Goal: Task Accomplishment & Management: Complete application form

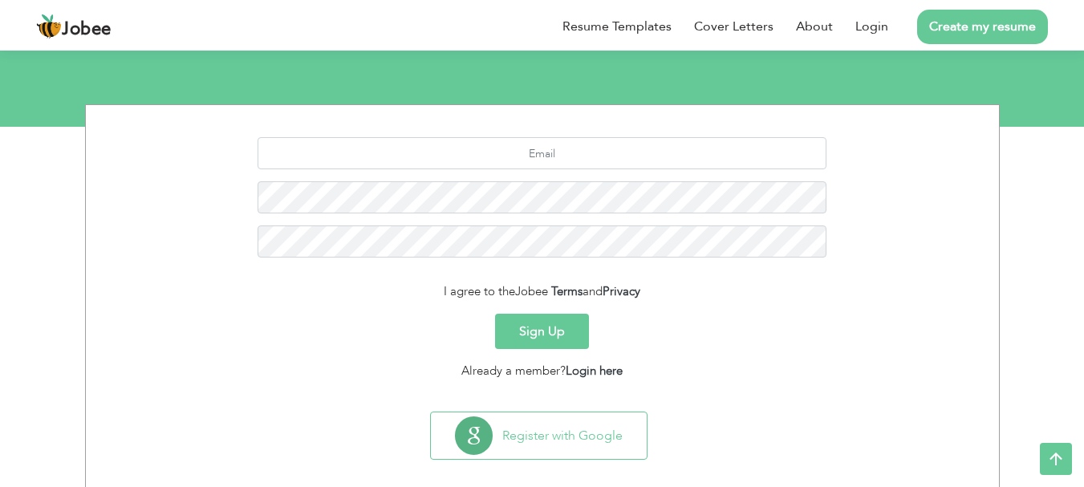
scroll to position [179, 0]
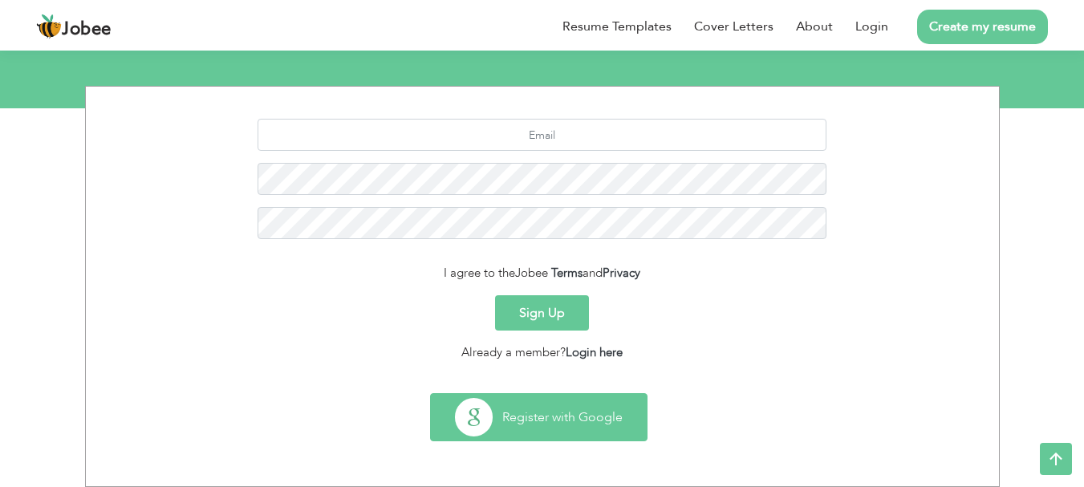
click at [544, 411] on button "Register with Google" at bounding box center [539, 417] width 216 height 47
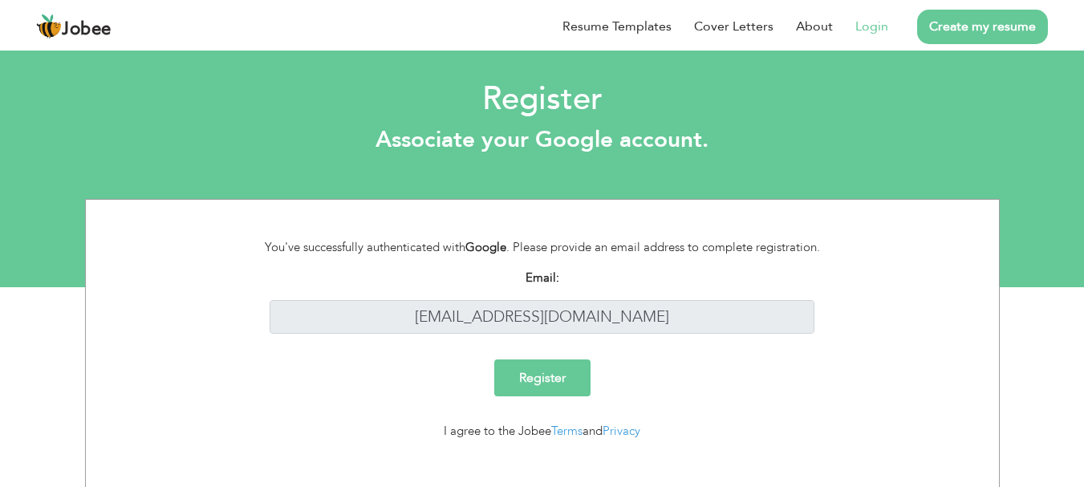
click at [533, 386] on input "Register" at bounding box center [542, 377] width 96 height 37
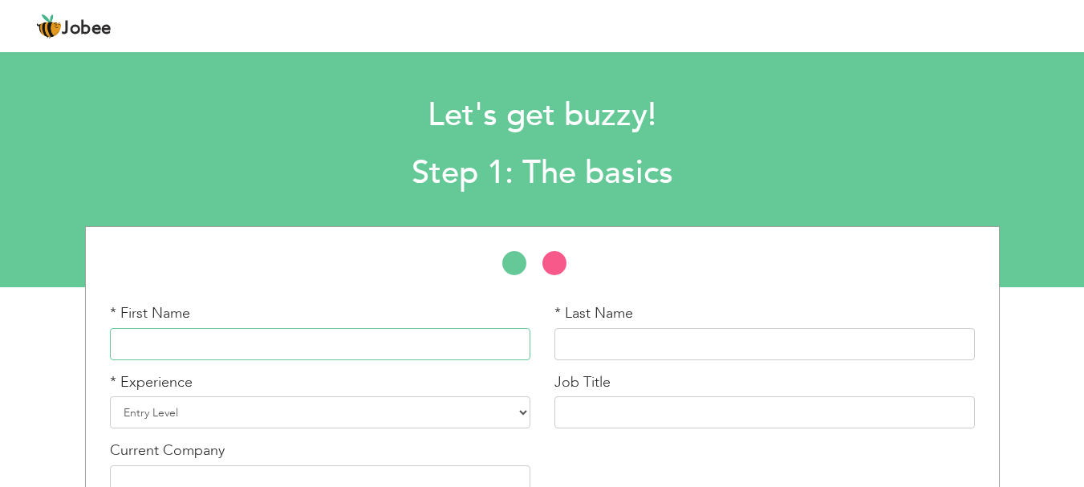
click at [139, 350] on input "text" at bounding box center [320, 344] width 420 height 32
type input "Nihal"
type input "Zameer"
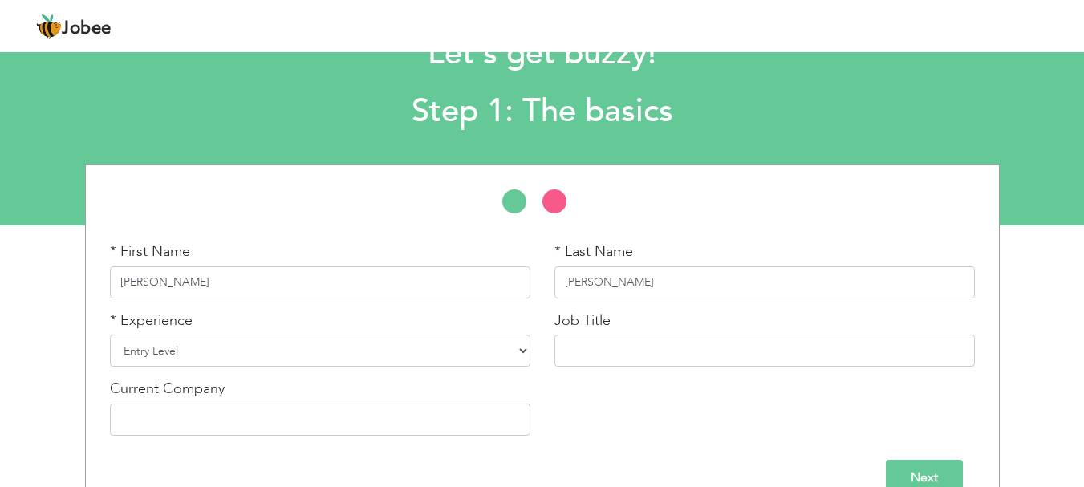
scroll to position [80, 0]
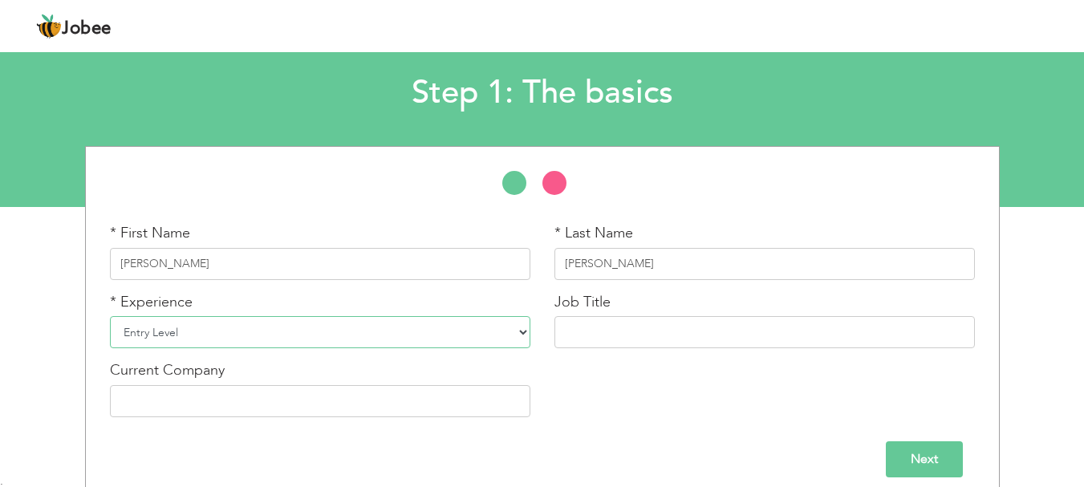
click at [140, 330] on select "Entry Level Less than 1 Year 1 Year 2 Years 3 Years 4 Years 5 Years 6 Years 7 Y…" at bounding box center [320, 332] width 420 height 32
select select "5"
click at [110, 316] on select "Entry Level Less than 1 Year 1 Year 2 Years 3 Years 4 Years 5 Years 6 Years 7 Y…" at bounding box center [320, 332] width 420 height 32
click at [572, 326] on input "text" at bounding box center [764, 332] width 420 height 32
type input "Software Engineer"
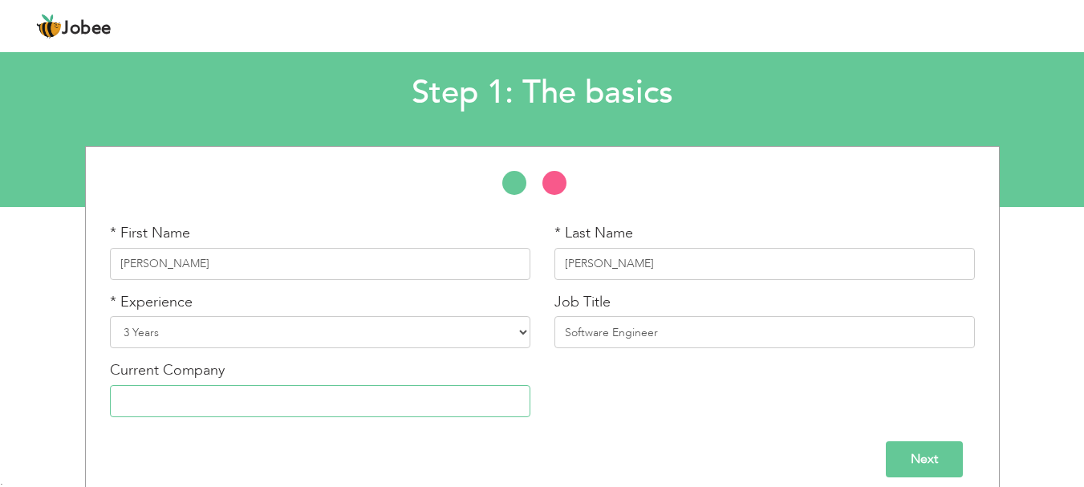
click at [142, 407] on input "text" at bounding box center [320, 401] width 420 height 32
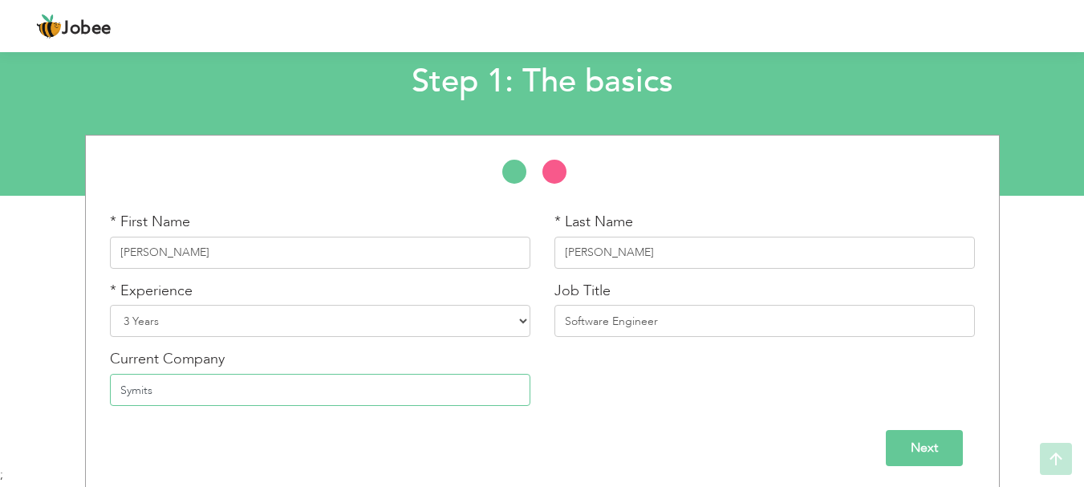
scroll to position [95, 0]
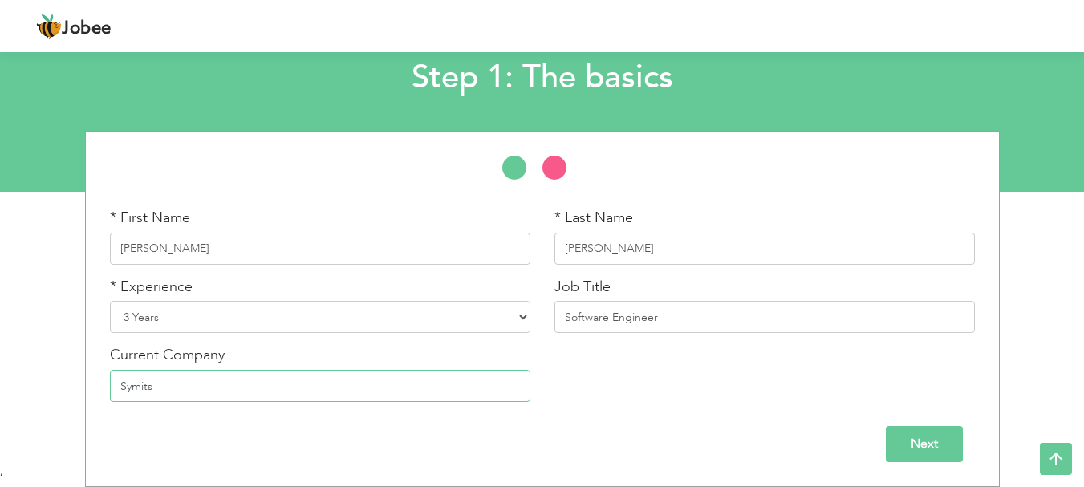
type input "Symits"
click at [907, 439] on input "Next" at bounding box center [923, 444] width 77 height 36
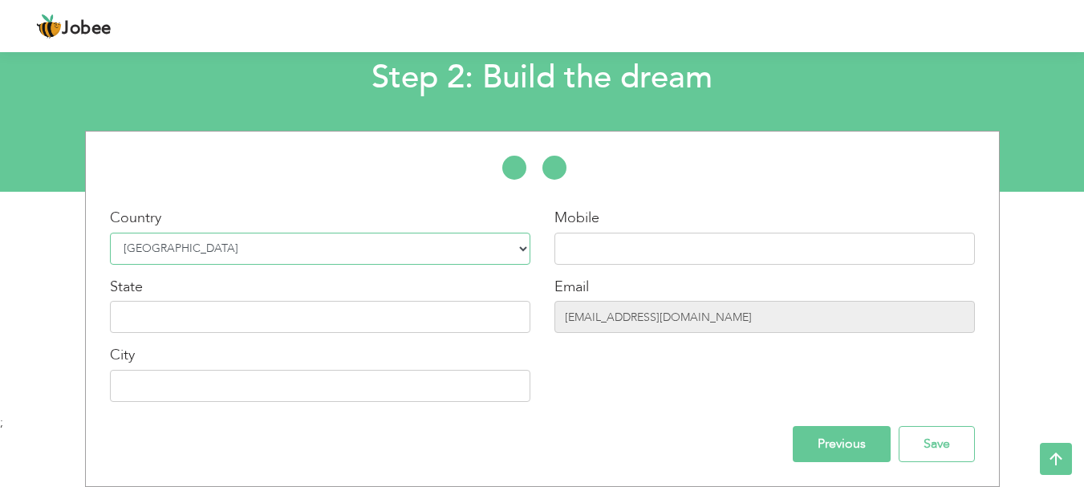
click at [168, 248] on select "Select Country Afghanistan Albania Algeria American Samoa Andorra Angola Anguil…" at bounding box center [320, 249] width 420 height 32
click at [602, 237] on input "text" at bounding box center [764, 249] width 420 height 32
type input "03162725485"
type input "[GEOGRAPHIC_DATA]"
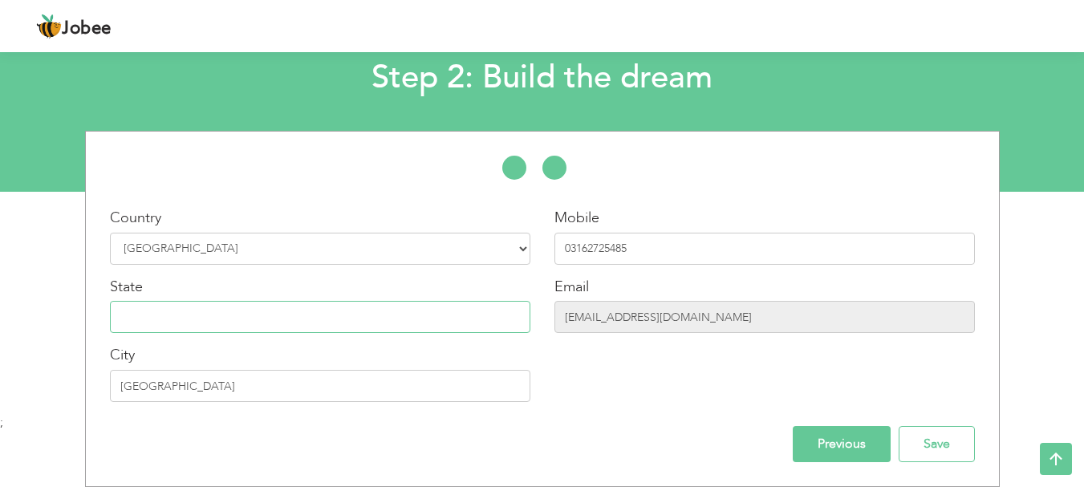
click at [254, 317] on input "text" at bounding box center [320, 317] width 420 height 32
type input "Sindh"
click at [697, 322] on input "[EMAIL_ADDRESS][DOMAIN_NAME]" at bounding box center [764, 317] width 420 height 32
click at [709, 315] on input "[EMAIL_ADDRESS][DOMAIN_NAME]" at bounding box center [764, 317] width 420 height 32
click at [247, 391] on input "[GEOGRAPHIC_DATA]" at bounding box center [320, 386] width 420 height 32
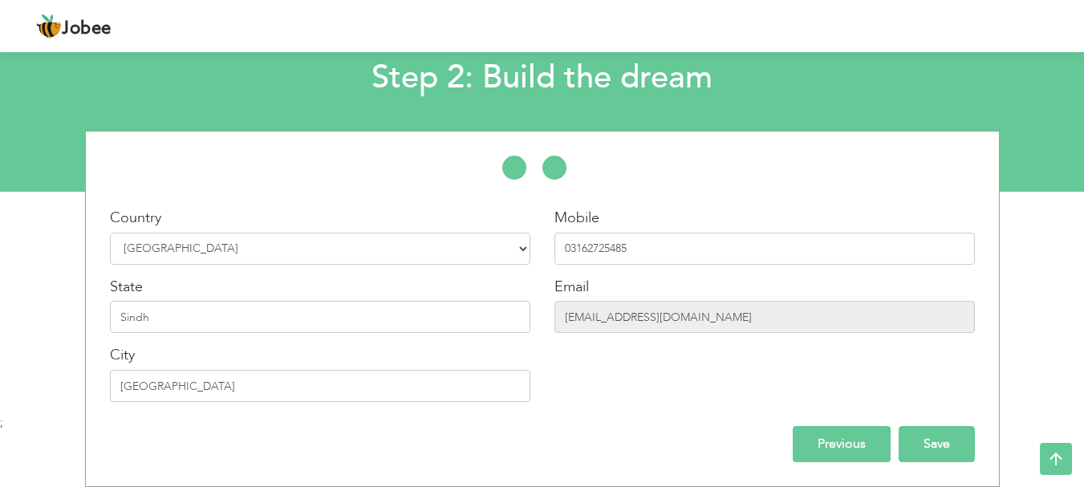
click at [927, 443] on input "Save" at bounding box center [936, 444] width 76 height 36
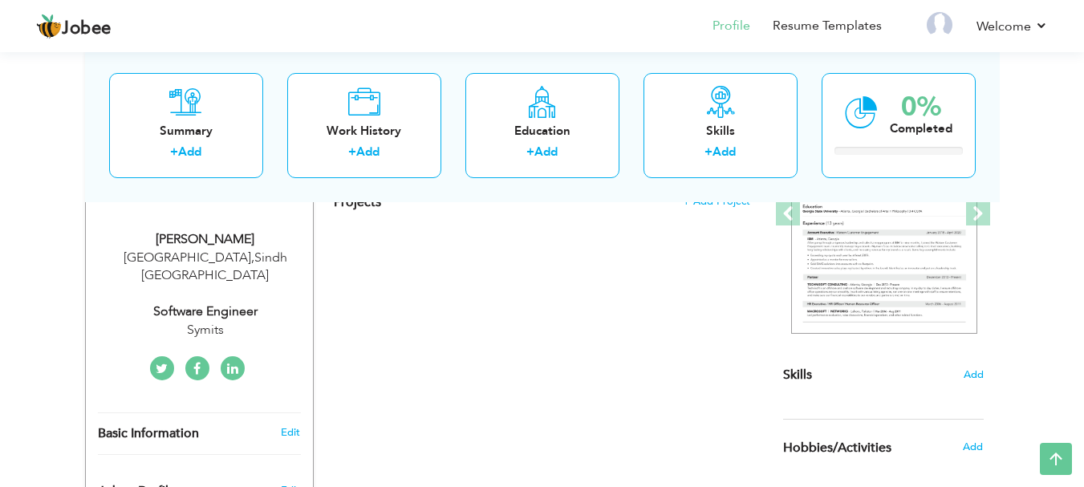
scroll to position [160, 0]
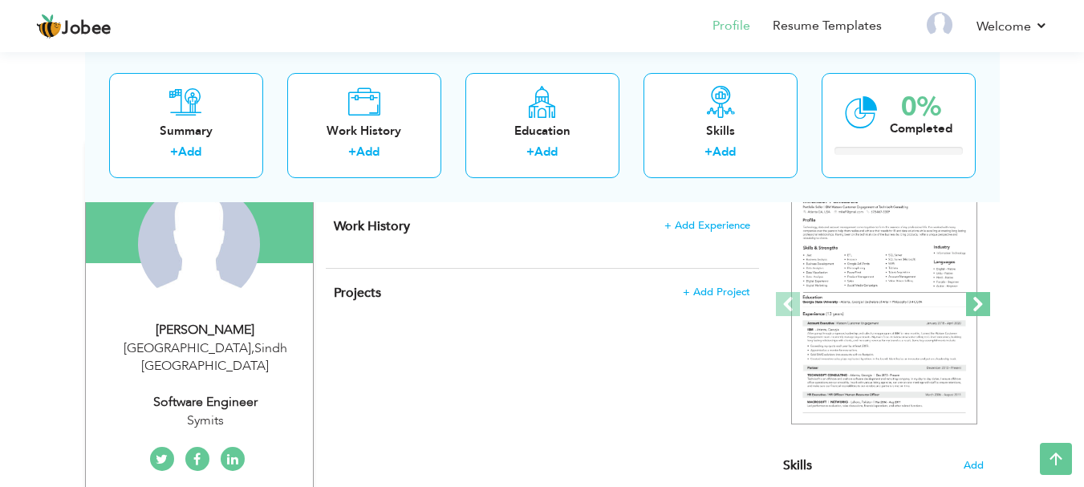
click at [980, 305] on span at bounding box center [978, 304] width 24 height 24
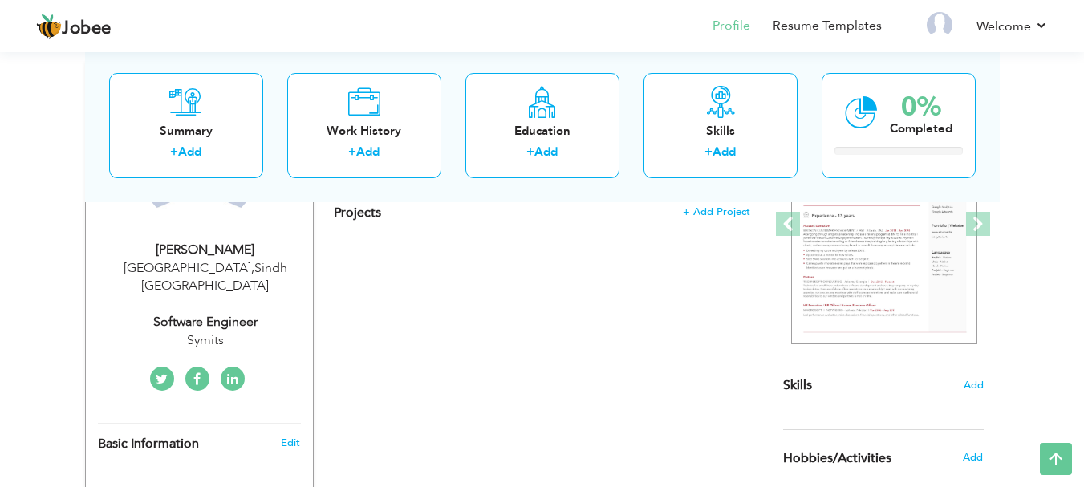
scroll to position [80, 0]
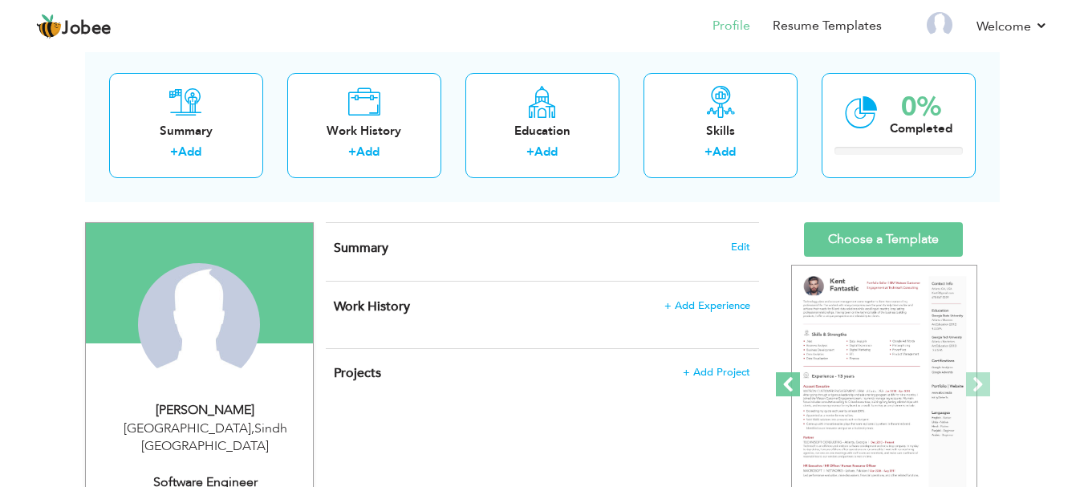
click at [788, 385] on span at bounding box center [788, 384] width 24 height 24
click at [974, 383] on span at bounding box center [978, 384] width 24 height 24
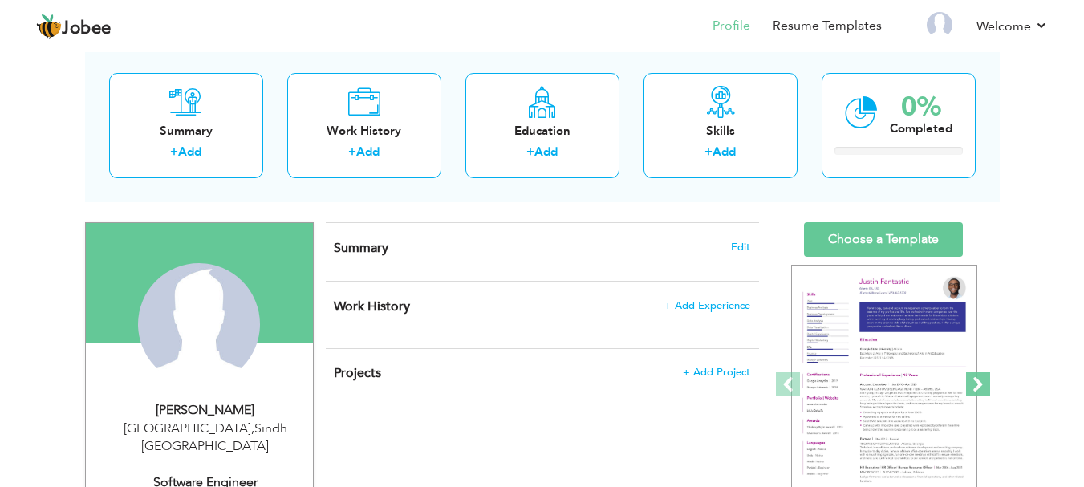
click at [974, 383] on span at bounding box center [978, 384] width 24 height 24
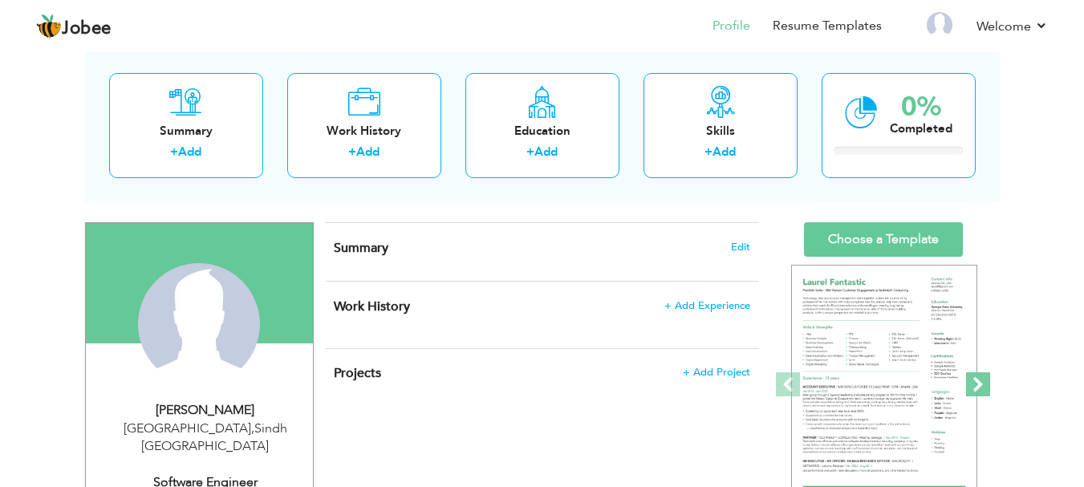
click at [974, 383] on span at bounding box center [978, 384] width 24 height 24
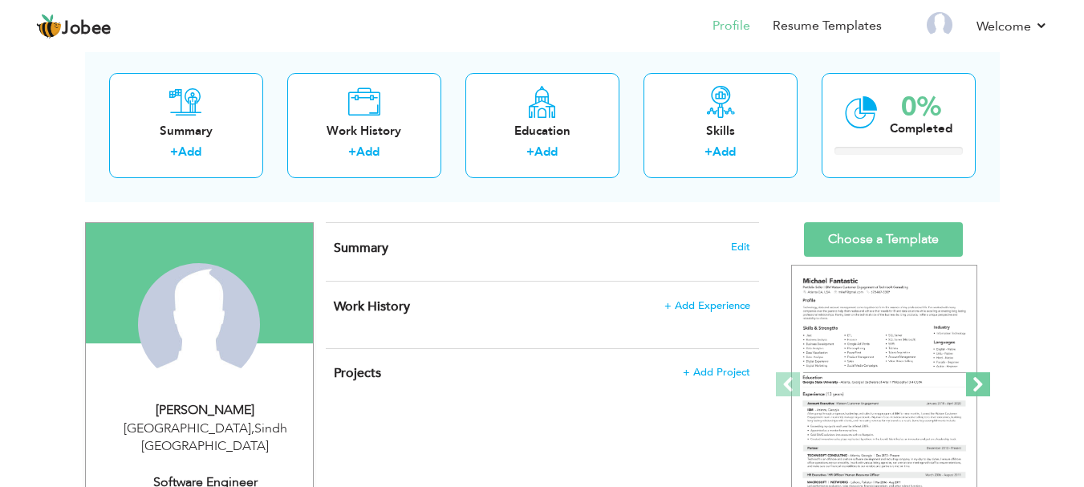
click at [974, 383] on span at bounding box center [978, 384] width 24 height 24
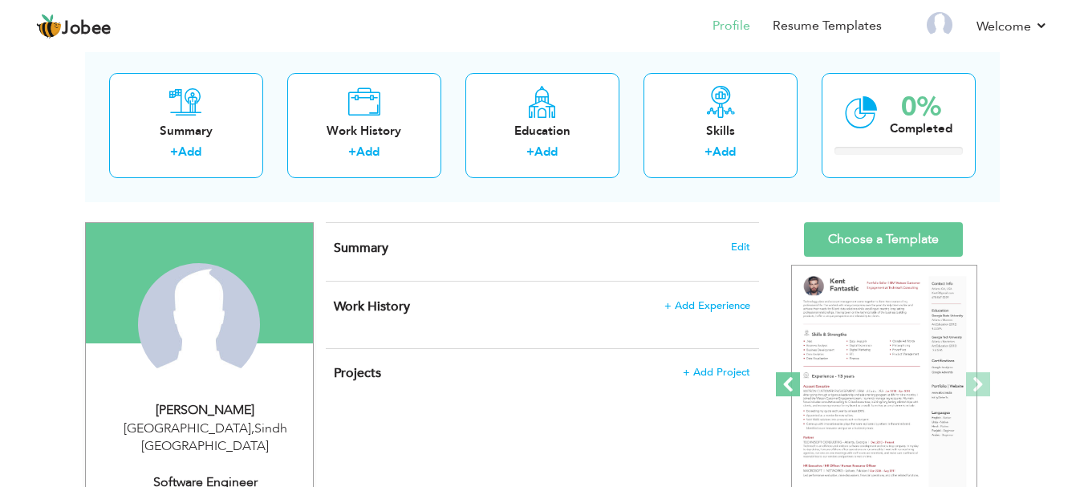
click at [785, 386] on span at bounding box center [788, 384] width 24 height 24
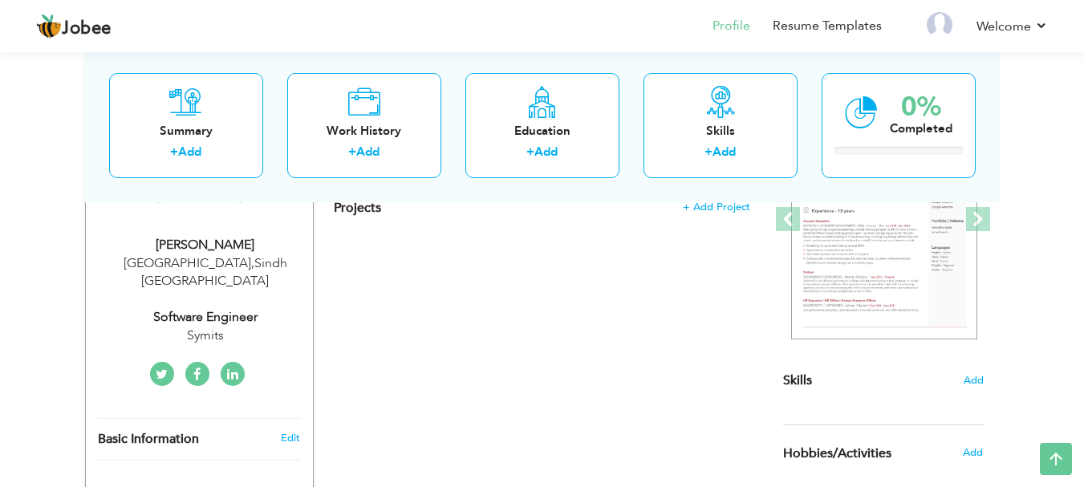
scroll to position [165, 0]
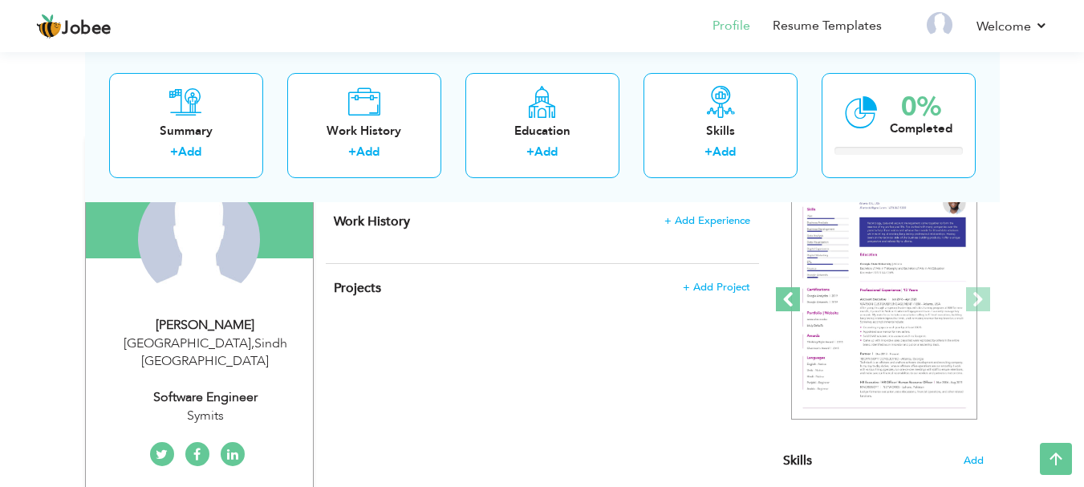
click at [790, 306] on span at bounding box center [788, 299] width 24 height 24
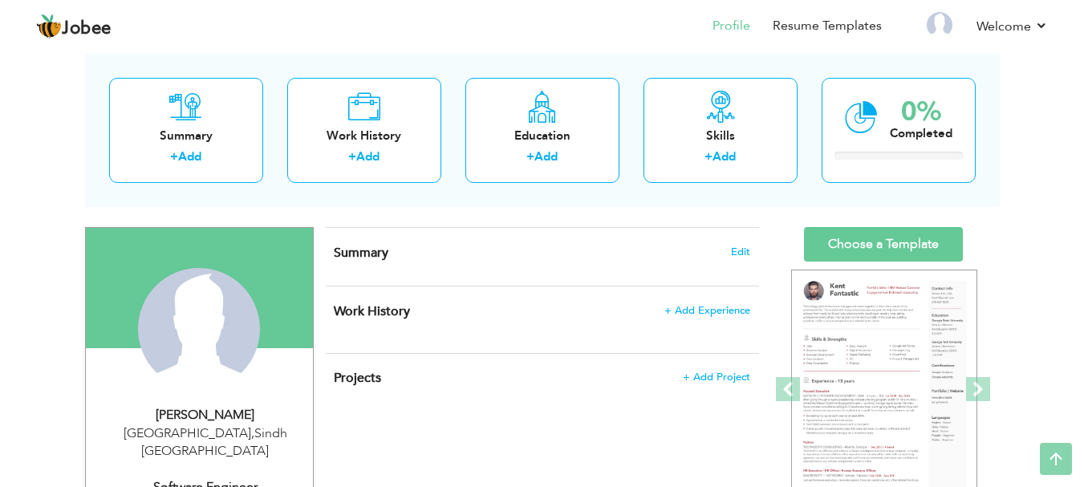
scroll to position [5, 0]
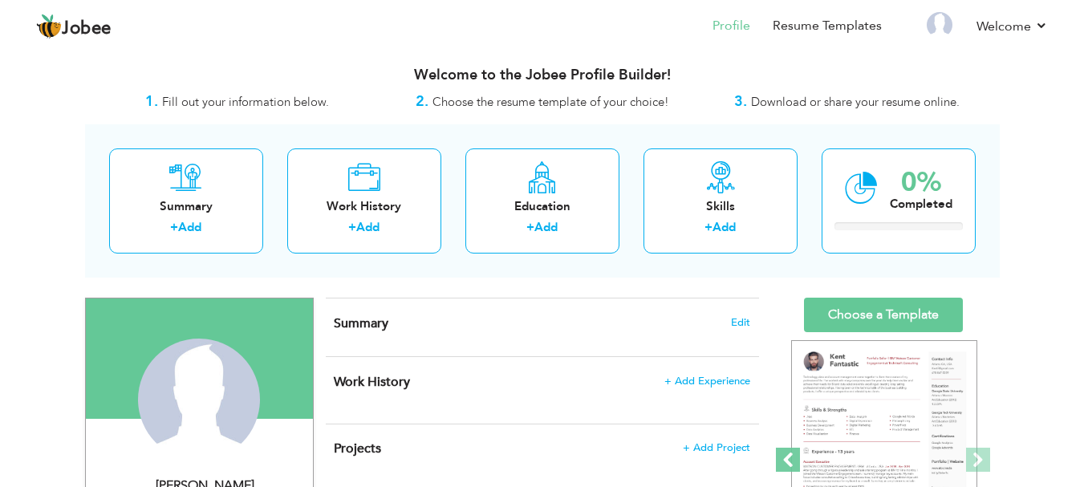
click at [778, 462] on span at bounding box center [788, 460] width 24 height 24
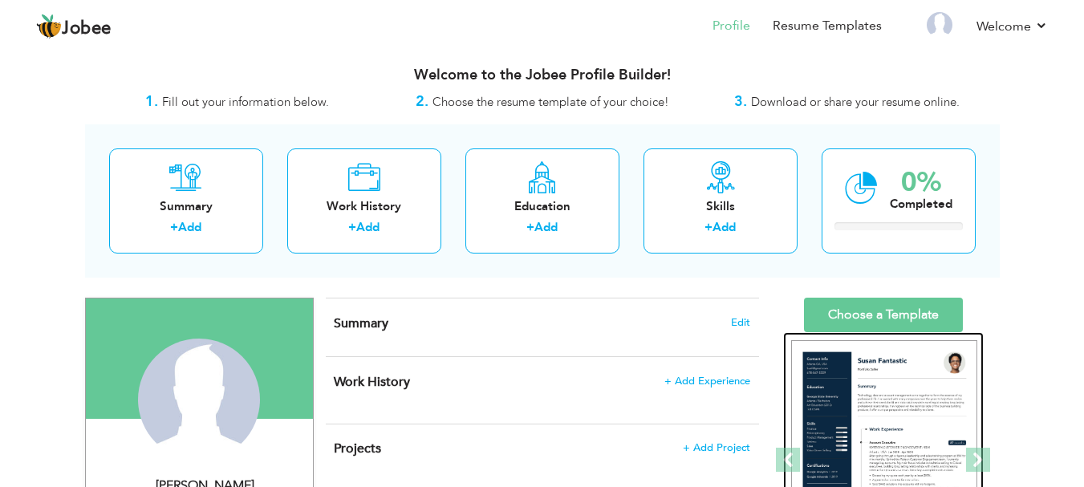
click at [927, 407] on img at bounding box center [884, 460] width 186 height 241
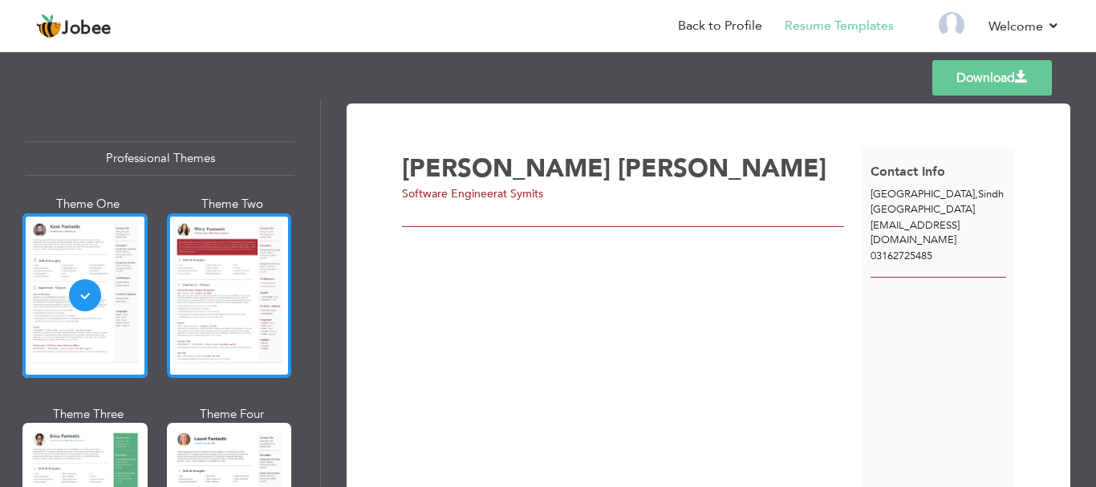
click at [201, 275] on div at bounding box center [229, 295] width 125 height 164
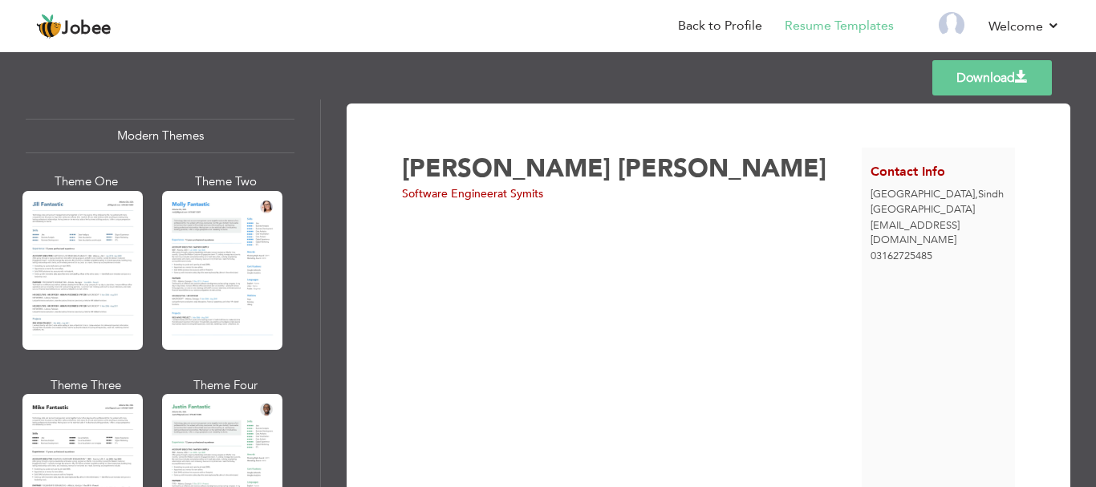
click at [419, 269] on div "Nihal Zameer Software Engineer at Symits" at bounding box center [632, 330] width 460 height 365
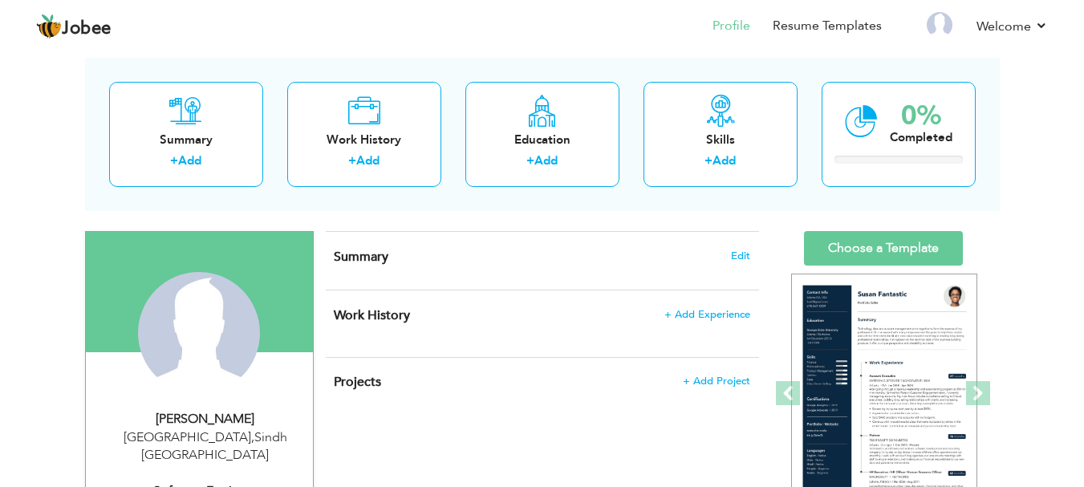
scroll to position [80, 0]
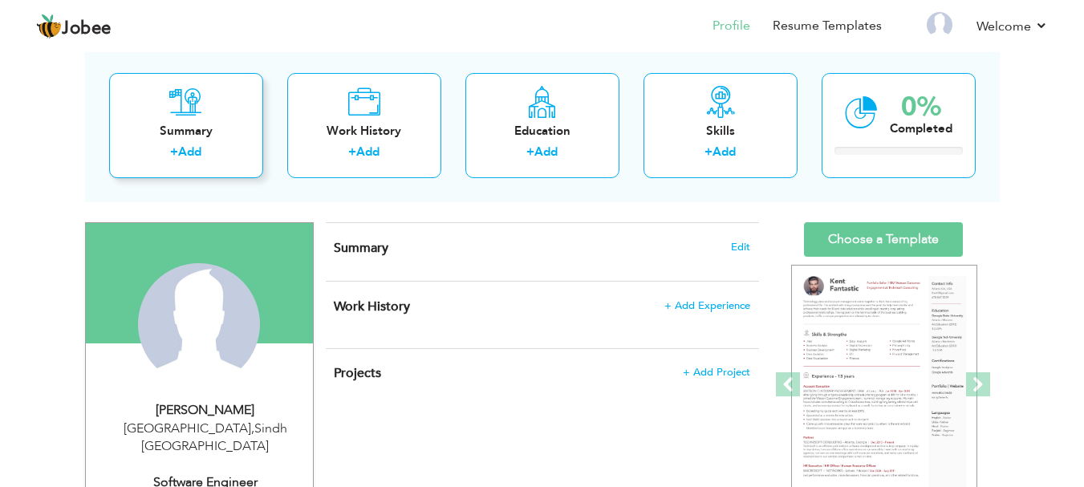
click at [176, 127] on div "Summary" at bounding box center [186, 131] width 128 height 17
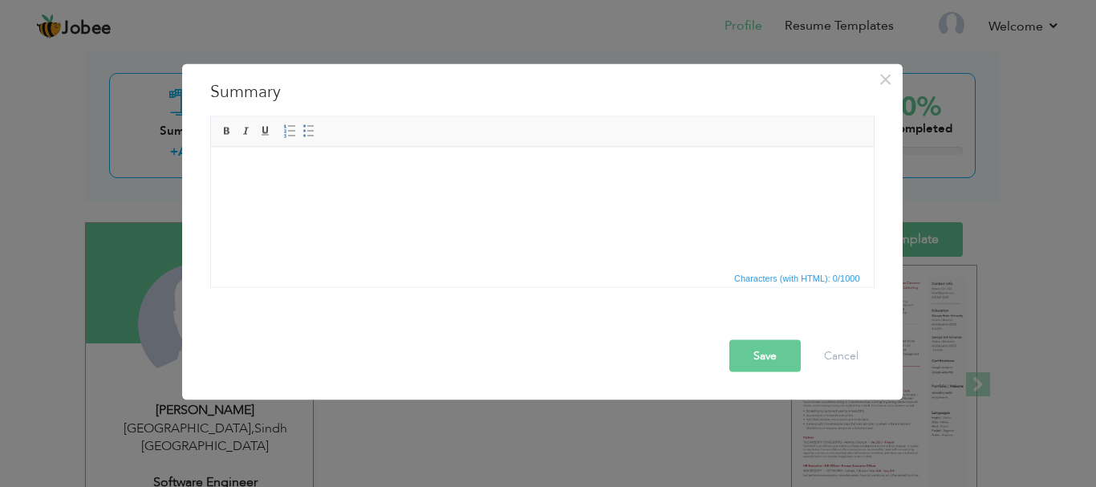
click at [268, 174] on body at bounding box center [541, 171] width 630 height 17
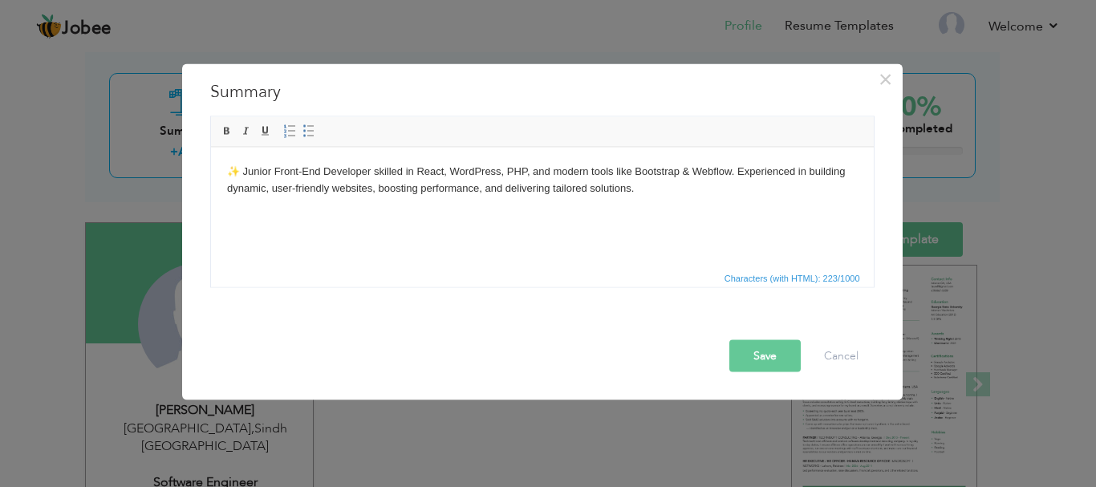
click at [766, 356] on button "Save" at bounding box center [764, 355] width 71 height 32
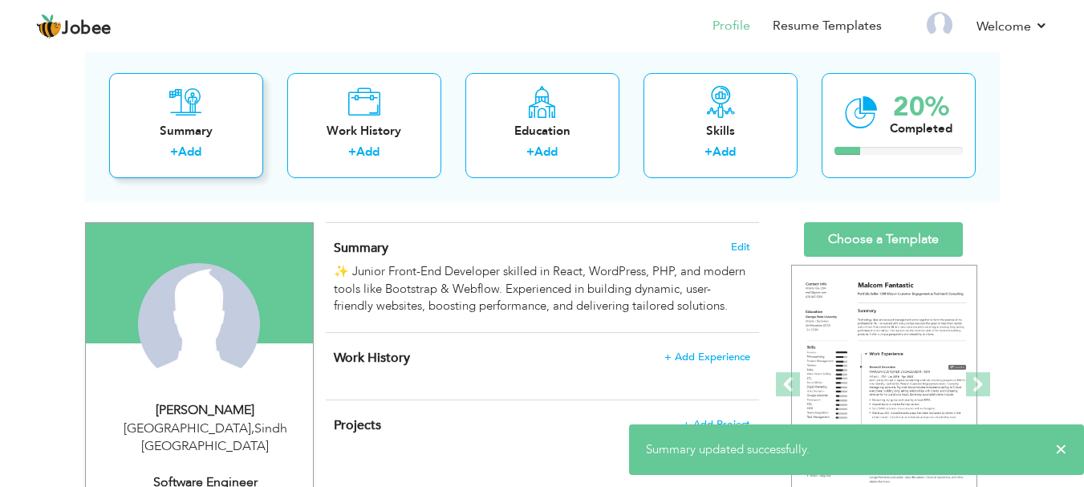
click at [199, 137] on div "Summary" at bounding box center [186, 131] width 128 height 17
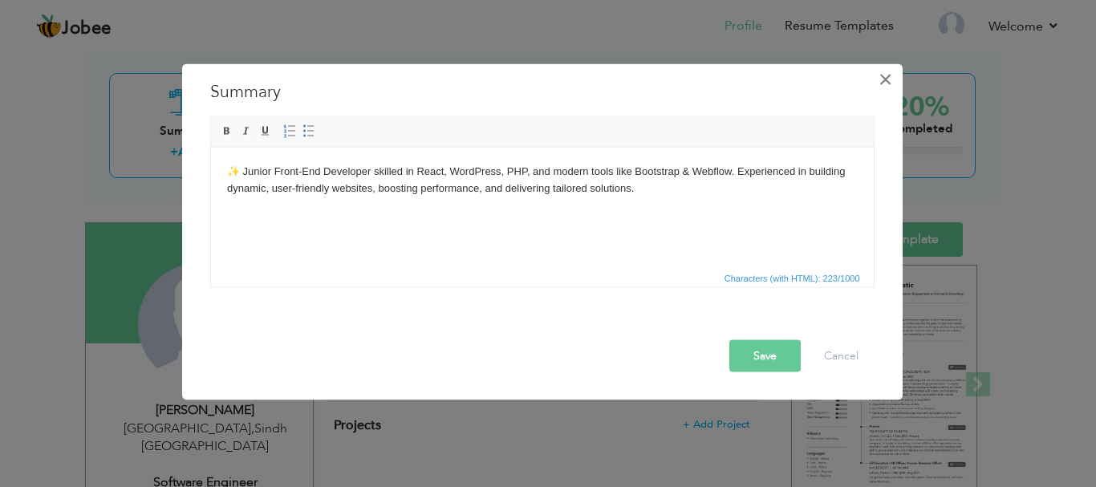
click at [885, 78] on span "×" at bounding box center [885, 78] width 14 height 29
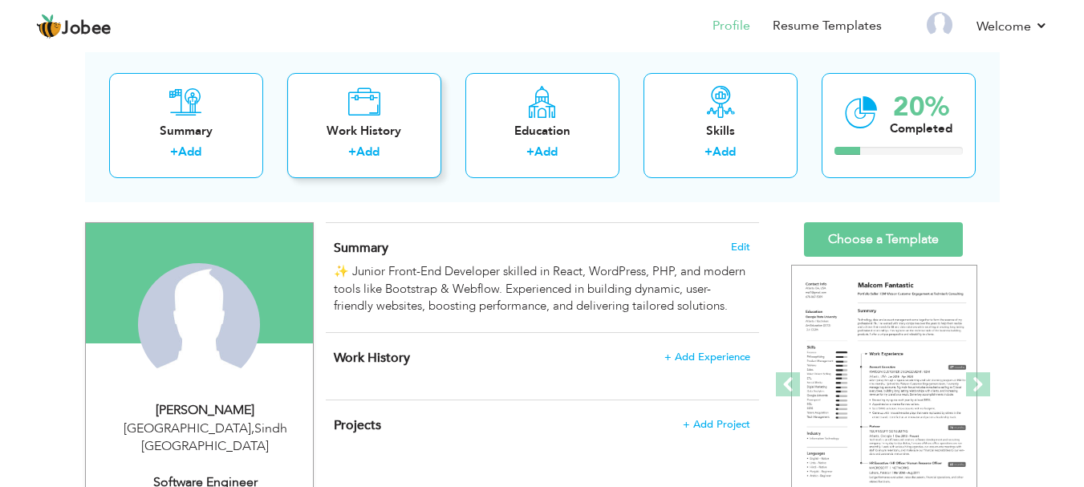
click at [370, 145] on link "Add" at bounding box center [367, 152] width 23 height 16
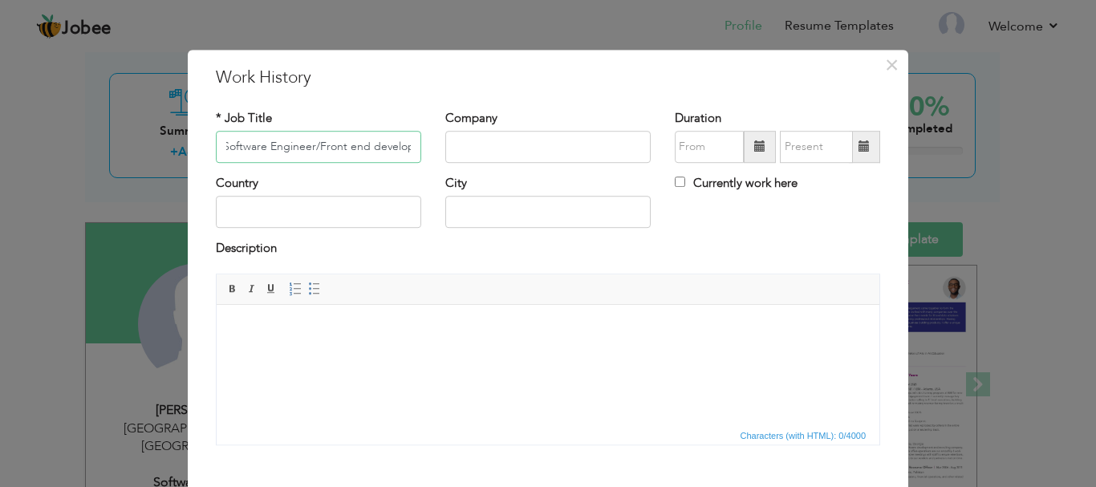
scroll to position [0, 14]
type input "Software Engineer/Front end developer"
click at [486, 149] on input "text" at bounding box center [547, 147] width 205 height 32
type input "Symits"
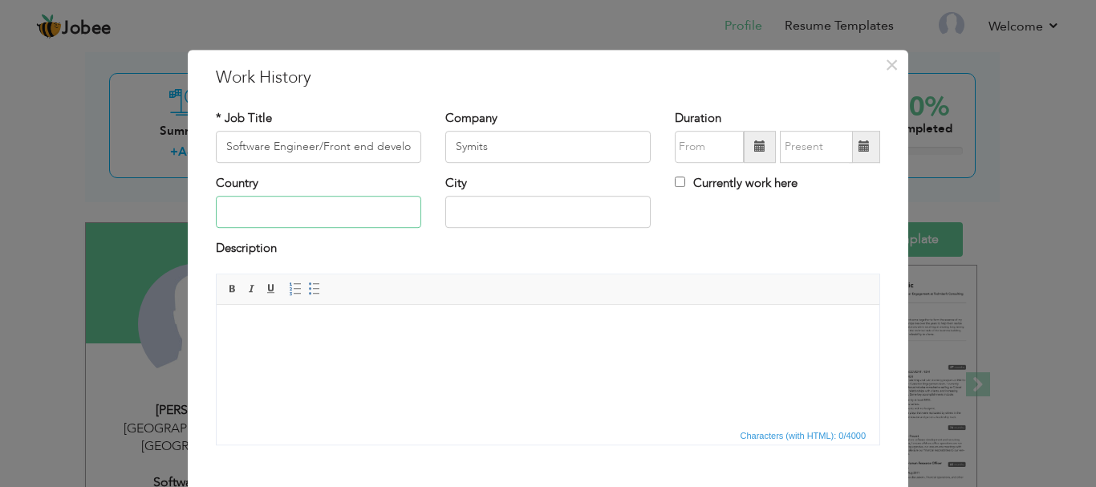
click at [280, 212] on input "text" at bounding box center [318, 213] width 205 height 32
type input "Pakistan"
type input "karachi"
click at [702, 188] on label "Currently work here" at bounding box center [736, 183] width 123 height 17
click at [685, 187] on input "Currently work here" at bounding box center [680, 181] width 10 height 10
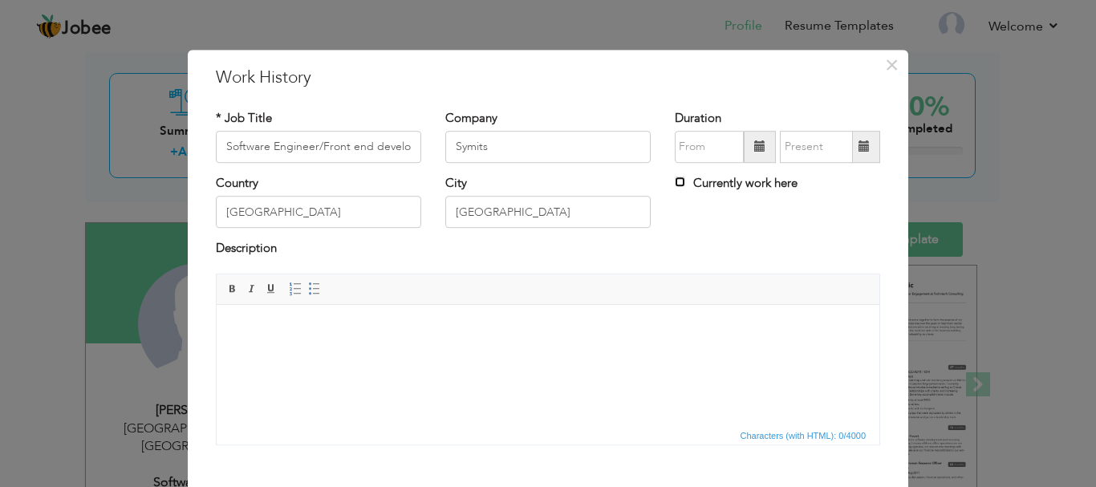
checkbox input "true"
click at [241, 338] on html at bounding box center [548, 328] width 662 height 49
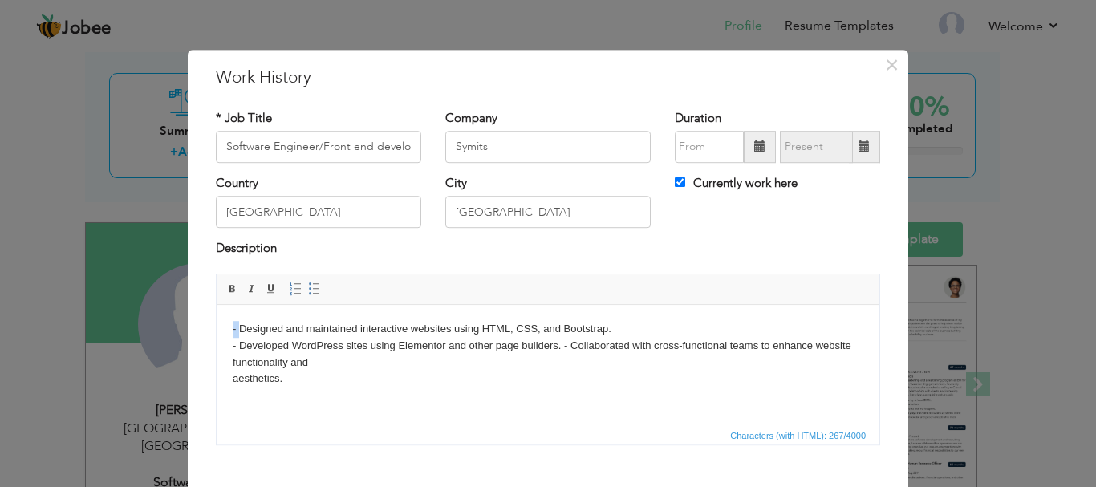
drag, startPoint x: 241, startPoint y: 329, endPoint x: 214, endPoint y: 325, distance: 26.8
click at [217, 325] on html "- Designed and maintained interactive websites using HTML, CSS, and Bootstrap. …" at bounding box center [548, 353] width 662 height 99
drag, startPoint x: 238, startPoint y: 345, endPoint x: 204, endPoint y: 341, distance: 34.7
click at [217, 341] on html "Designed and maintained interactive websites using HTML, CSS, and Bootstrap. - …" at bounding box center [548, 353] width 662 height 99
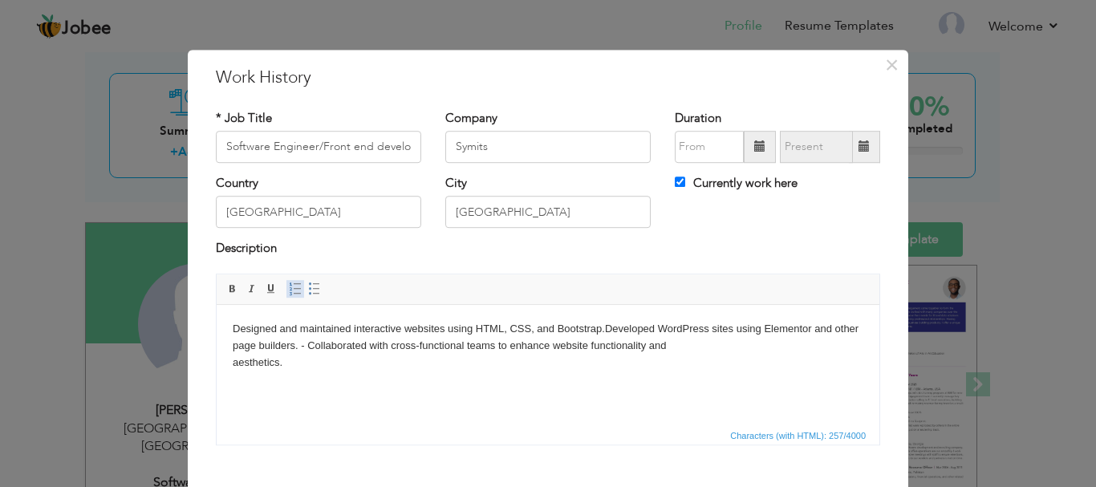
click at [290, 290] on span at bounding box center [295, 288] width 13 height 13
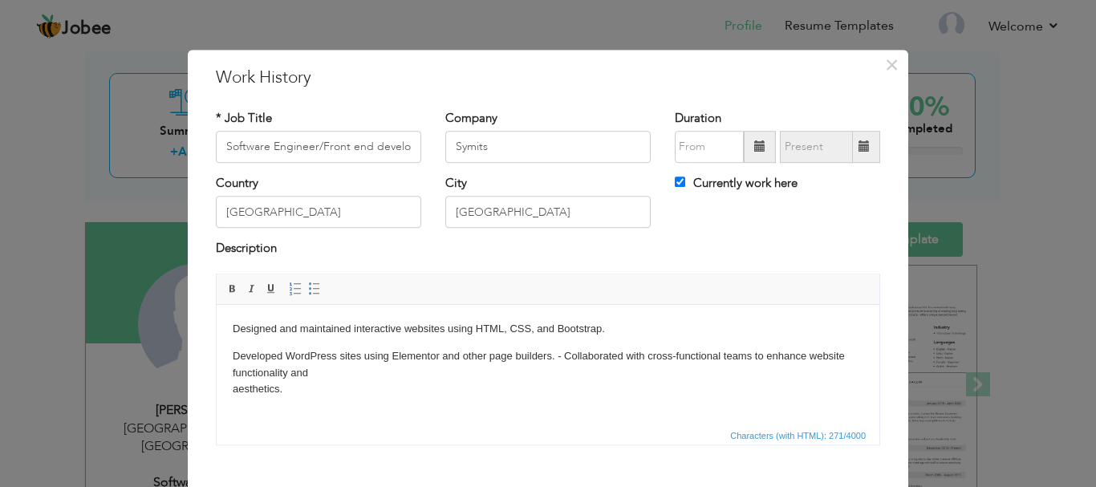
click at [562, 353] on p "Developed WordPress sites using Elementor and other page builders. - Collaborat…" at bounding box center [548, 372] width 630 height 50
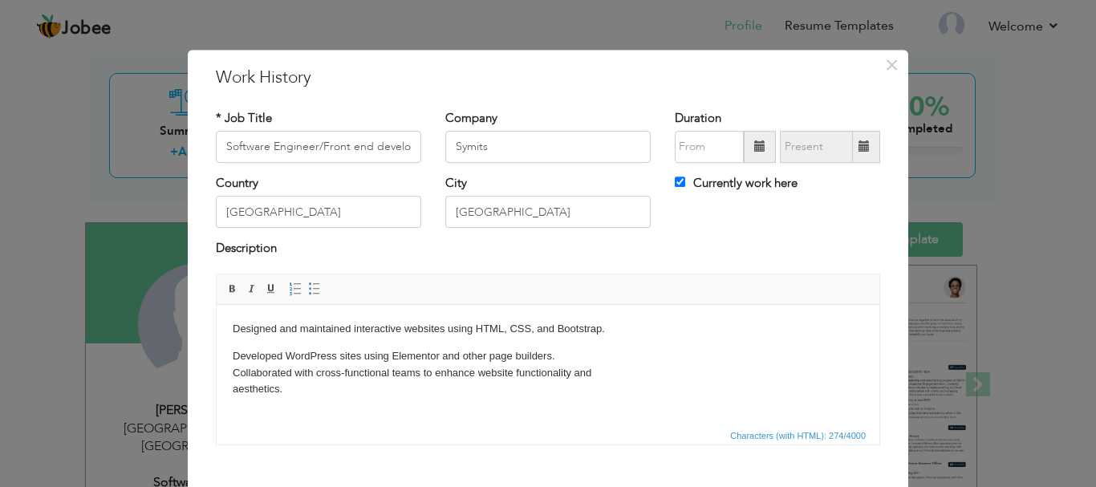
click at [234, 352] on p "Developed WordPress sites using Elementor and other page builders. ​​​​​​​ Coll…" at bounding box center [548, 372] width 630 height 50
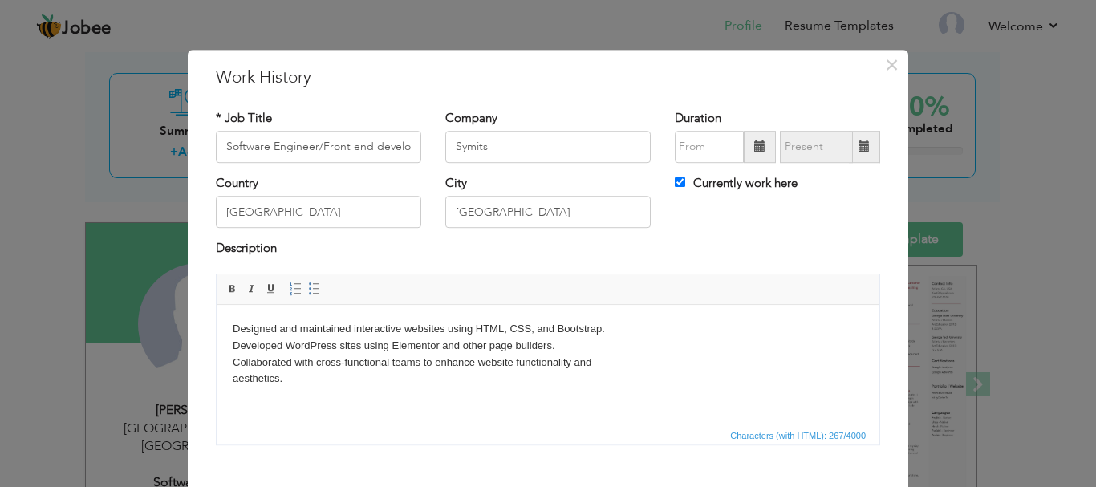
drag, startPoint x: 232, startPoint y: 375, endPoint x: 528, endPoint y: 747, distance: 474.9
click at [233, 375] on p "Designed and maintained interactive websites using HTML, CSS, and Bootstrap. De…" at bounding box center [548, 353] width 630 height 67
click at [314, 444] on div "Rich Text Editor, workEditor Editor toolbars Basic Styles Bold Italic Underline…" at bounding box center [548, 360] width 664 height 172
click at [230, 377] on html "Designed and maintained interactive websites using HTML, CSS, and Bootstrap. De…" at bounding box center [548, 353] width 662 height 99
click at [292, 288] on span at bounding box center [295, 288] width 13 height 13
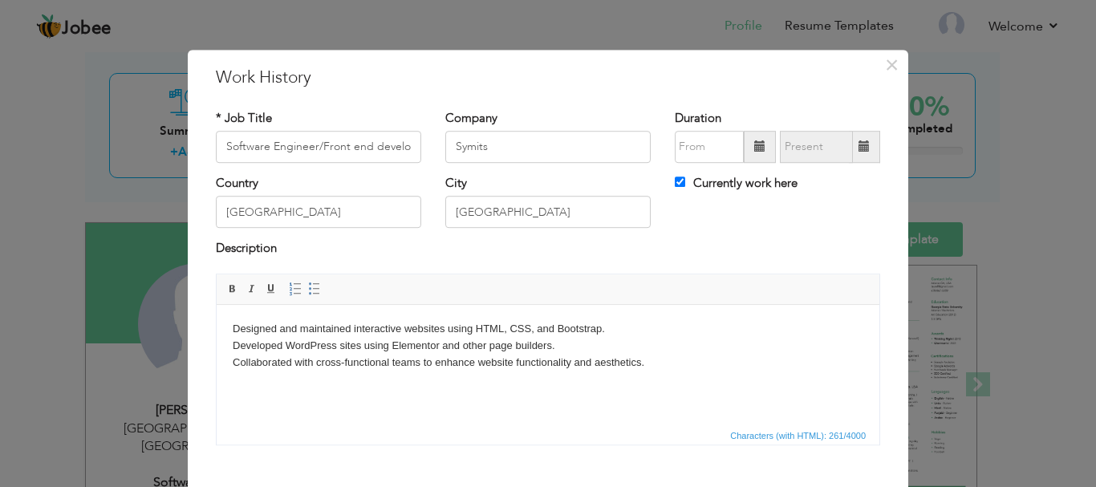
drag, startPoint x: 229, startPoint y: 322, endPoint x: 678, endPoint y: 367, distance: 450.6
click at [678, 367] on html "Designed and maintained interactive websites using HTML, CSS, and Bootstrap. De…" at bounding box center [548, 345] width 662 height 82
click at [290, 291] on span at bounding box center [295, 288] width 13 height 13
click at [324, 338] on li "Developed WordPress sites using Elementor and other page builders." at bounding box center [548, 345] width 566 height 17
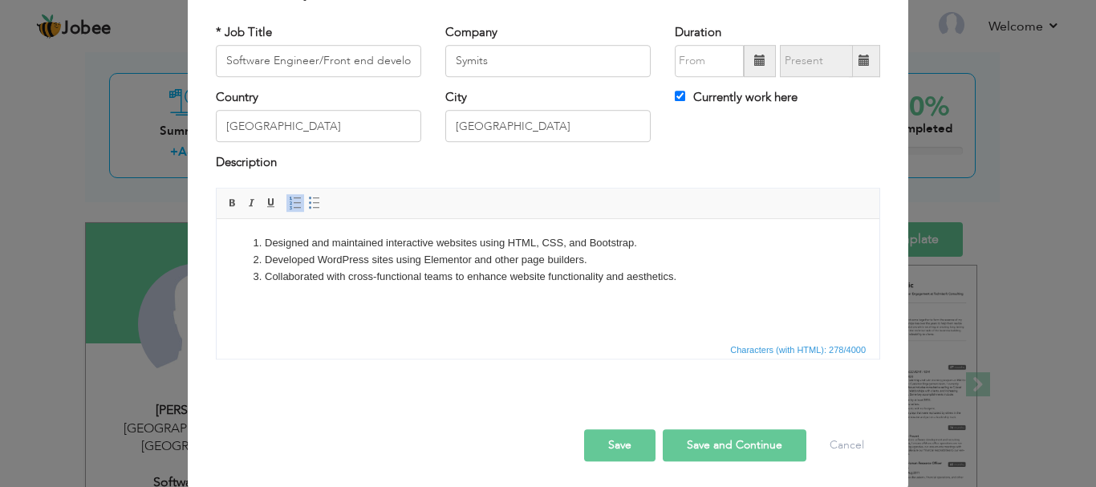
scroll to position [88, 0]
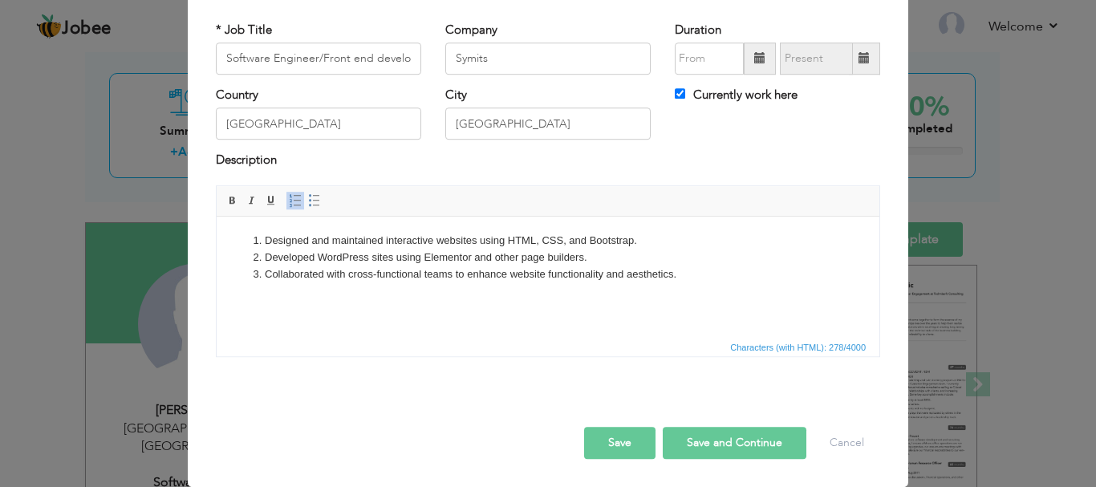
click at [687, 446] on button "Save and Continue" at bounding box center [734, 443] width 144 height 32
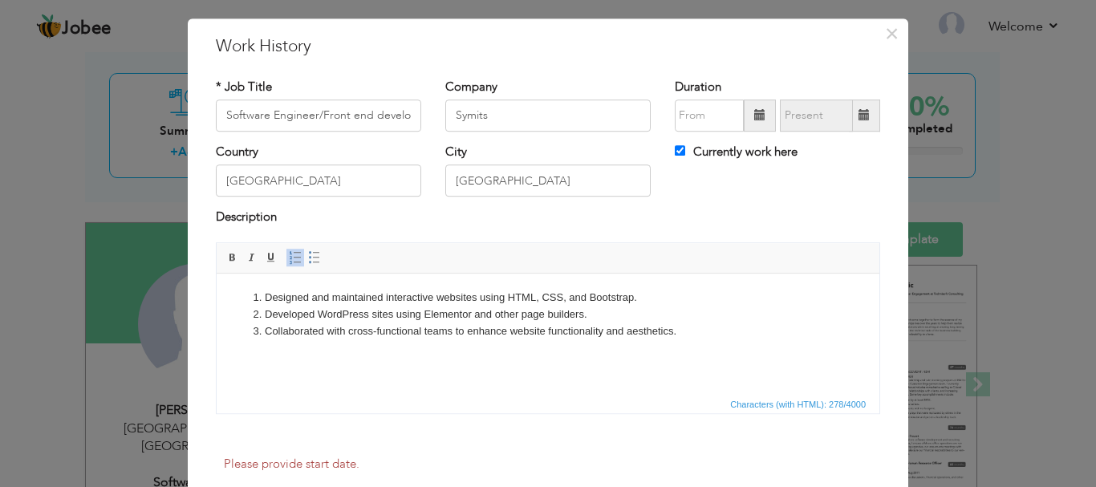
scroll to position [0, 0]
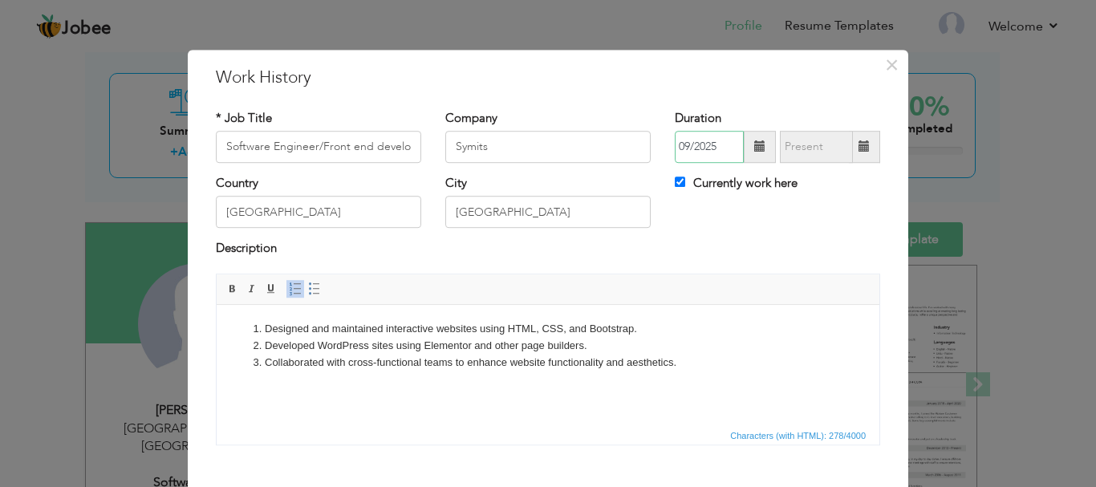
click at [702, 144] on input "09/2025" at bounding box center [709, 147] width 69 height 32
click at [754, 151] on span at bounding box center [759, 146] width 11 height 11
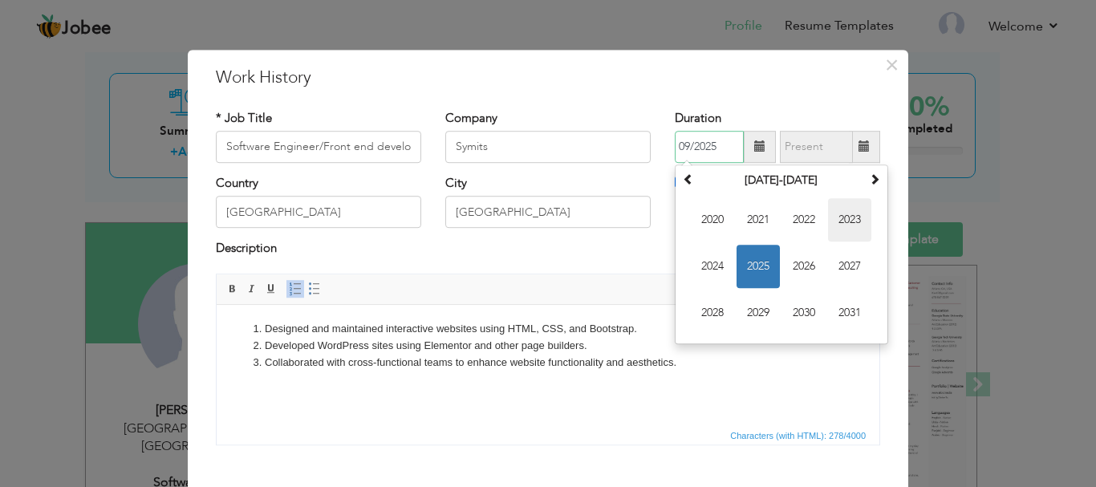
click at [832, 217] on span "2023" at bounding box center [849, 219] width 43 height 43
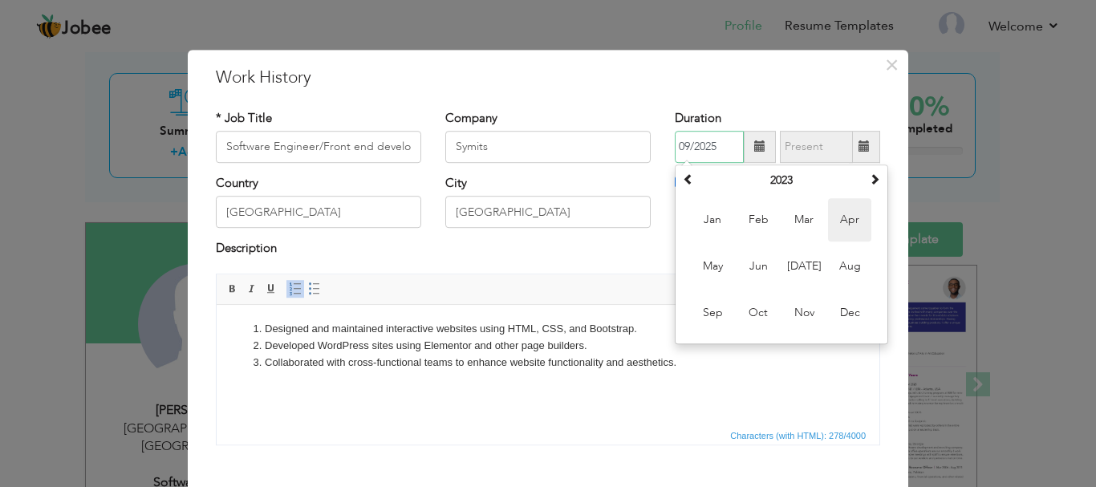
click at [849, 220] on span "Apr" at bounding box center [849, 219] width 43 height 43
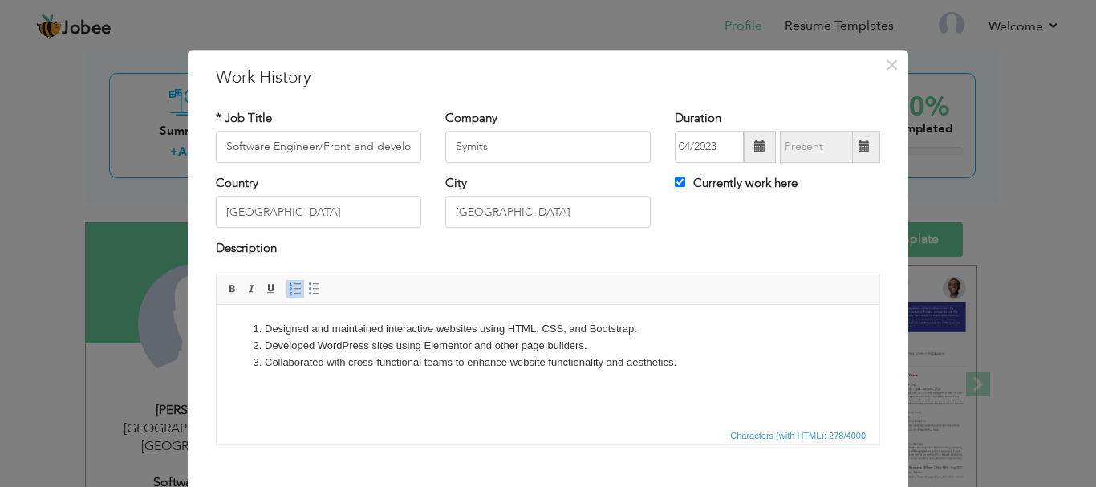
click at [762, 152] on span at bounding box center [760, 147] width 32 height 32
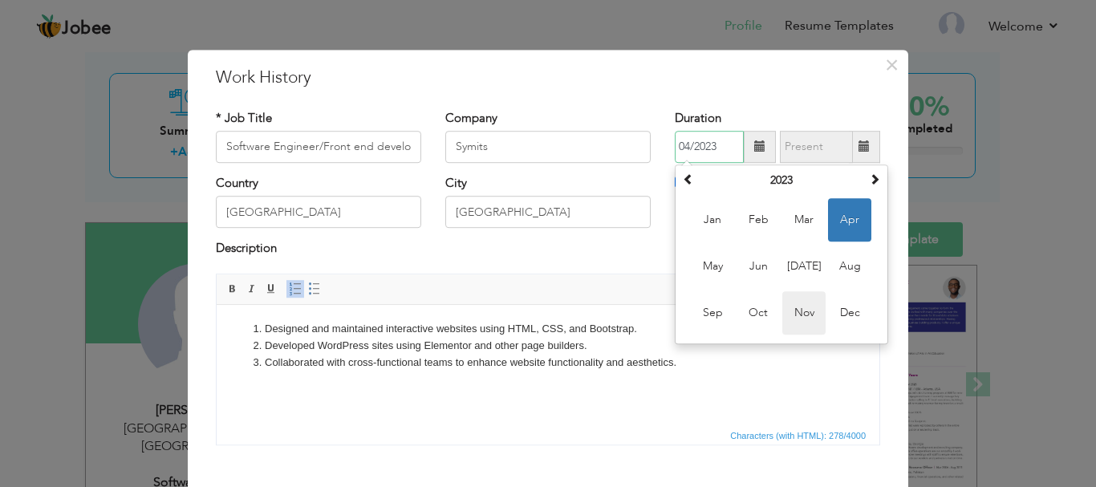
click at [796, 309] on span "Nov" at bounding box center [803, 312] width 43 height 43
type input "11/2023"
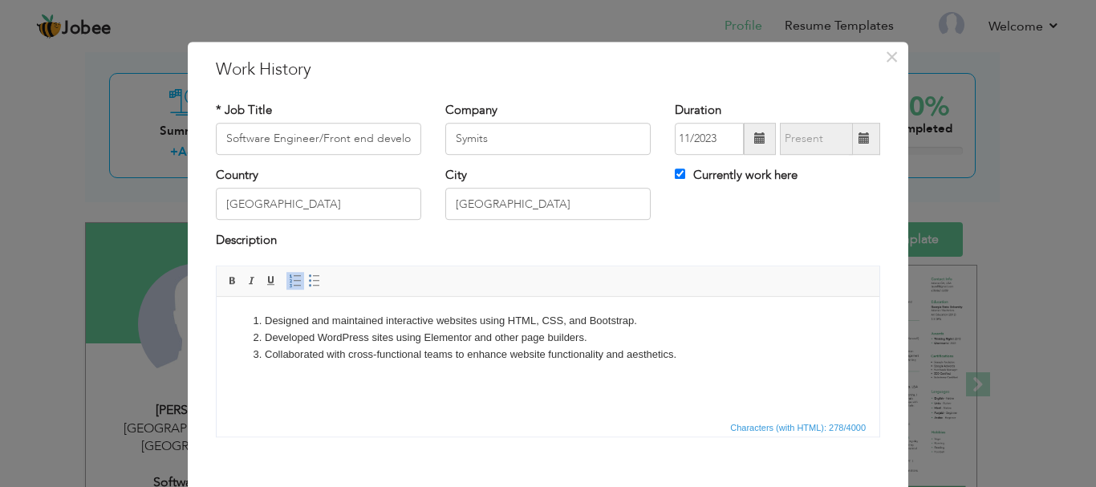
scroll to position [88, 0]
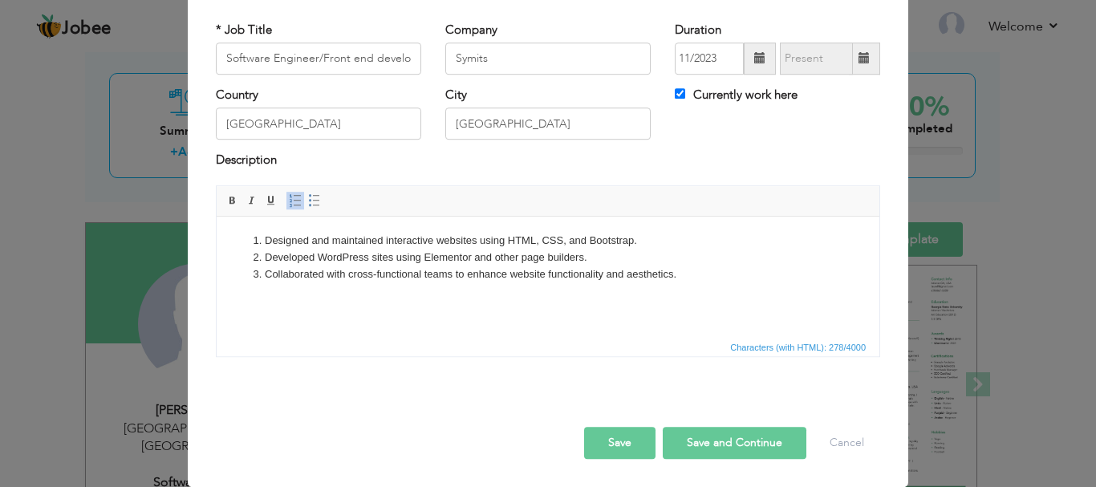
click at [707, 432] on button "Save and Continue" at bounding box center [734, 443] width 144 height 32
checkbox input "false"
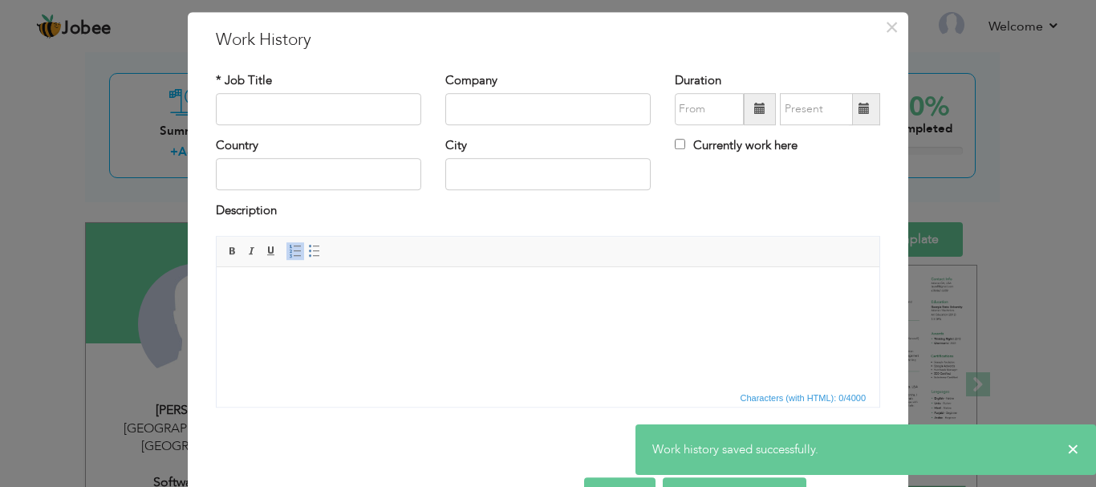
scroll to position [0, 0]
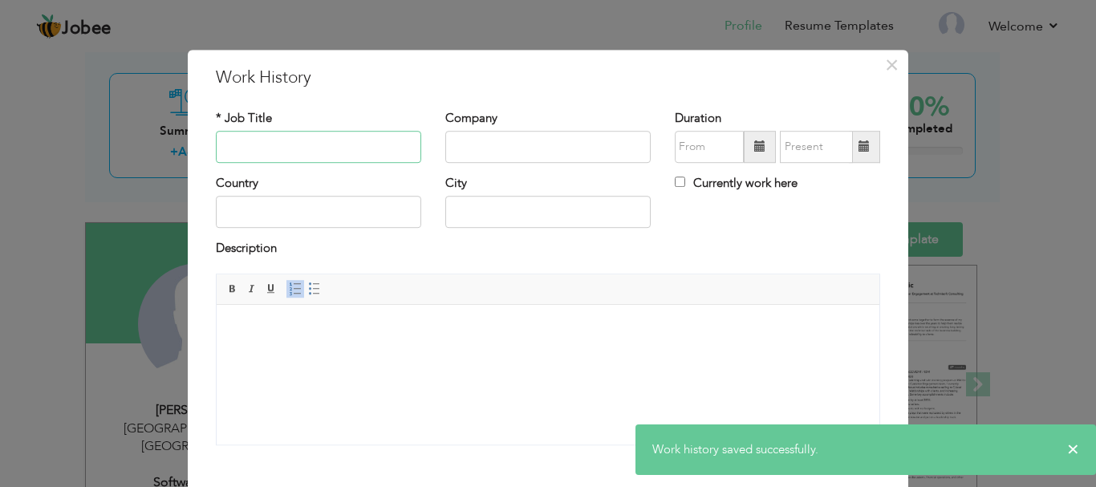
click at [241, 141] on input "text" at bounding box center [318, 147] width 205 height 32
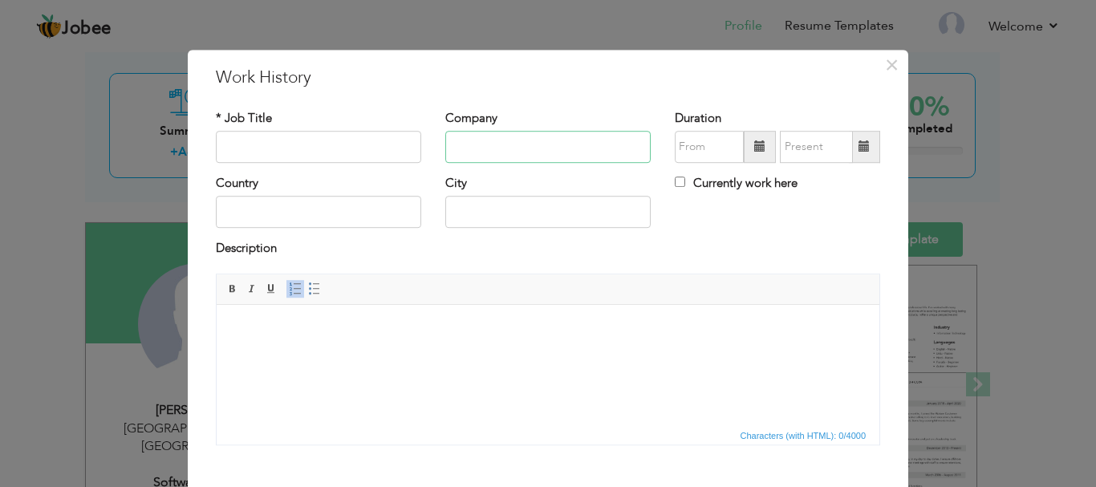
click at [453, 144] on input "text" at bounding box center [547, 147] width 205 height 32
paste input "Nexus Corp PVT LTD"
type input "Nexus Corp PVT LTD"
click at [295, 150] on input "text" at bounding box center [318, 147] width 205 height 32
click at [263, 143] on input "Jr Front END DEVELOPER" at bounding box center [318, 147] width 205 height 32
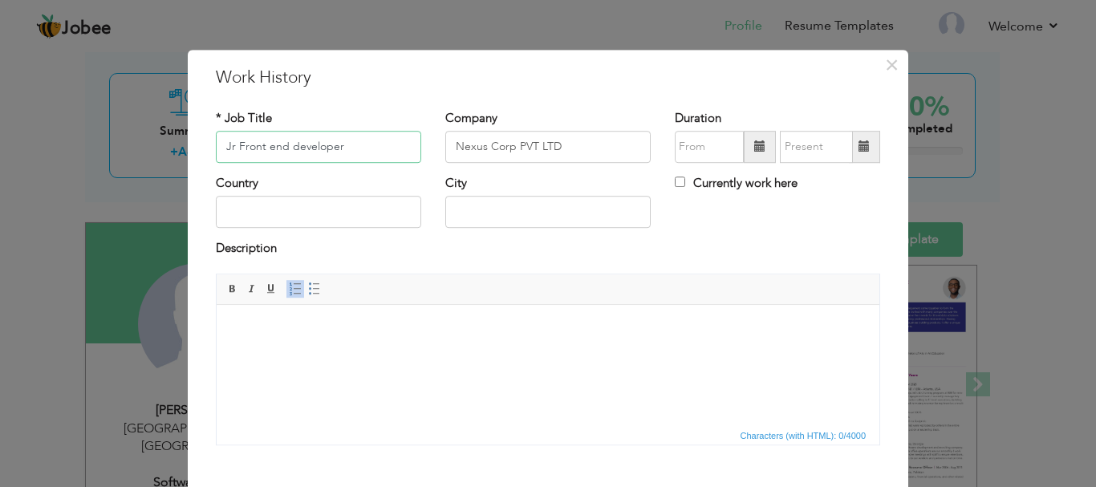
type input "Jr Front end developer"
drag, startPoint x: 275, startPoint y: 220, endPoint x: 298, endPoint y: 229, distance: 24.1
click at [275, 220] on input "text" at bounding box center [318, 213] width 205 height 32
click at [754, 151] on span at bounding box center [759, 146] width 11 height 11
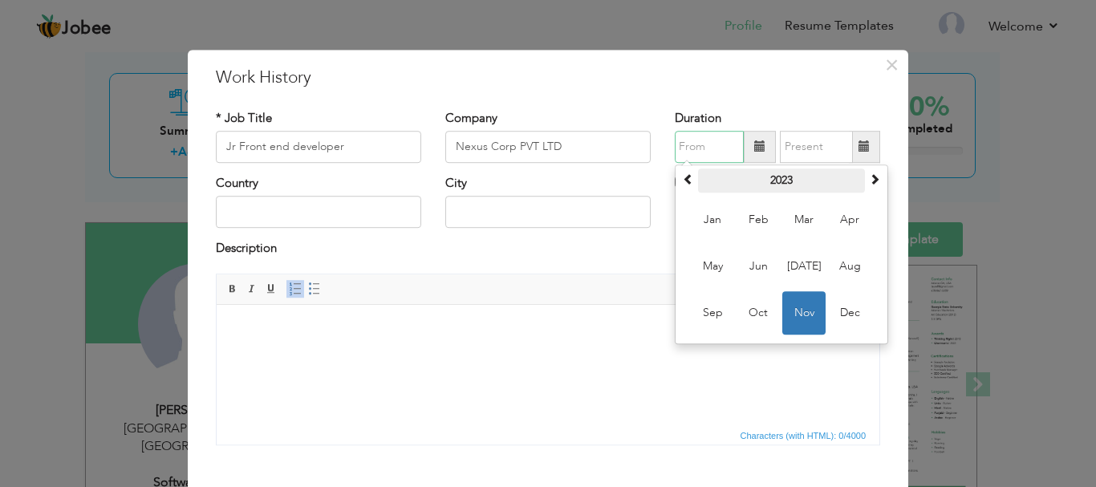
click at [769, 181] on th "2023" at bounding box center [781, 180] width 167 height 24
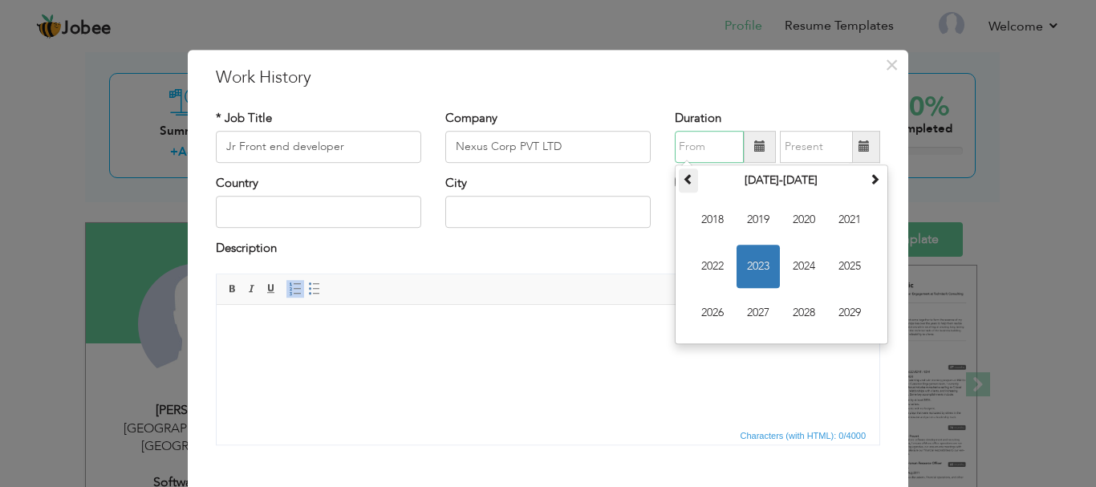
click at [685, 185] on th at bounding box center [688, 180] width 19 height 24
click at [869, 177] on span at bounding box center [874, 178] width 11 height 11
click at [748, 270] on span "2023" at bounding box center [757, 266] width 43 height 43
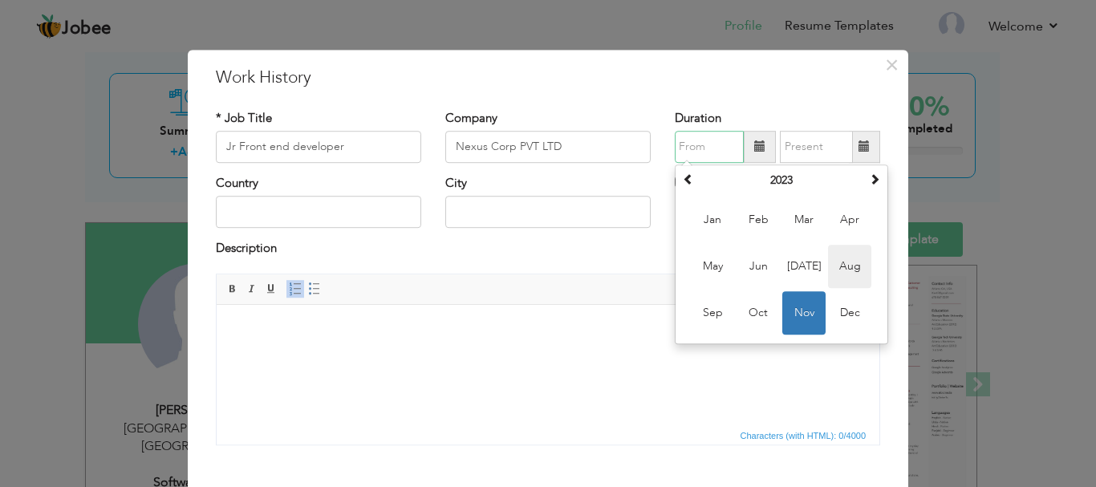
click at [845, 271] on span "Aug" at bounding box center [849, 266] width 43 height 43
type input "08/2023"
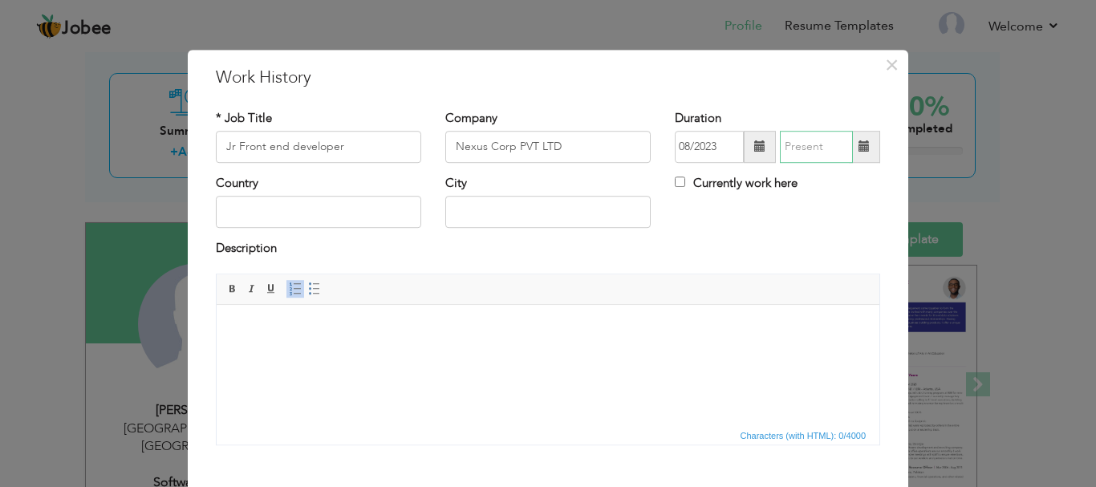
type input "09/2025"
click at [805, 151] on input "09/2025" at bounding box center [816, 147] width 73 height 32
click at [755, 144] on span at bounding box center [759, 146] width 11 height 11
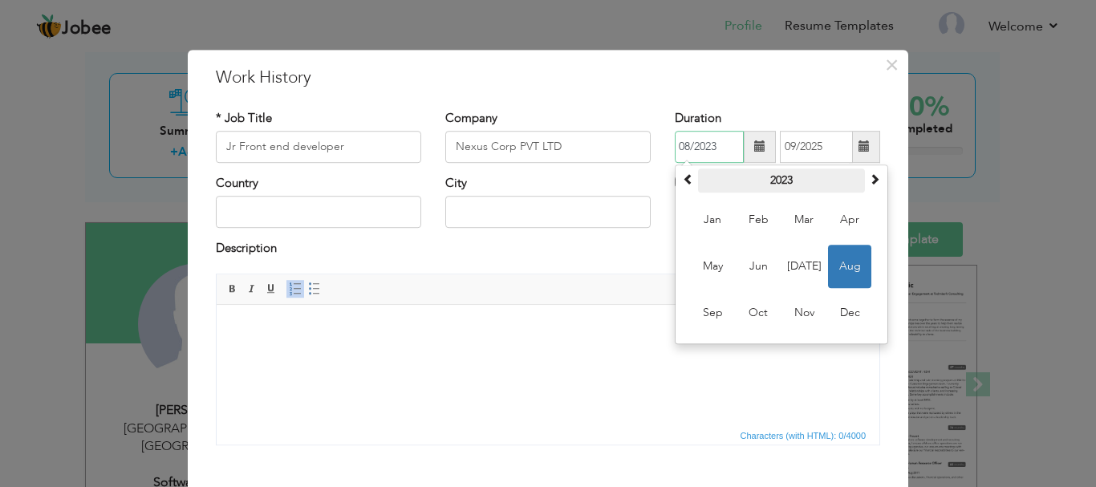
click at [741, 180] on th "2023" at bounding box center [781, 180] width 167 height 24
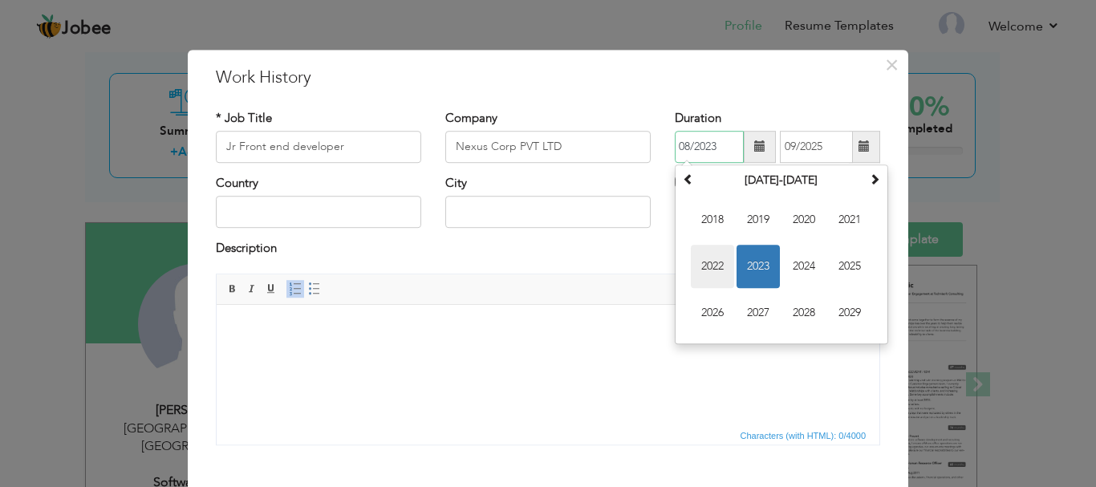
click at [720, 269] on span "2022" at bounding box center [712, 266] width 43 height 43
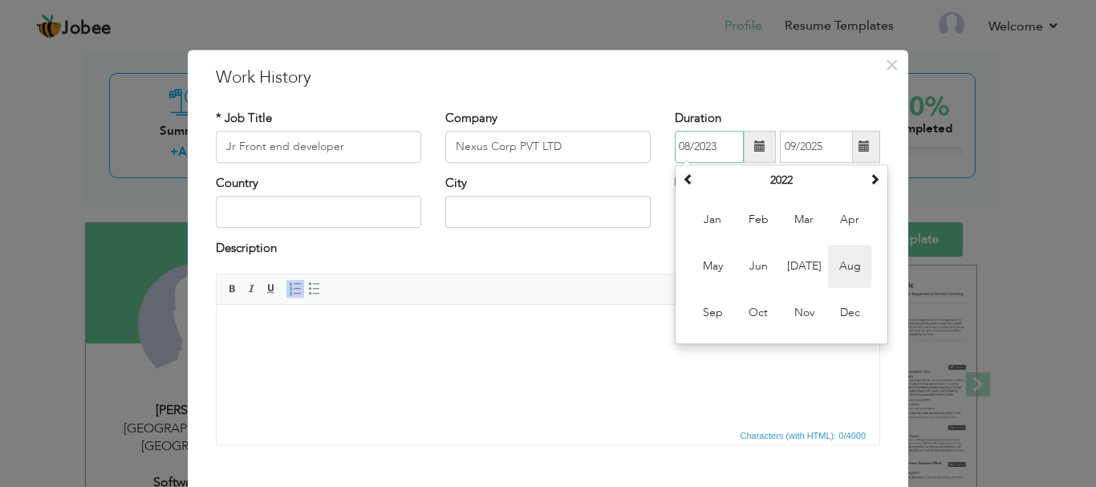
click at [849, 267] on span "Aug" at bounding box center [849, 266] width 43 height 43
type input "08/2022"
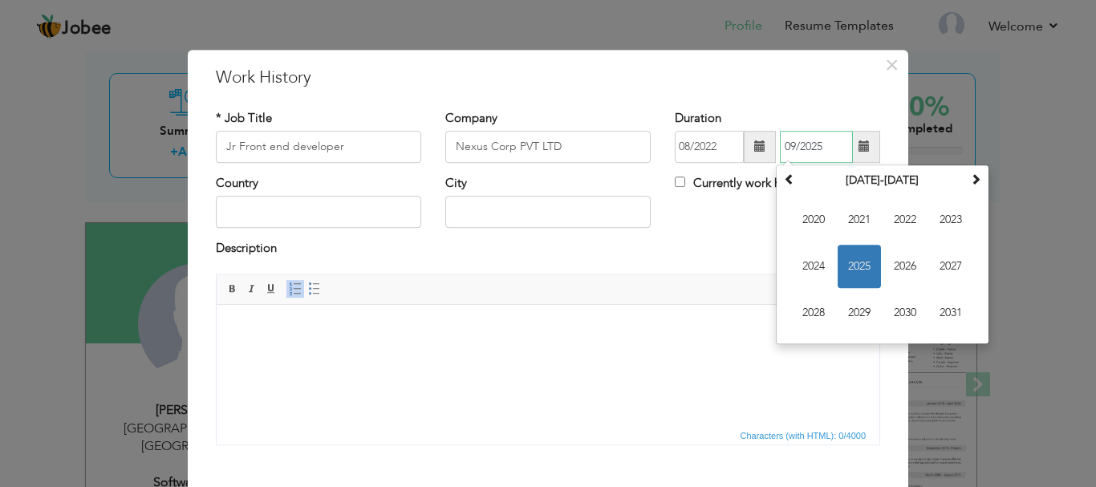
click at [834, 148] on input "09/2025" at bounding box center [816, 147] width 73 height 32
click at [962, 216] on span "2023" at bounding box center [950, 219] width 43 height 43
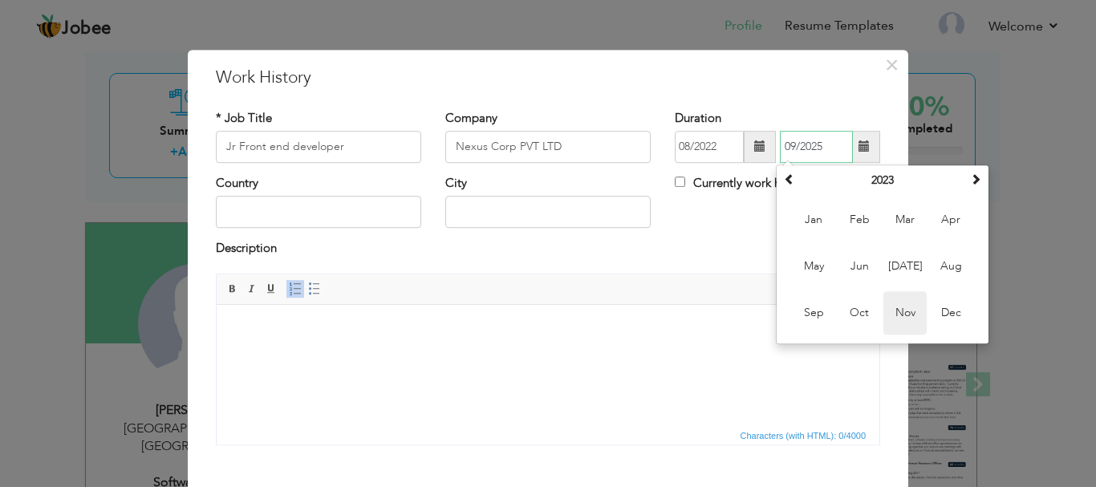
click at [906, 310] on span "Nov" at bounding box center [904, 312] width 43 height 43
type input "11/2023"
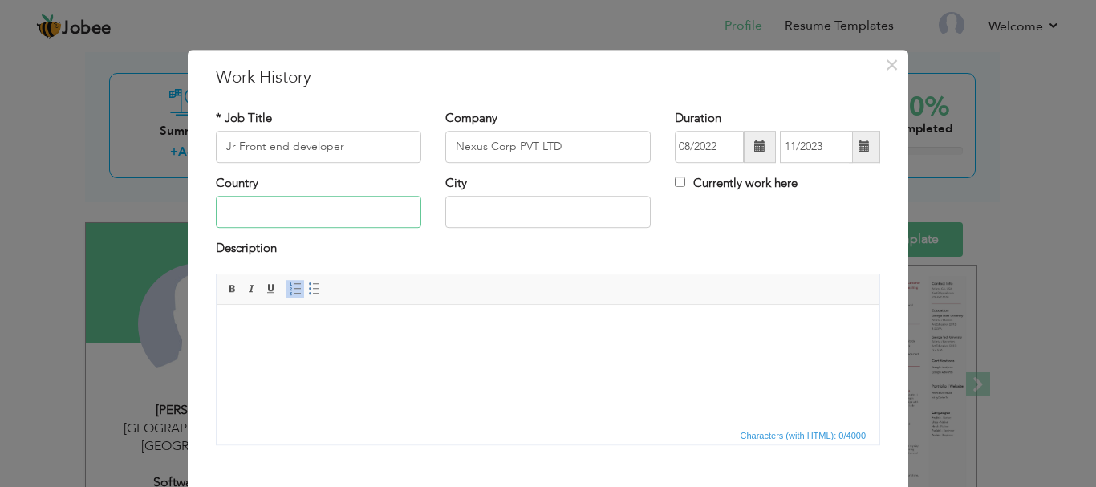
click at [286, 214] on input "text" at bounding box center [318, 213] width 205 height 32
type input "[GEOGRAPHIC_DATA]"
click at [322, 340] on html at bounding box center [548, 328] width 662 height 49
paste body
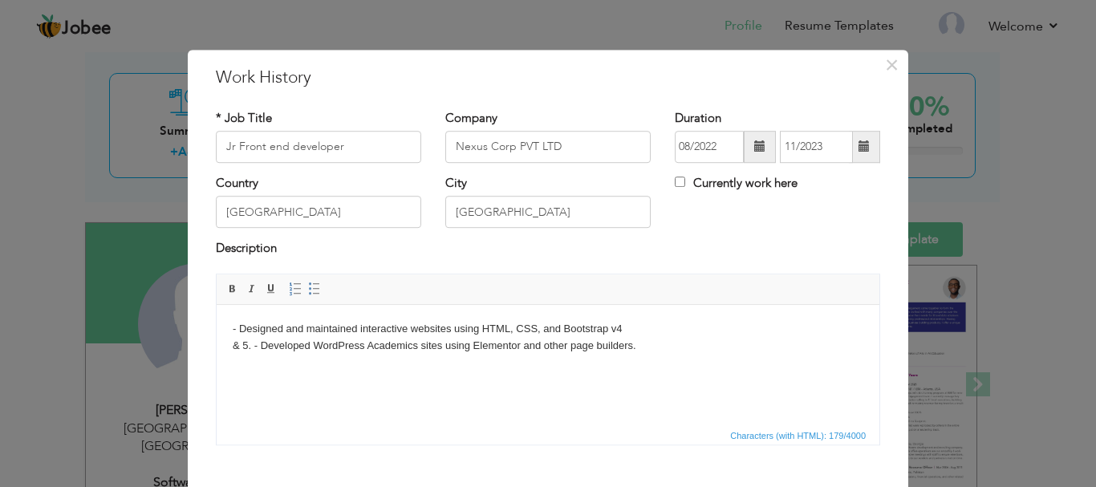
click at [240, 325] on body "- Designed and maintained interactive websites using HTML, CSS, and Bootstrap v…" at bounding box center [548, 337] width 630 height 34
click at [261, 345] on body "Designed and maintained interactive websites using HTML, CSS, and Bootstrap v4 …" at bounding box center [548, 337] width 630 height 34
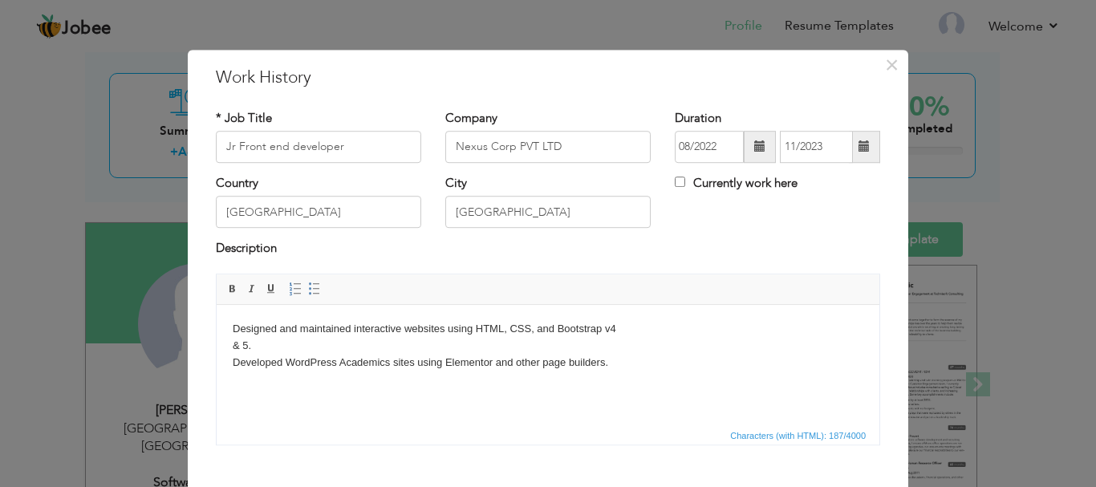
click at [231, 342] on html "Designed and maintained interactive websites using HTML, CSS, and Bootstrap v4 …" at bounding box center [548, 345] width 662 height 82
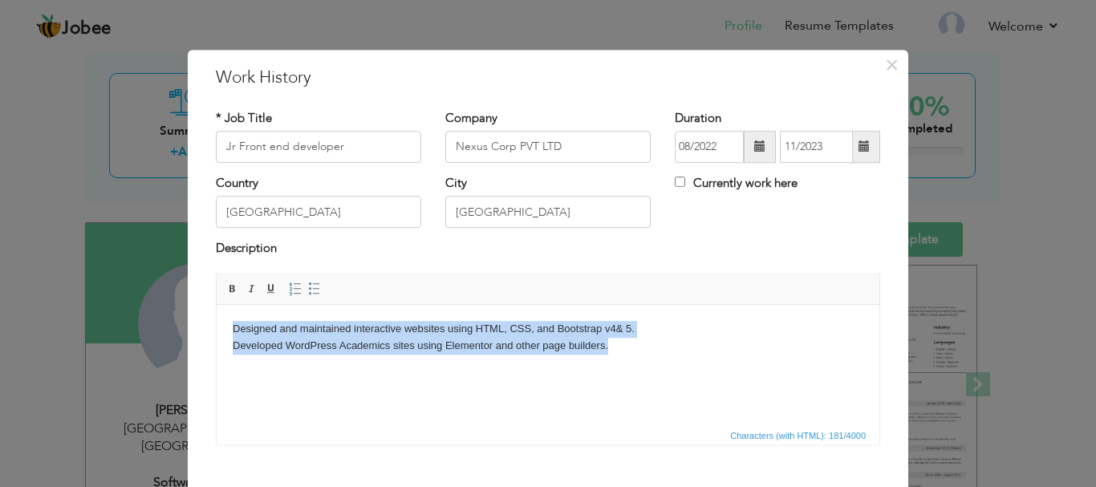
drag, startPoint x: 613, startPoint y: 346, endPoint x: 238, endPoint y: 329, distance: 374.9
click at [222, 329] on html "Designed and maintained interactive websites using HTML, CSS, and Bootstrap v4 …" at bounding box center [548, 337] width 662 height 66
click at [291, 293] on span at bounding box center [295, 288] width 13 height 13
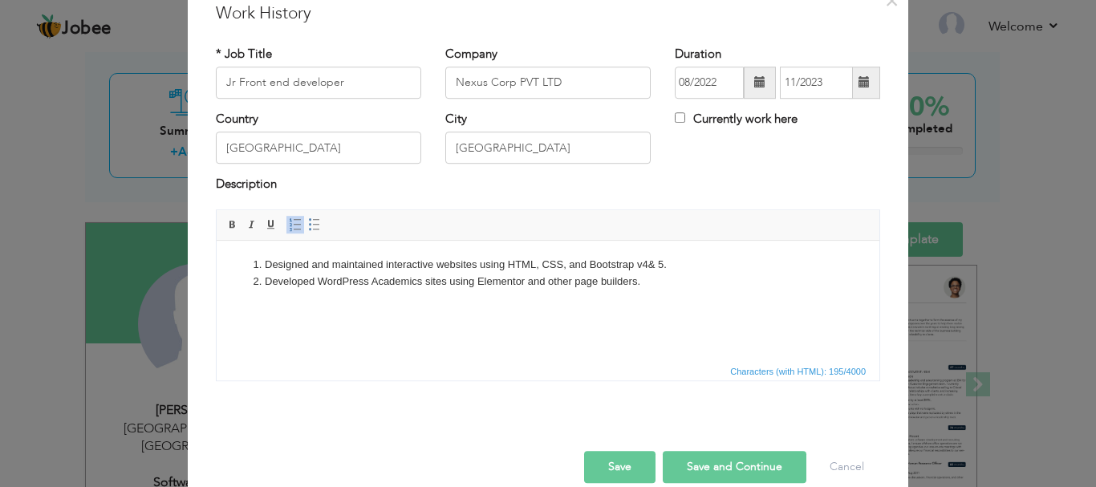
scroll to position [88, 0]
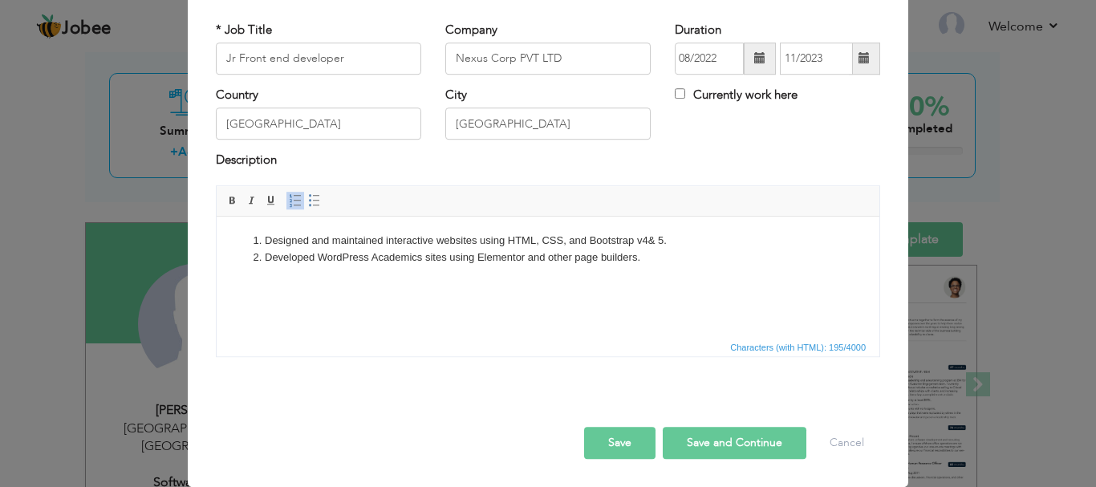
click at [693, 441] on button "Save and Continue" at bounding box center [734, 443] width 144 height 32
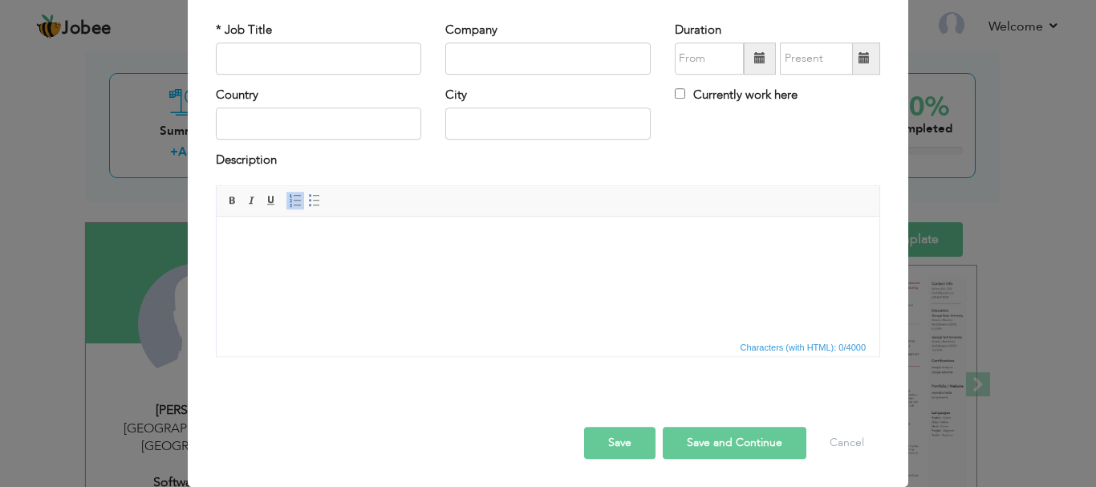
click at [703, 440] on button "Save and Continue" at bounding box center [734, 443] width 144 height 32
click at [727, 440] on button "Save and Continue" at bounding box center [734, 443] width 144 height 32
click at [733, 446] on button "Save and Continue" at bounding box center [734, 443] width 144 height 32
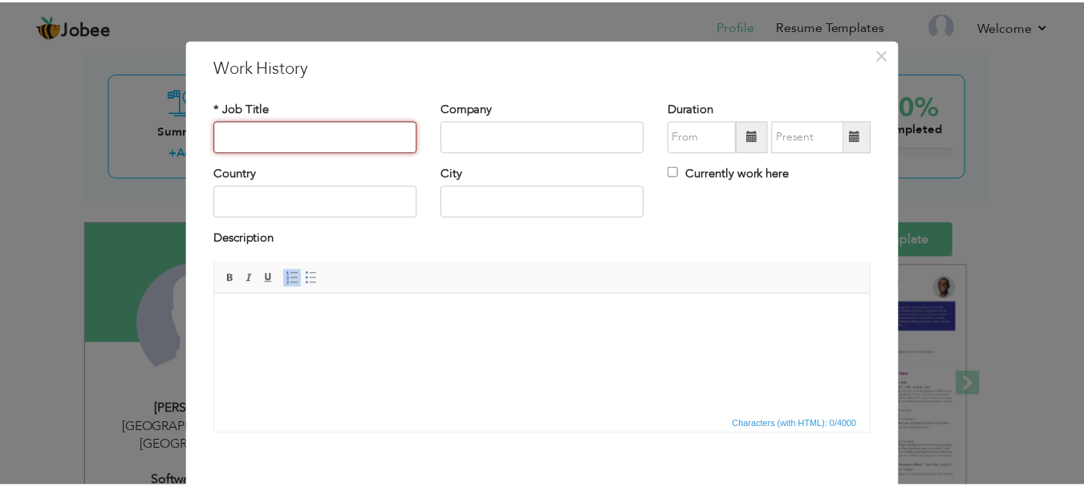
scroll to position [0, 0]
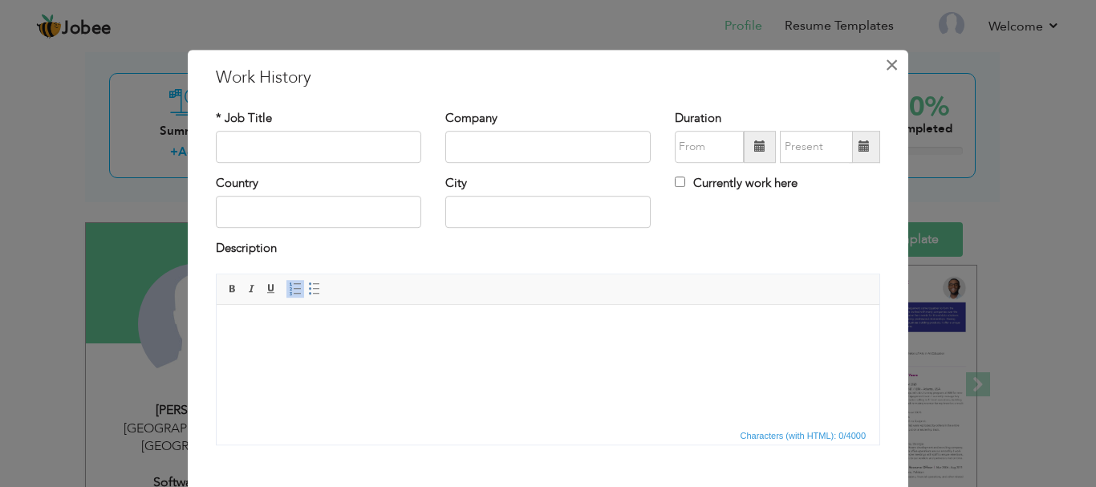
click at [889, 67] on span "×" at bounding box center [892, 65] width 14 height 29
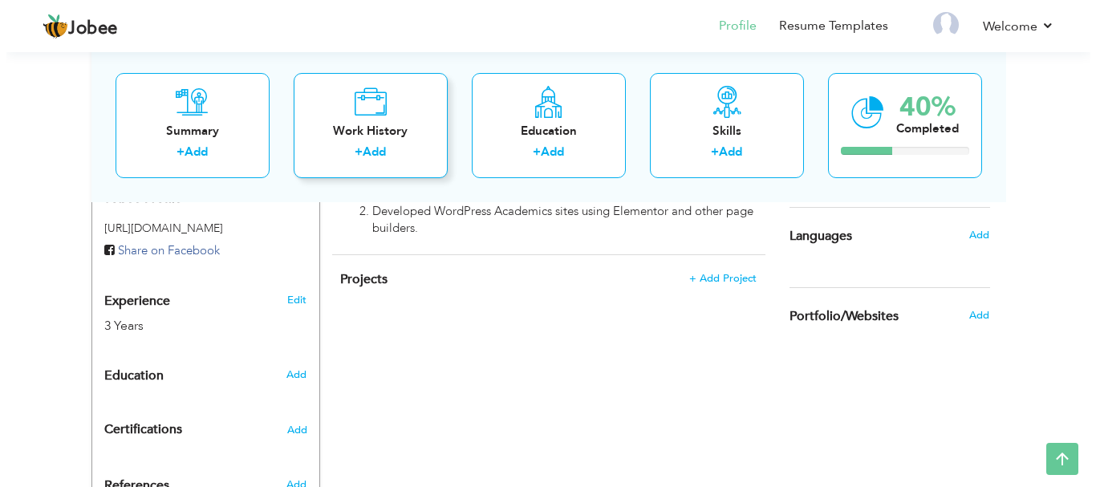
scroll to position [561, 0]
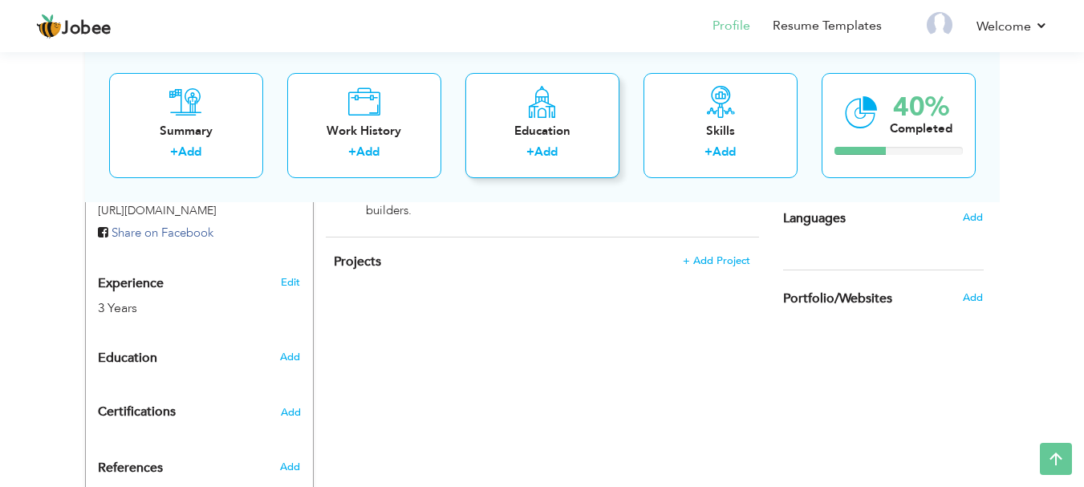
click at [541, 137] on div "Education" at bounding box center [542, 130] width 128 height 17
radio input "true"
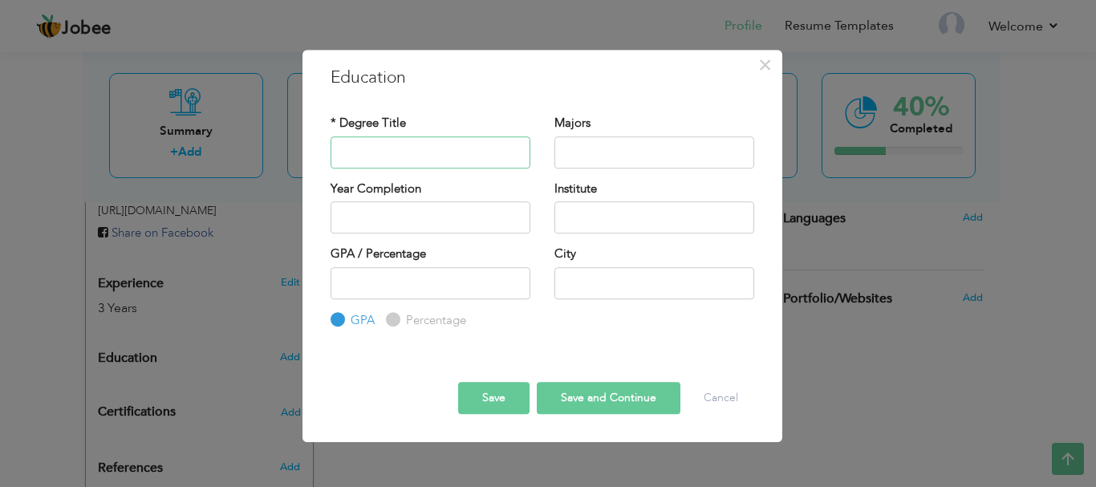
click at [356, 149] on input "text" at bounding box center [430, 152] width 200 height 32
type input "Computer Science"
click at [597, 147] on input "text" at bounding box center [654, 152] width 200 height 32
type input "Computer Science, Chemistry, English"
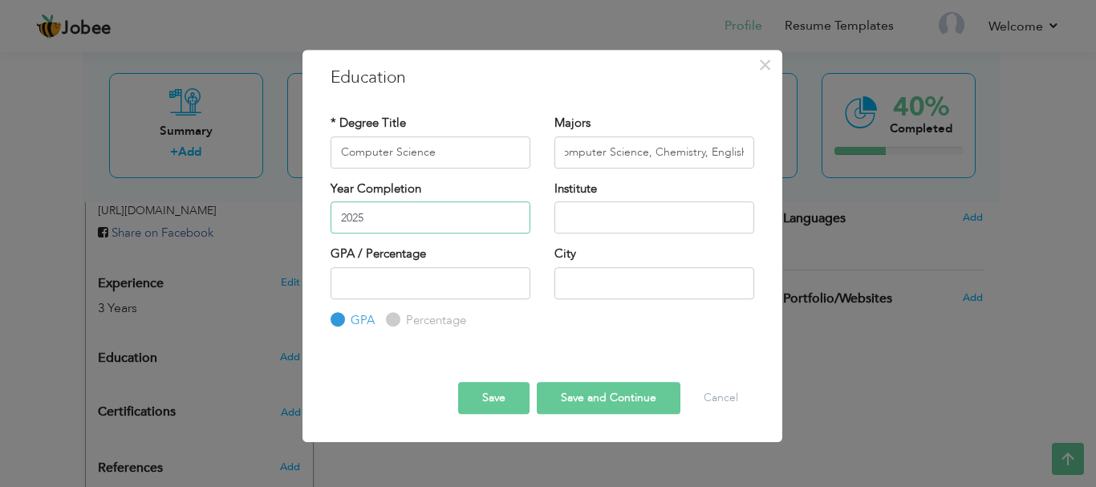
click at [363, 216] on input "2025" at bounding box center [430, 217] width 200 height 32
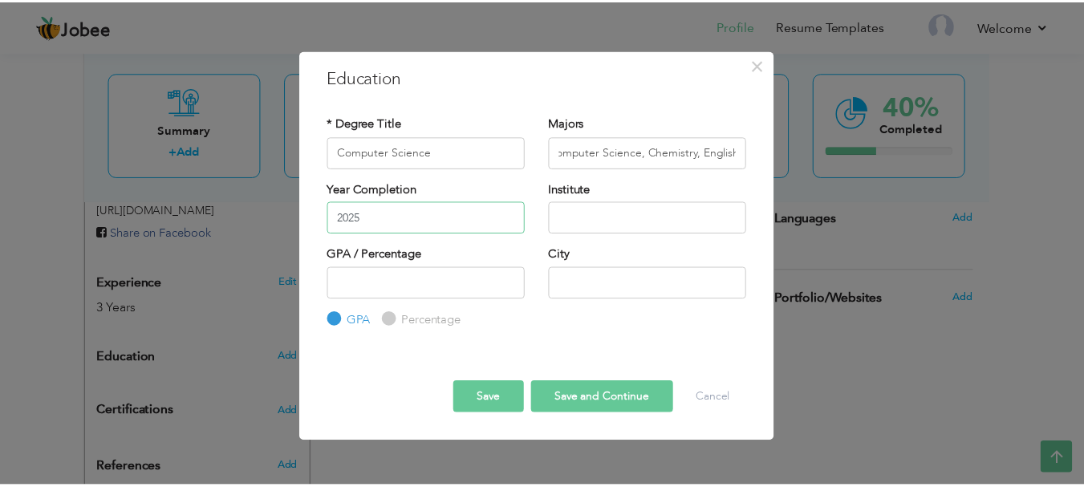
scroll to position [0, 0]
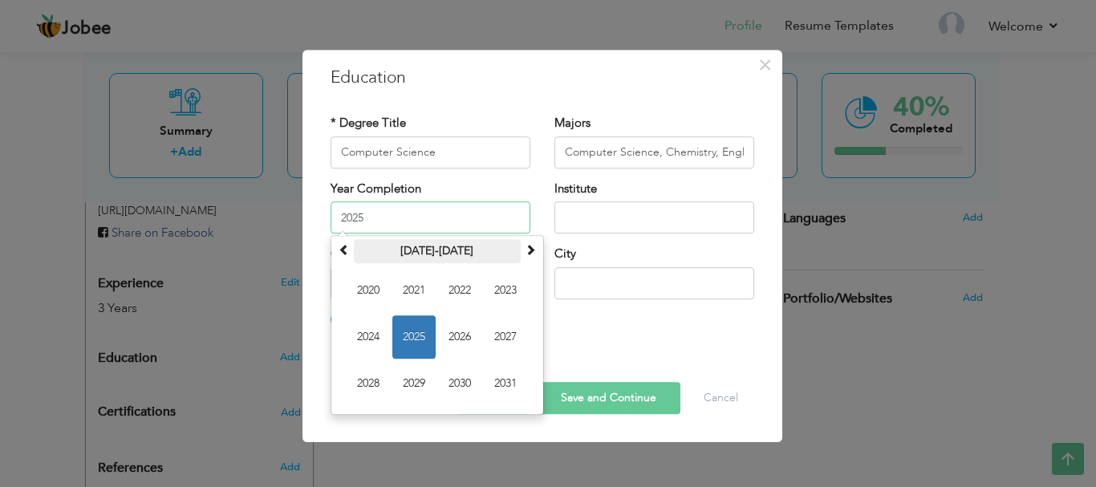
click at [412, 254] on th "2020-2031" at bounding box center [437, 251] width 167 height 24
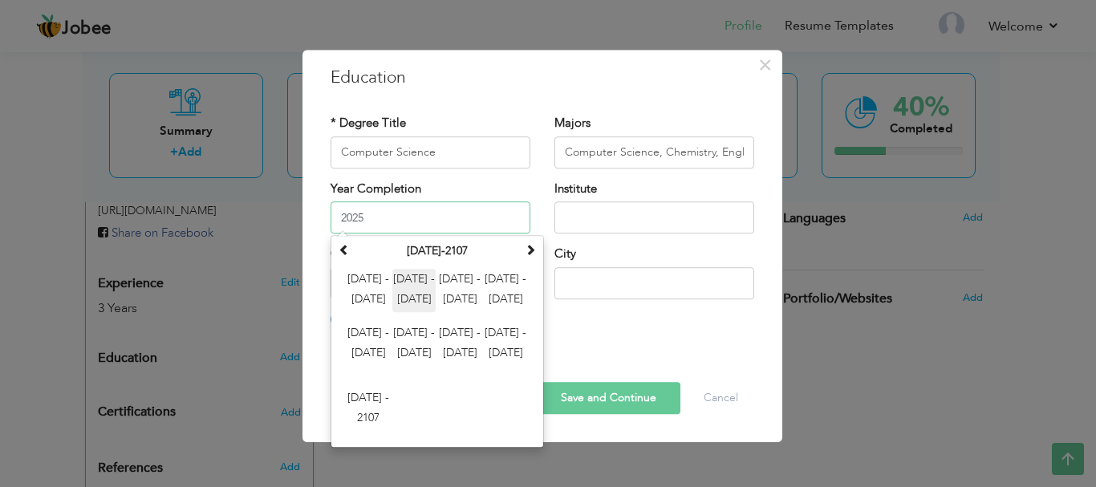
click at [413, 279] on span "2012 - 2023" at bounding box center [413, 290] width 43 height 43
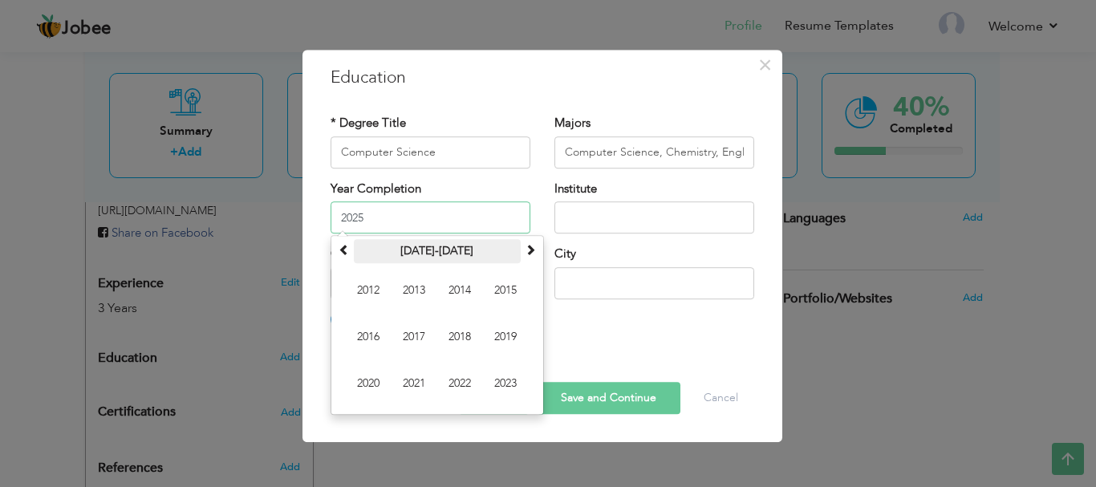
click at [354, 249] on th "2012-2023" at bounding box center [437, 251] width 167 height 24
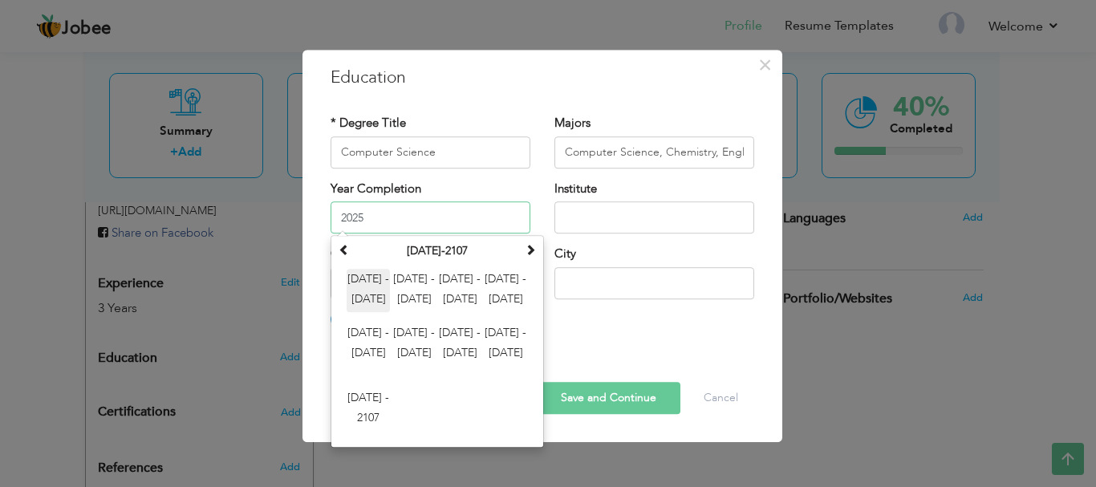
click at [362, 301] on span "2000 - 2011" at bounding box center [367, 290] width 43 height 43
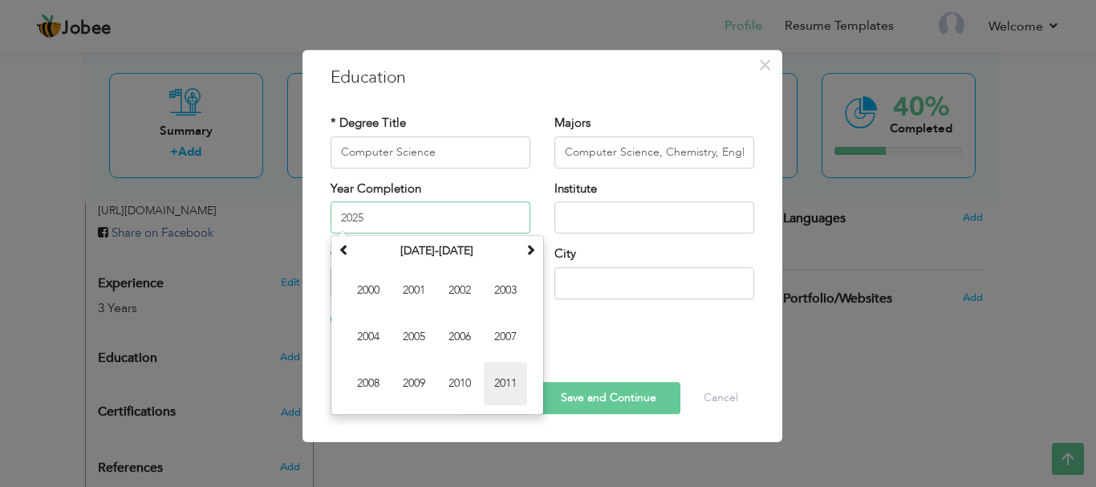
click at [500, 375] on span "2011" at bounding box center [505, 383] width 43 height 43
type input "2011"
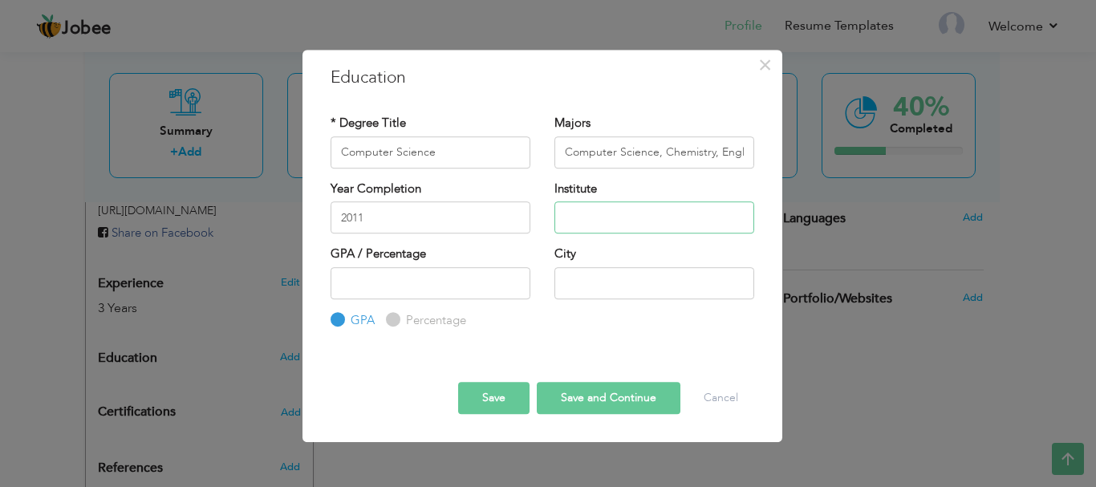
click at [602, 205] on input "text" at bounding box center [654, 217] width 200 height 32
type input "Green Heaven Academy"
click at [383, 285] on input "number" at bounding box center [430, 283] width 200 height 32
type input "60"
click at [654, 305] on div "City" at bounding box center [654, 277] width 224 height 65
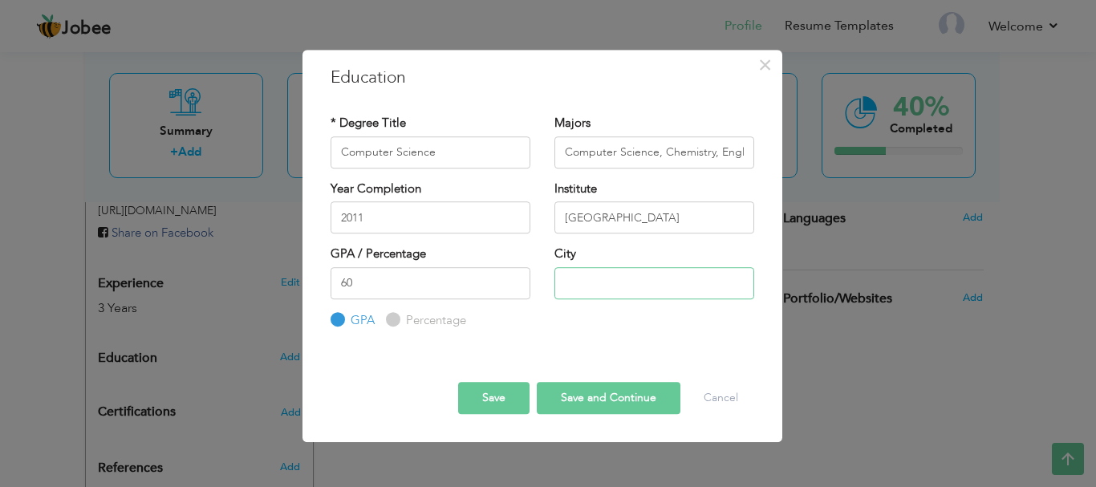
click at [633, 294] on input "text" at bounding box center [654, 283] width 200 height 32
type input "[GEOGRAPHIC_DATA]"
click at [414, 319] on label "Percentage" at bounding box center [434, 320] width 64 height 17
click at [396, 319] on input "Percentage" at bounding box center [391, 319] width 10 height 10
radio input "true"
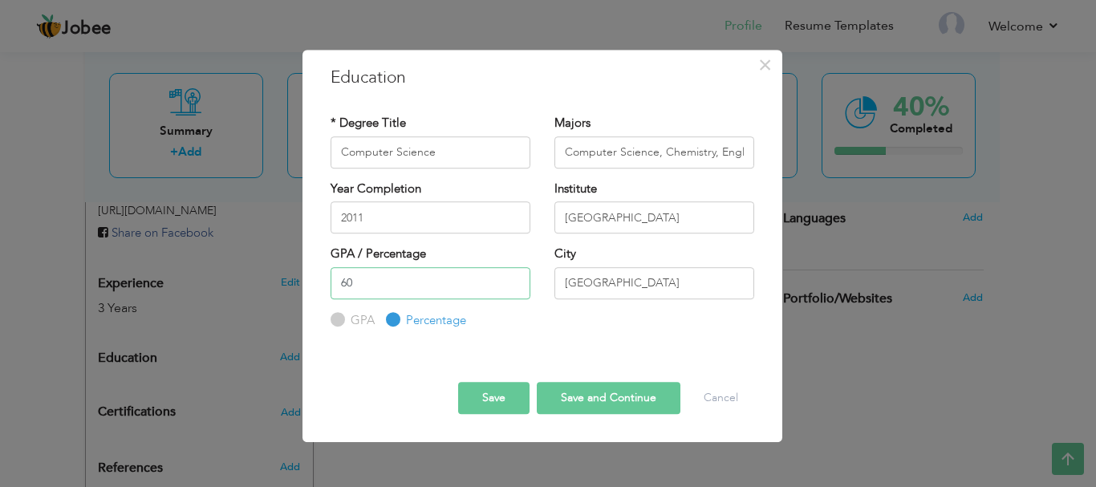
click at [376, 272] on input "60" at bounding box center [430, 283] width 200 height 32
click at [563, 398] on button "Save and Continue" at bounding box center [609, 398] width 144 height 32
radio input "true"
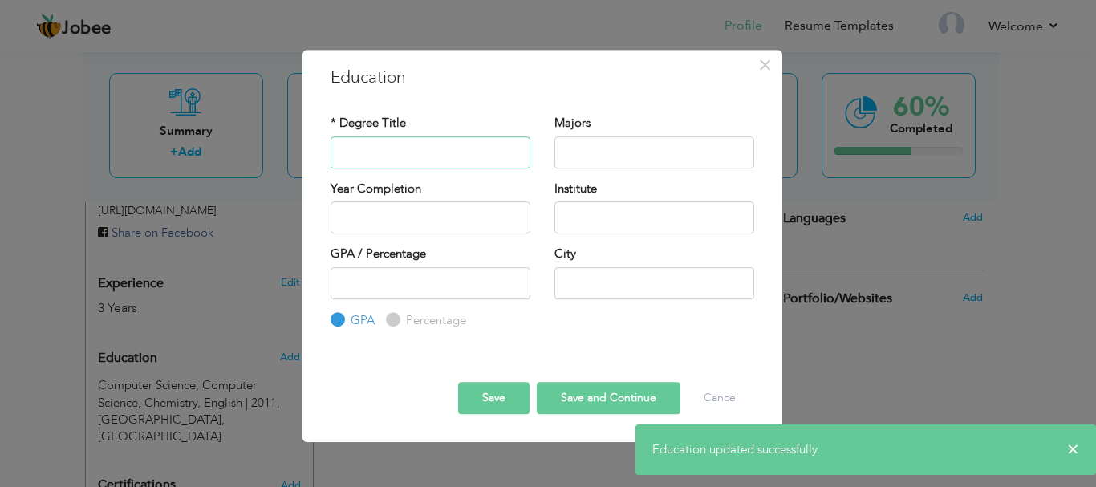
click at [371, 140] on input "text" at bounding box center [430, 152] width 200 height 32
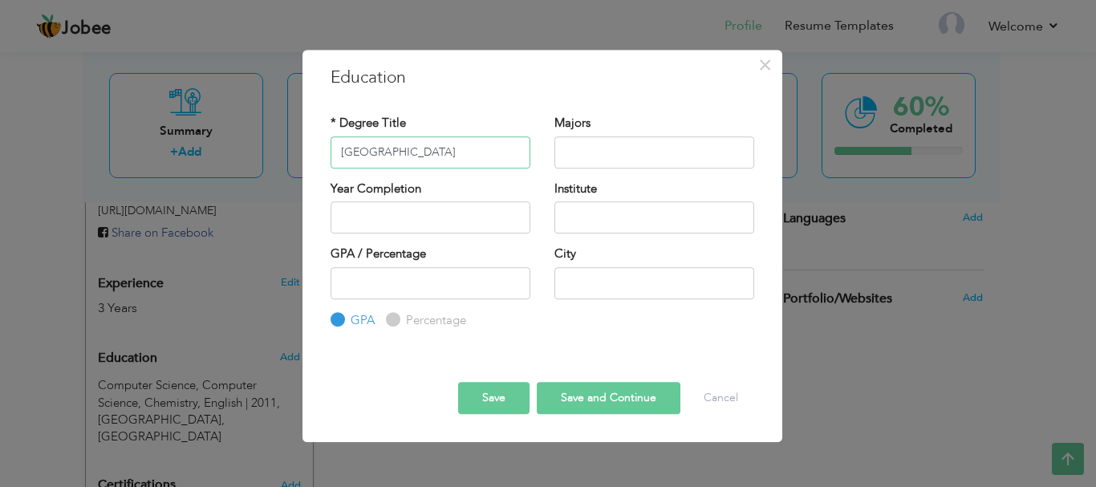
type input "Govt City College"
click at [586, 144] on input "text" at bounding box center [654, 152] width 200 height 32
drag, startPoint x: 427, startPoint y: 156, endPoint x: 256, endPoint y: 164, distance: 171.0
click at [256, 164] on div "× Education * Degree Title Govt City College Majors Institute GPA" at bounding box center [548, 243] width 1096 height 487
click at [595, 216] on input "text" at bounding box center [654, 217] width 200 height 32
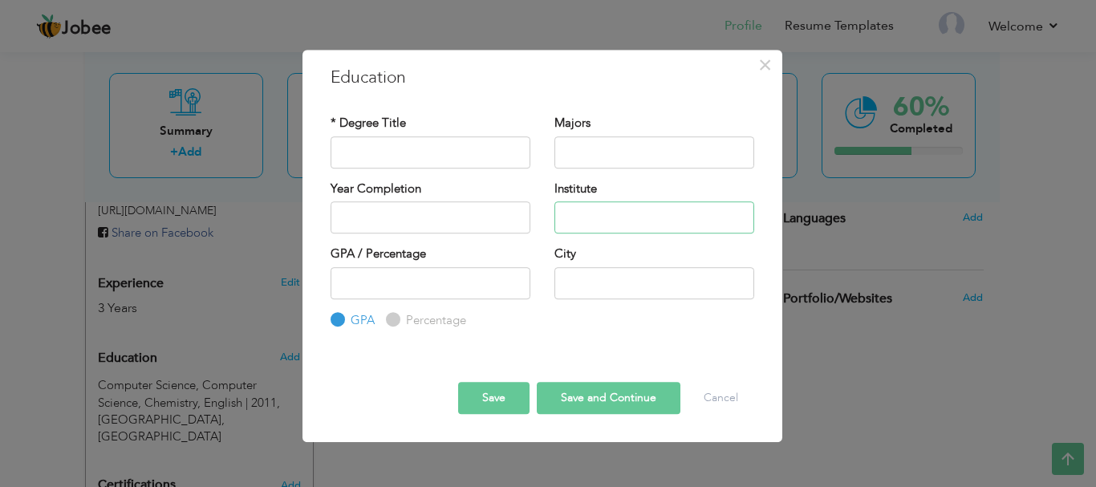
paste input "Govt City College"
type input "Govt City College"
click at [367, 224] on input "text" at bounding box center [430, 217] width 200 height 32
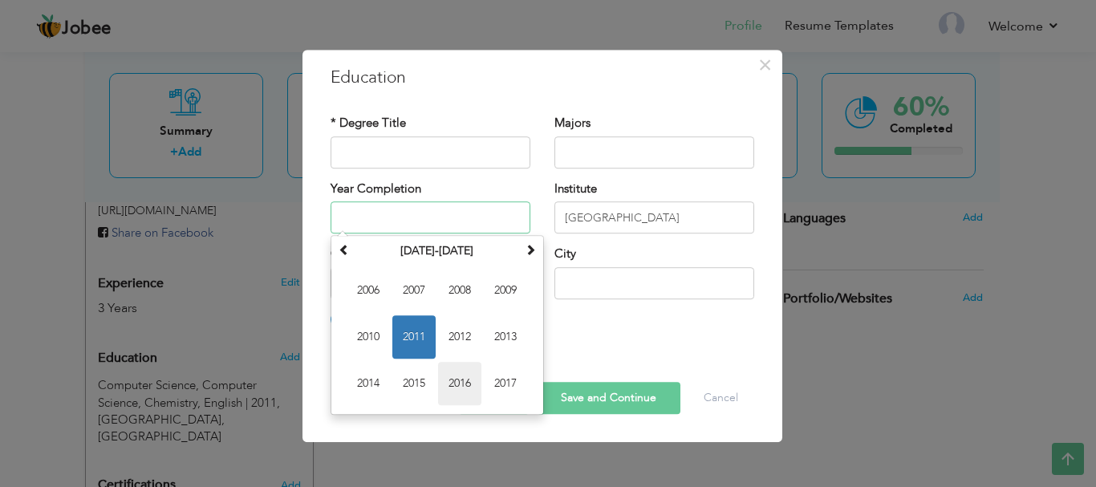
click at [460, 377] on span "2016" at bounding box center [459, 383] width 43 height 43
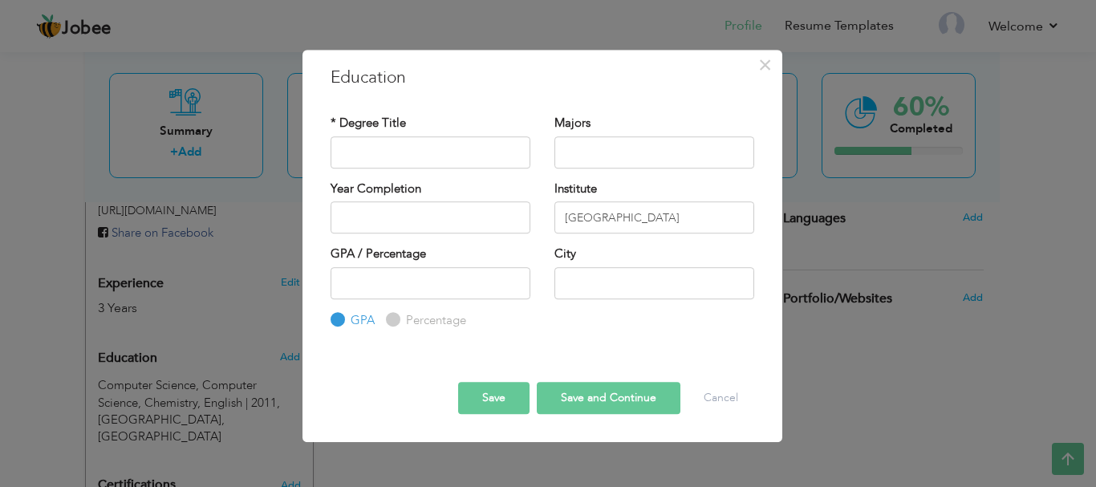
type input "2016"
click at [399, 156] on input "text" at bounding box center [430, 152] width 200 height 32
type input "Inter Commerce"
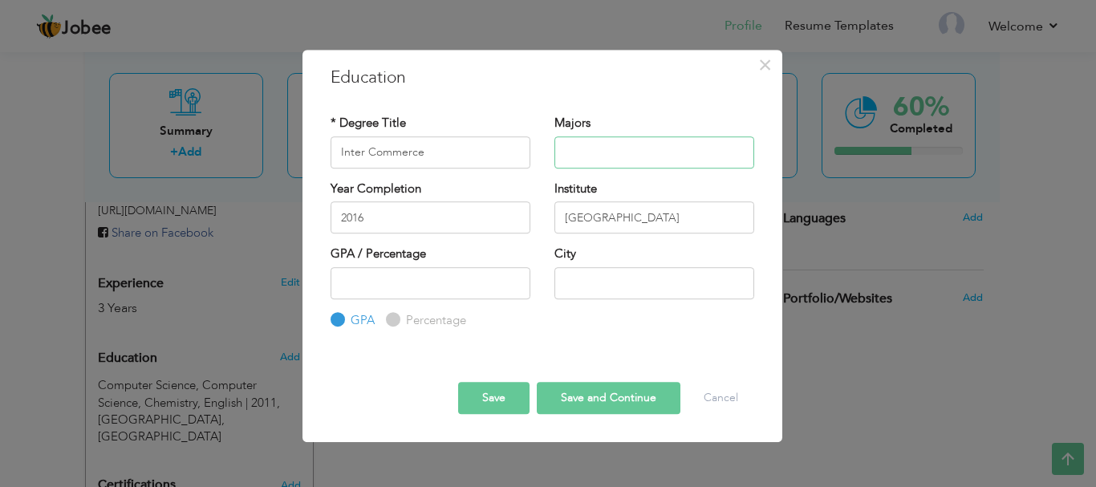
click at [569, 148] on input "text" at bounding box center [654, 152] width 200 height 32
type input "Commerce, Accounting, English"
click at [403, 318] on label "Percentage" at bounding box center [434, 320] width 64 height 17
click at [396, 318] on input "Percentage" at bounding box center [391, 319] width 10 height 10
radio input "true"
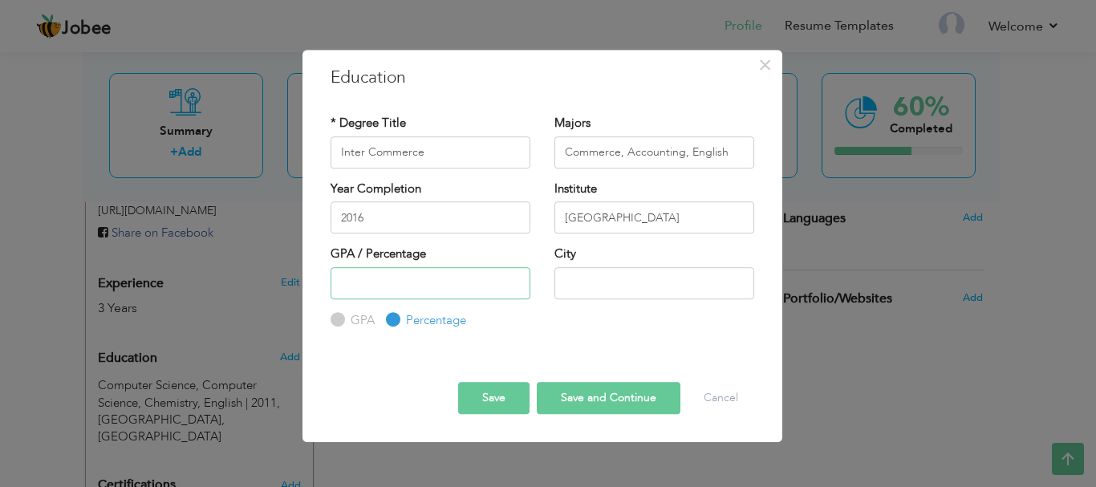
click at [379, 283] on input "number" at bounding box center [430, 283] width 200 height 32
type input "55"
click at [576, 285] on input "text" at bounding box center [654, 283] width 200 height 32
type input "[GEOGRAPHIC_DATA]"
click at [591, 406] on button "Save and Continue" at bounding box center [609, 398] width 144 height 32
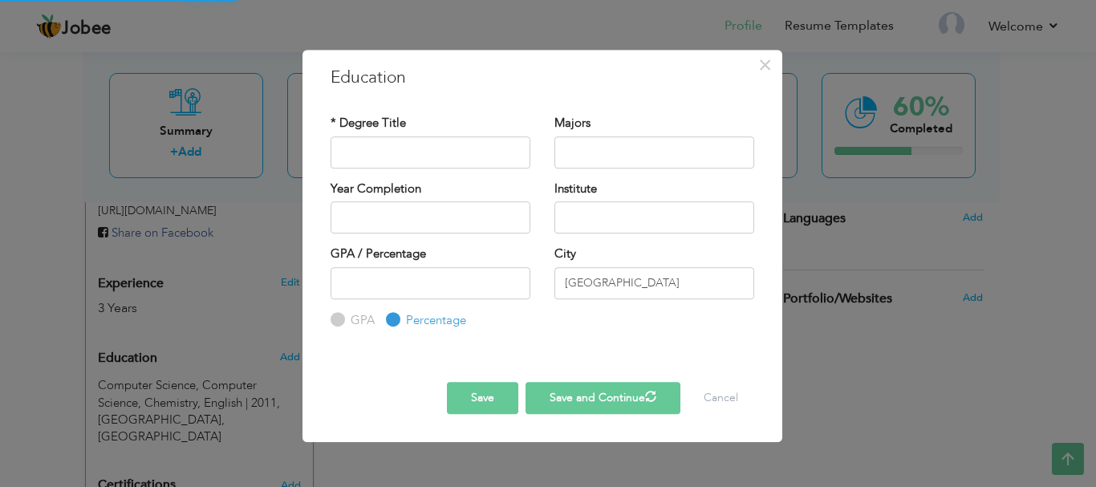
radio input "true"
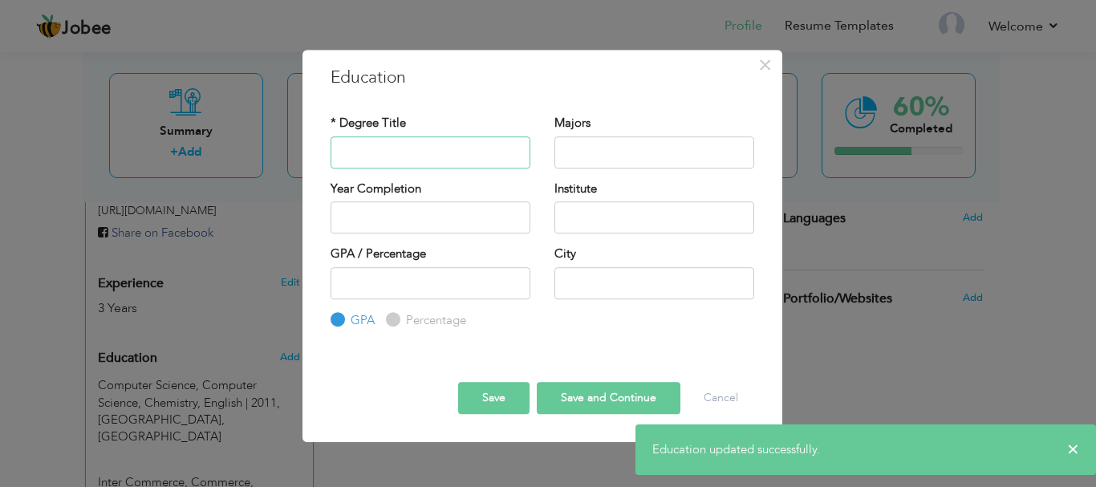
click at [369, 148] on input "text" at bounding box center [430, 152] width 200 height 32
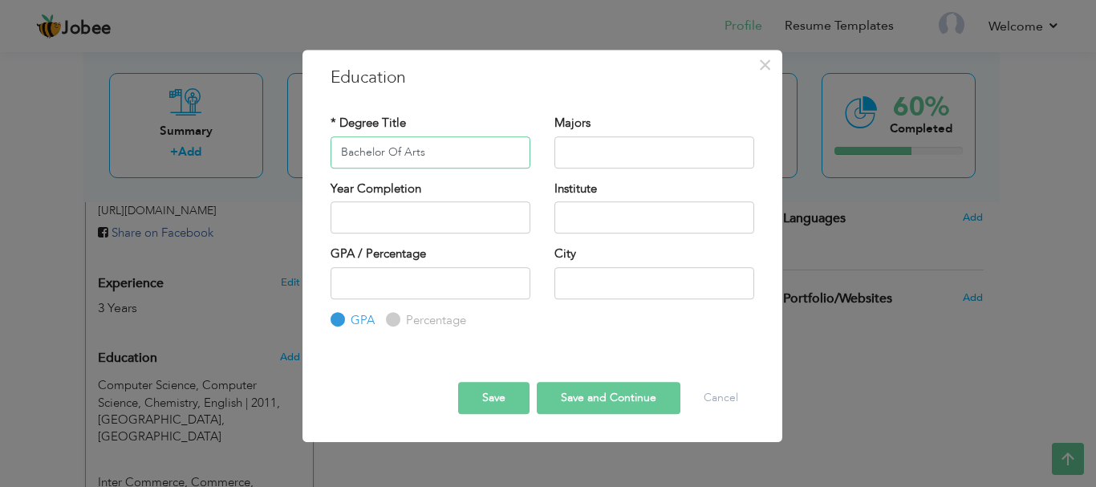
type input "Bachelor Of Arts"
click at [588, 154] on input "text" at bounding box center [654, 152] width 200 height 32
type input "English,Urdu,Isl,Civics"
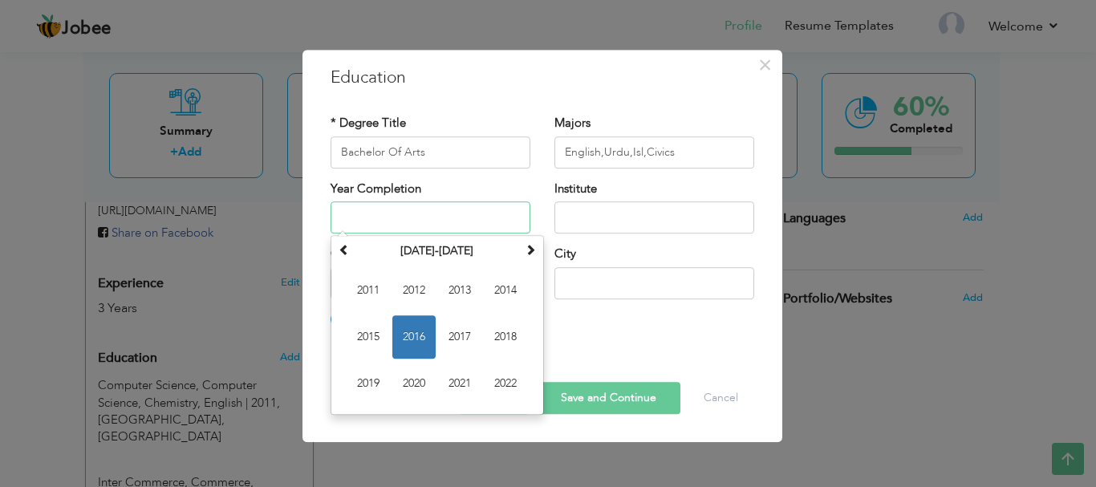
click at [350, 224] on input "text" at bounding box center [430, 217] width 200 height 32
click at [371, 223] on input "text" at bounding box center [430, 217] width 200 height 32
click at [557, 176] on div "Majors English,Urdu,Isl,Civics" at bounding box center [654, 147] width 224 height 65
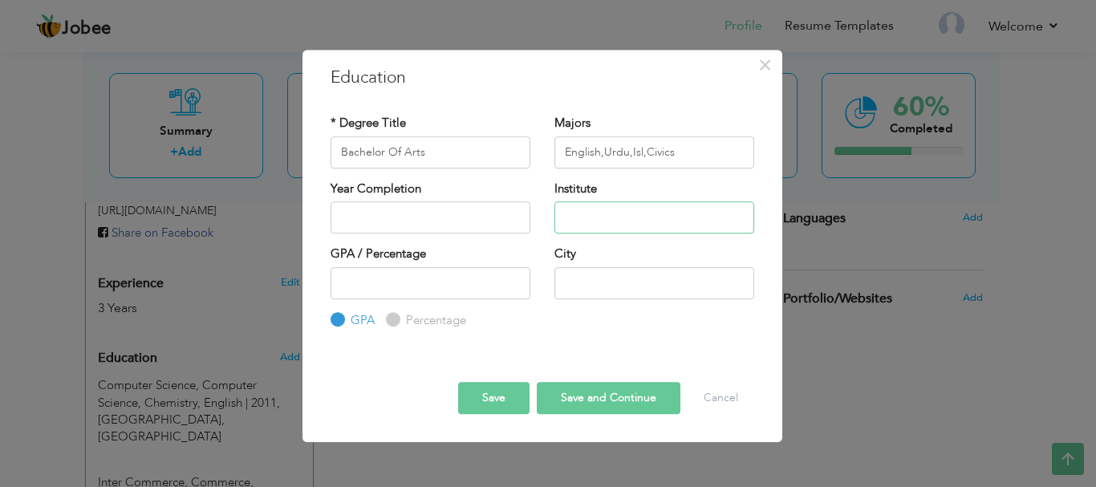
click at [582, 221] on input "text" at bounding box center [654, 217] width 200 height 32
type input "[GEOGRAPHIC_DATA]"
click at [446, 273] on input "number" at bounding box center [430, 283] width 200 height 32
click at [588, 290] on input "text" at bounding box center [654, 283] width 200 height 32
type input "[GEOGRAPHIC_DATA]"
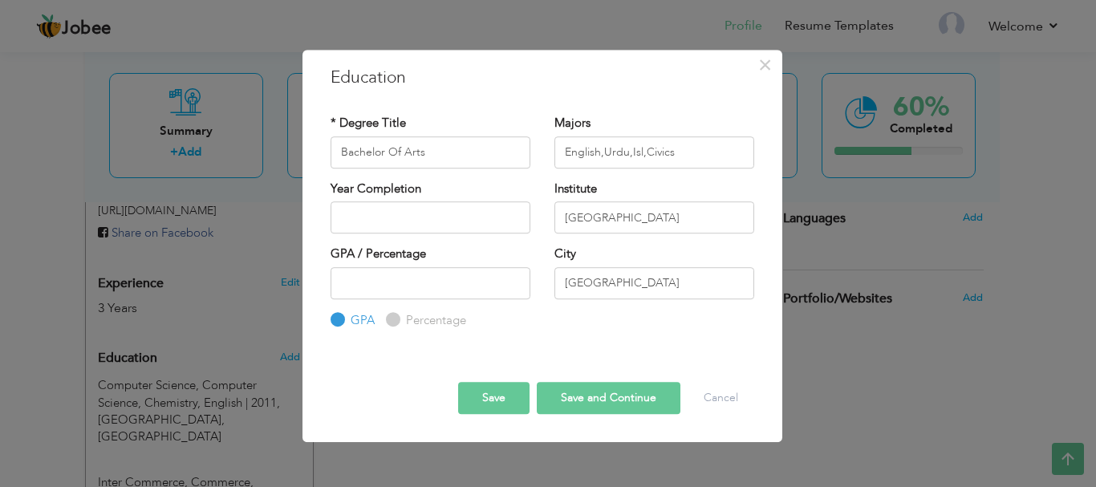
click at [583, 395] on button "Save and Continue" at bounding box center [609, 398] width 144 height 32
click at [763, 67] on span "×" at bounding box center [765, 65] width 14 height 29
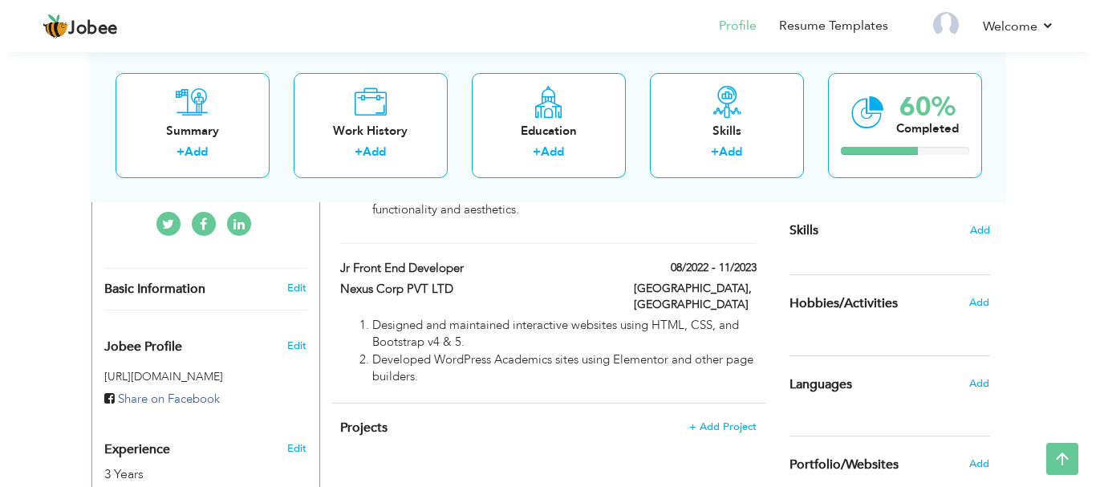
scroll to position [401, 0]
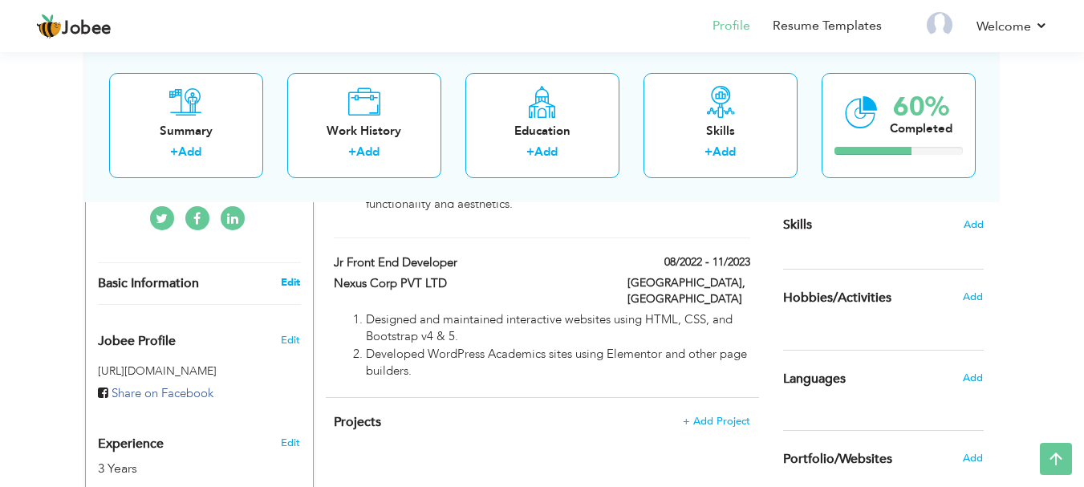
click at [290, 275] on link "Edit" at bounding box center [290, 282] width 19 height 14
type input "[PERSON_NAME]"
type input "03162725485"
select select "number:166"
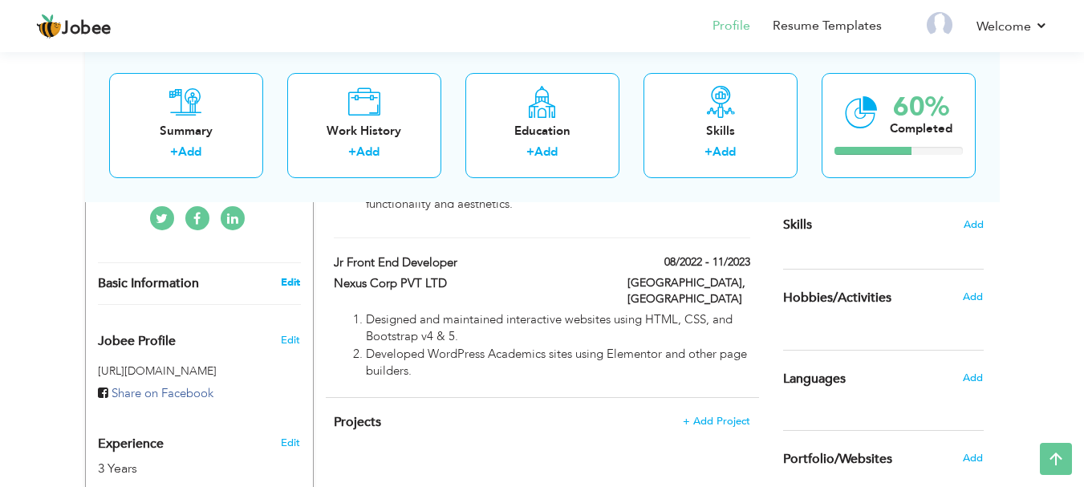
type input "Sindh"
type input "[GEOGRAPHIC_DATA]"
select select "number:5"
type input "Symits"
type input "Software Engineer"
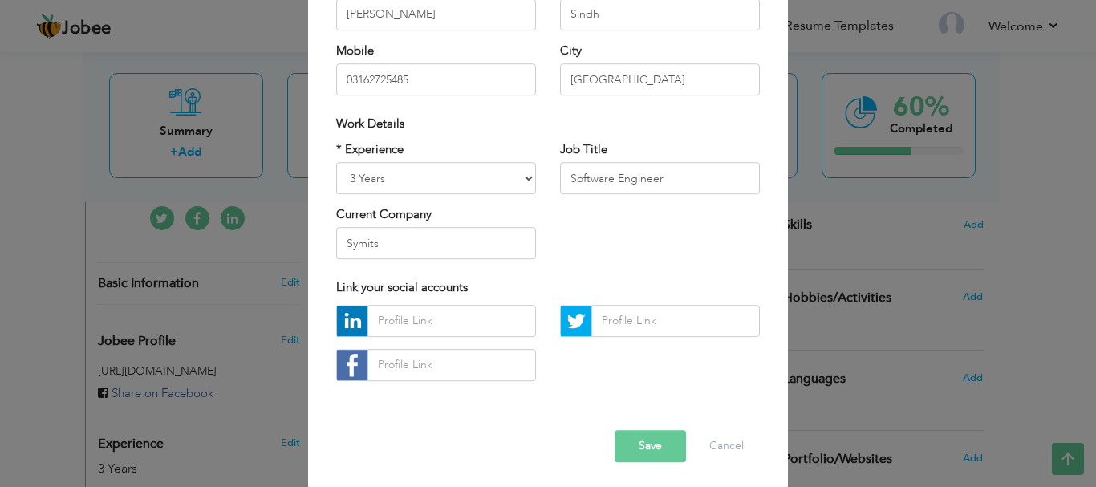
scroll to position [234, 0]
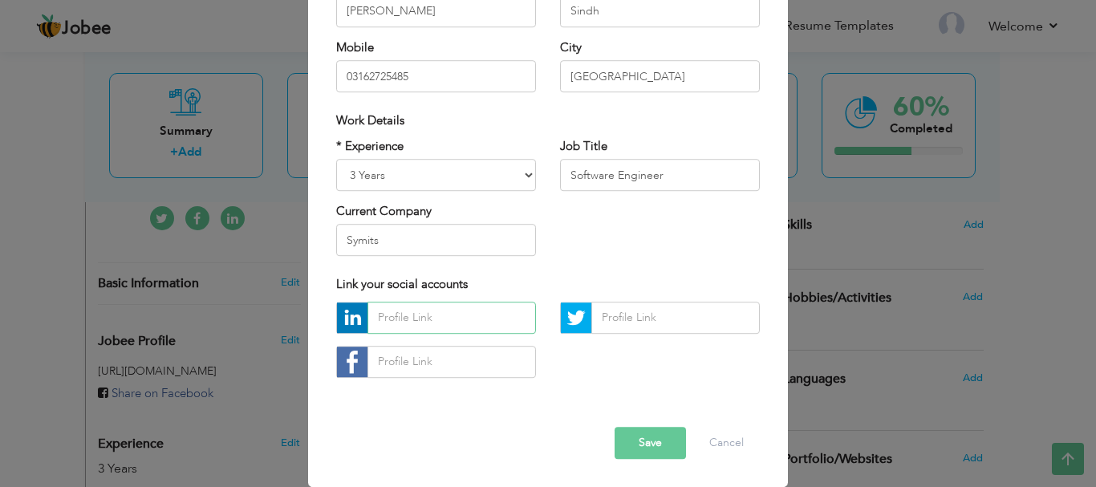
click at [407, 310] on input "text" at bounding box center [451, 318] width 168 height 32
paste input "https://www.linkedin.com/in/nihal-zameer-1741b12a1/"
click at [393, 312] on input "https://www.linkedin.com/in/nihal-zameer-1741b12a1/" at bounding box center [451, 318] width 168 height 32
click at [383, 315] on input "https://www.linkedin.com/in/nihal-zameer-1741b12a1/" at bounding box center [451, 318] width 168 height 32
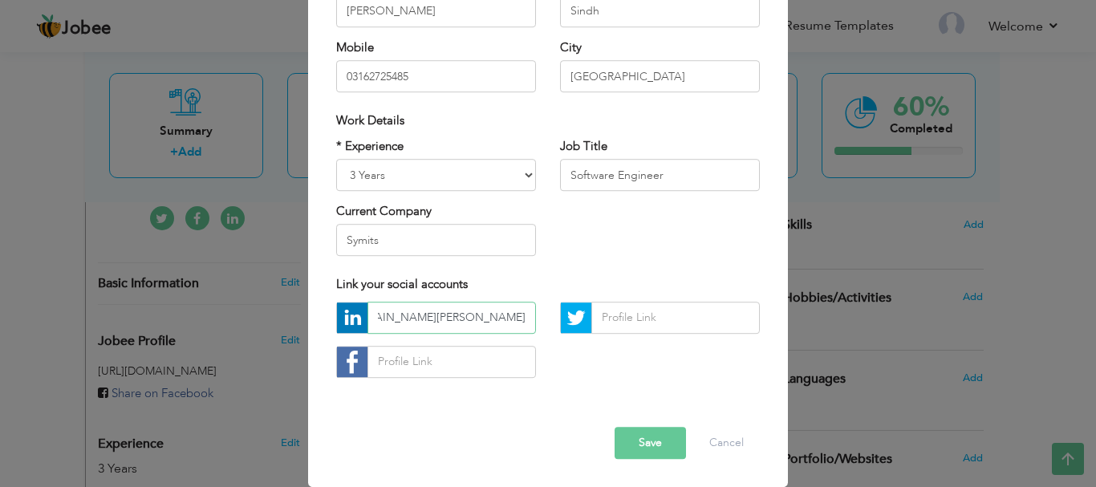
type input "https://www.linkedin.com/in/nihal-zameer-1741b12a1/"
click at [618, 319] on input "text" at bounding box center [675, 318] width 168 height 32
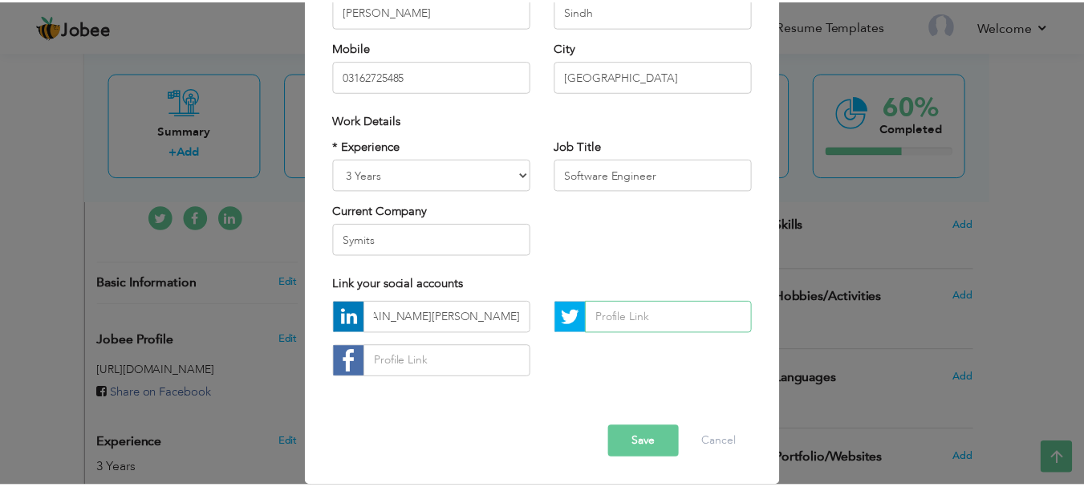
scroll to position [0, 0]
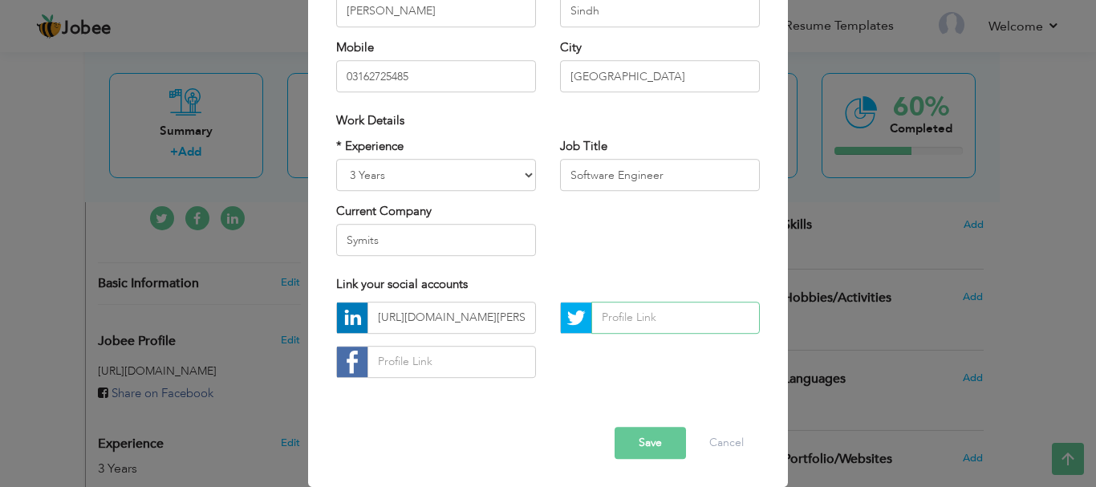
click at [602, 318] on input "text" at bounding box center [675, 318] width 168 height 32
click at [621, 316] on input "text" at bounding box center [675, 318] width 168 height 32
paste input "https://x.com/NihalZameer"
type input "https://x.com/NihalZameer"
click at [379, 356] on input "text" at bounding box center [451, 362] width 168 height 32
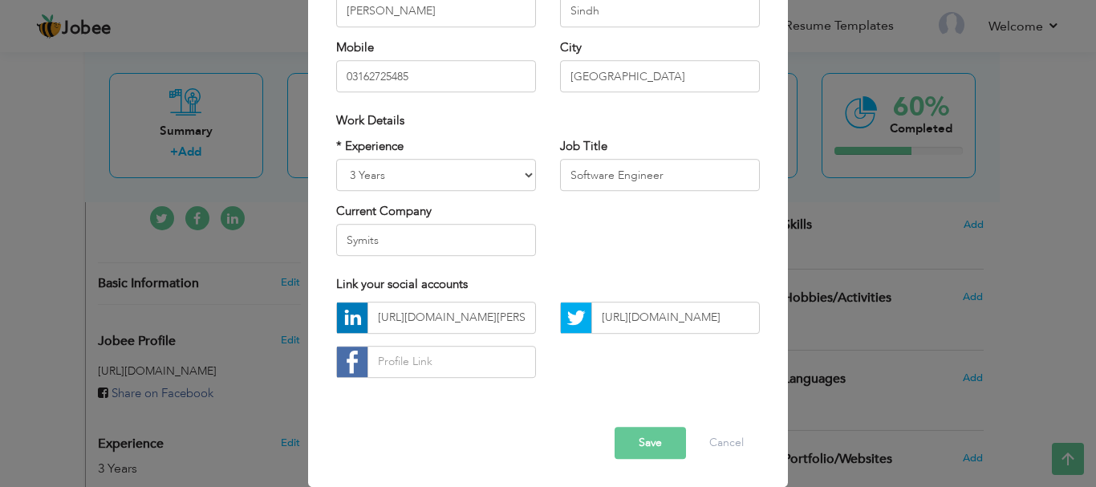
click at [639, 440] on button "Save" at bounding box center [649, 443] width 71 height 32
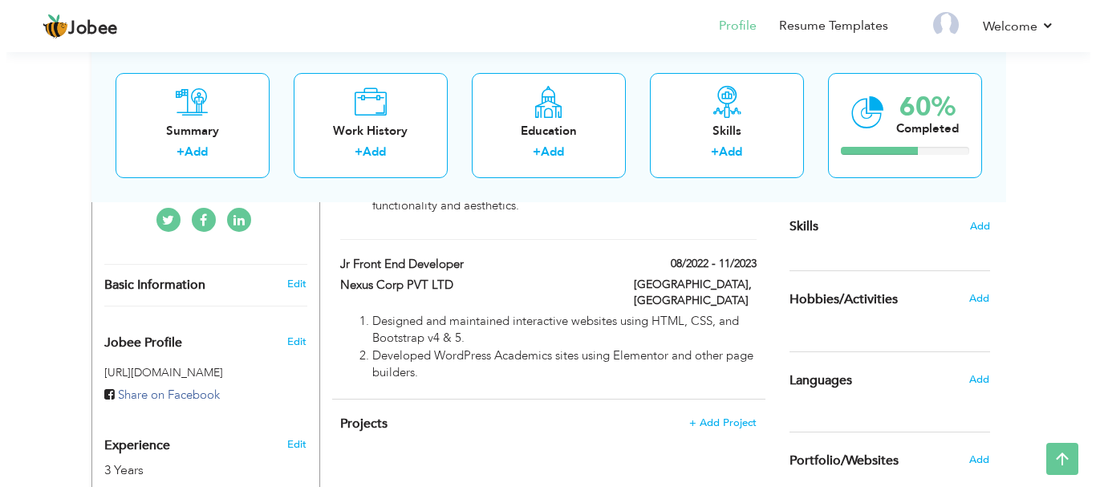
scroll to position [401, 0]
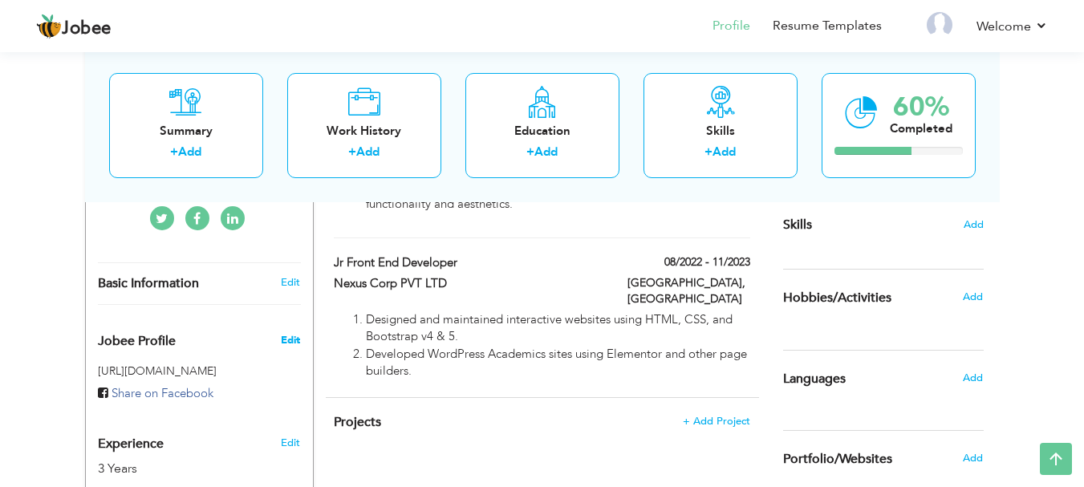
click at [282, 333] on span "Edit" at bounding box center [290, 340] width 19 height 14
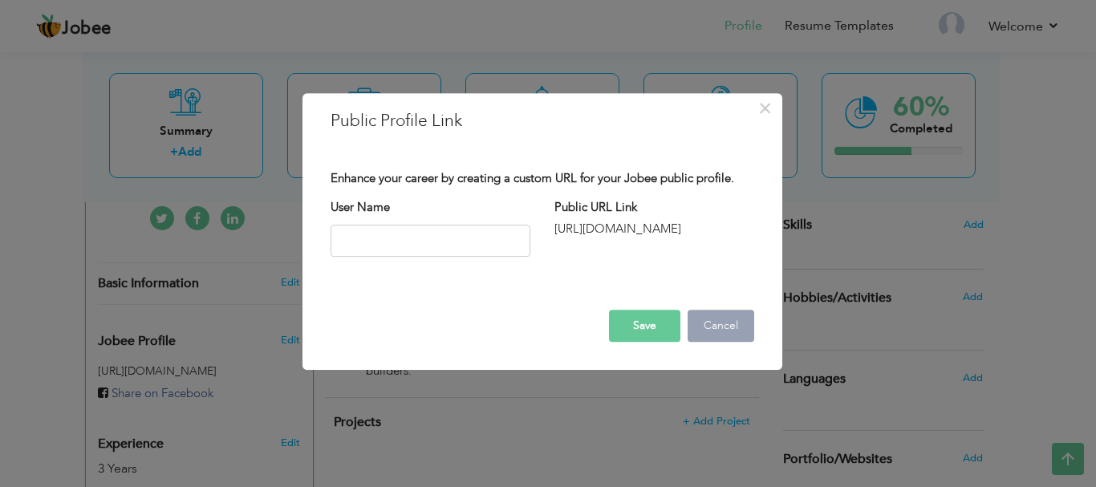
click at [715, 319] on button "Cancel" at bounding box center [720, 326] width 67 height 32
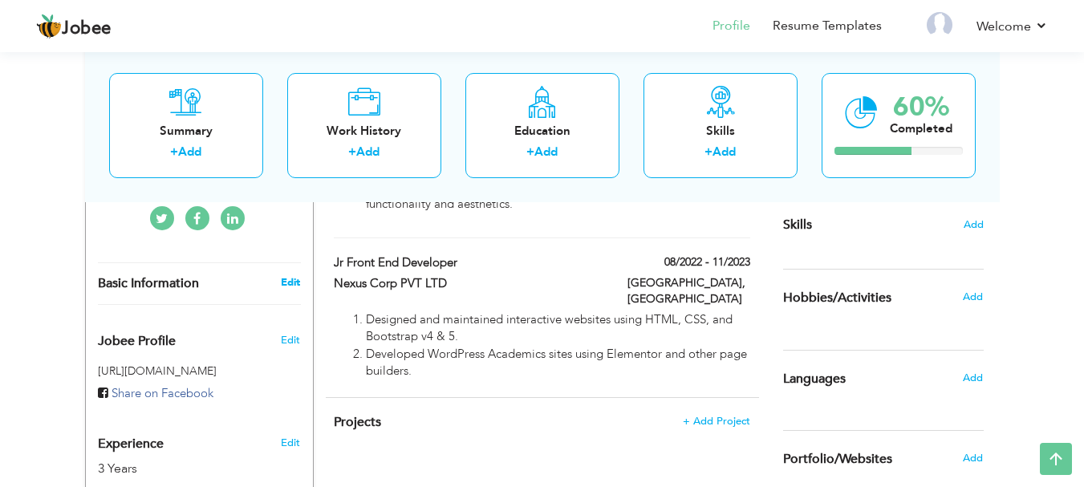
click at [290, 275] on link "Edit" at bounding box center [290, 282] width 19 height 14
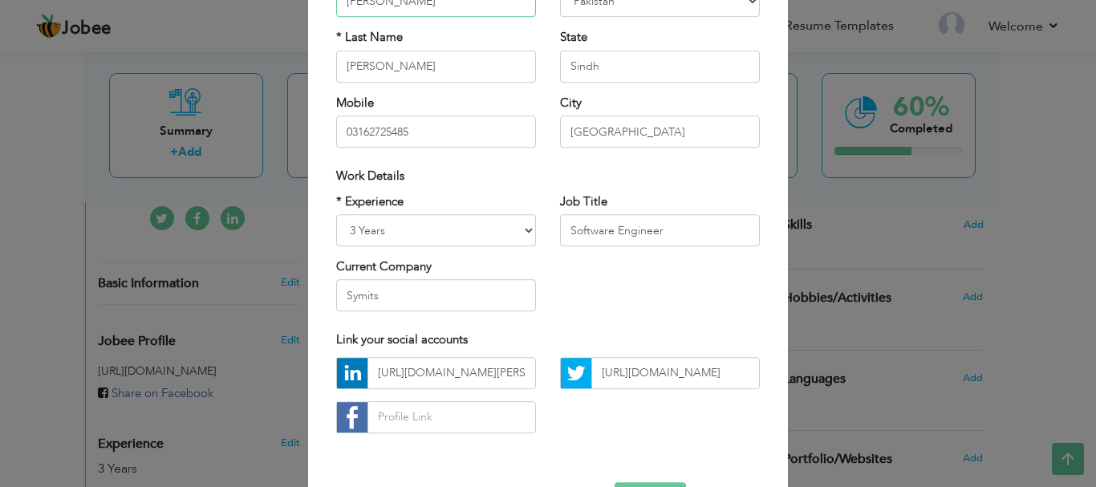
scroll to position [234, 0]
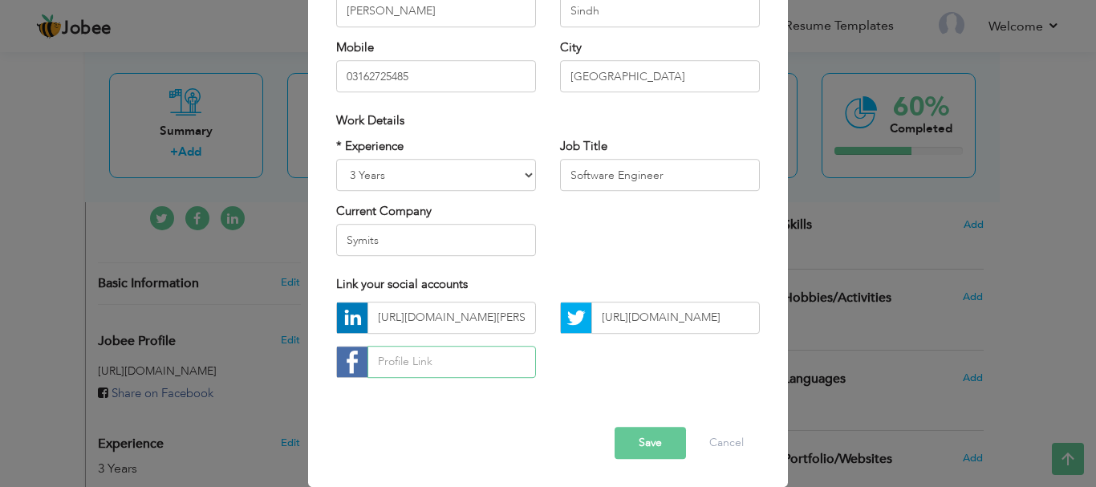
click at [378, 366] on input "text" at bounding box center [451, 362] width 168 height 32
paste input "https://www.facebook.com/nihal.mirshah"
type input "https://www.facebook.com/nihal.mirshah"
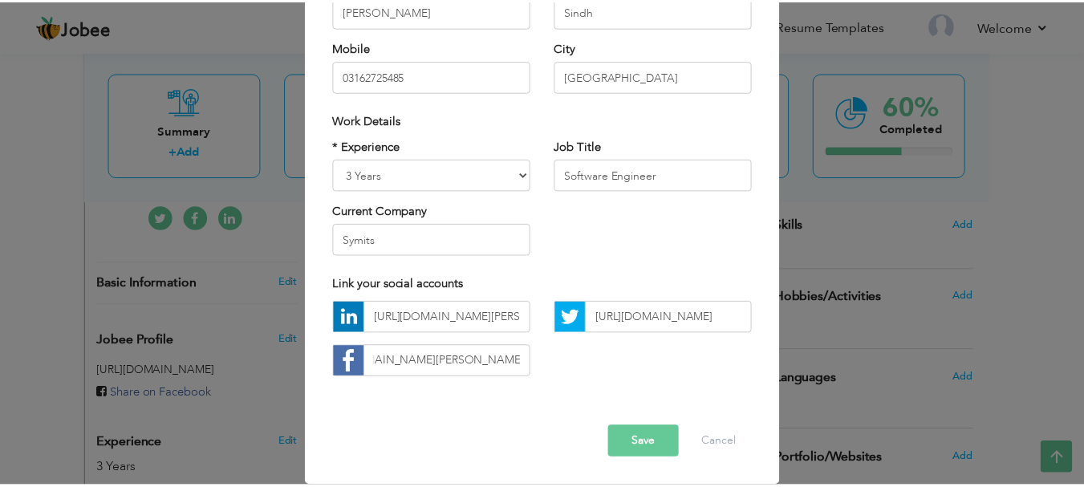
scroll to position [0, 0]
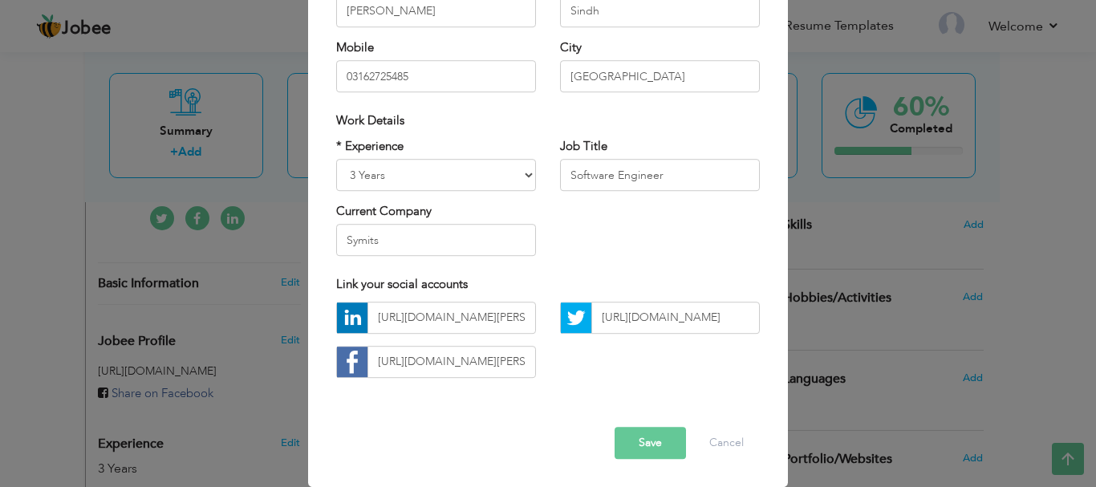
click at [634, 447] on button "Save" at bounding box center [649, 443] width 71 height 32
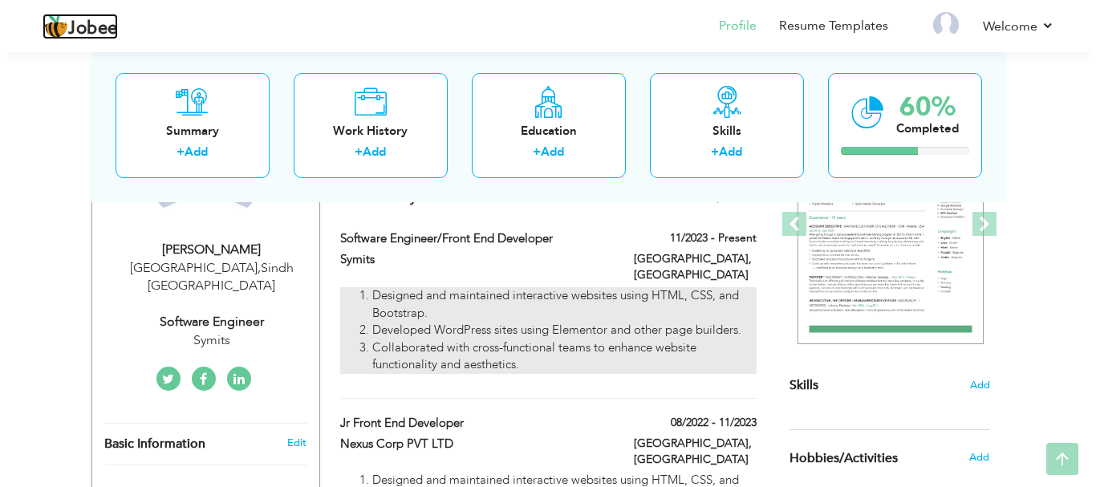
scroll to position [321, 0]
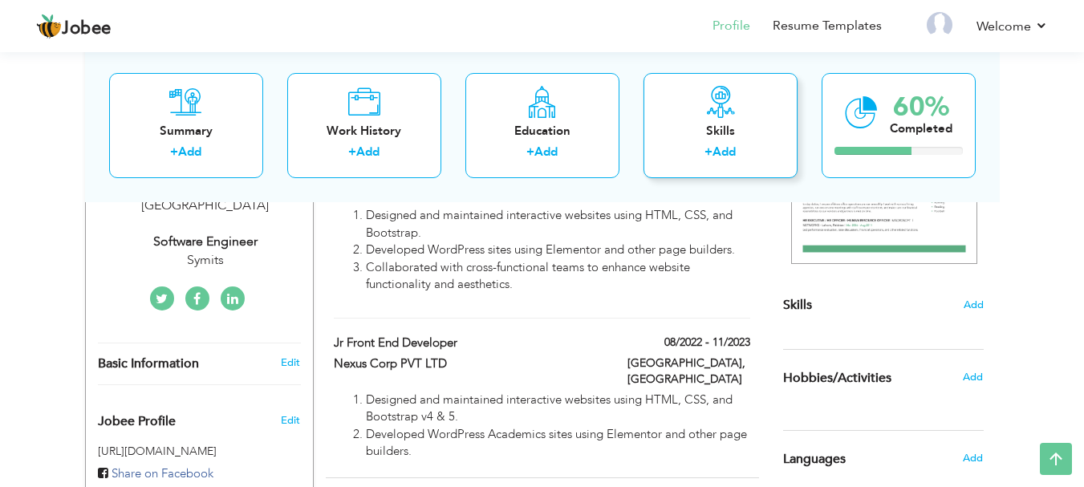
click at [715, 139] on div "Skills" at bounding box center [720, 130] width 128 height 17
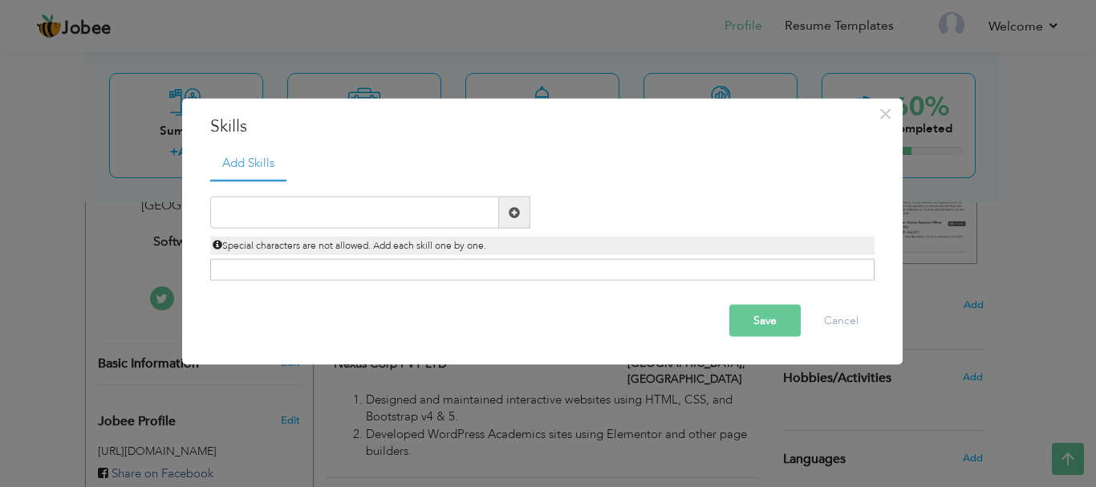
click at [521, 217] on span at bounding box center [514, 213] width 31 height 32
click at [509, 207] on span at bounding box center [514, 211] width 11 height 11
click at [509, 209] on span at bounding box center [514, 211] width 11 height 11
click at [292, 216] on input "text" at bounding box center [354, 213] width 289 height 32
paste input "Front-End Development: React, HTML, CSS, Bootstrap"
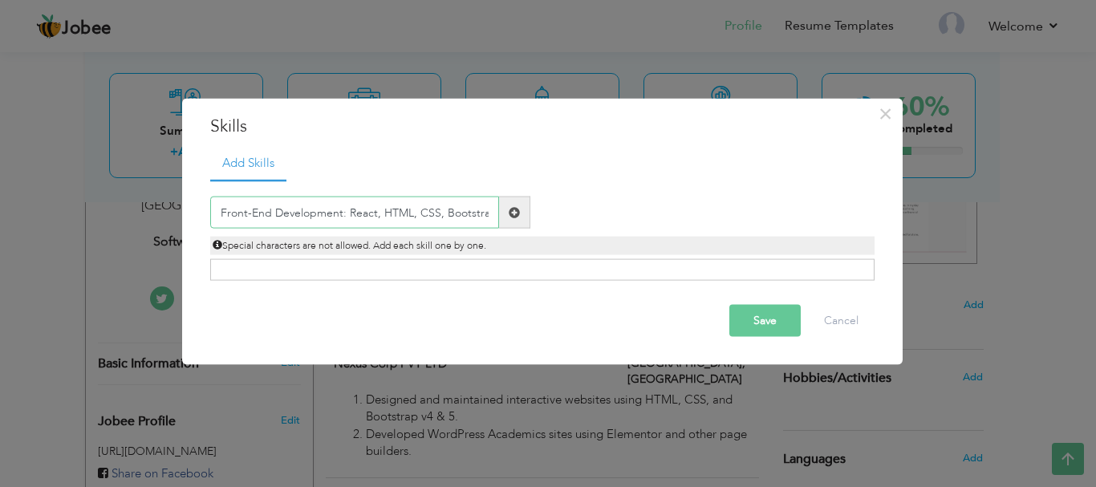
scroll to position [0, 4]
type input "Front-End Development: React, HTML, CSS, Bootstrap"
click at [440, 261] on div "Click on , to mark skill as primary." at bounding box center [542, 270] width 664 height 22
click at [778, 321] on button "Save" at bounding box center [764, 321] width 71 height 32
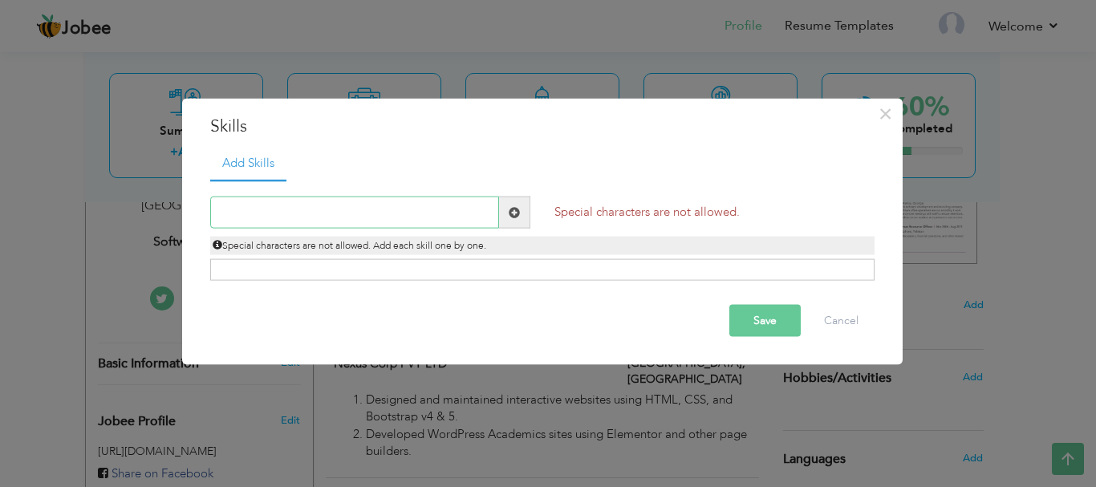
paste input "Front-End Development: React, HTML, CSS, Bootstrap"
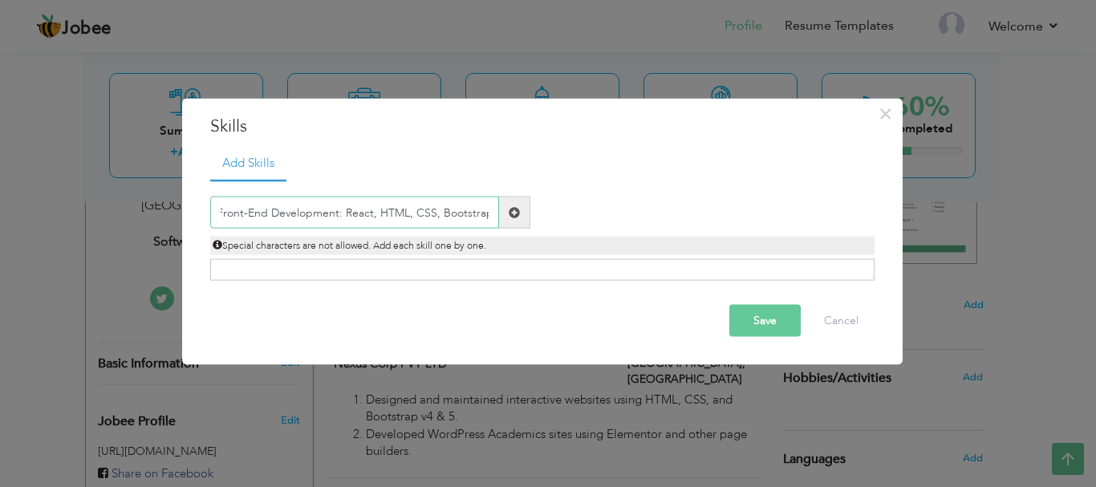
click at [343, 212] on input "Front-End Development: React, HTML, CSS, Bootstrap" at bounding box center [354, 213] width 289 height 32
drag, startPoint x: 221, startPoint y: 214, endPoint x: 164, endPoint y: 213, distance: 57.0
click at [164, 213] on div "× Skills Add Skills Front-End Development: Duplicate entry Save" at bounding box center [548, 243] width 1096 height 487
click at [366, 207] on input "Front-End Development:" at bounding box center [354, 213] width 289 height 32
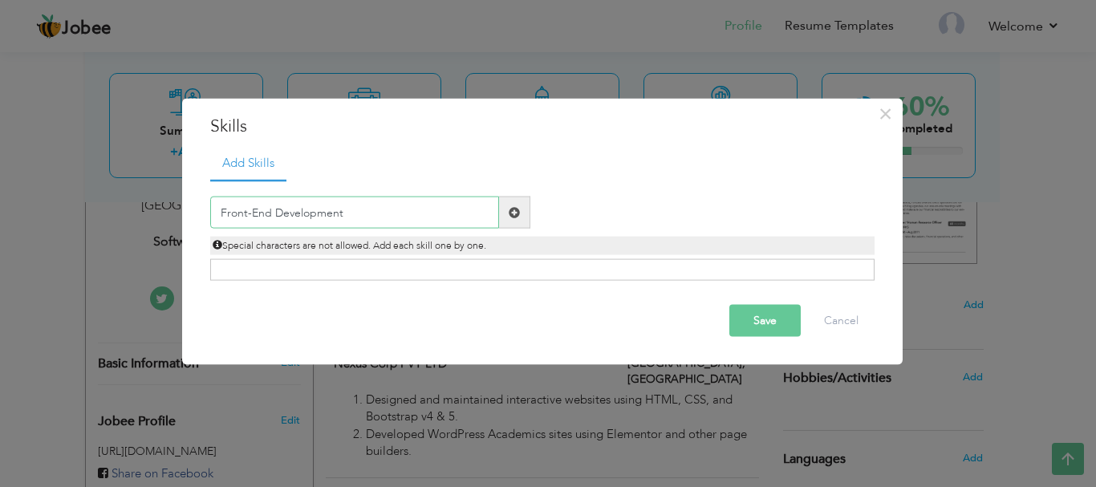
type input "Front-End Development"
click at [752, 319] on button "Save" at bounding box center [764, 321] width 71 height 32
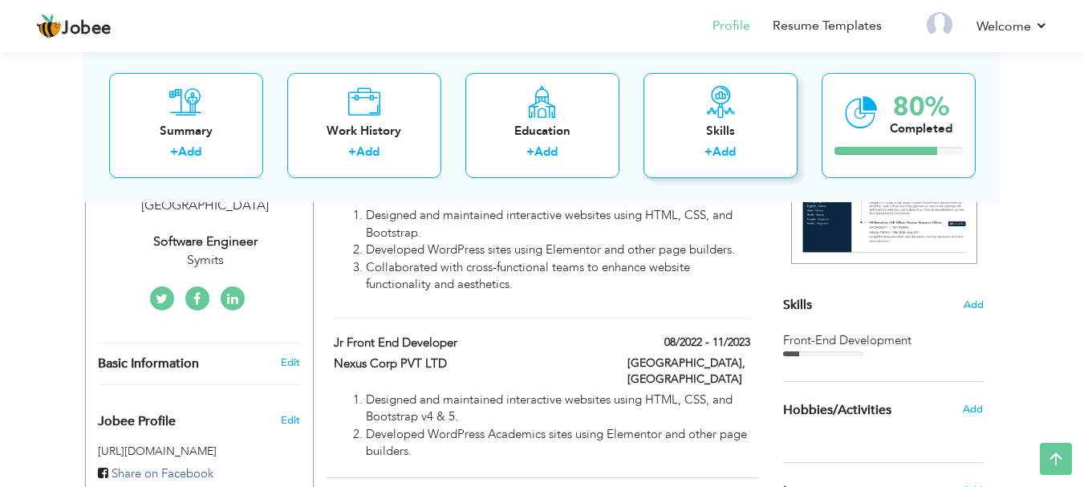
click at [723, 125] on div "Skills" at bounding box center [720, 130] width 128 height 17
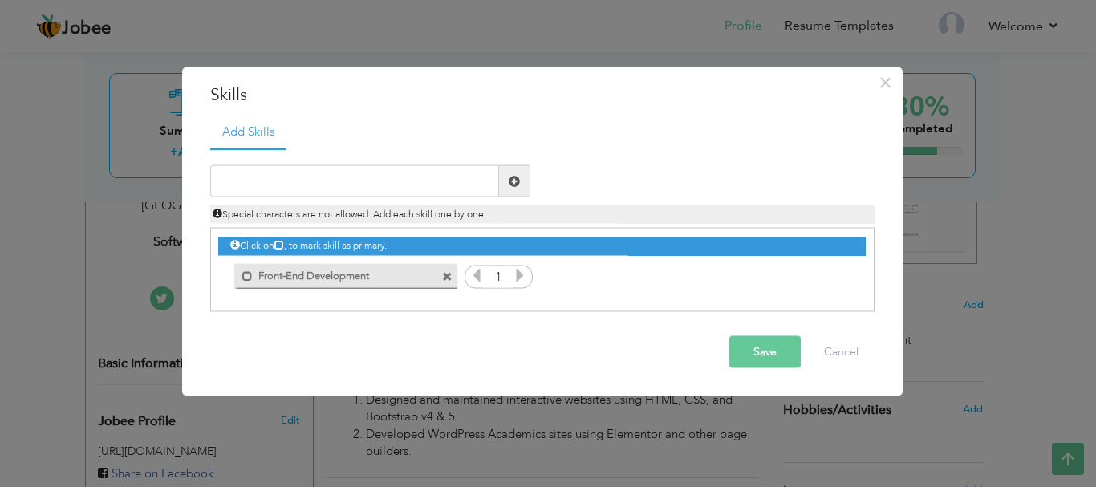
click at [519, 279] on icon at bounding box center [520, 275] width 14 height 14
click at [265, 176] on input "text" at bounding box center [354, 181] width 289 height 32
paste input "Front-End Development: React, HTML, CSS, Bootstrap"
click at [355, 191] on input "Front-End Development: React, HTML, CSS, Bootstrap" at bounding box center [354, 181] width 289 height 32
paste input "React"
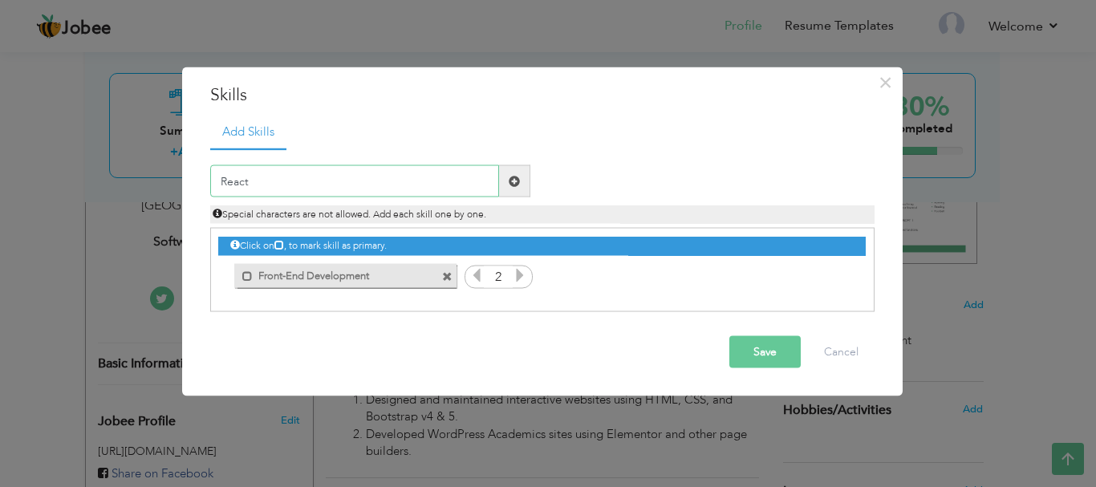
type input "React"
click at [516, 280] on icon at bounding box center [520, 275] width 14 height 14
click at [474, 274] on icon at bounding box center [476, 275] width 14 height 14
click at [774, 360] on button "Save" at bounding box center [764, 352] width 71 height 32
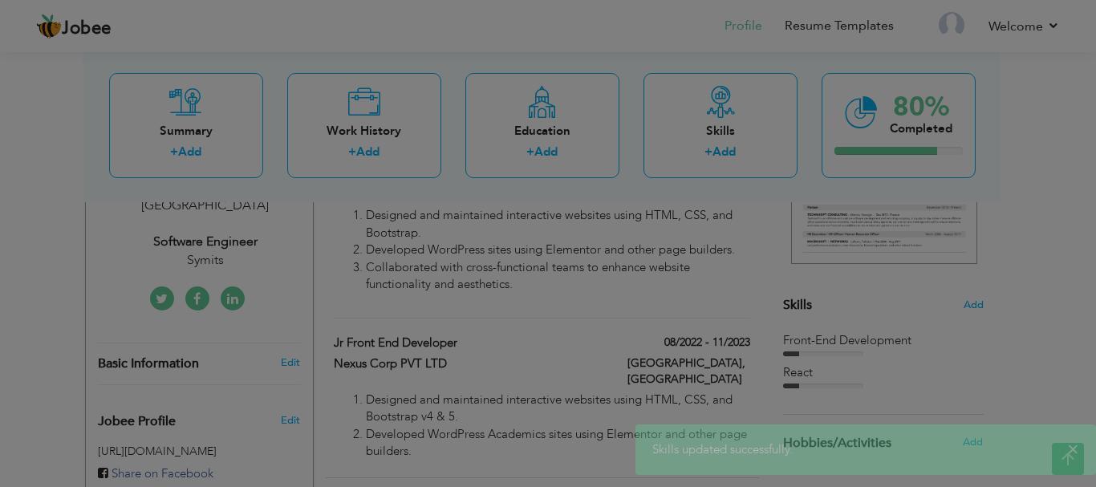
click at [835, 276] on body "Jobee Profile Resume Templates Resume Templates Cover Letters About My Resume W…" at bounding box center [548, 377] width 1096 height 1396
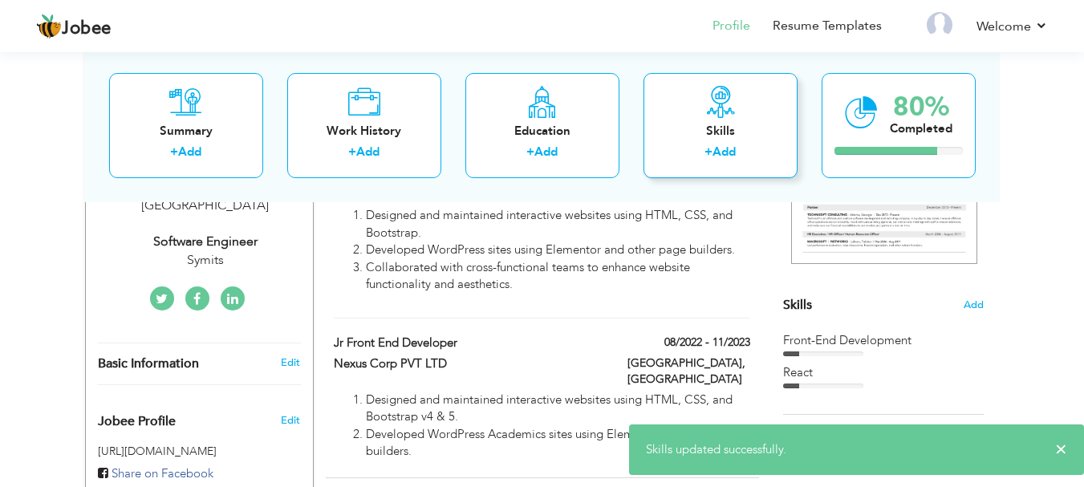
click at [725, 113] on icon at bounding box center [720, 101] width 32 height 32
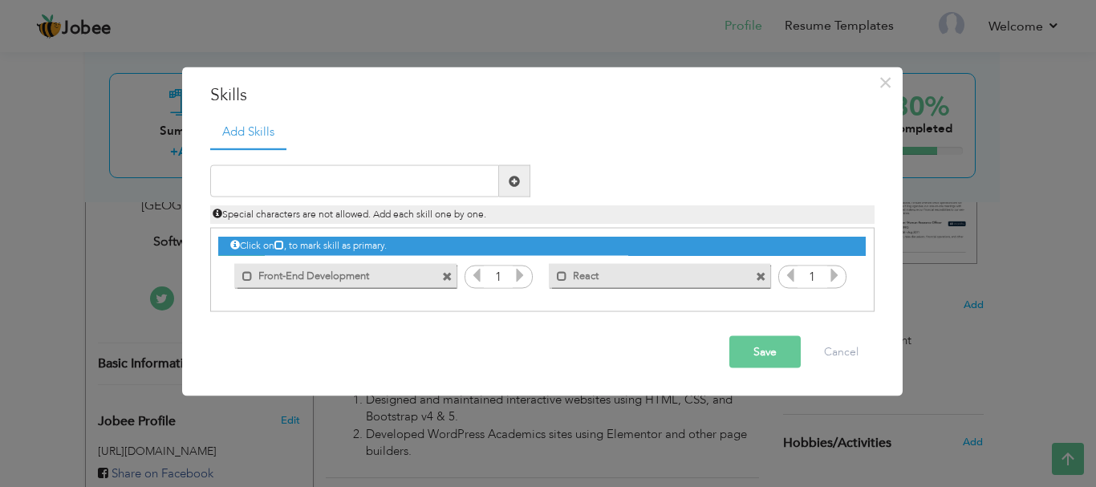
click at [724, 278] on label "React" at bounding box center [648, 273] width 162 height 20
click at [313, 274] on label "Front-End Development" at bounding box center [334, 273] width 162 height 20
click at [833, 273] on icon at bounding box center [834, 275] width 14 height 14
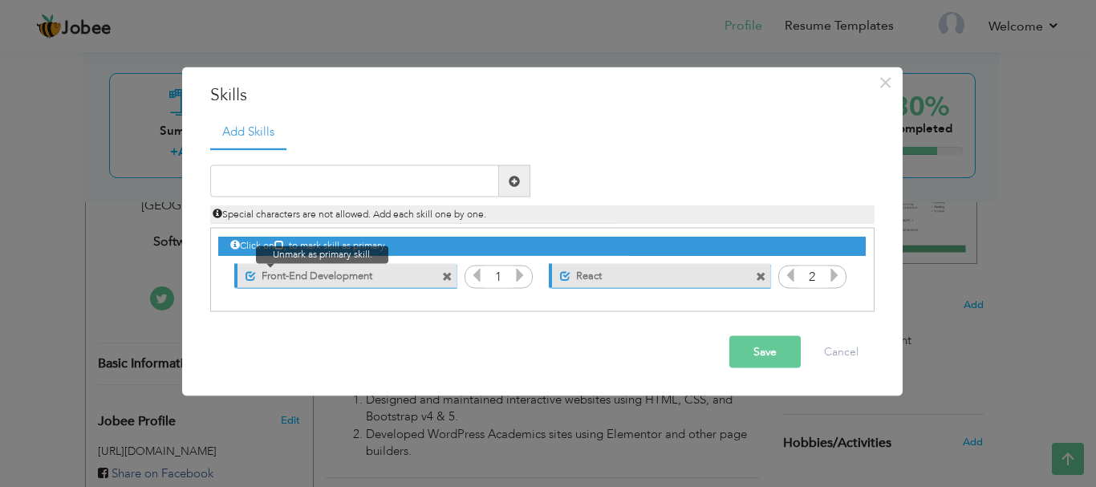
click at [250, 278] on span at bounding box center [250, 275] width 10 height 10
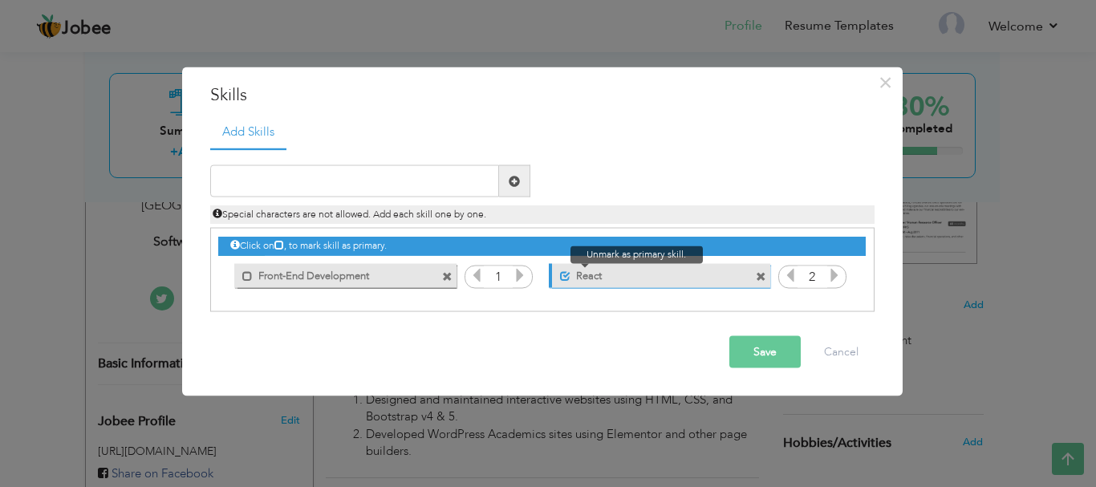
click at [561, 278] on span at bounding box center [565, 275] width 10 height 10
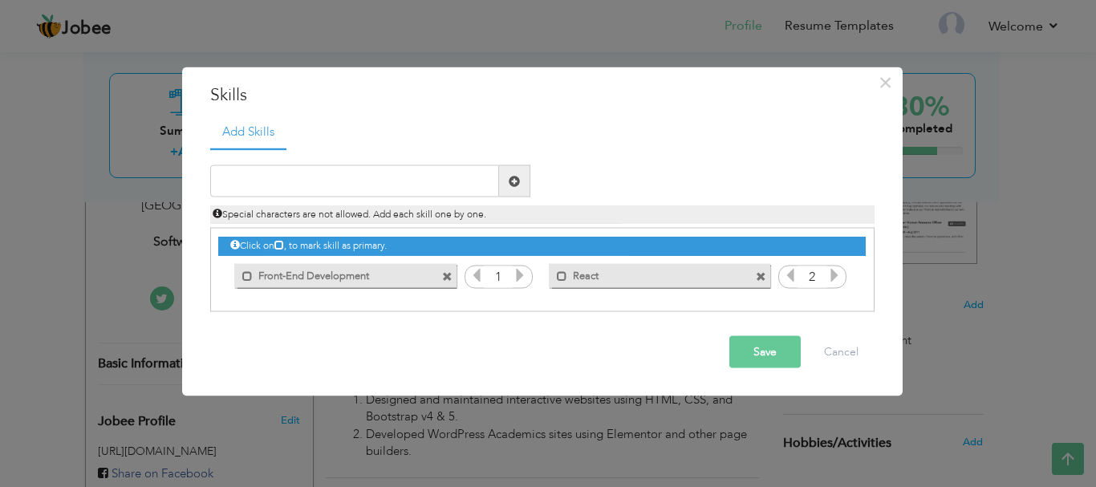
click at [720, 278] on label "React" at bounding box center [648, 273] width 162 height 20
click at [720, 278] on label "React" at bounding box center [650, 273] width 160 height 20
click at [759, 277] on span at bounding box center [761, 276] width 10 height 10
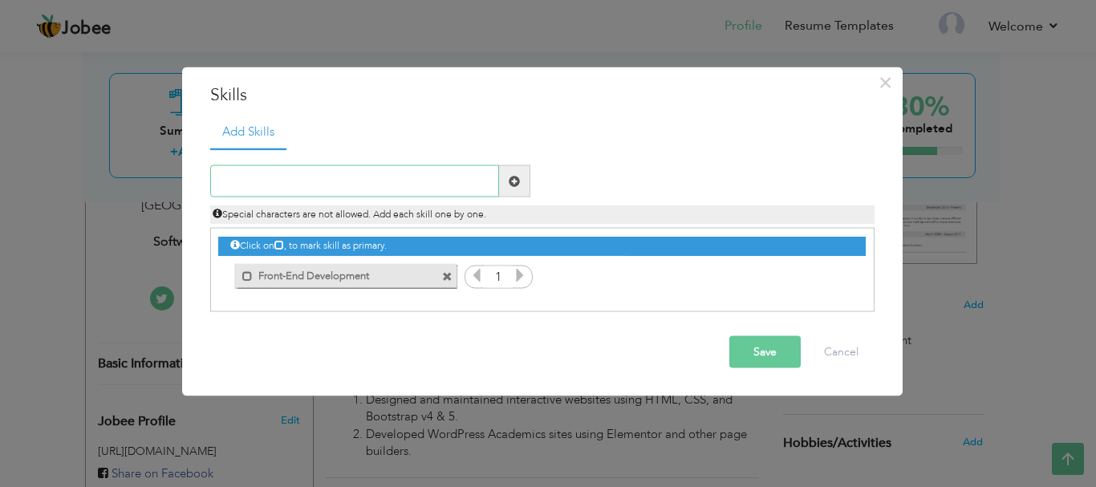
click at [267, 181] on input "text" at bounding box center [354, 181] width 289 height 32
paste input "React"
type input "ReactJs"
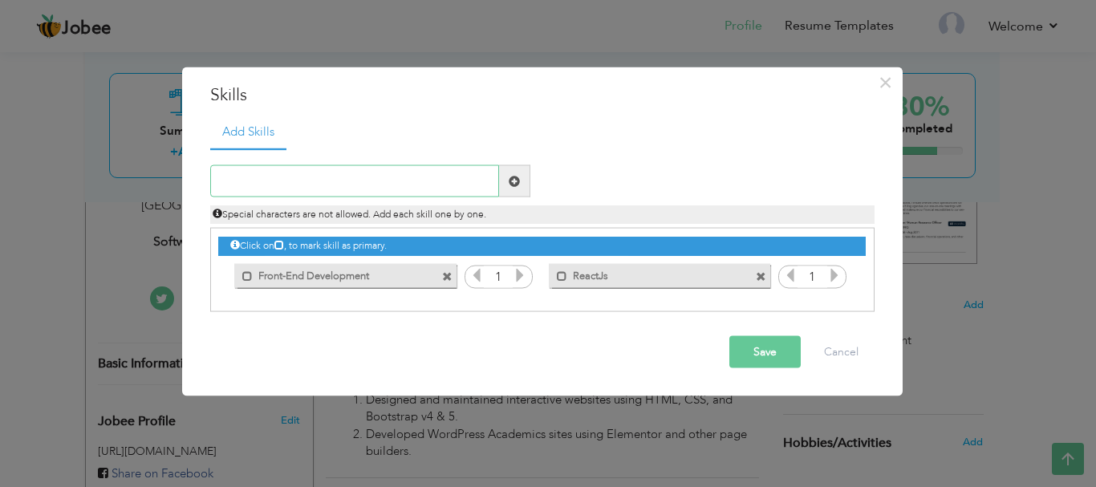
click at [244, 188] on input "text" at bounding box center [354, 181] width 289 height 32
type input "HTML"
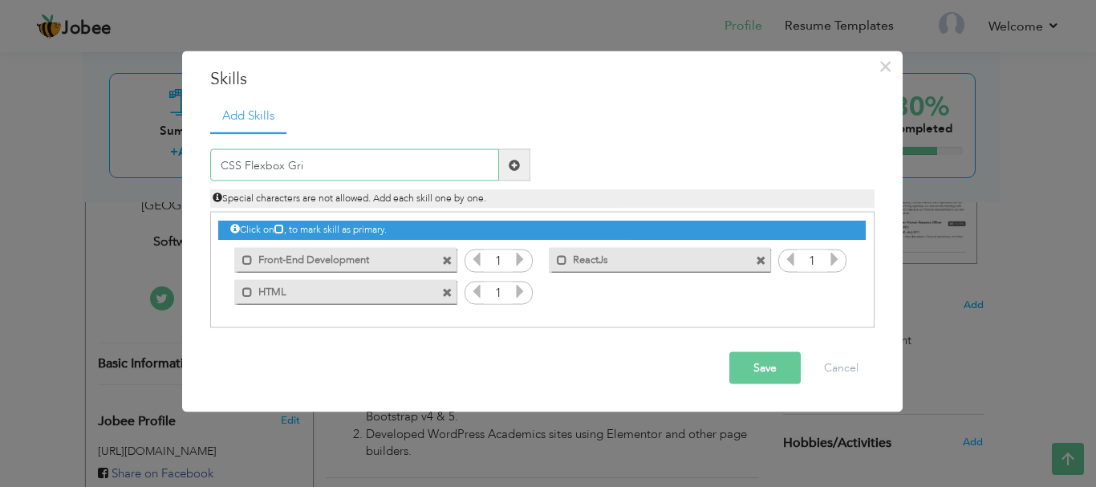
type input "CSS Flexbox Grid"
type input "Bootstrap 4&5"
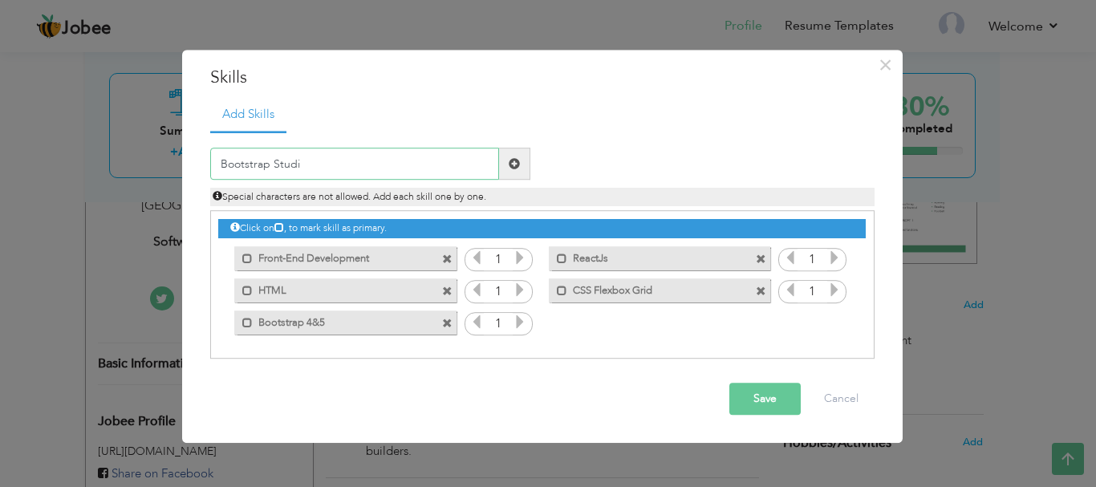
type input "Bootstrap Studio"
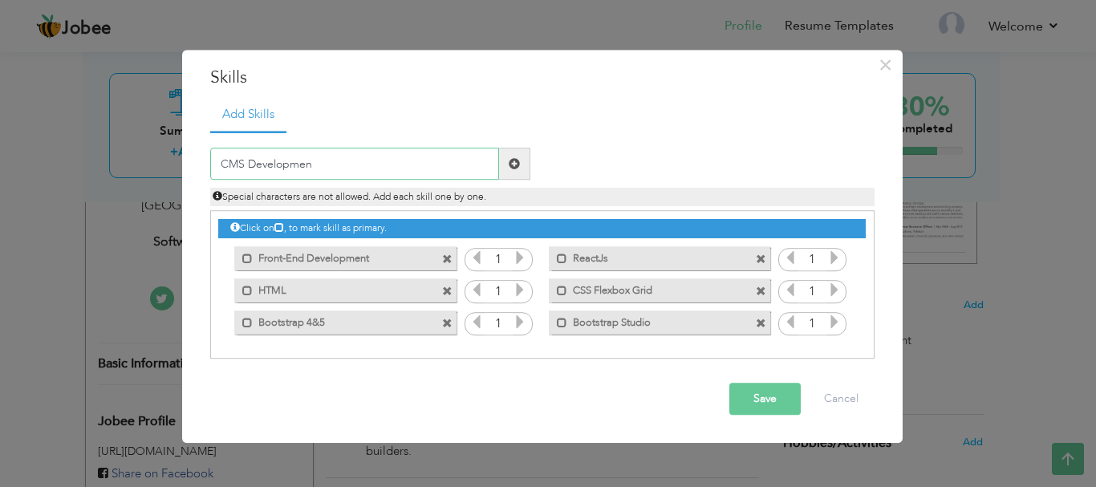
type input "CMS Development"
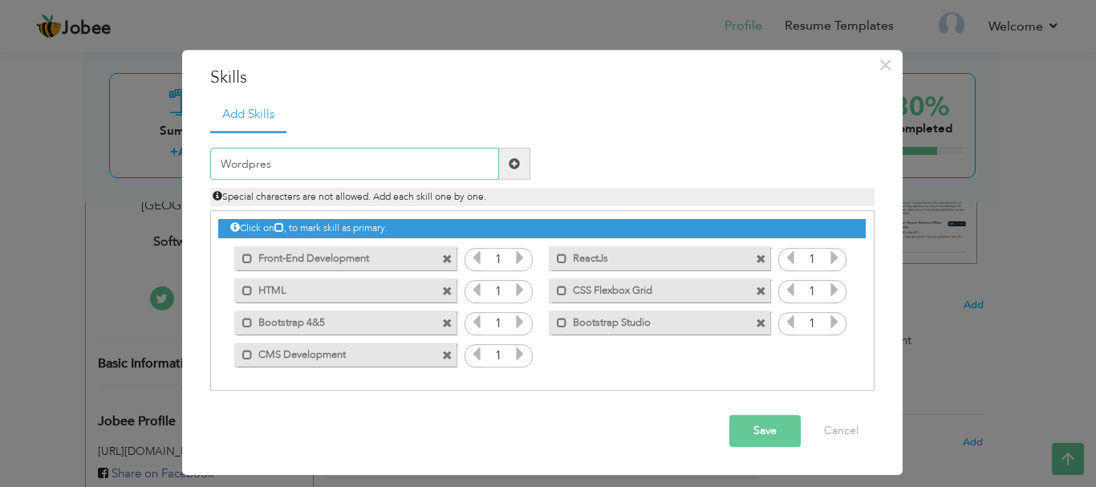
type input "Wordpress"
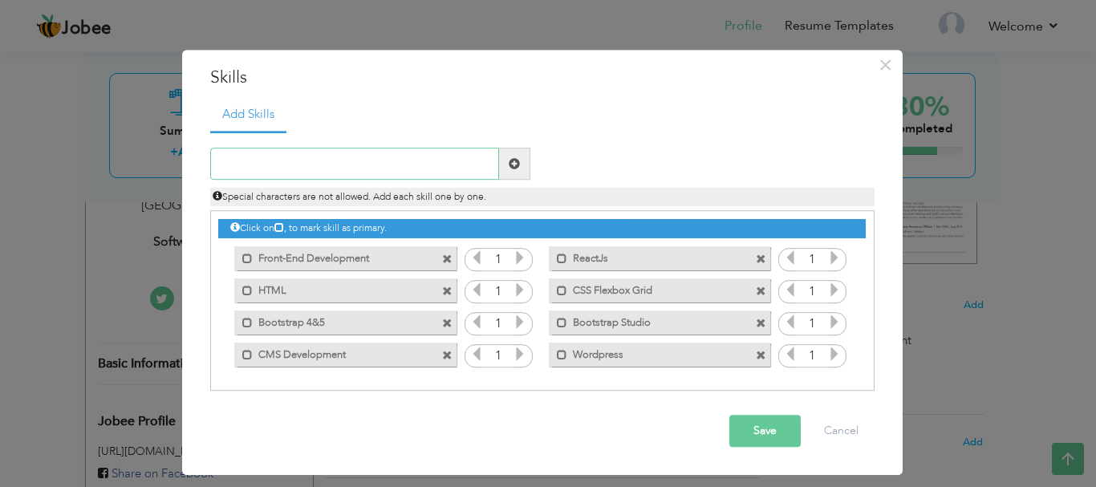
paste input "Elementor"
paste input "Divi"
paste input "WP-Bakery"
paste input "Beaver Builder"
type input "Elementor Divi WP-Bakery Beaver Builder"
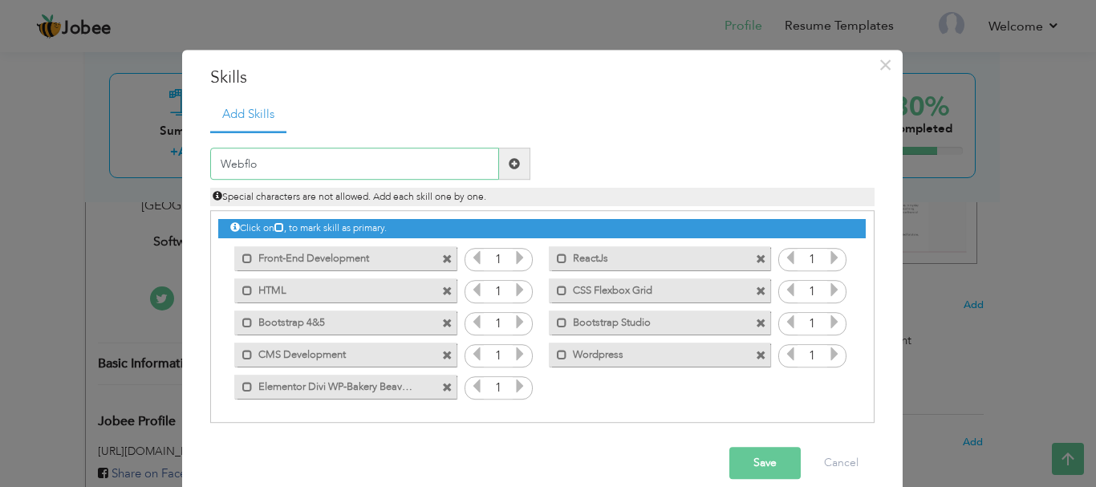
type input "Webflow"
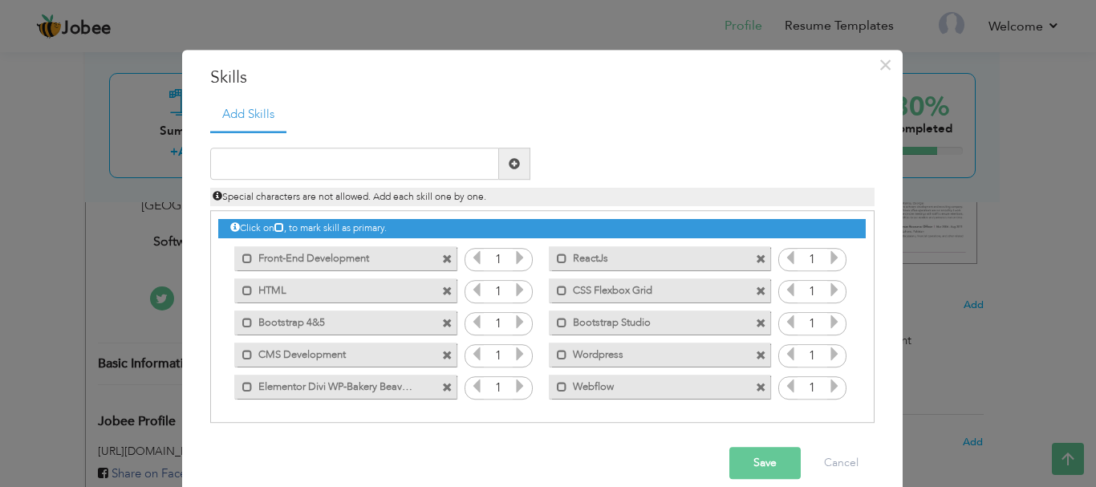
click at [830, 257] on icon at bounding box center [834, 258] width 14 height 14
click at [787, 262] on icon at bounding box center [790, 258] width 14 height 14
click at [520, 292] on icon at bounding box center [520, 290] width 14 height 14
click at [513, 322] on icon at bounding box center [520, 322] width 14 height 14
click at [469, 326] on icon at bounding box center [476, 322] width 14 height 14
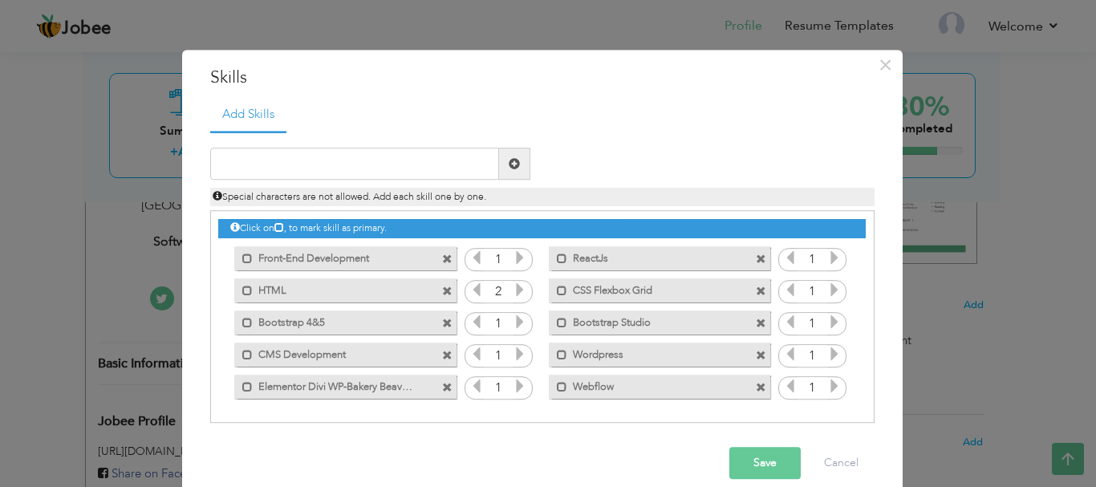
click at [827, 259] on icon at bounding box center [834, 258] width 14 height 14
click at [827, 291] on icon at bounding box center [834, 290] width 14 height 14
click at [827, 258] on icon at bounding box center [834, 258] width 14 height 14
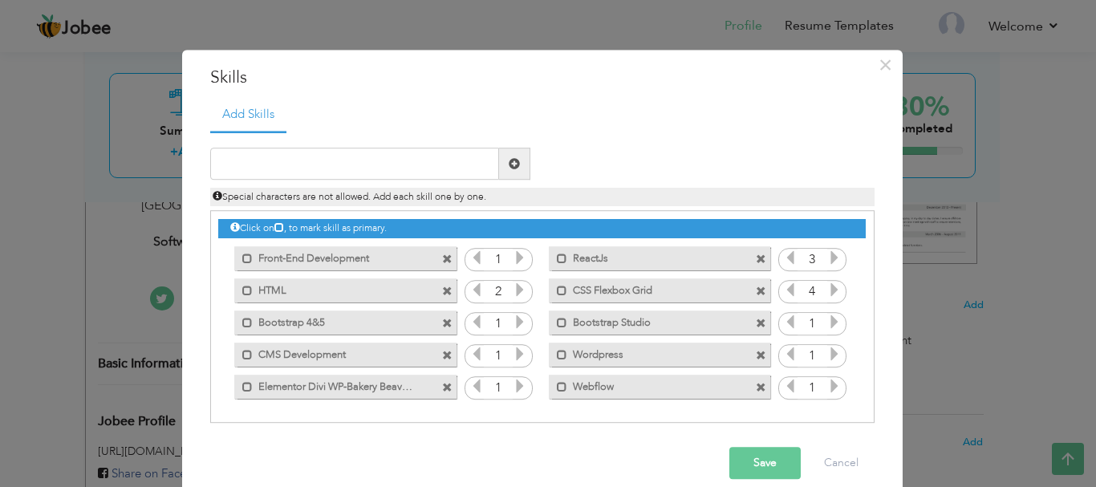
click at [783, 292] on icon at bounding box center [790, 290] width 14 height 14
click at [828, 264] on icon at bounding box center [834, 258] width 14 height 14
click at [515, 326] on icon at bounding box center [520, 322] width 14 height 14
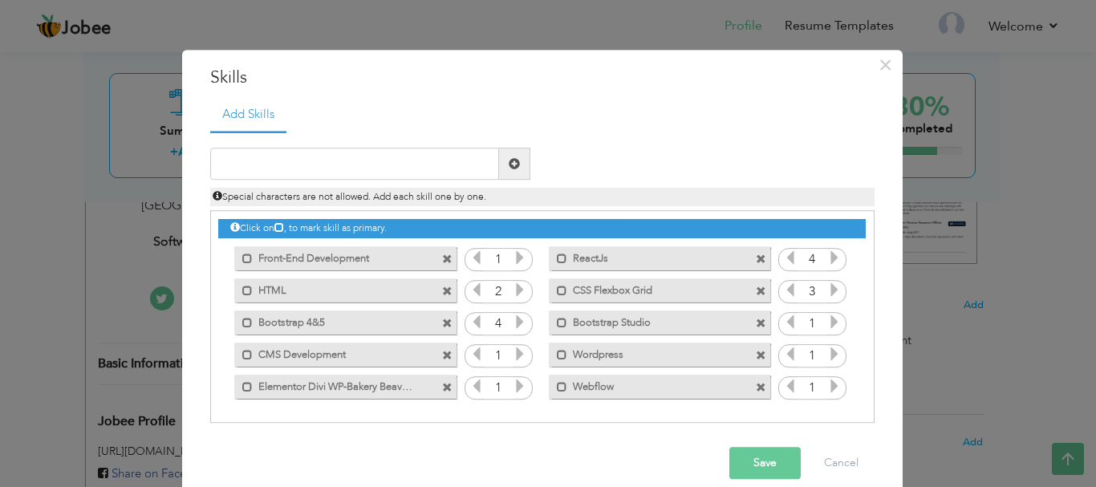
click at [515, 326] on icon at bounding box center [520, 322] width 14 height 14
click at [828, 324] on icon at bounding box center [834, 322] width 14 height 14
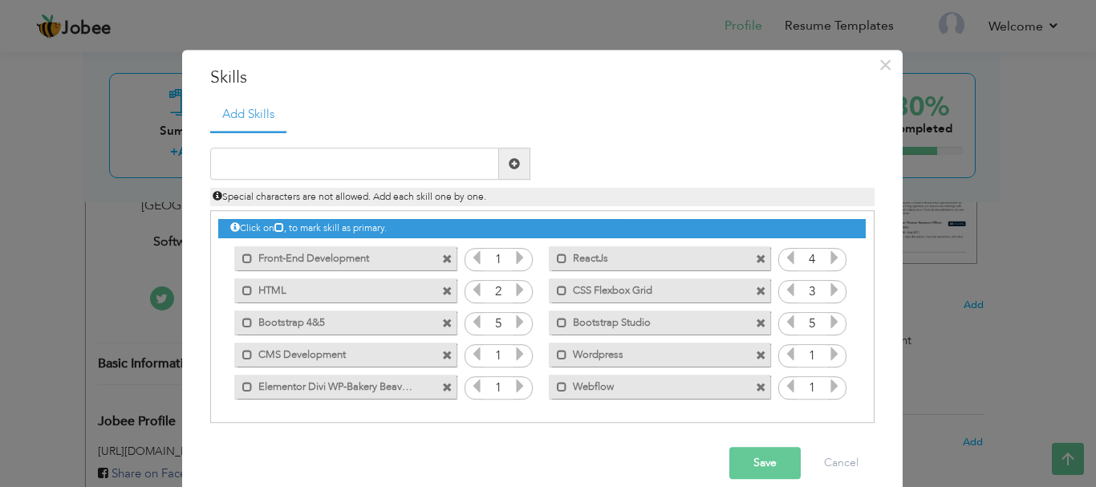
click at [828, 324] on icon at bounding box center [834, 322] width 14 height 14
click at [828, 317] on icon at bounding box center [834, 322] width 14 height 14
click at [783, 323] on icon at bounding box center [790, 322] width 14 height 14
click at [784, 323] on icon at bounding box center [790, 322] width 14 height 14
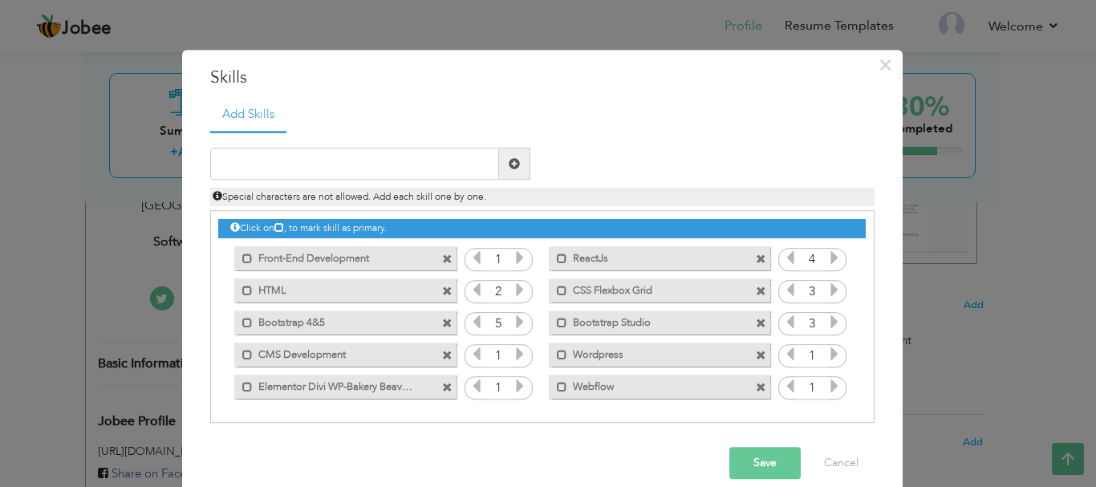
click at [784, 323] on icon at bounding box center [790, 322] width 14 height 14
drag, startPoint x: 494, startPoint y: 318, endPoint x: 480, endPoint y: 318, distance: 13.6
click at [484, 318] on input "1" at bounding box center [499, 324] width 30 height 22
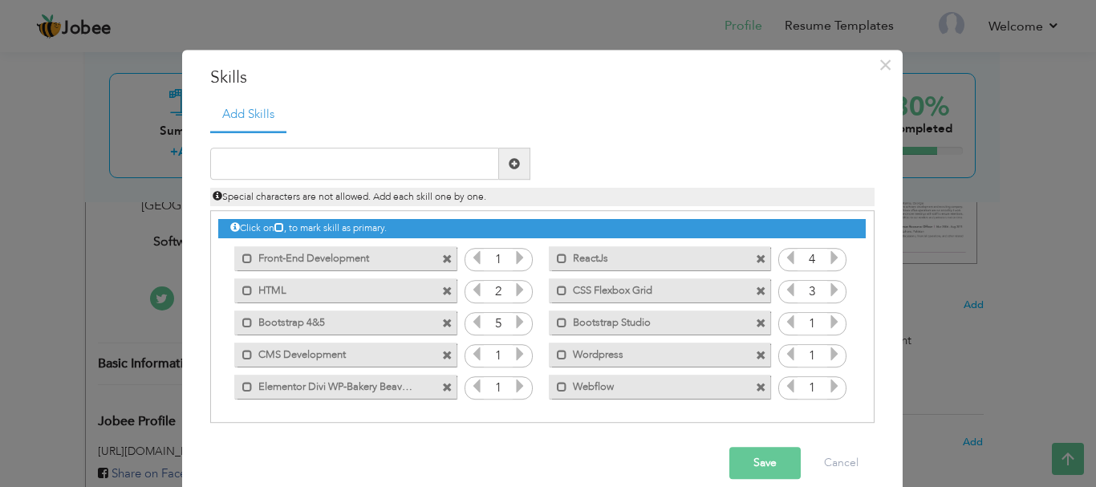
type input "5"
click at [470, 324] on icon at bounding box center [476, 322] width 14 height 14
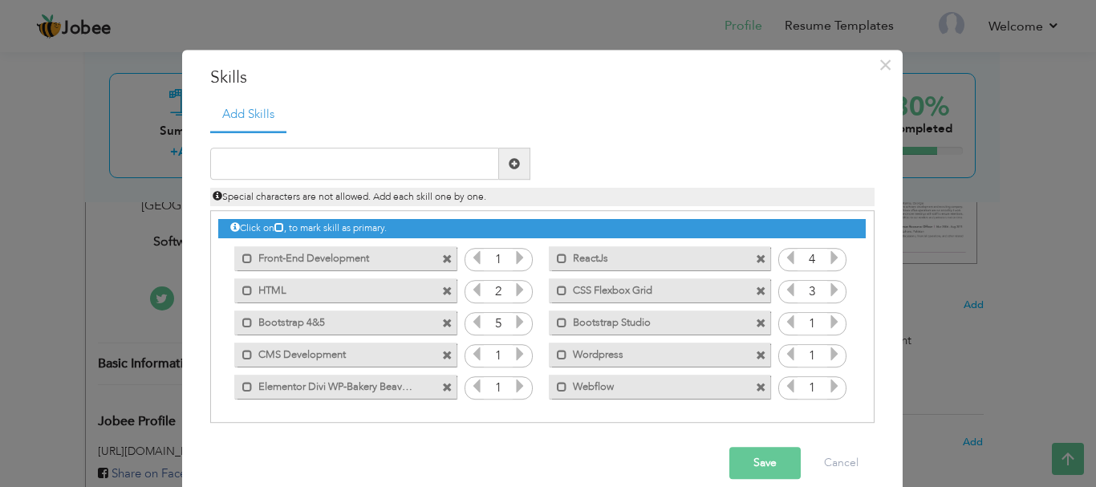
click at [470, 324] on icon at bounding box center [476, 322] width 14 height 14
click at [471, 291] on icon at bounding box center [476, 290] width 14 height 14
click at [788, 259] on icon at bounding box center [790, 258] width 14 height 14
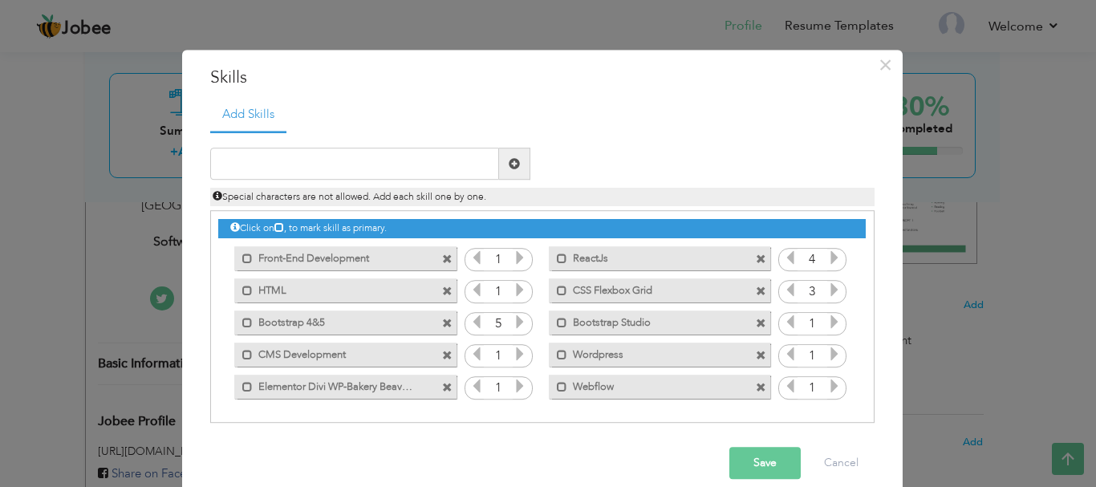
click at [788, 259] on icon at bounding box center [790, 258] width 14 height 14
click at [783, 292] on icon at bounding box center [790, 290] width 14 height 14
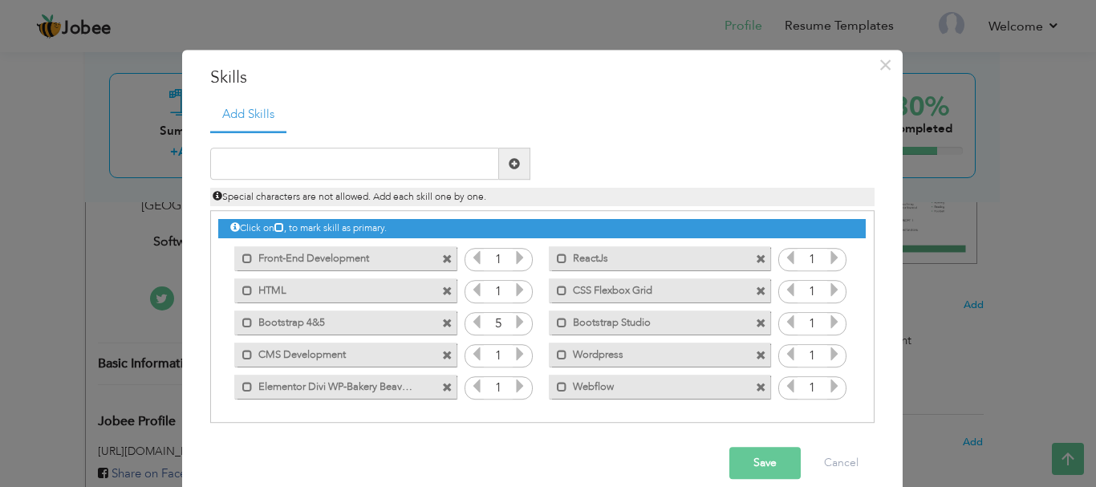
click at [783, 292] on icon at bounding box center [790, 290] width 14 height 14
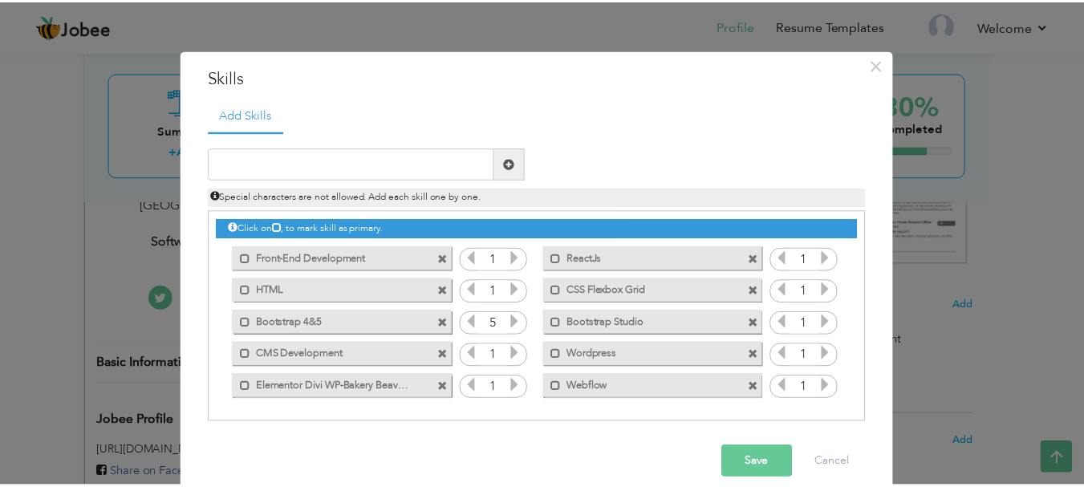
scroll to position [21, 0]
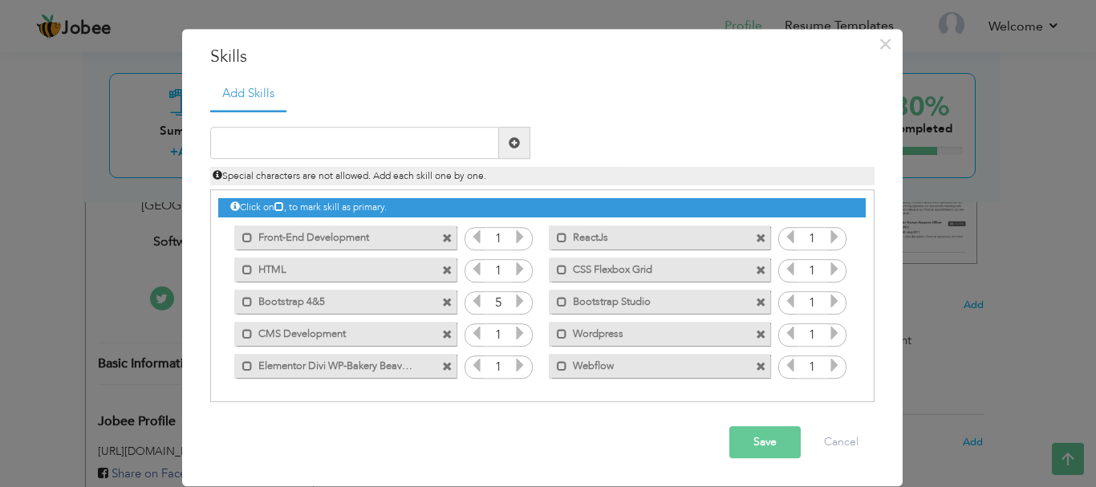
click at [764, 440] on button "Save" at bounding box center [764, 443] width 71 height 32
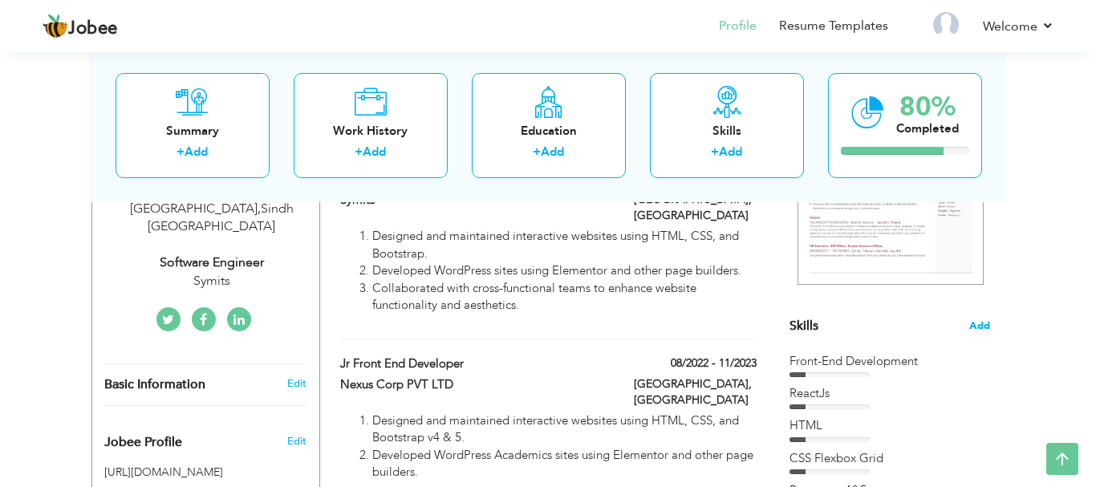
scroll to position [380, 0]
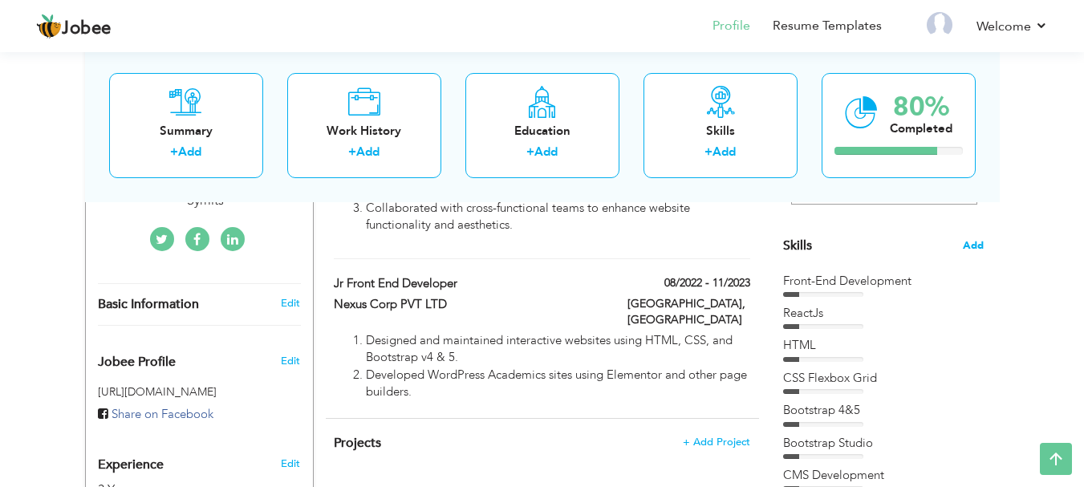
click at [967, 247] on span "Add" at bounding box center [972, 245] width 21 height 15
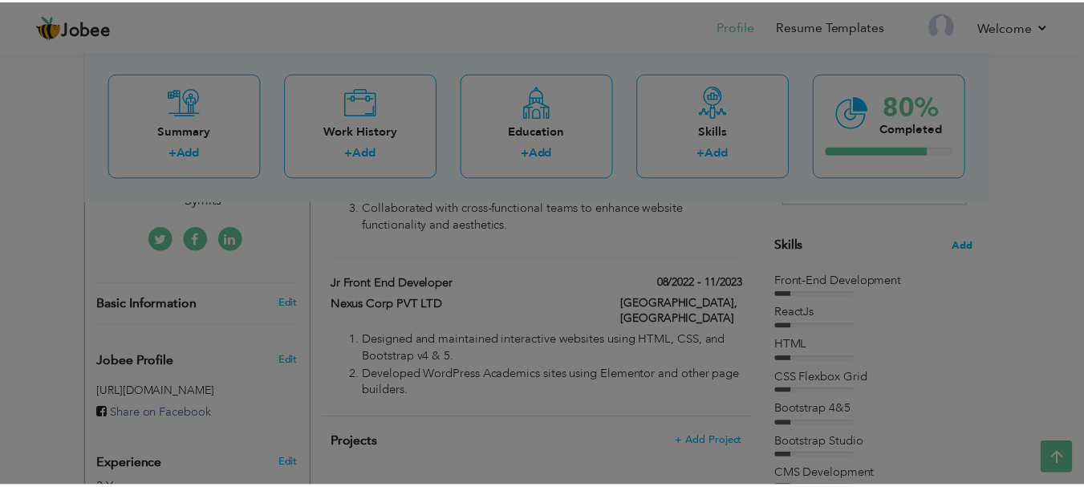
scroll to position [0, 0]
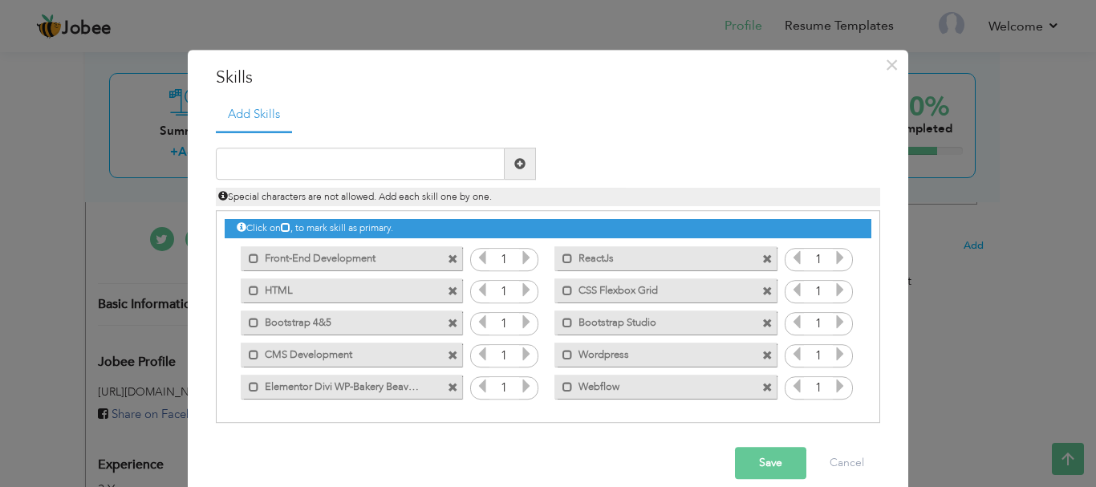
click at [519, 260] on icon at bounding box center [526, 258] width 14 height 14
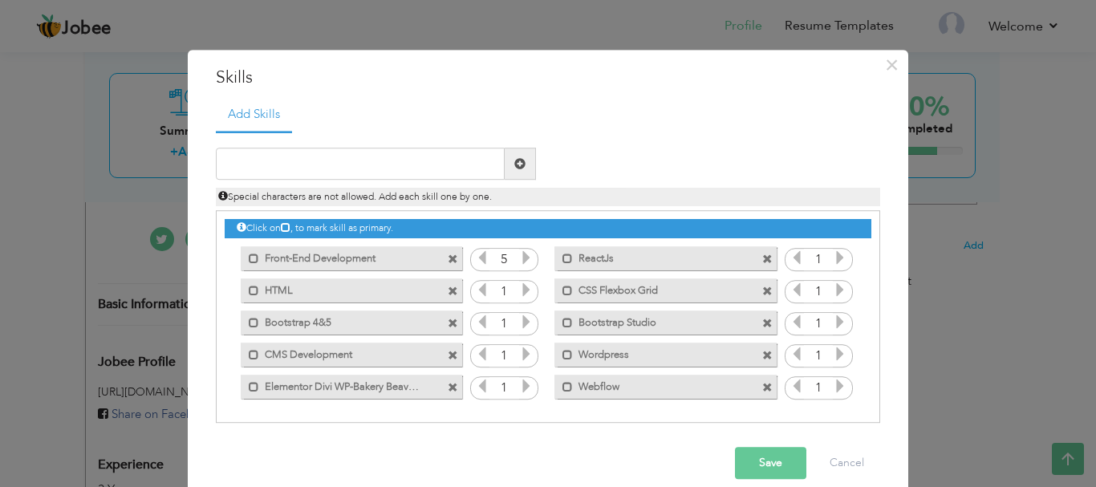
click at [835, 256] on icon at bounding box center [840, 258] width 14 height 14
click at [525, 290] on icon at bounding box center [526, 290] width 14 height 14
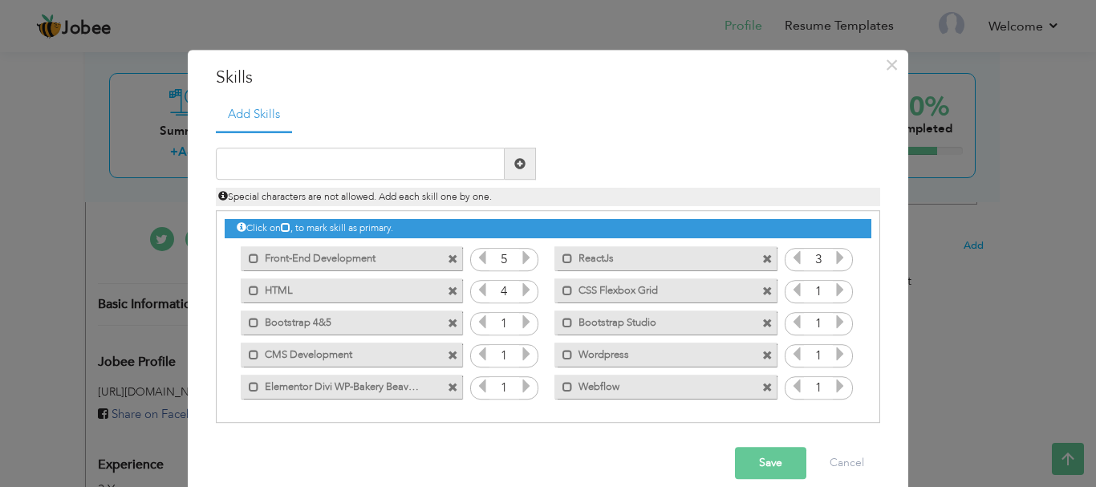
click at [525, 290] on icon at bounding box center [526, 290] width 14 height 14
click at [833, 294] on icon at bounding box center [840, 290] width 14 height 14
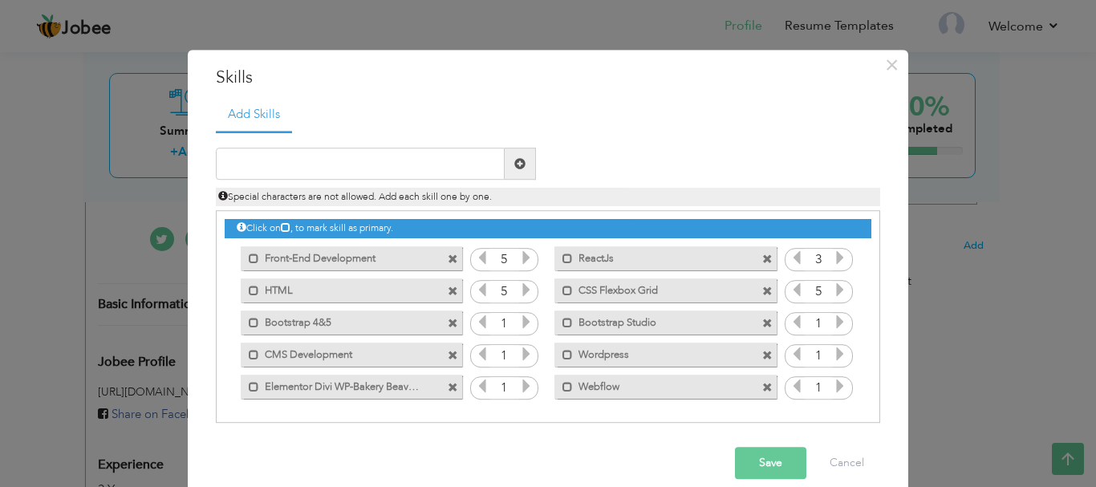
click at [833, 321] on icon at bounding box center [840, 322] width 14 height 14
click at [525, 322] on icon at bounding box center [526, 322] width 14 height 14
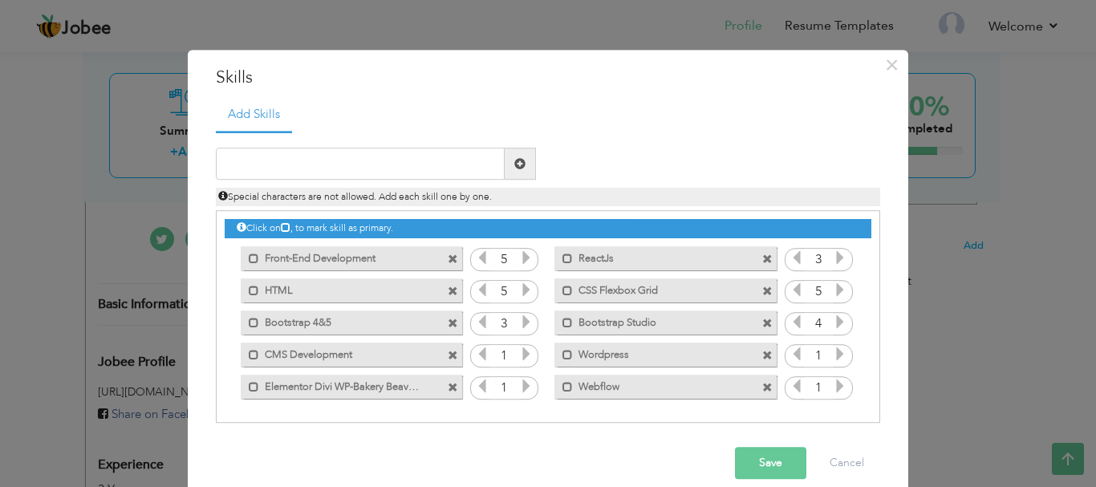
click at [525, 322] on icon at bounding box center [526, 322] width 14 height 14
click at [475, 318] on icon at bounding box center [482, 322] width 14 height 14
click at [525, 354] on icon at bounding box center [526, 354] width 14 height 14
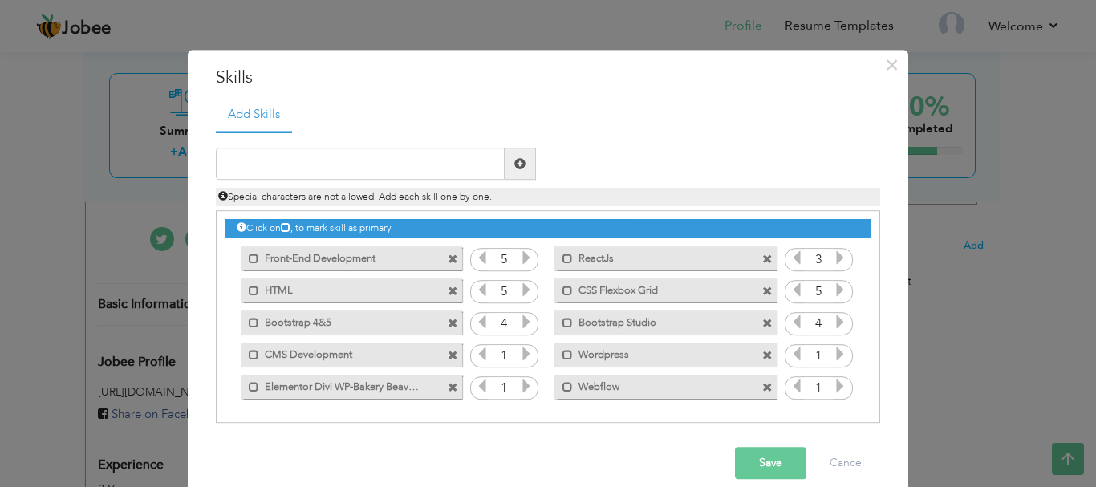
click at [525, 354] on icon at bounding box center [526, 354] width 14 height 14
click at [833, 355] on icon at bounding box center [840, 354] width 14 height 14
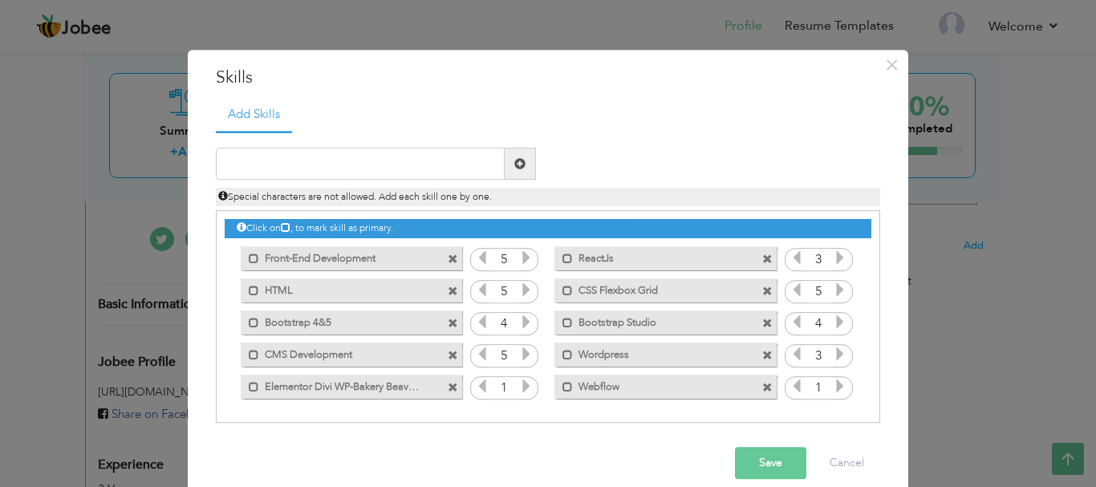
click at [833, 355] on icon at bounding box center [840, 354] width 14 height 14
click at [833, 387] on icon at bounding box center [840, 386] width 14 height 14
click at [791, 383] on icon at bounding box center [796, 386] width 14 height 14
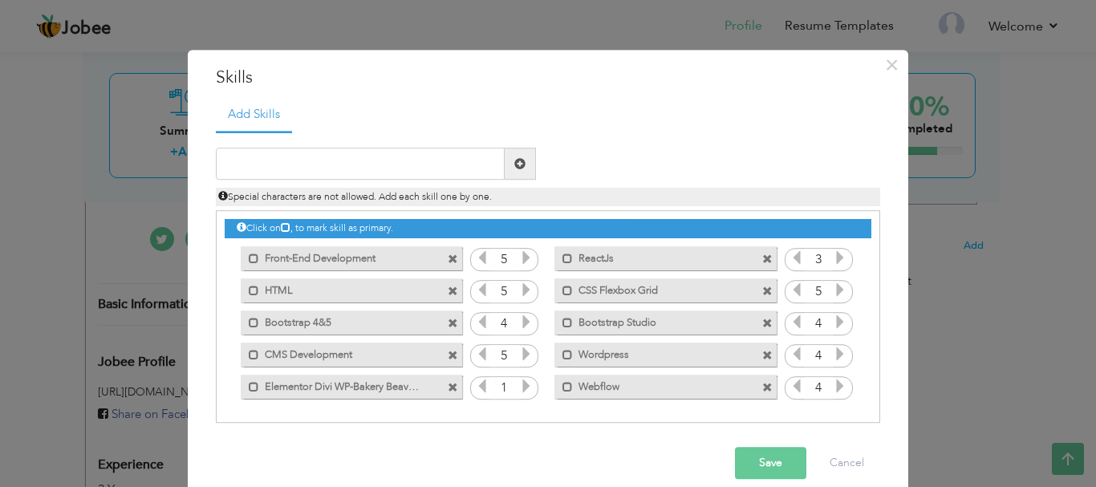
click at [791, 383] on icon at bounding box center [796, 386] width 14 height 14
click at [522, 382] on icon at bounding box center [526, 386] width 14 height 14
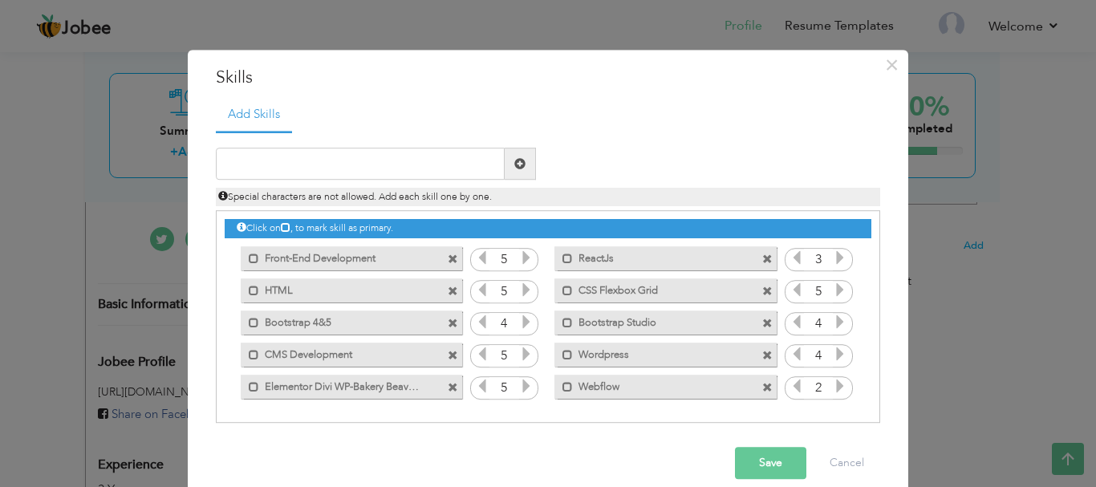
click at [759, 456] on button "Save" at bounding box center [770, 464] width 71 height 32
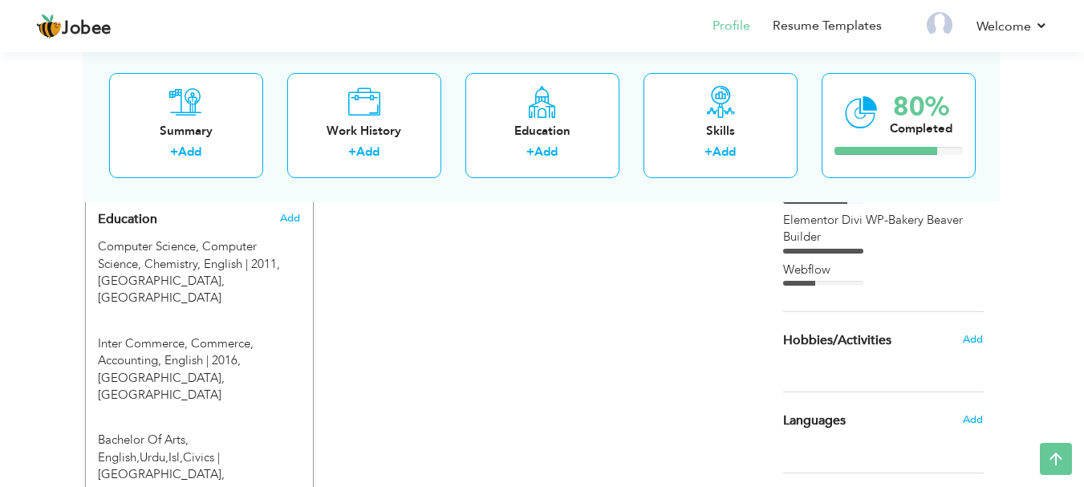
scroll to position [701, 0]
click at [974, 339] on span "Add" at bounding box center [972, 338] width 21 height 14
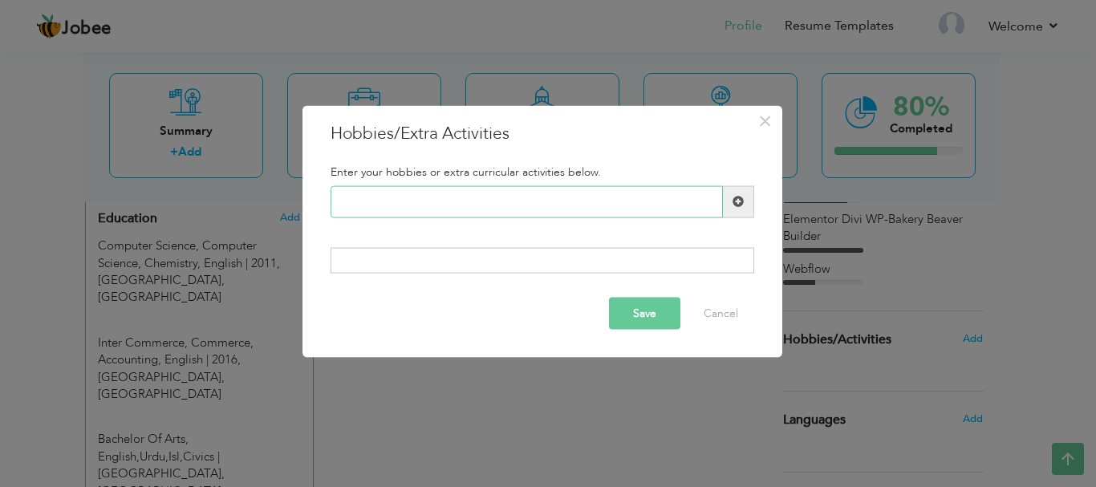
click at [364, 209] on input "text" at bounding box center [526, 201] width 392 height 32
paste input "Web Designing & Exploring"
type input "Web Designing & Exploring"
click at [427, 197] on input "Web Designing & Exploring" at bounding box center [526, 201] width 392 height 32
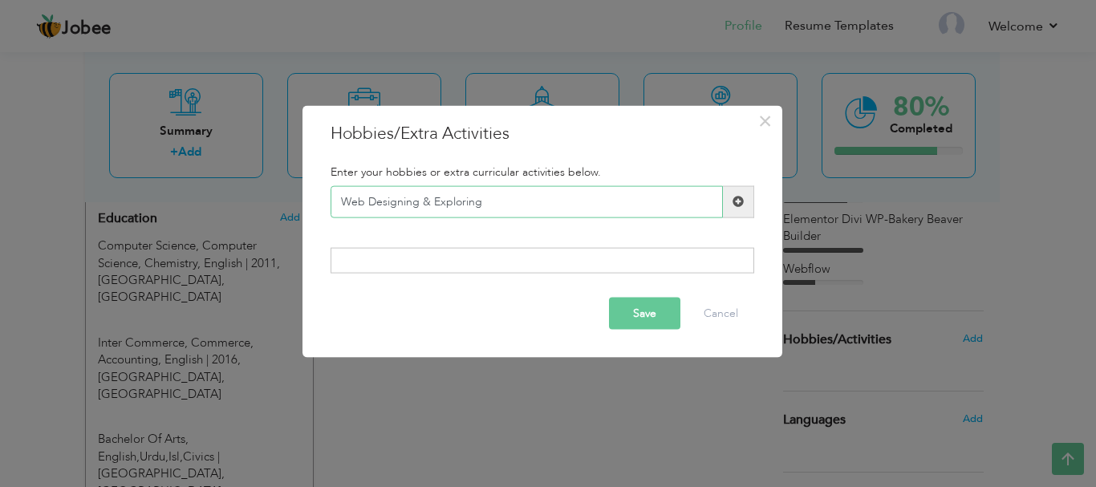
click at [427, 197] on input "Web Designing & Exploring" at bounding box center [526, 201] width 392 height 32
click at [735, 203] on span at bounding box center [737, 201] width 11 height 11
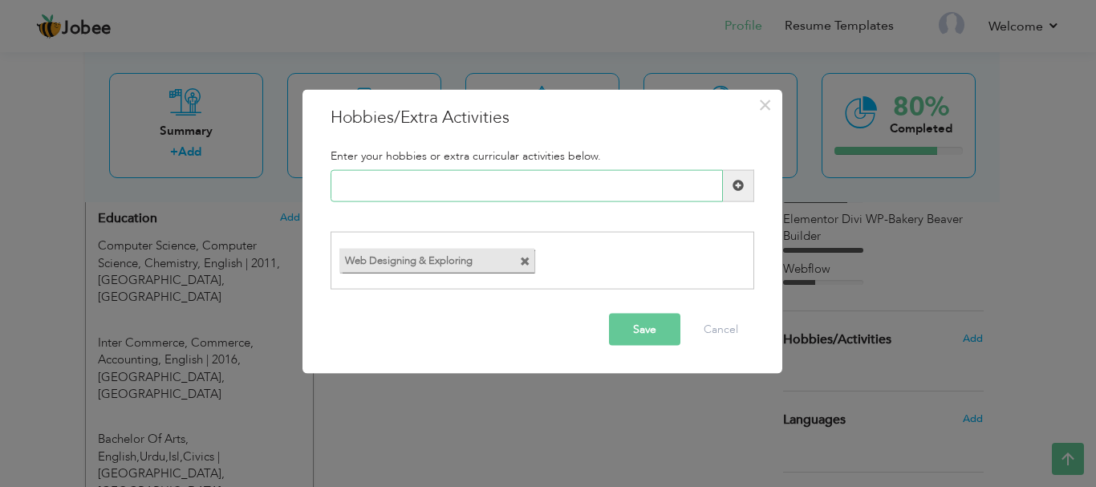
click at [404, 186] on input "text" at bounding box center [526, 185] width 392 height 32
paste input "Blogging & Content Creati"
click at [396, 184] on input "Blogging & Content Creati" at bounding box center [526, 185] width 392 height 32
click at [473, 187] on input "Blogging Content Creati" at bounding box center [526, 185] width 392 height 32
drag, startPoint x: 464, startPoint y: 187, endPoint x: 484, endPoint y: 187, distance: 20.9
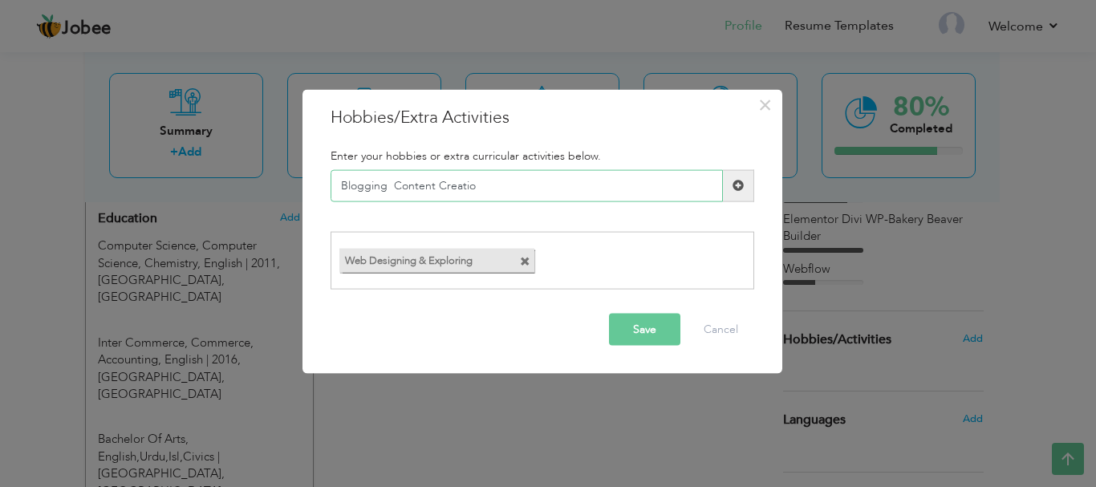
click at [484, 187] on input "Blogging Content Creatio" at bounding box center [526, 185] width 392 height 32
type input "Blogging Content Create"
click at [727, 193] on span at bounding box center [738, 185] width 31 height 32
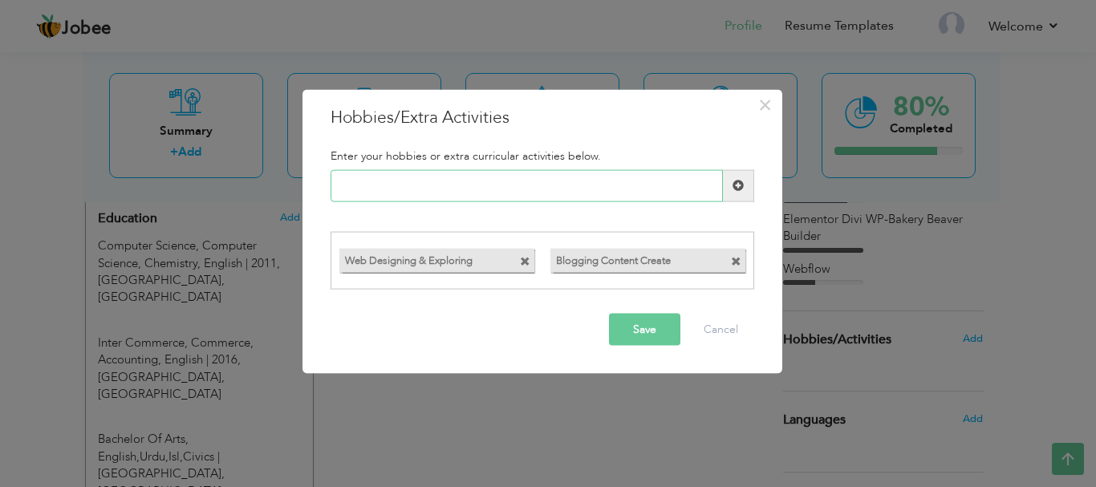
click at [410, 181] on input "text" at bounding box center [526, 185] width 392 height 32
paste input "UI/UX Exploration"
type input "UI/UX Exploration"
click at [729, 191] on span at bounding box center [738, 185] width 31 height 32
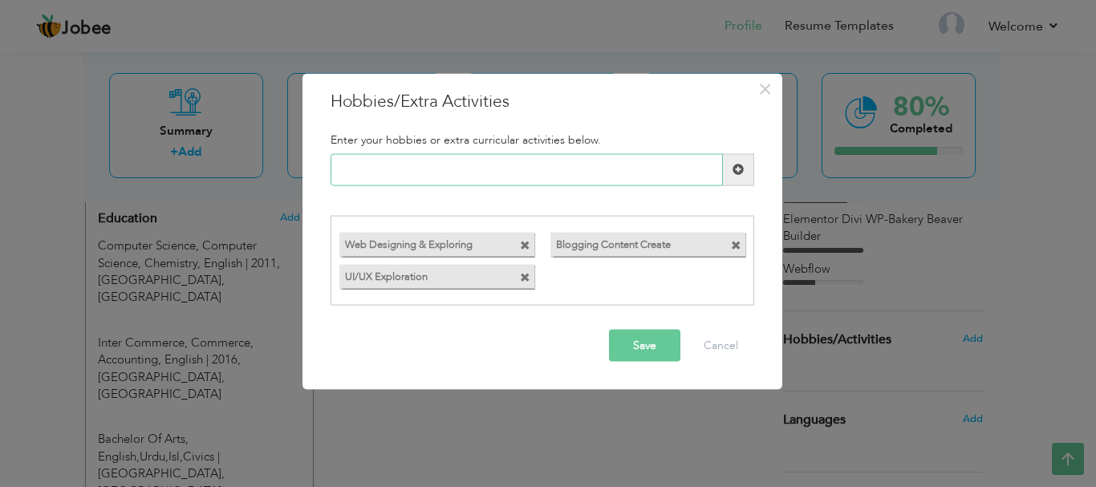
click at [372, 166] on input "text" at bounding box center [526, 169] width 392 height 32
paste input "Reading Tech Articles"
type input "Reading Tech Articles"
click at [744, 169] on span at bounding box center [738, 169] width 31 height 32
click at [380, 176] on input "text" at bounding box center [526, 169] width 392 height 32
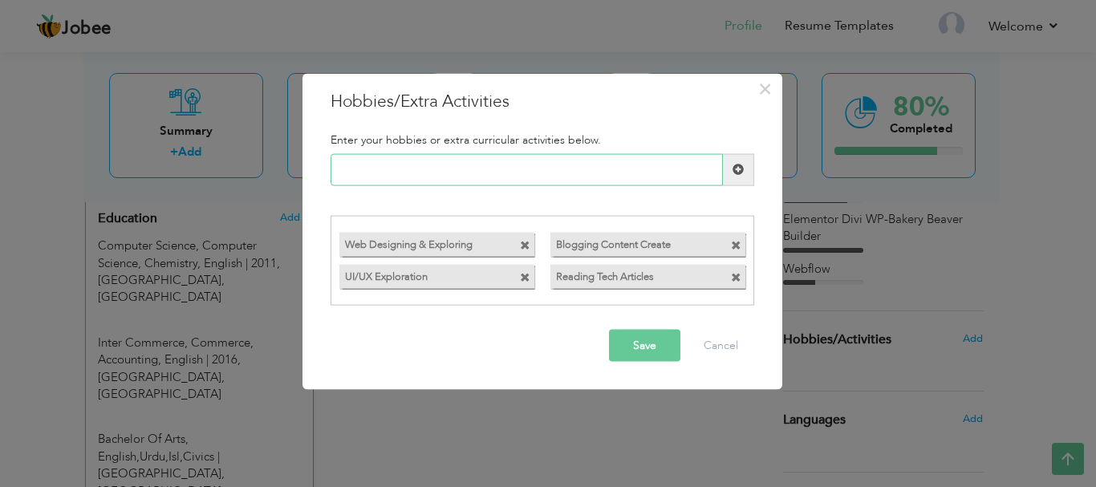
paste input "Self-Improvement Books"
type input "Self-Improvement Books"
click at [732, 170] on span at bounding box center [737, 169] width 11 height 11
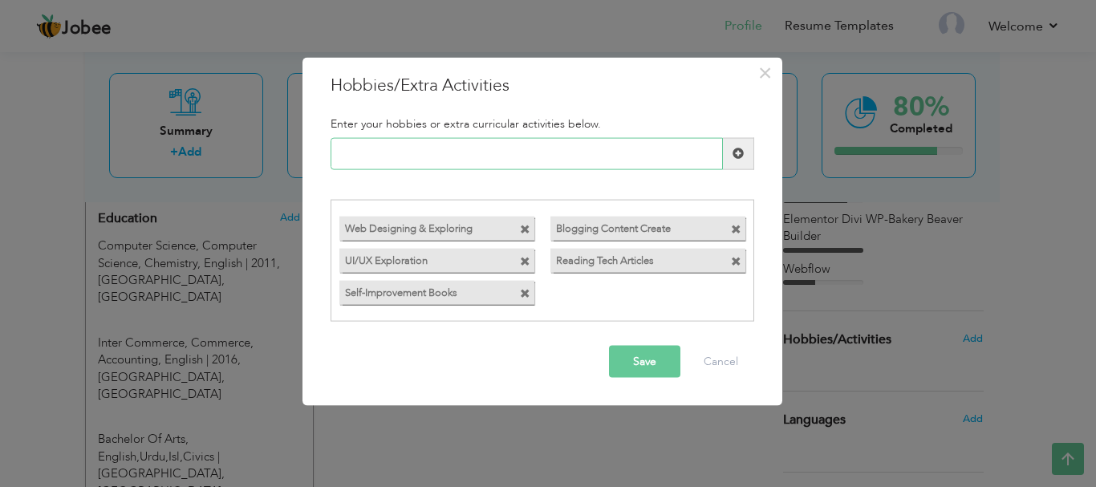
click at [383, 152] on input "text" at bounding box center [526, 153] width 392 height 32
paste input "Traveling & Photography"
type input "Traveling & Photography"
click at [732, 159] on span at bounding box center [737, 153] width 11 height 11
click at [383, 157] on input "text" at bounding box center [526, 153] width 392 height 32
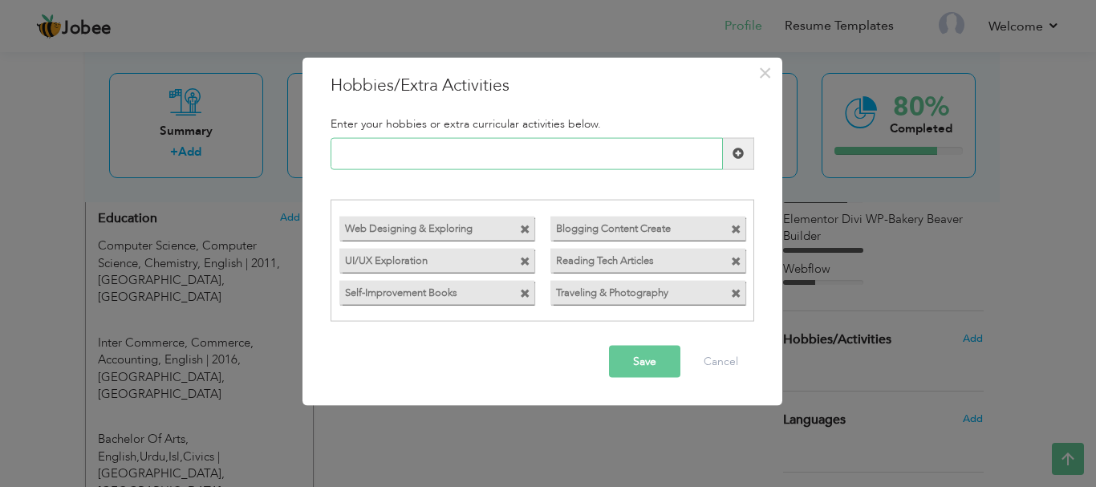
paste input "Playing Chess"
type input "Playing Chess"
click at [744, 159] on span at bounding box center [738, 153] width 31 height 32
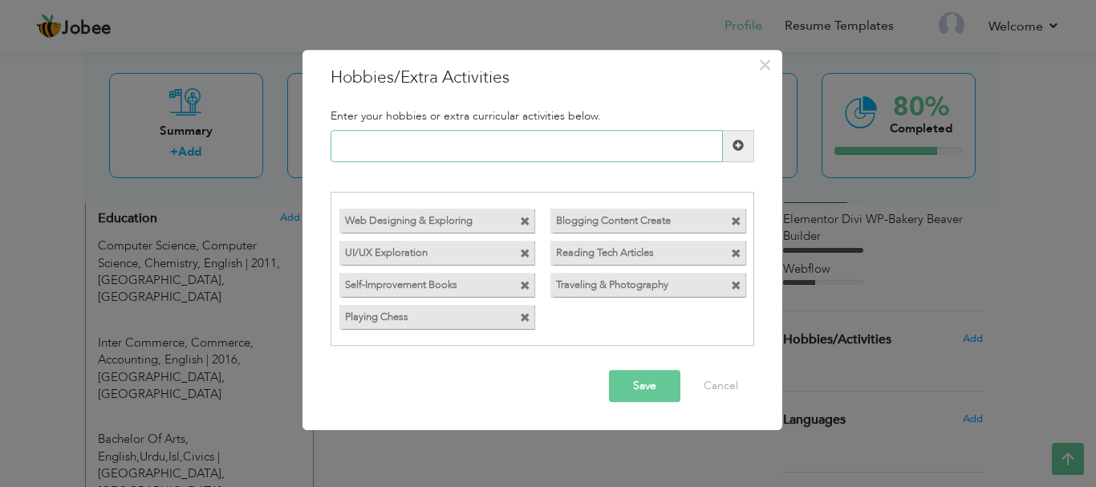
click at [408, 150] on input "text" at bounding box center [526, 146] width 392 height 32
paste input "Fitness & Outdoor Sports"
type input "Fitness & Outdoor Sports"
click at [739, 150] on span at bounding box center [737, 145] width 11 height 11
click at [643, 380] on button "Save" at bounding box center [644, 387] width 71 height 32
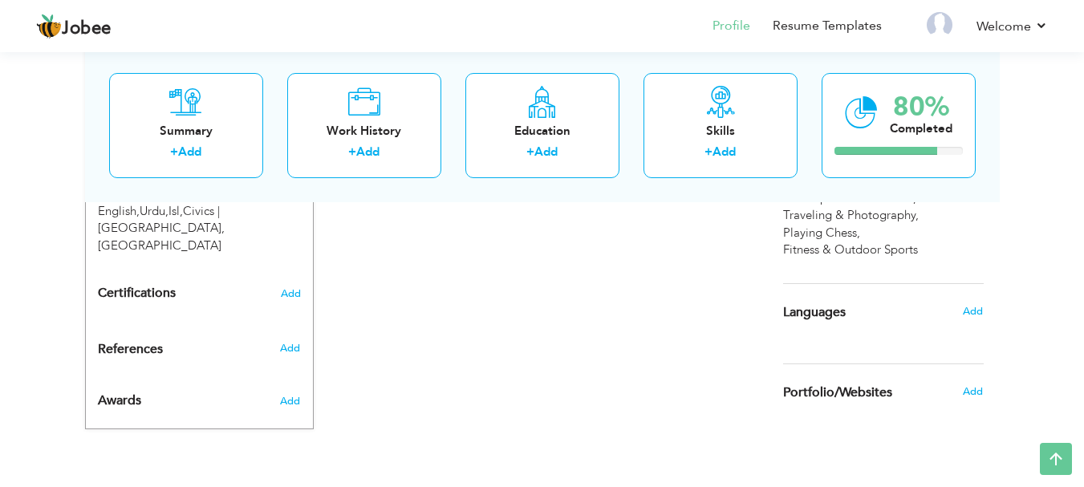
scroll to position [948, 0]
click at [975, 300] on div "Add" at bounding box center [977, 309] width 38 height 30
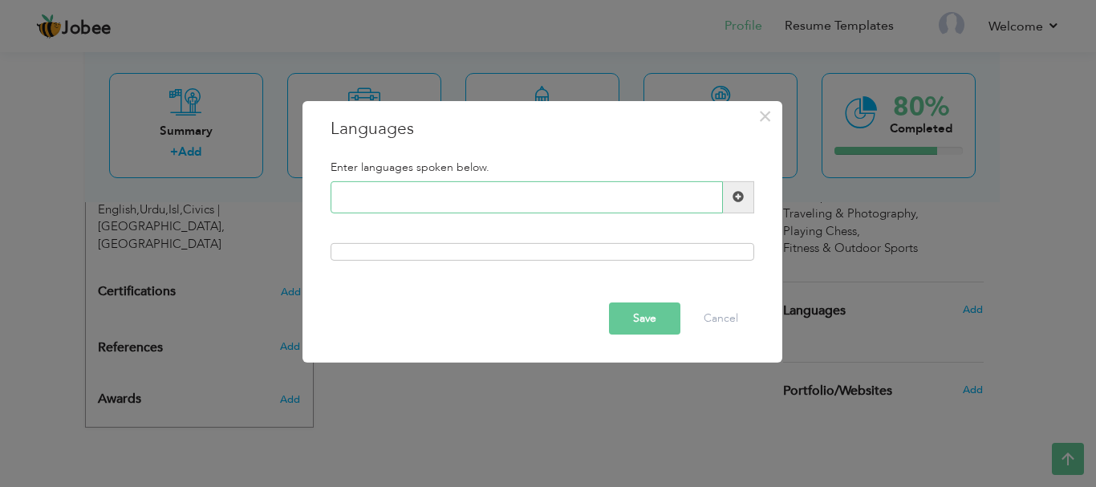
click at [387, 199] on input "text" at bounding box center [526, 197] width 392 height 32
type input "English"
click at [624, 314] on button "Save" at bounding box center [644, 318] width 71 height 32
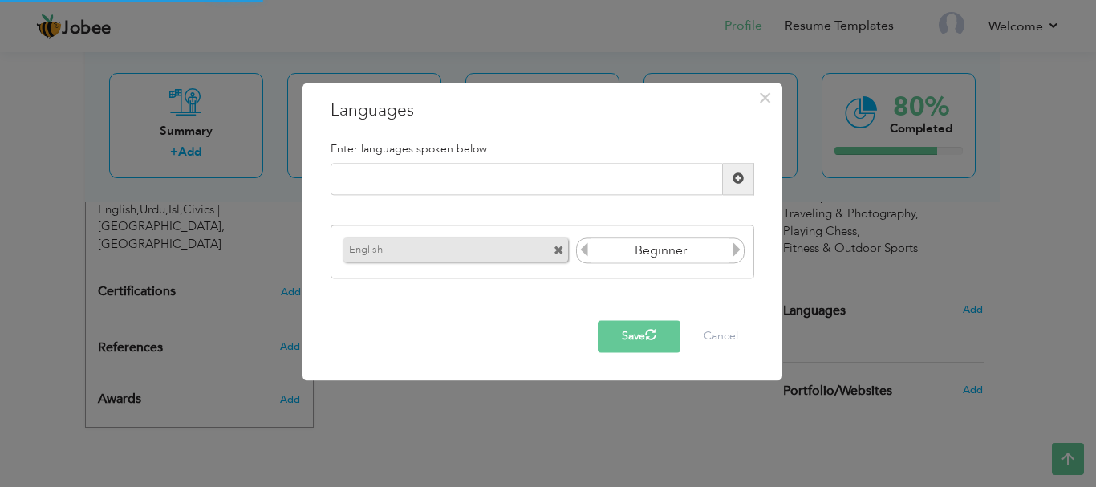
click at [735, 247] on icon at bounding box center [736, 250] width 14 height 14
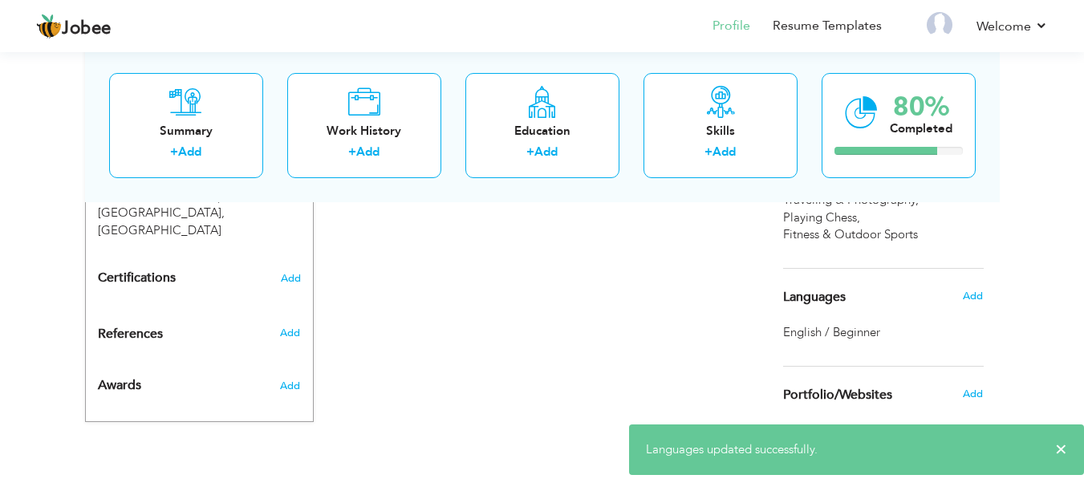
scroll to position [965, 0]
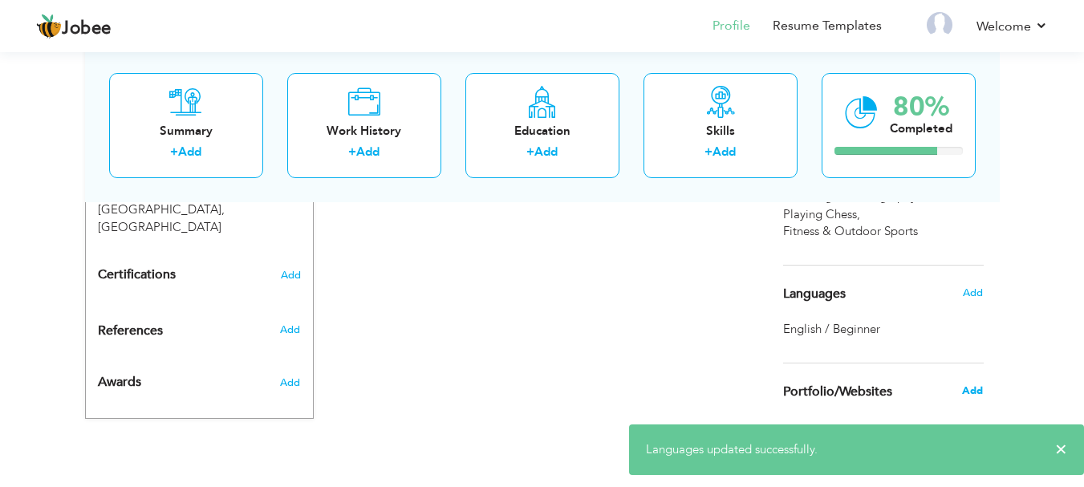
click at [966, 393] on span "Add" at bounding box center [972, 390] width 21 height 14
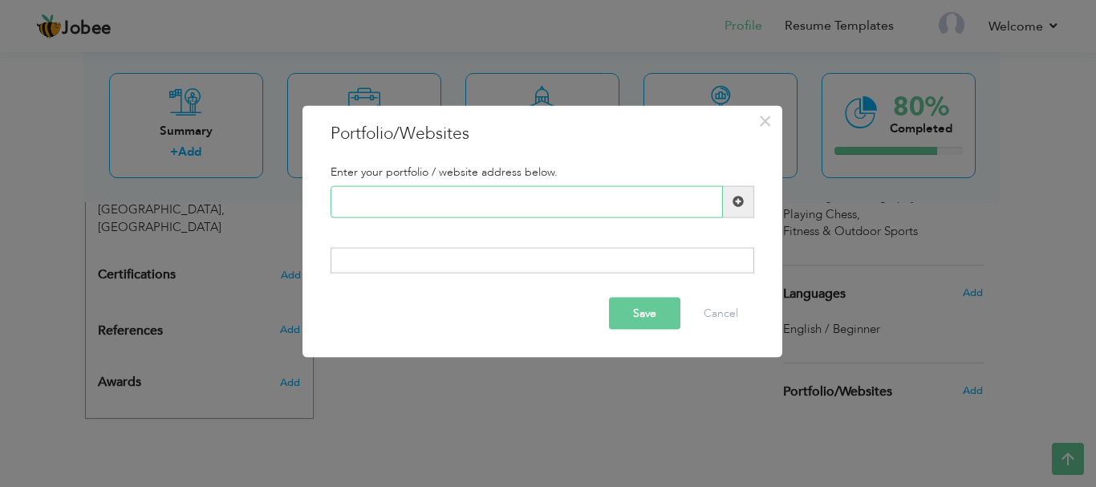
click at [380, 201] on input "text" at bounding box center [526, 201] width 392 height 32
paste input "[URL][DOMAIN_NAME]"
type input "[URL][DOMAIN_NAME]"
click at [733, 208] on span at bounding box center [738, 201] width 31 height 32
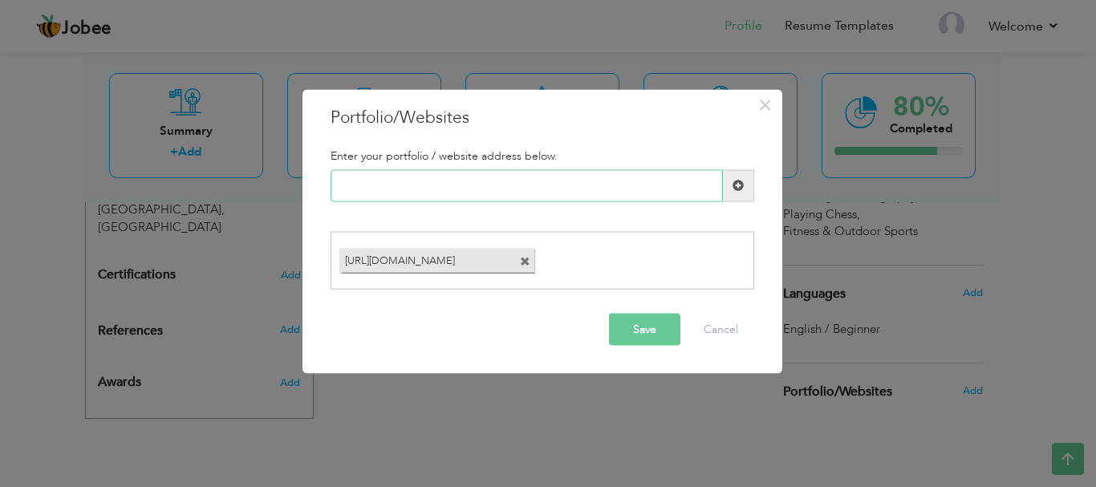
click at [365, 181] on input "text" at bounding box center [526, 185] width 392 height 32
paste input "[URL][DOMAIN_NAME]"
type input "[URL][DOMAIN_NAME]"
click at [739, 191] on span at bounding box center [737, 185] width 11 height 11
click at [380, 188] on input "text" at bounding box center [526, 185] width 392 height 32
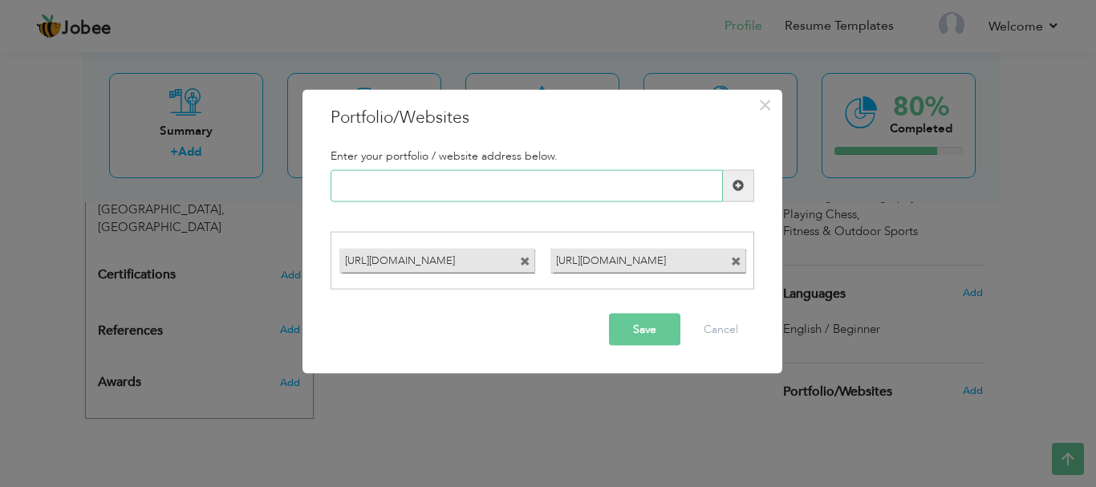
paste input "[URL][DOMAIN_NAME]"
type input "[URL][DOMAIN_NAME]"
click at [735, 188] on span at bounding box center [737, 185] width 11 height 11
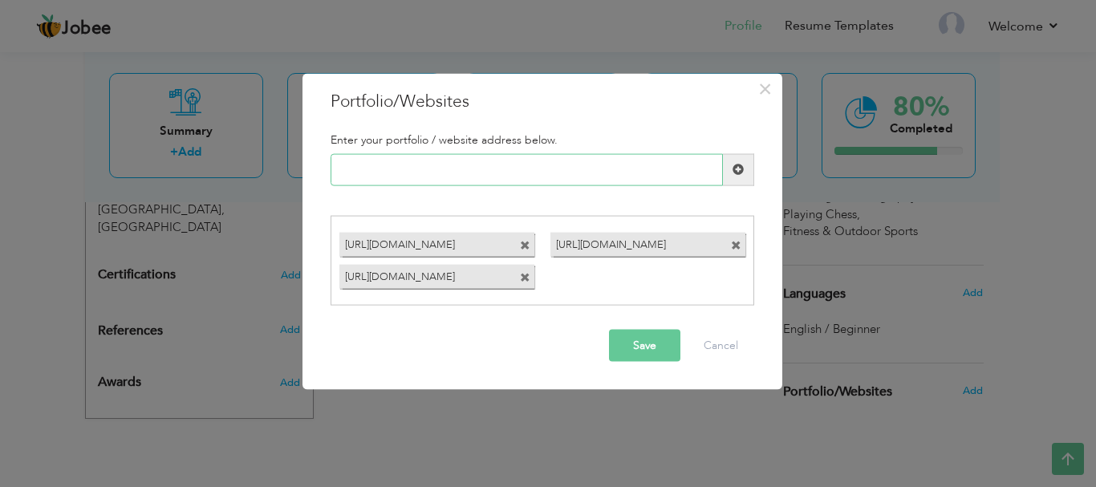
click at [395, 175] on input "text" at bounding box center [526, 169] width 392 height 32
paste input "[URL][DOMAIN_NAME]"
type input "[URL][DOMAIN_NAME]"
paste input "[URL][DOMAIN_NAME]"
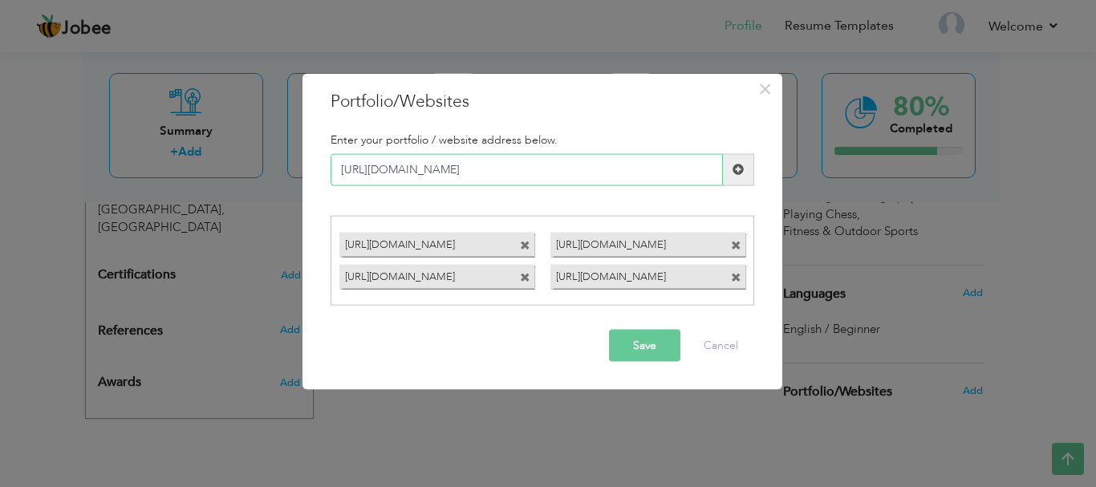
type input "[URL][DOMAIN_NAME]"
click at [741, 176] on span at bounding box center [738, 169] width 31 height 32
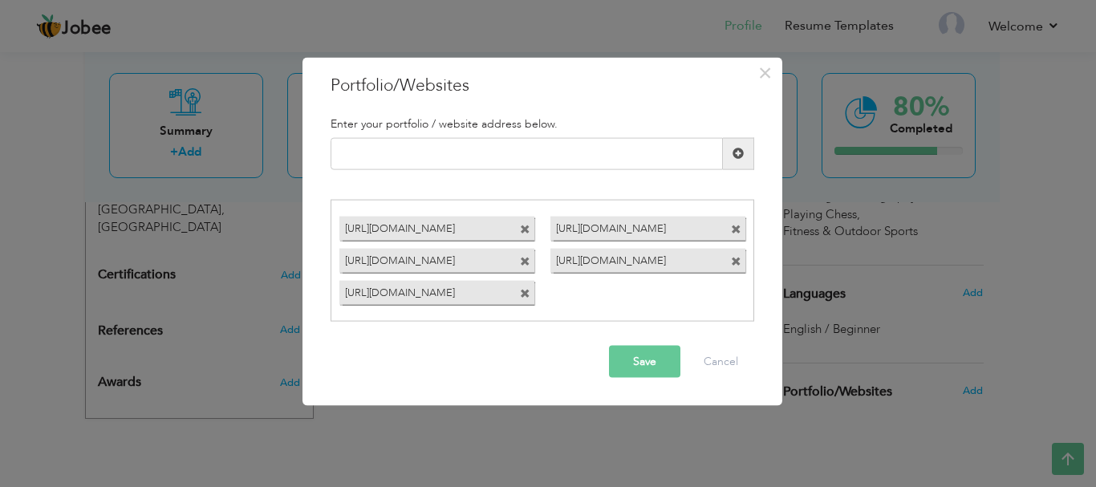
click at [649, 360] on button "Save" at bounding box center [644, 362] width 71 height 32
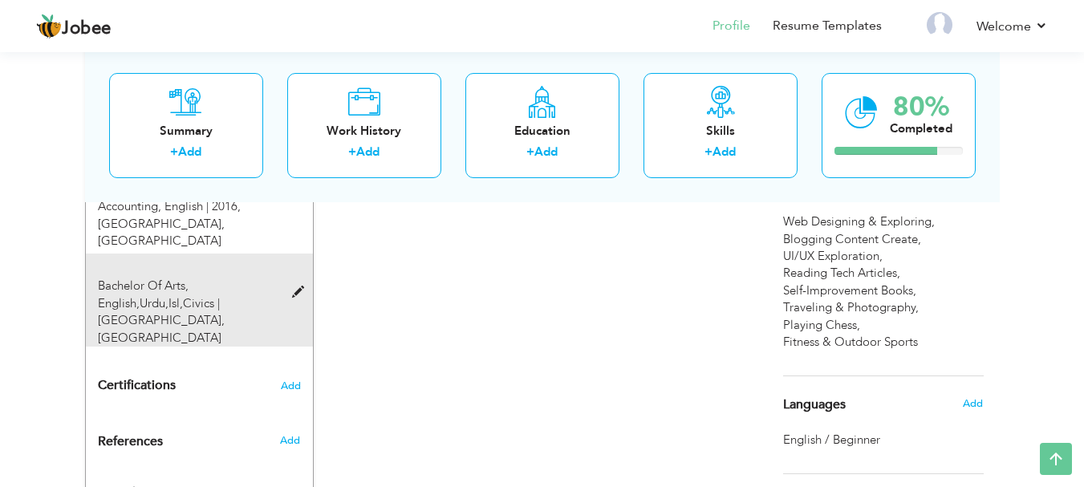
scroll to position [810, 0]
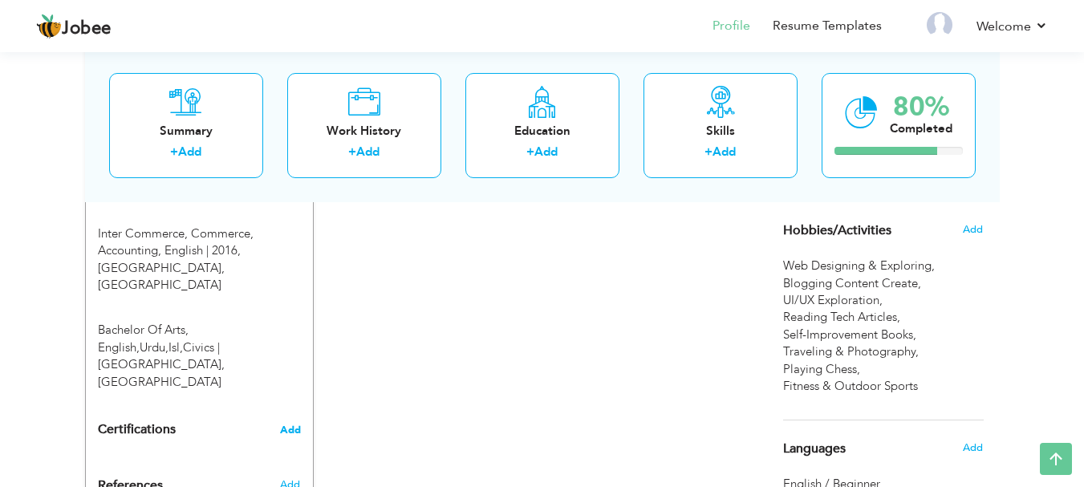
click at [282, 424] on span "Add" at bounding box center [290, 429] width 21 height 11
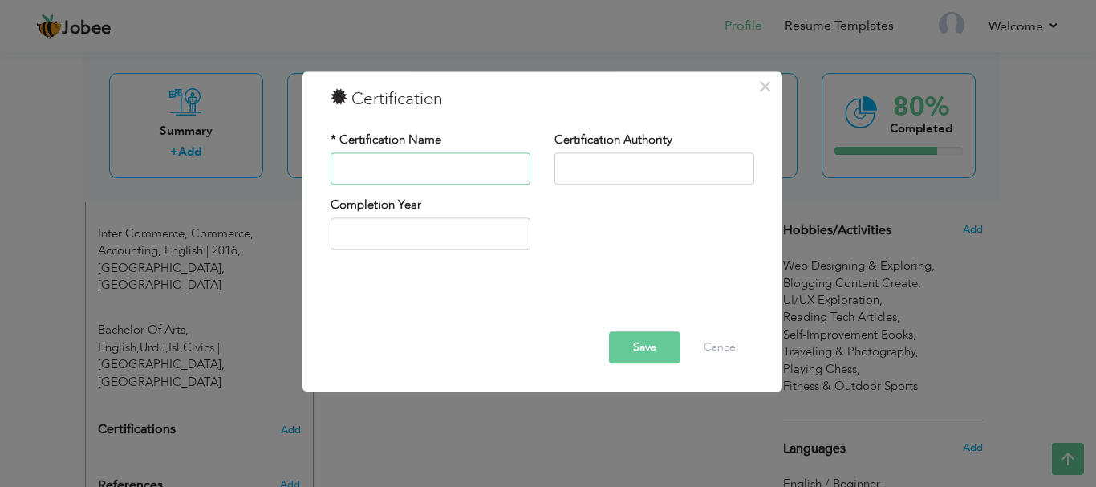
click at [367, 162] on input "text" at bounding box center [430, 168] width 200 height 32
type input "CIT"
click at [574, 164] on input "text" at bounding box center [654, 168] width 200 height 32
type input "Proffesianol Academy"
click at [399, 237] on input "2025" at bounding box center [430, 234] width 200 height 32
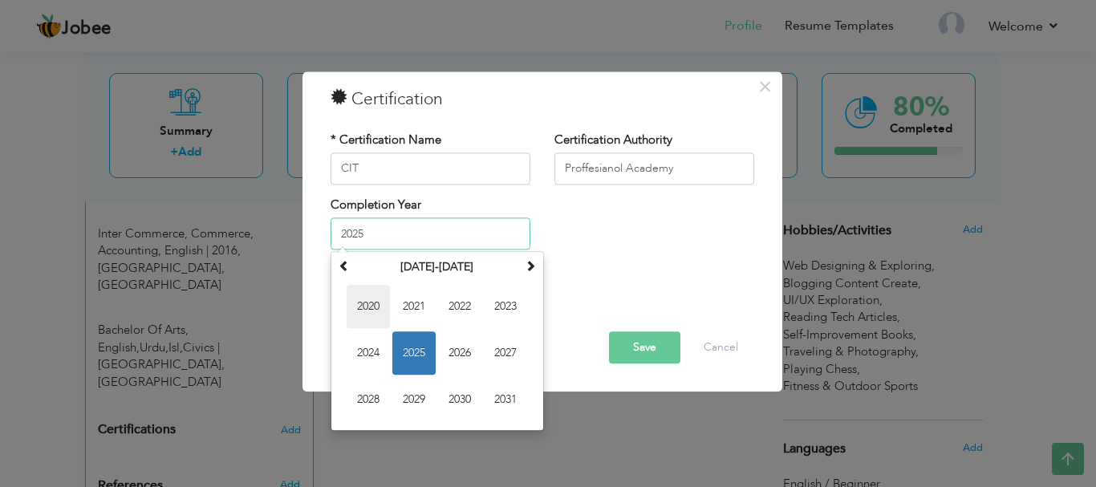
click at [371, 301] on span "2020" at bounding box center [367, 307] width 43 height 43
type input "2020"
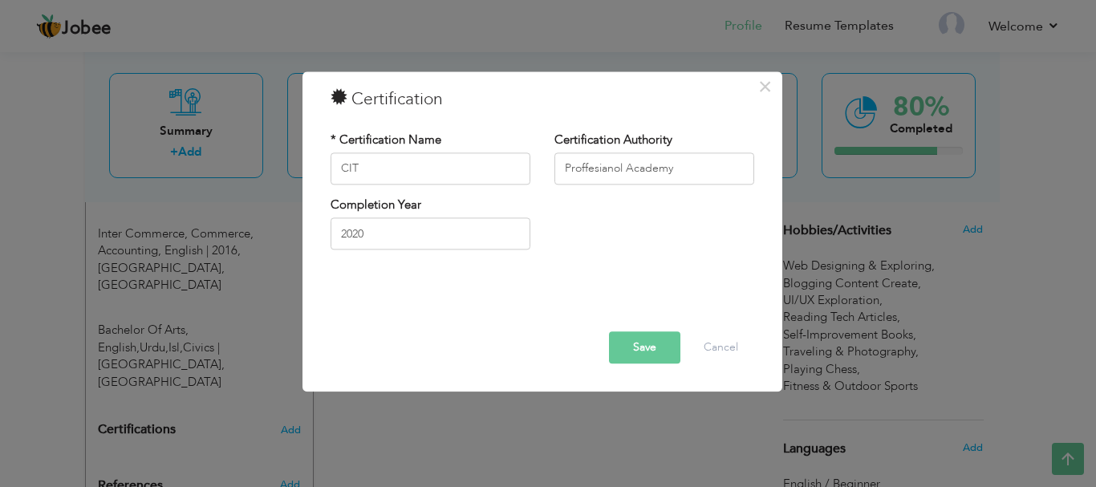
click at [642, 347] on button "Save" at bounding box center [644, 347] width 71 height 32
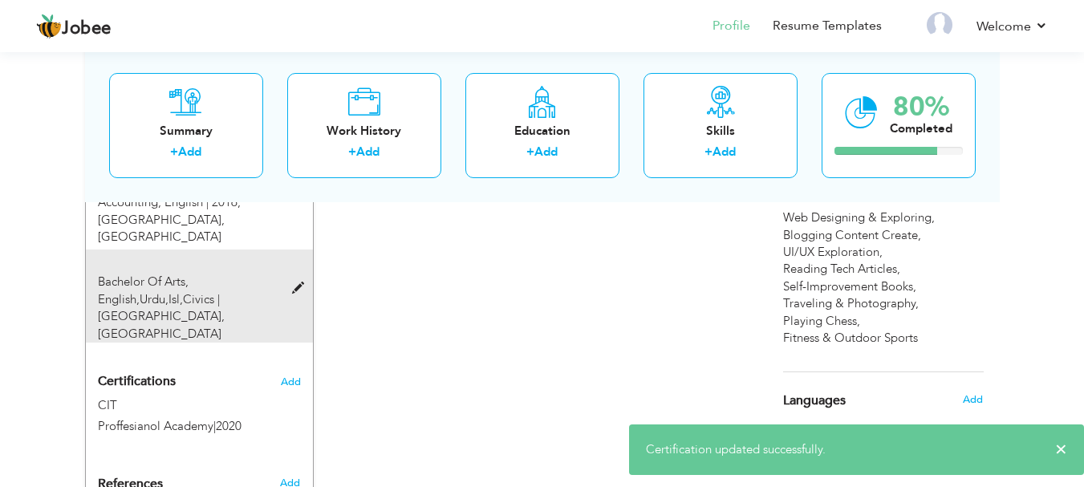
scroll to position [890, 0]
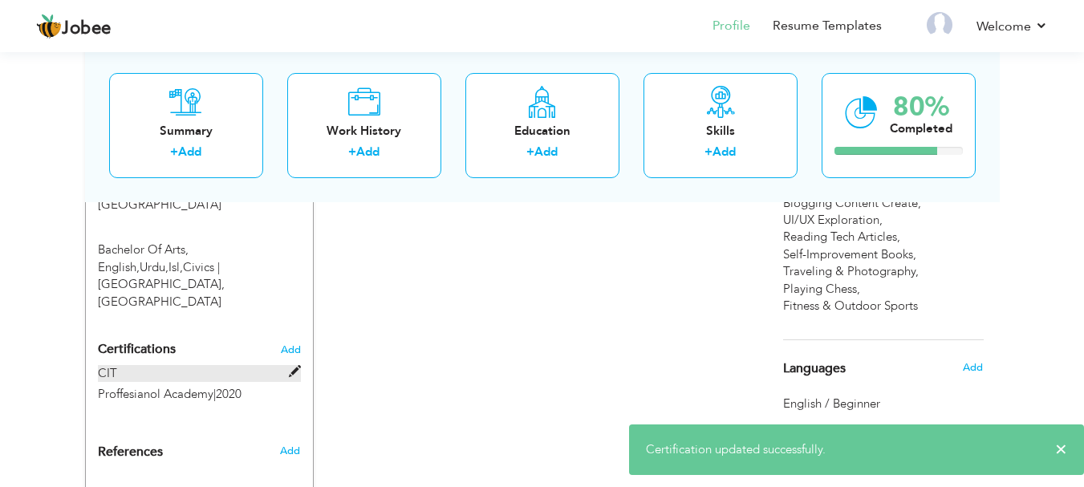
click at [289, 366] on span at bounding box center [295, 372] width 12 height 12
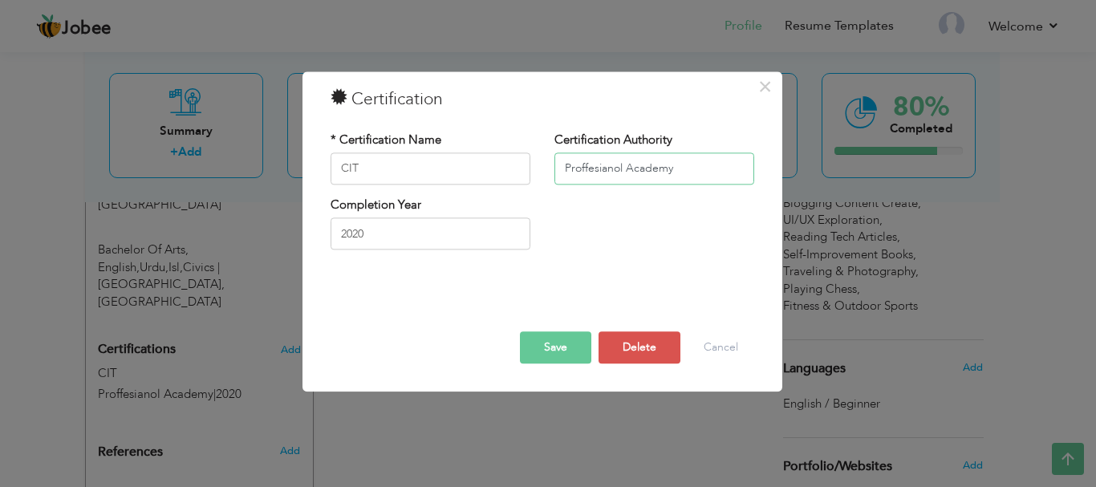
click at [594, 167] on input "Proffesianol Academy" at bounding box center [654, 168] width 200 height 32
paste input "professional"
type input "professional Academy"
click at [563, 344] on button "Save" at bounding box center [555, 347] width 71 height 32
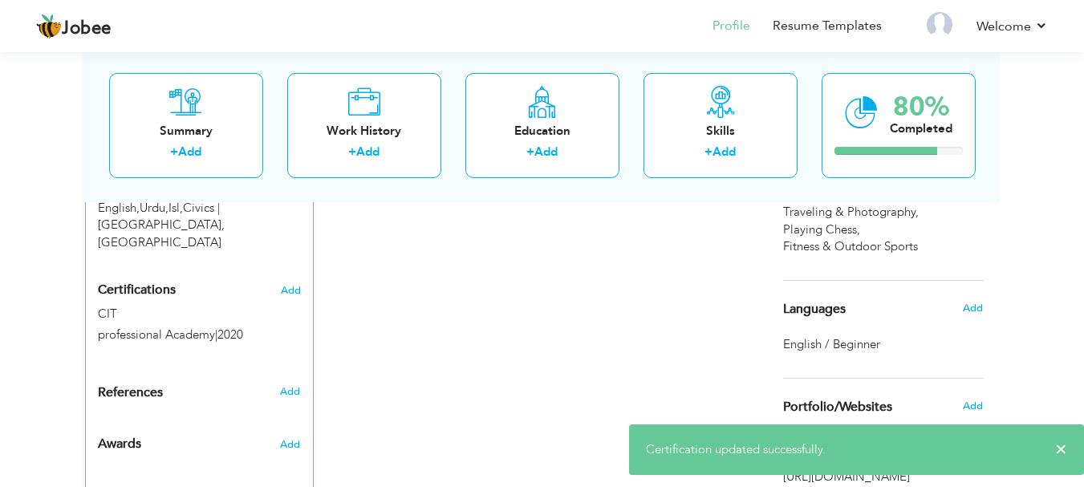
scroll to position [970, 0]
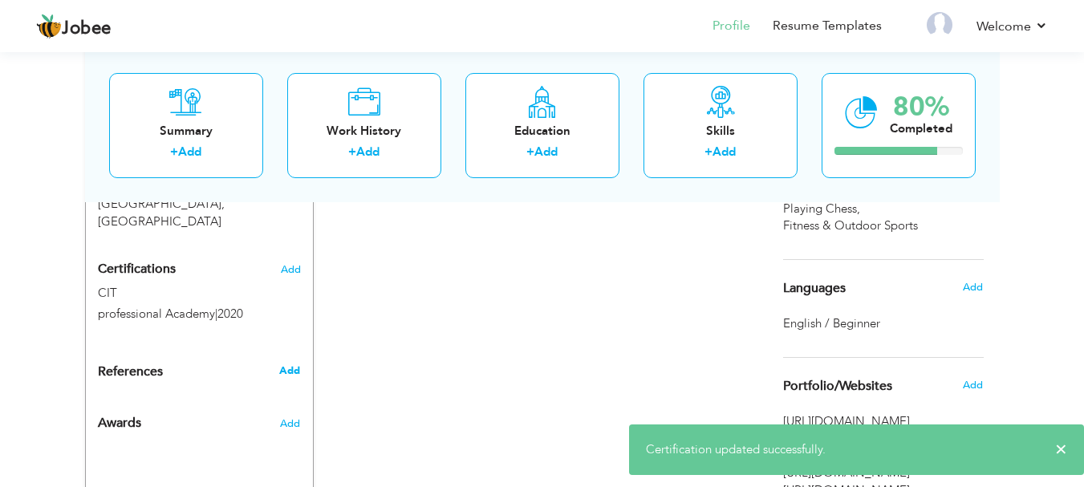
click at [294, 363] on span "Add" at bounding box center [289, 370] width 21 height 14
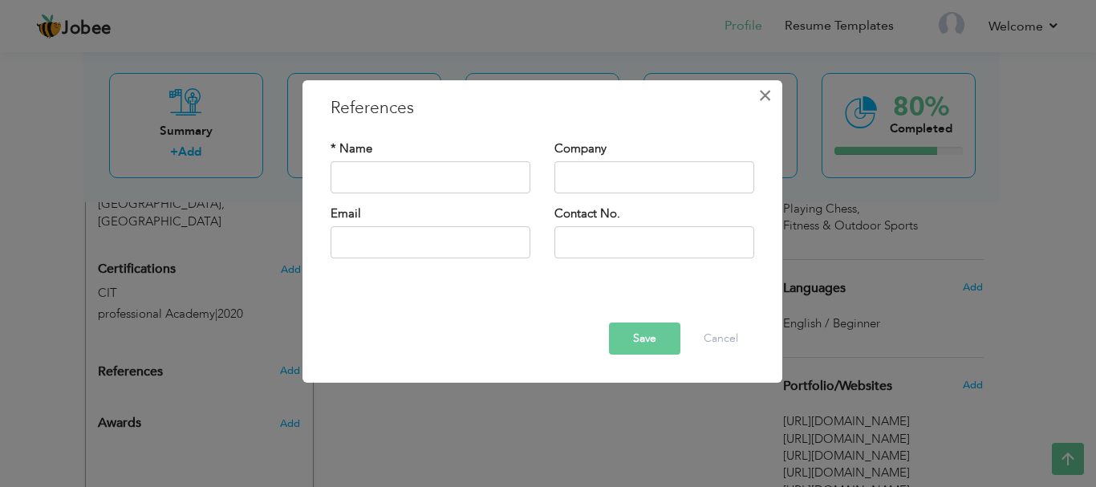
click at [768, 94] on span "×" at bounding box center [765, 95] width 14 height 29
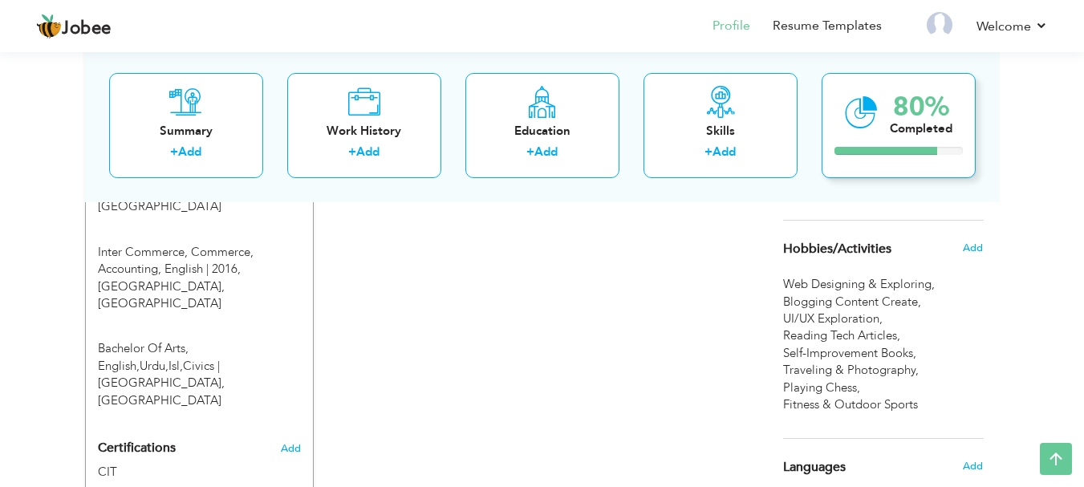
scroll to position [730, 0]
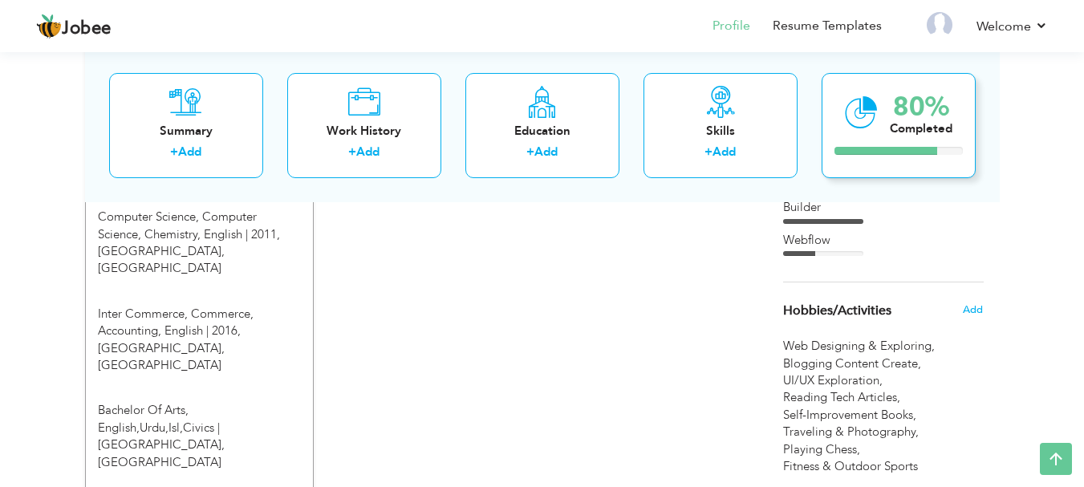
click at [893, 140] on div "80% Completed" at bounding box center [898, 124] width 154 height 105
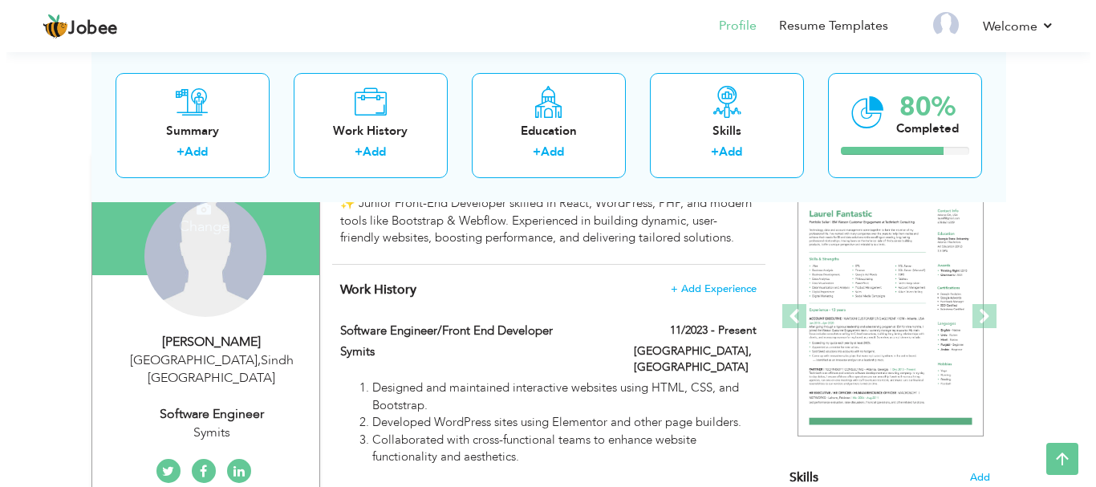
scroll to position [80, 0]
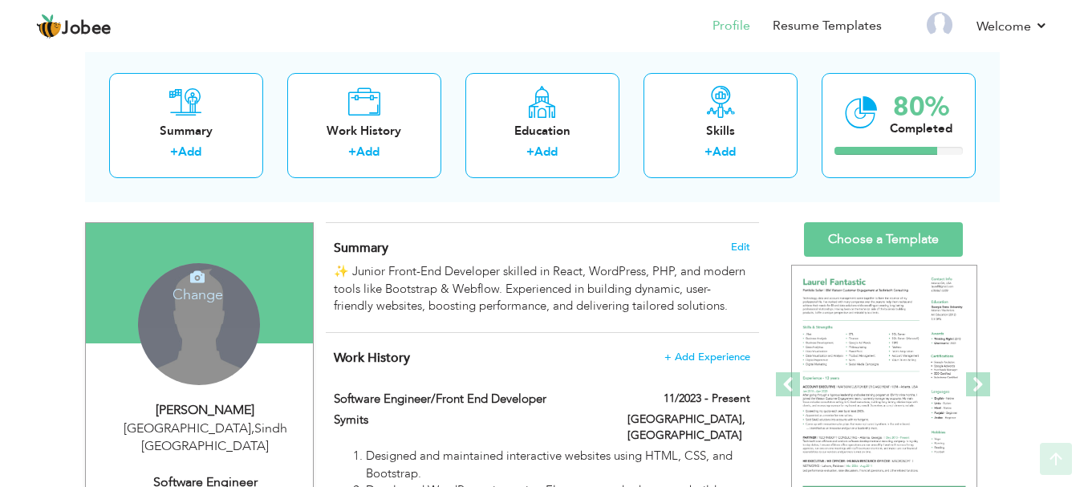
click at [195, 335] on div "Change Remove" at bounding box center [199, 324] width 122 height 122
click at [190, 284] on icon at bounding box center [197, 276] width 14 height 14
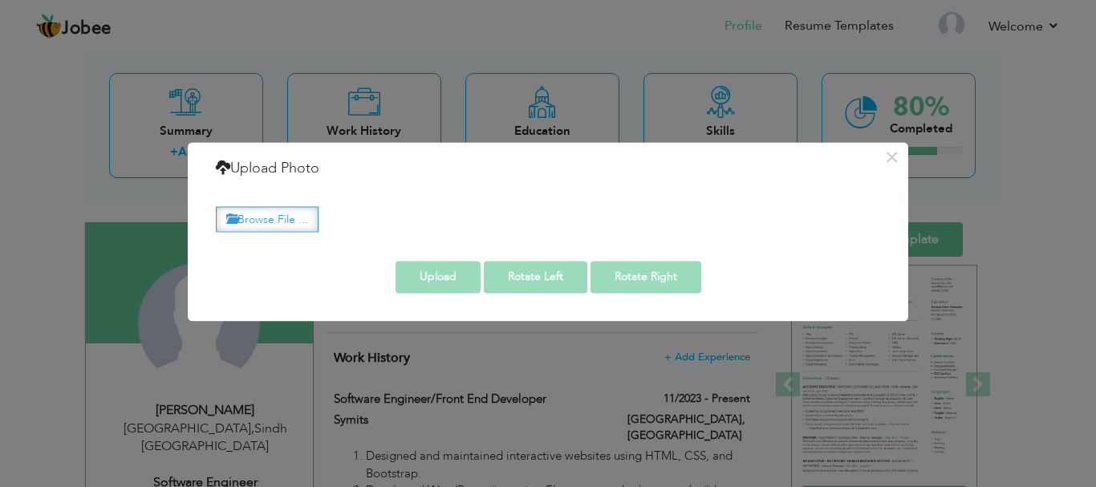
click at [278, 221] on label "Browse File ..." at bounding box center [267, 219] width 103 height 25
click at [0, 0] on input "Browse File ..." at bounding box center [0, 0] width 0 height 0
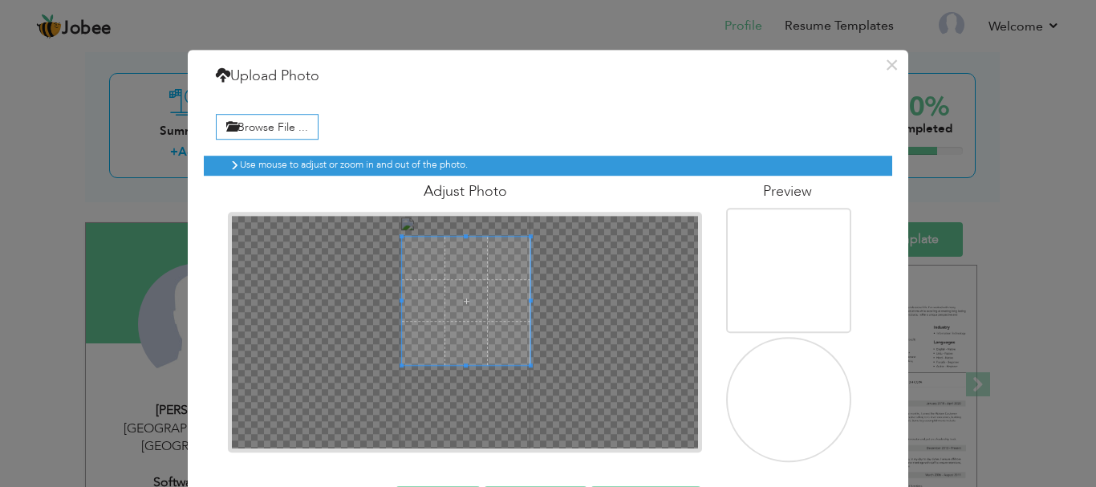
click at [456, 306] on span at bounding box center [466, 301] width 128 height 128
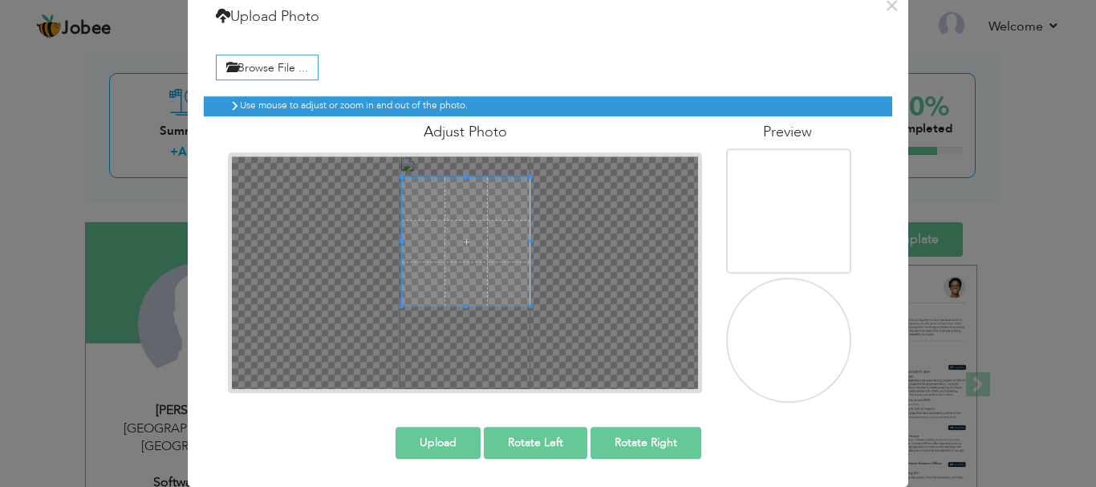
click at [407, 442] on button "Upload" at bounding box center [437, 443] width 85 height 32
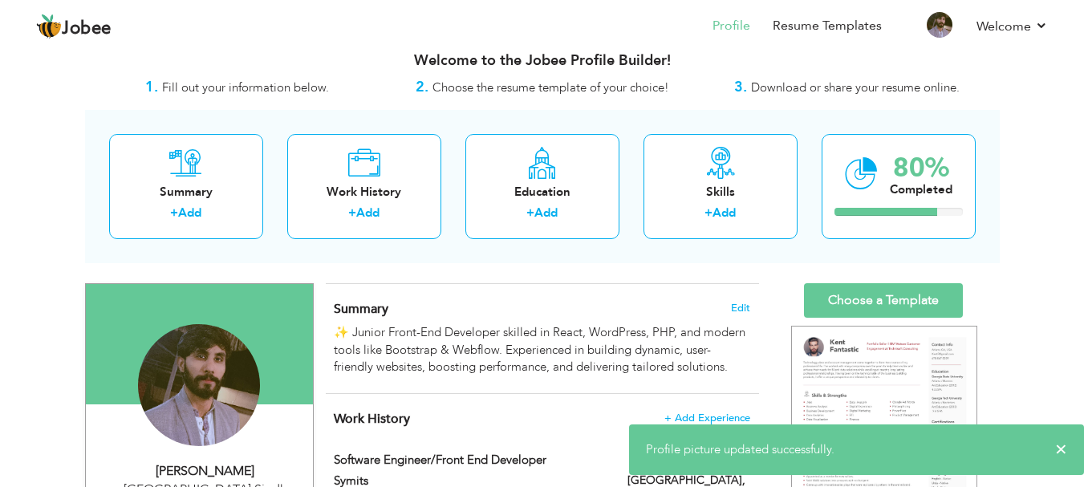
scroll to position [0, 0]
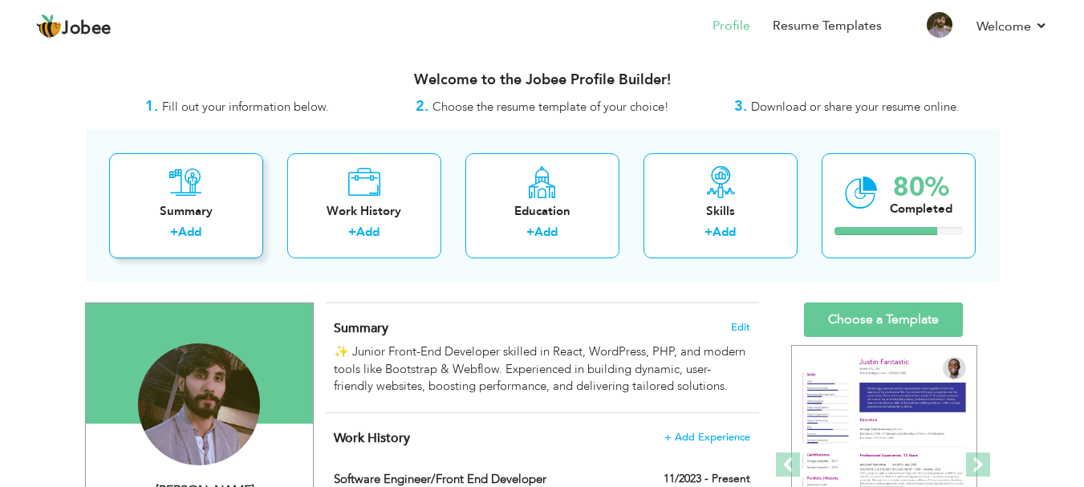
click at [185, 226] on link "Add" at bounding box center [189, 232] width 23 height 16
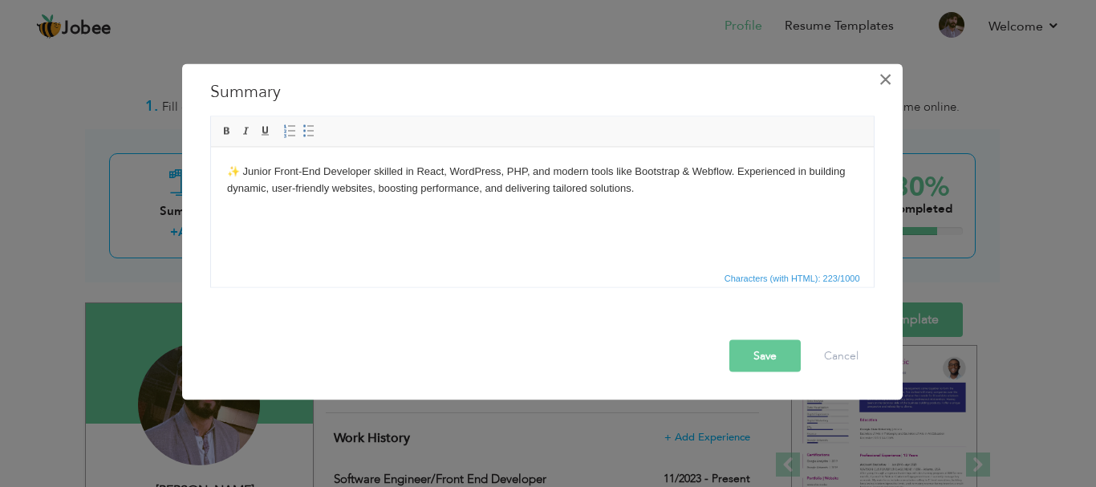
click at [885, 80] on span "×" at bounding box center [885, 78] width 14 height 29
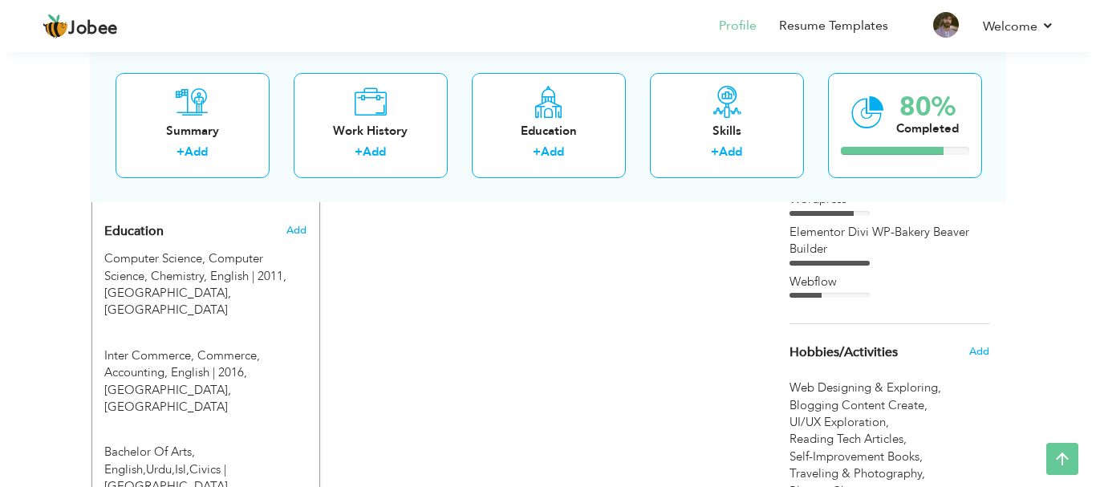
scroll to position [569, 0]
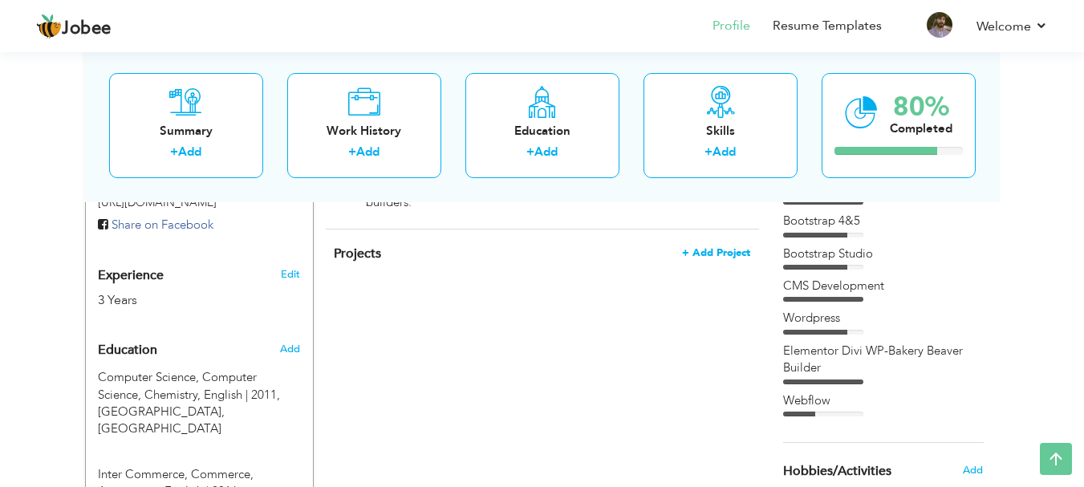
click at [709, 247] on span "+ Add Project" at bounding box center [716, 252] width 68 height 11
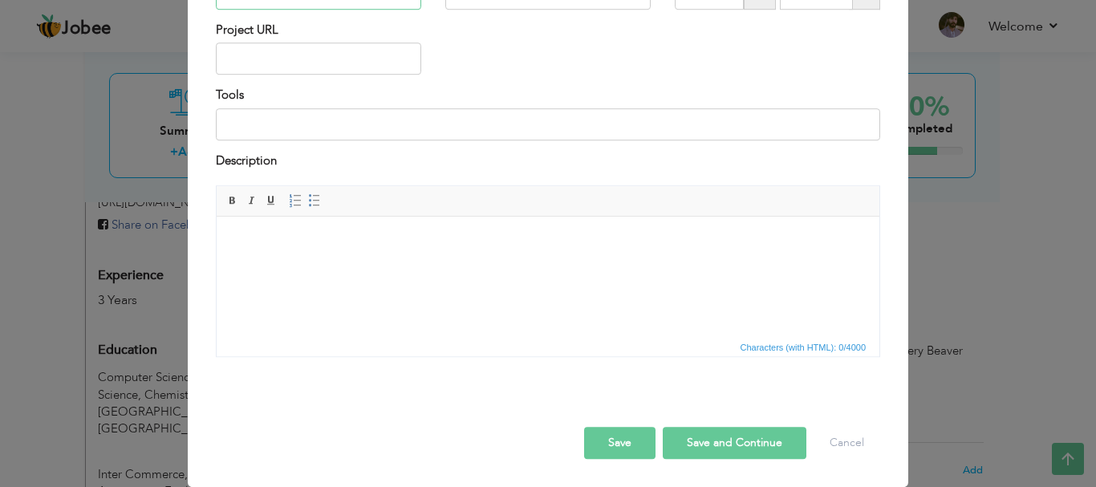
scroll to position [0, 0]
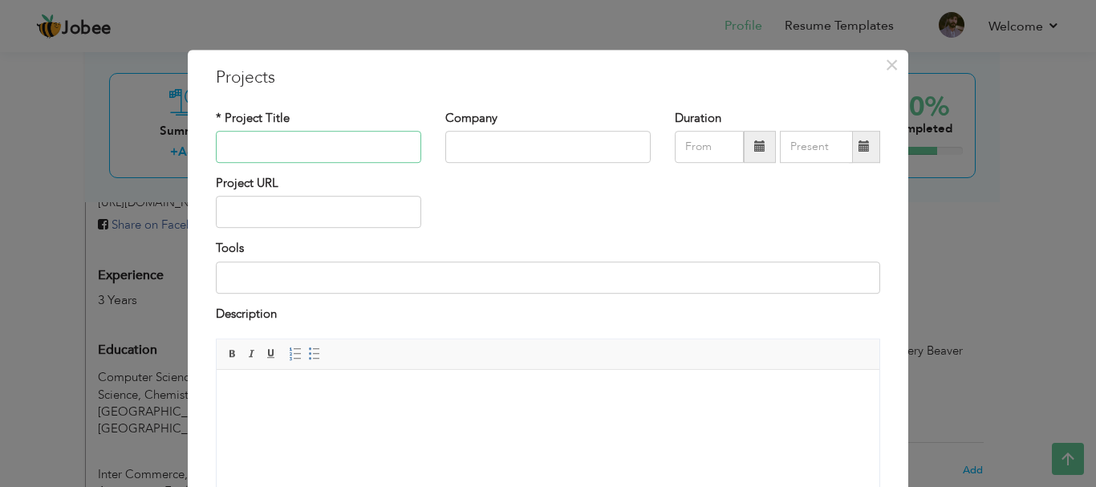
click at [240, 145] on input "text" at bounding box center [318, 147] width 205 height 32
type input "LalQila"
click at [464, 154] on input "text" at bounding box center [547, 147] width 205 height 32
type input "Symits"
click at [752, 139] on span at bounding box center [760, 147] width 32 height 32
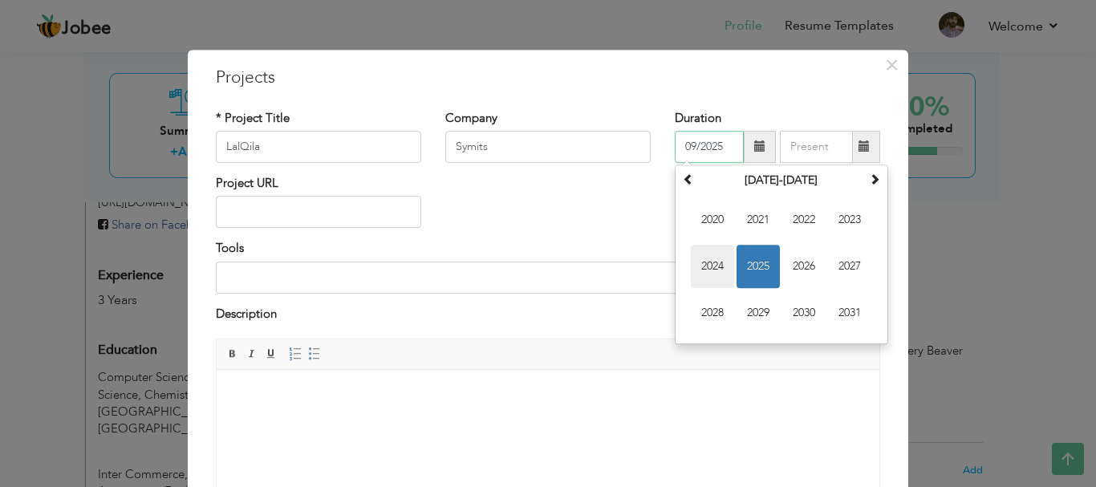
click at [716, 265] on span "2024" at bounding box center [712, 266] width 43 height 43
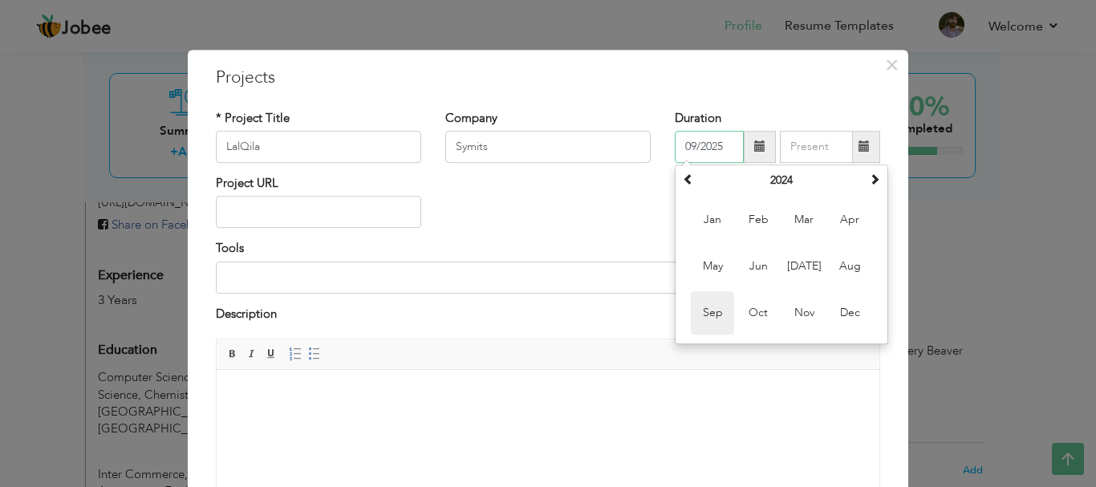
click at [711, 308] on span "Sep" at bounding box center [712, 312] width 43 height 43
type input "09/2024"
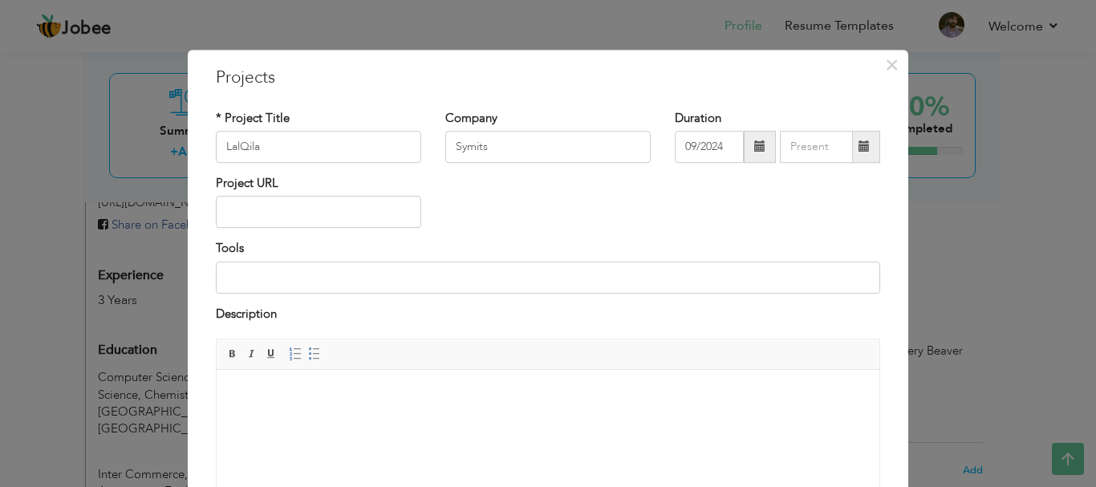
click at [858, 147] on span at bounding box center [863, 146] width 11 height 11
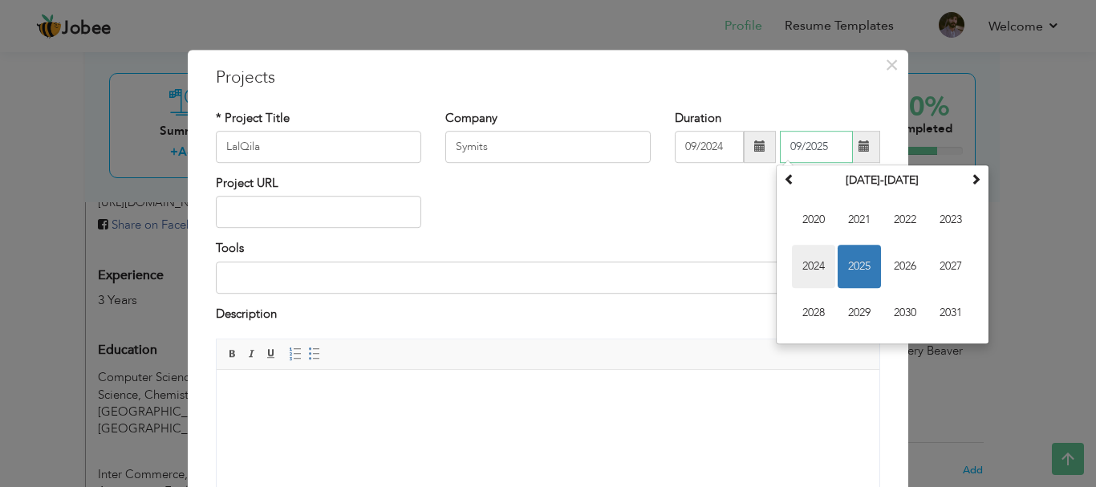
click at [804, 261] on span "2024" at bounding box center [813, 266] width 43 height 43
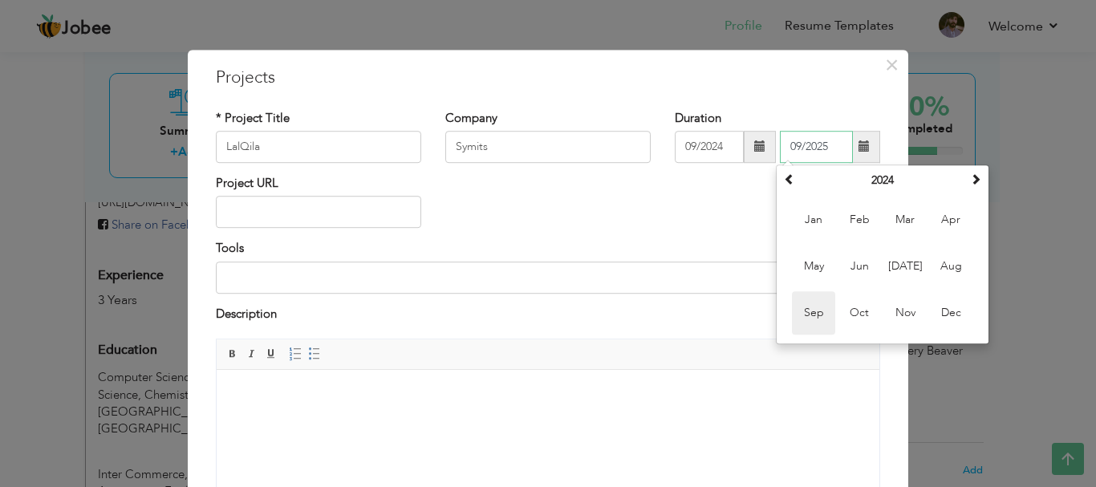
click at [804, 318] on span "Sep" at bounding box center [813, 312] width 43 height 43
type input "09/2024"
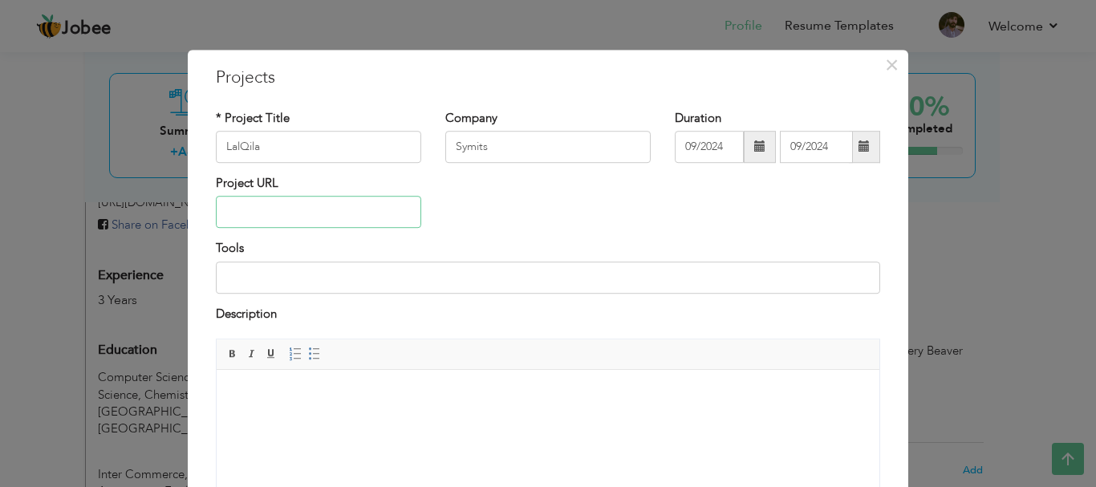
click at [275, 213] on input "text" at bounding box center [318, 213] width 205 height 32
paste input "[URL][DOMAIN_NAME]"
type input "[URL][DOMAIN_NAME]"
click at [237, 291] on input at bounding box center [548, 277] width 664 height 32
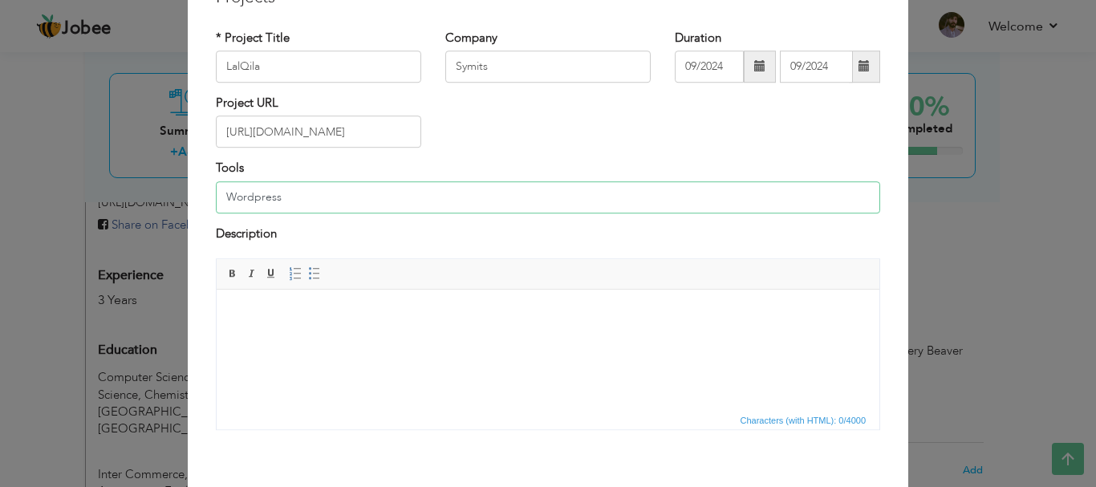
scroll to position [153, 0]
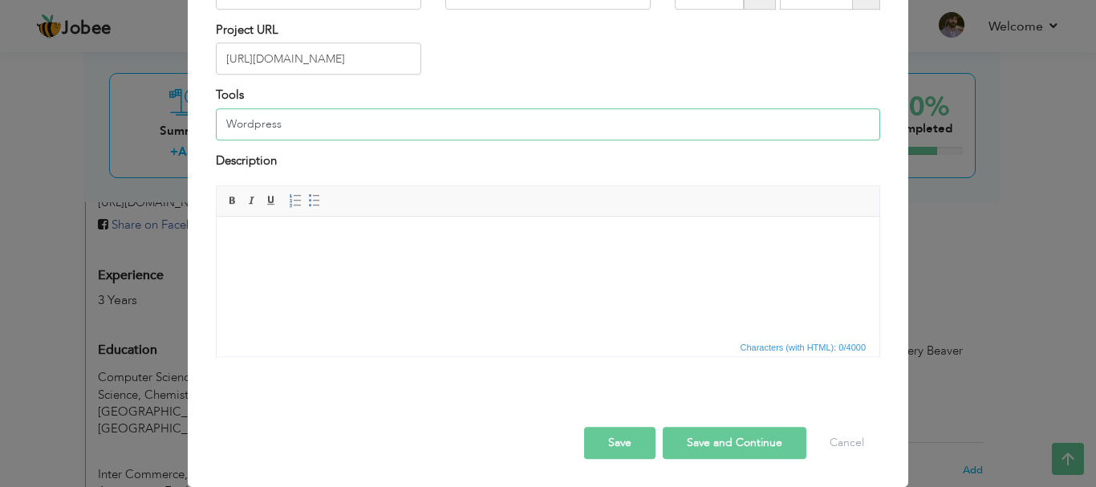
type input "Wordpress"
click at [298, 239] on body at bounding box center [548, 241] width 630 height 17
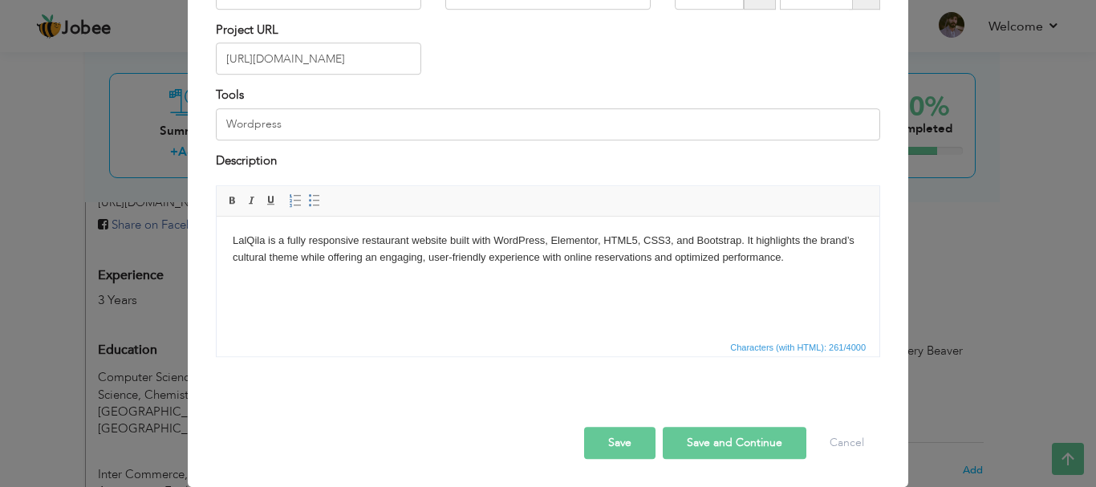
click at [698, 445] on button "Save and Continue" at bounding box center [734, 443] width 144 height 32
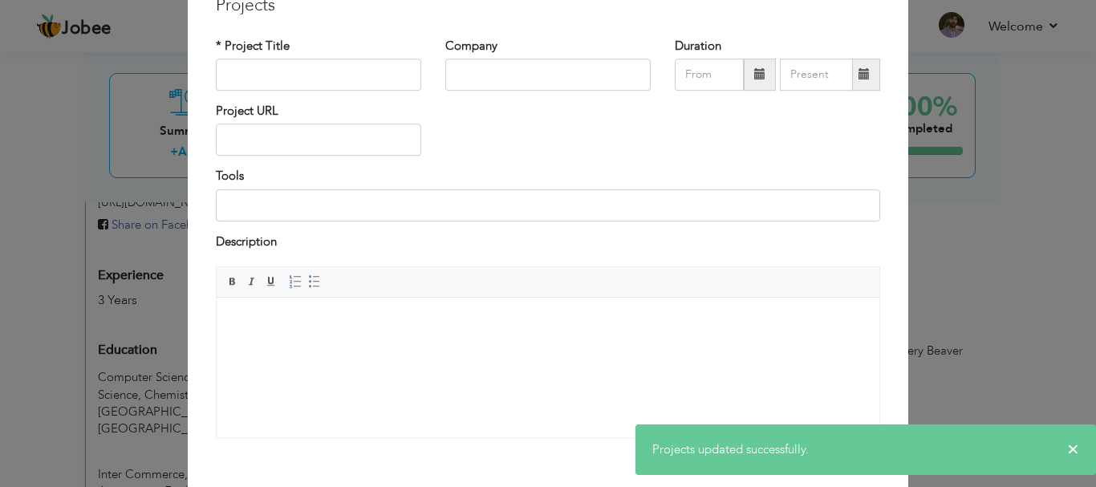
scroll to position [0, 0]
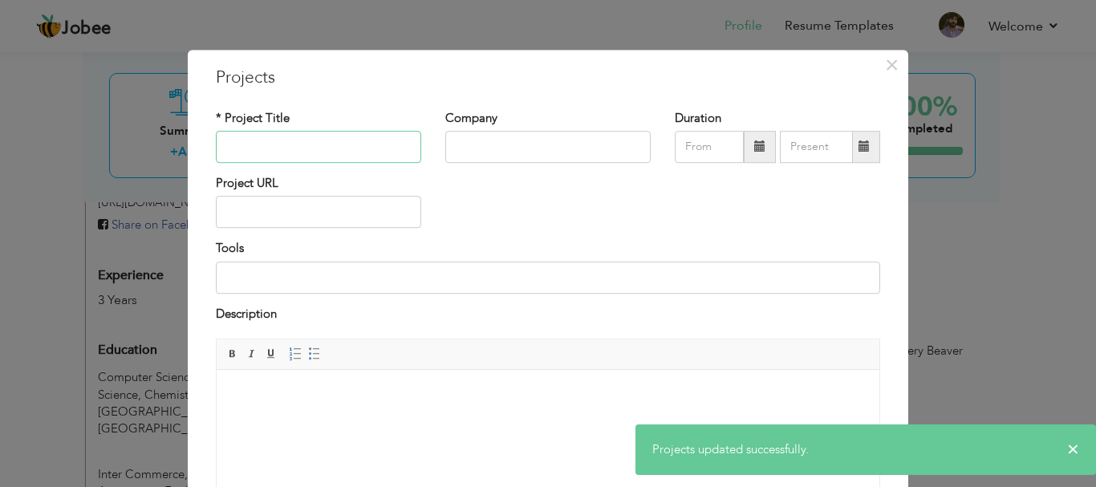
click at [272, 148] on input "text" at bounding box center [318, 147] width 205 height 32
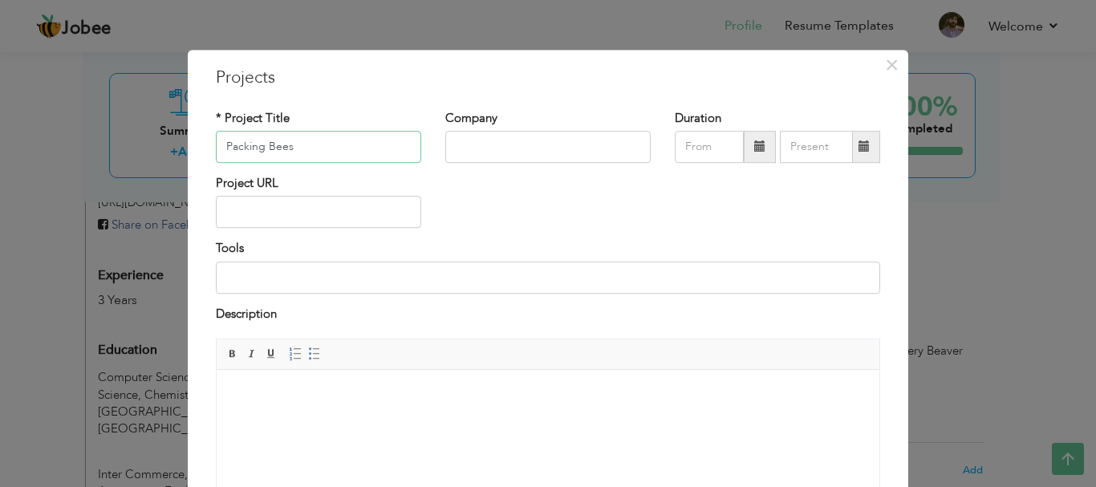
type input "Packing Bees"
click at [483, 148] on input "text" at bounding box center [547, 147] width 205 height 32
type input "Symits"
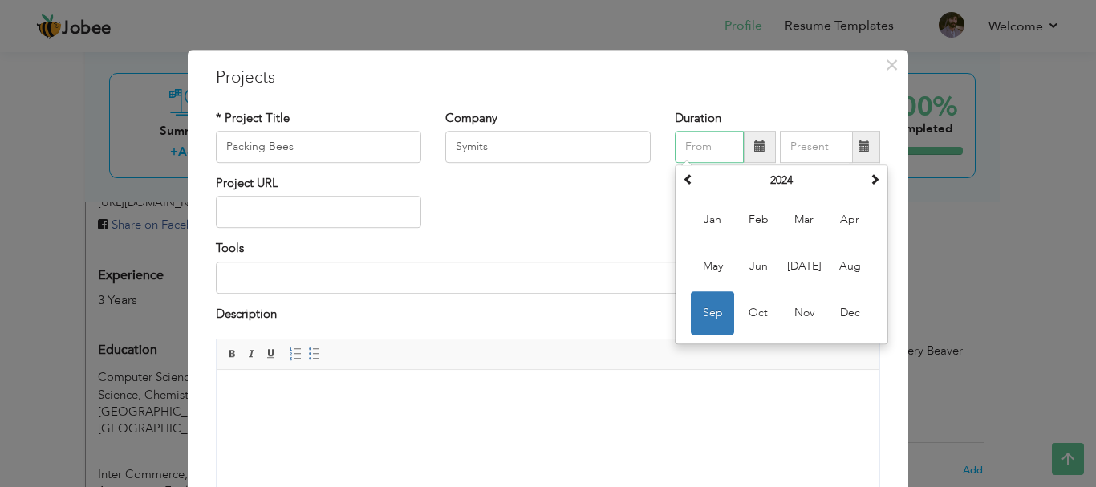
click at [699, 147] on input "text" at bounding box center [709, 147] width 69 height 32
click at [752, 306] on span "Oct" at bounding box center [757, 312] width 43 height 43
type input "10/2024"
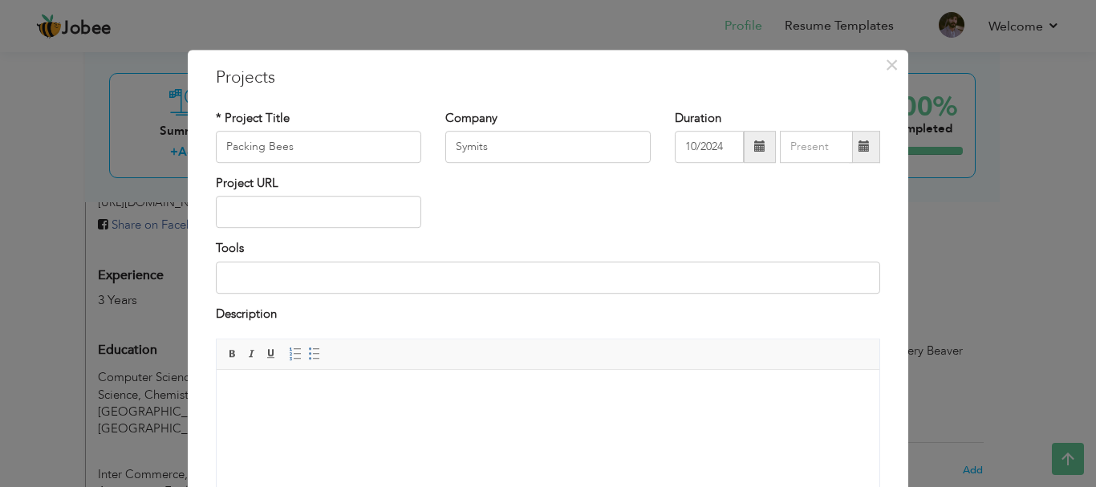
click at [858, 148] on span at bounding box center [863, 146] width 11 height 11
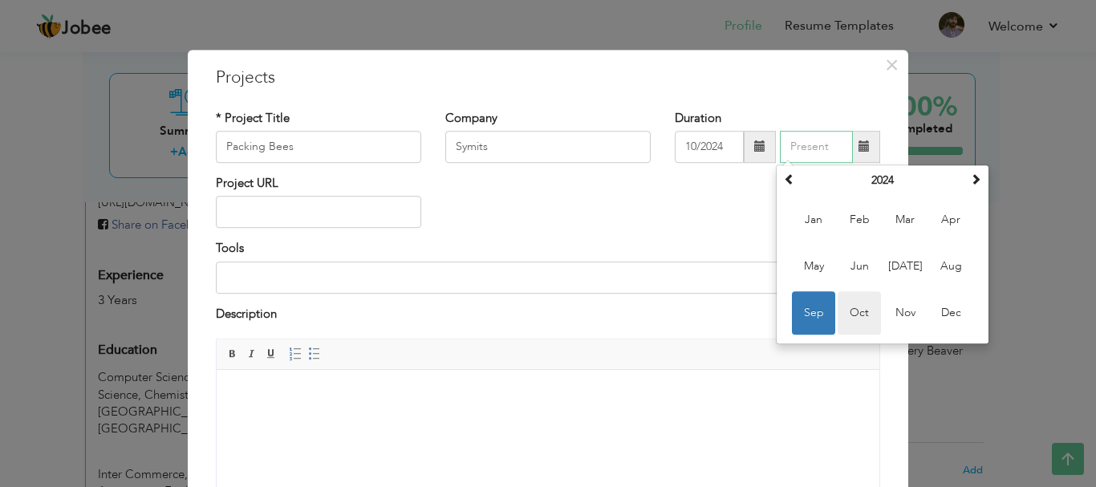
click at [846, 310] on span "Oct" at bounding box center [858, 312] width 43 height 43
type input "10/2024"
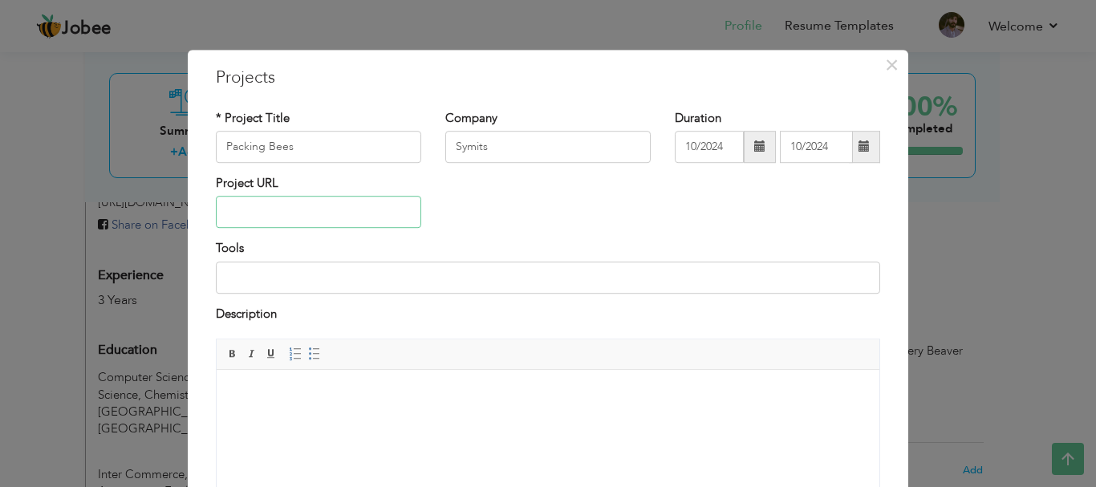
click at [244, 201] on input "text" at bounding box center [318, 213] width 205 height 32
paste input "[URL][DOMAIN_NAME]"
type input "[URL][DOMAIN_NAME]"
click at [245, 271] on input at bounding box center [548, 277] width 664 height 32
type input "Wordpress"
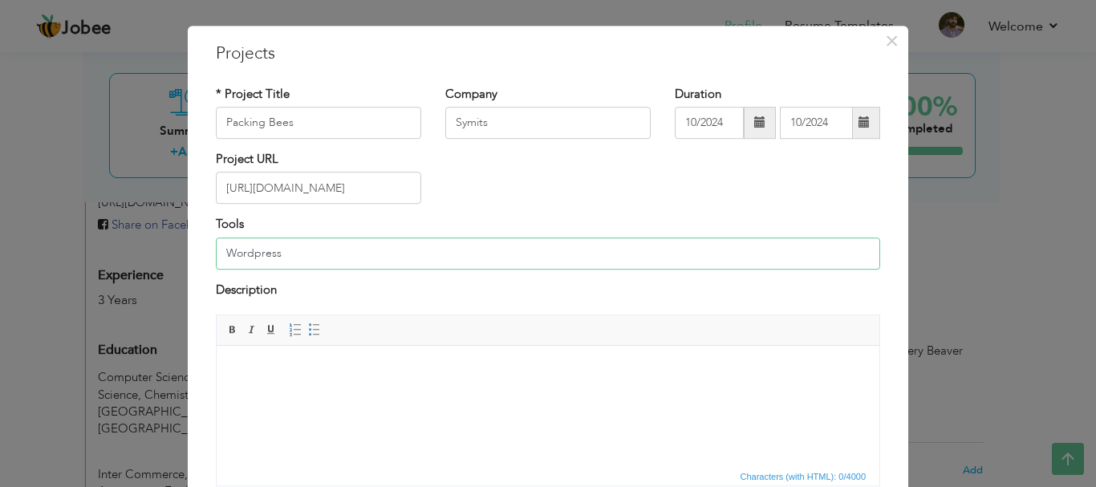
scroll to position [80, 0]
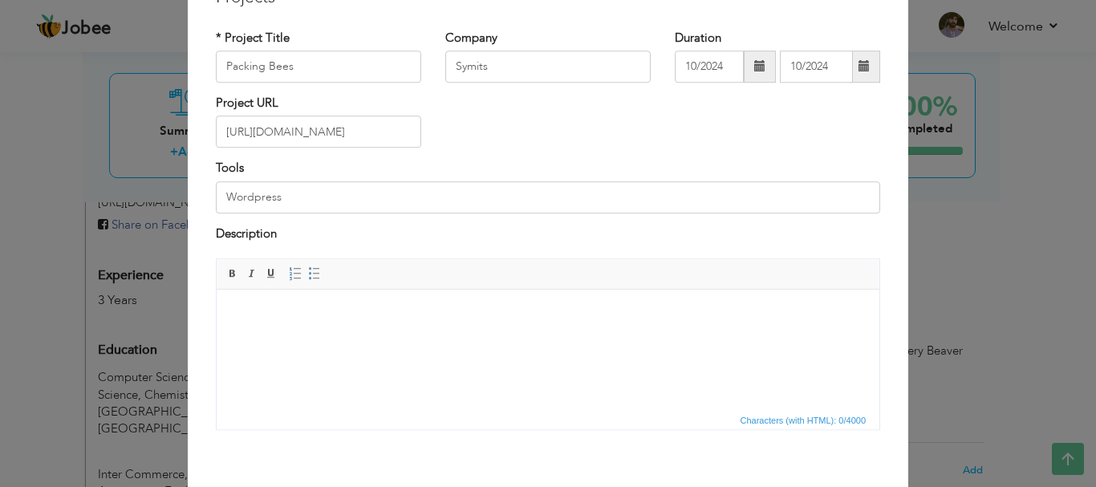
click at [265, 309] on body at bounding box center [548, 314] width 630 height 17
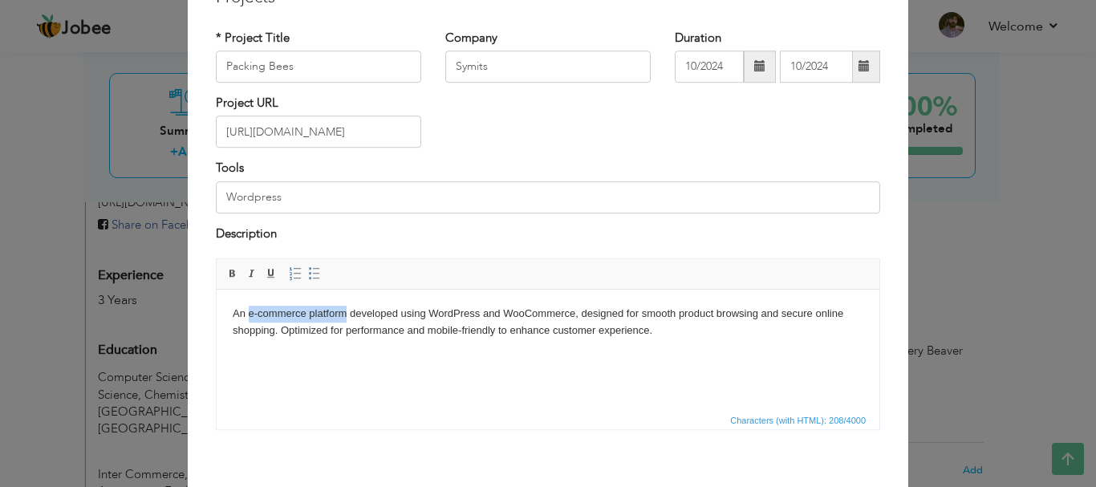
drag, startPoint x: 246, startPoint y: 310, endPoint x: 346, endPoint y: 314, distance: 99.5
click at [346, 314] on body "An e-commerce platform developed using WordPress and WooCommerce, designed for …" at bounding box center [548, 323] width 630 height 34
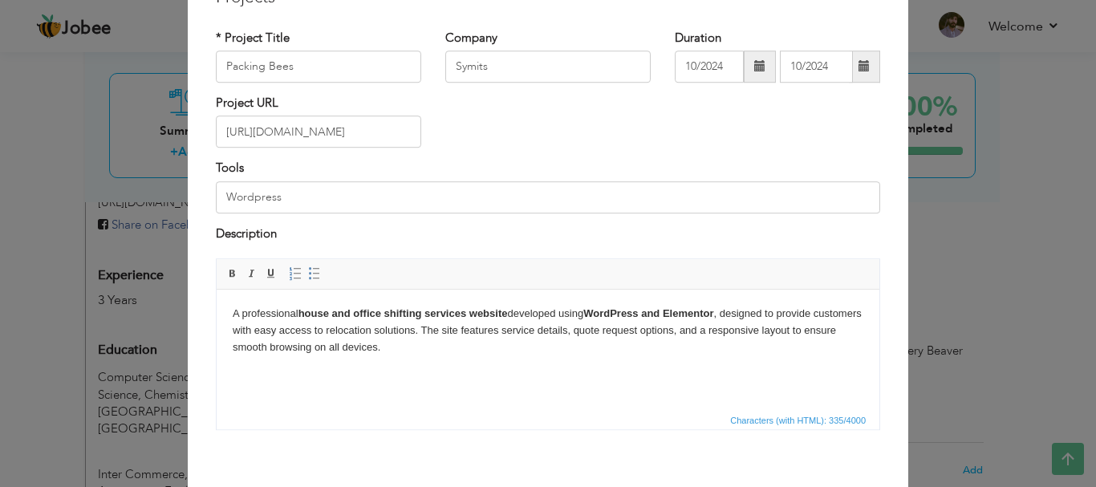
scroll to position [153, 0]
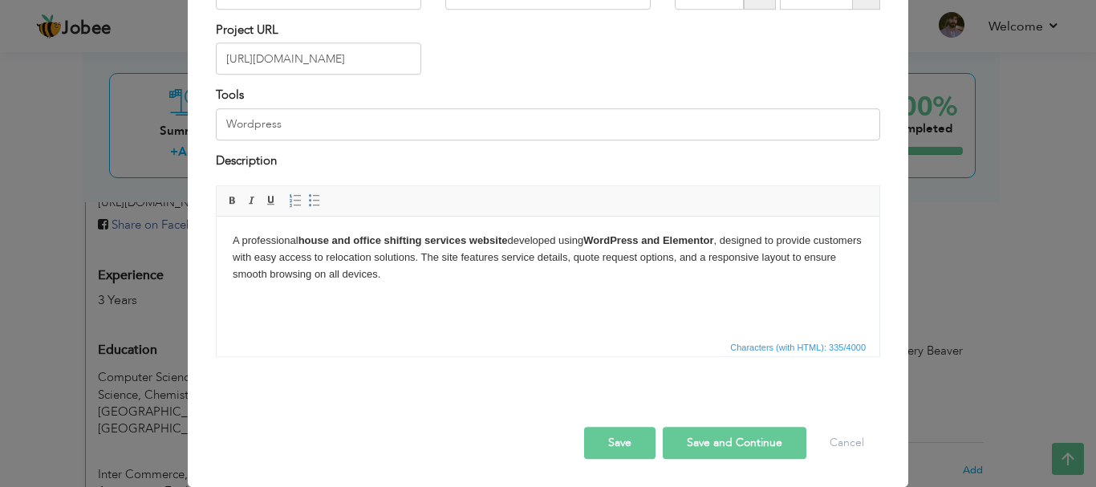
click at [728, 437] on button "Save and Continue" at bounding box center [734, 443] width 144 height 32
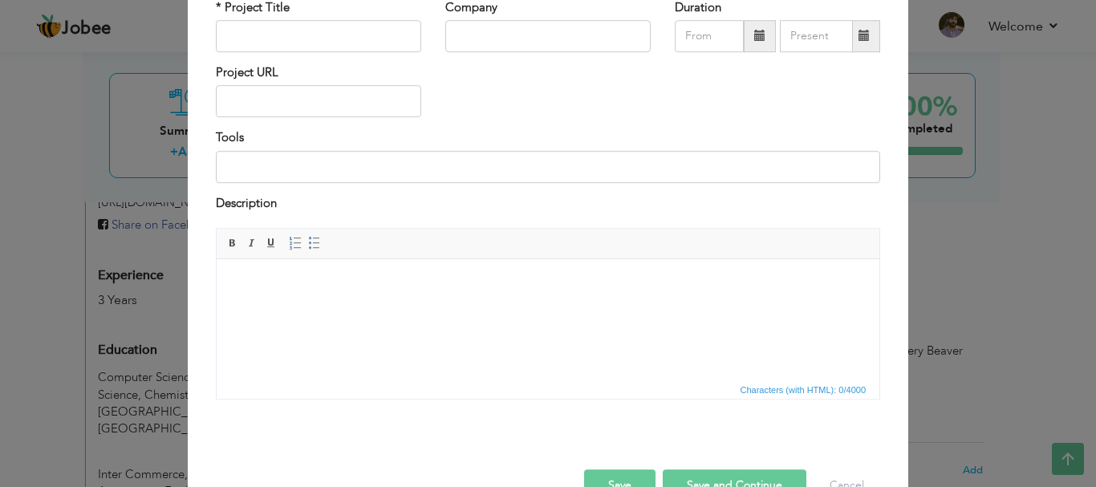
scroll to position [73, 0]
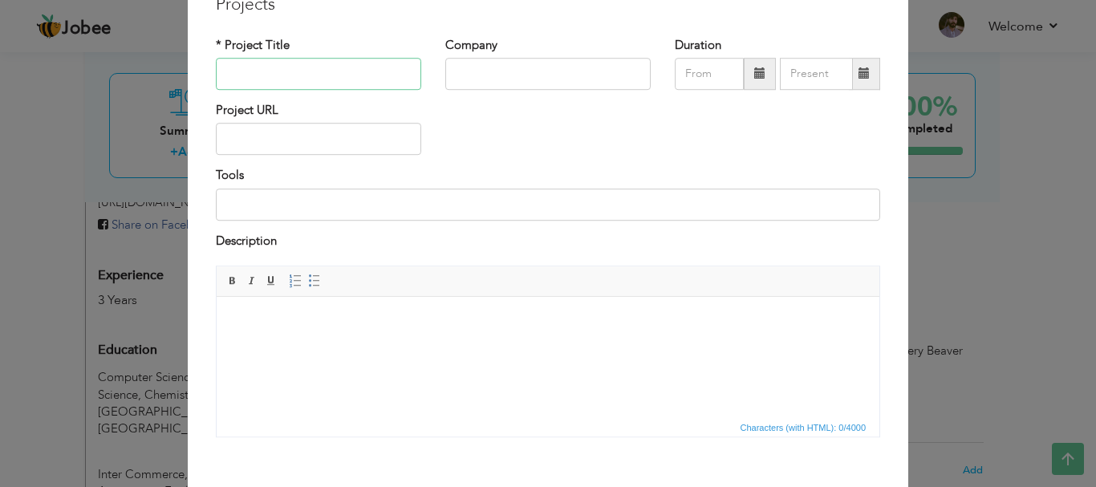
click at [253, 64] on input "text" at bounding box center [318, 74] width 205 height 32
paste input "Nihariwale"
type input "Nihariwale"
click at [454, 73] on input "text" at bounding box center [547, 74] width 205 height 32
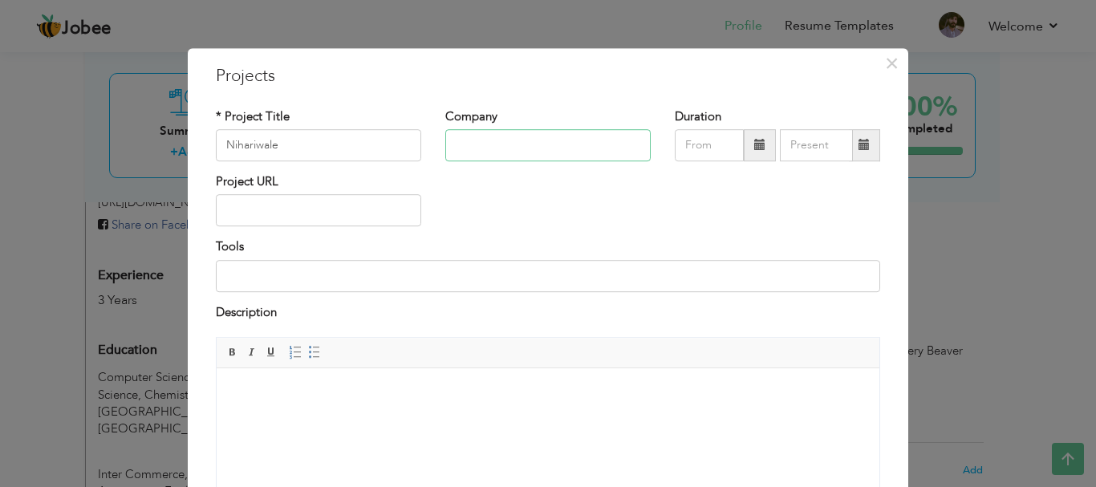
scroll to position [0, 0]
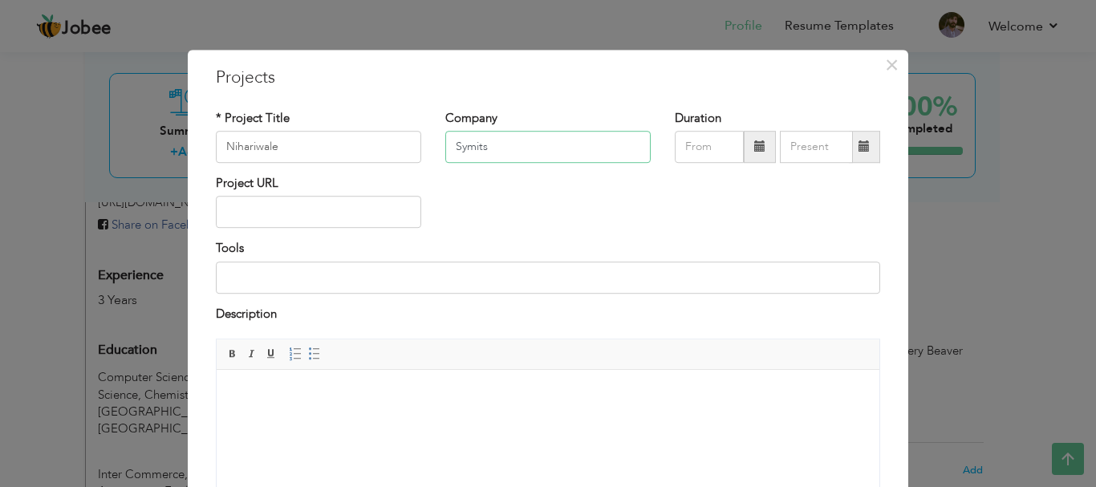
type input "Symits"
click at [692, 149] on input "text" at bounding box center [709, 147] width 69 height 32
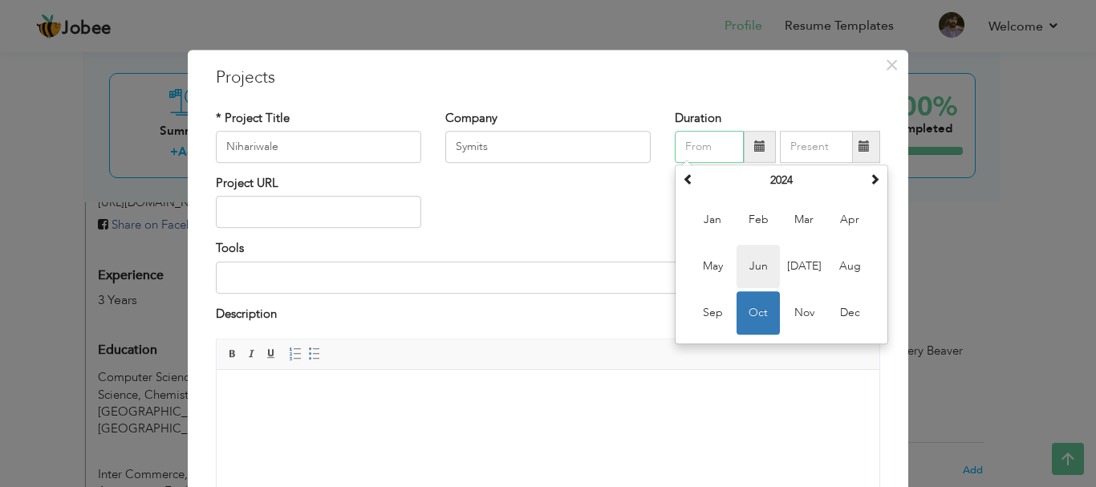
click at [752, 265] on span "Jun" at bounding box center [757, 266] width 43 height 43
type input "06/2024"
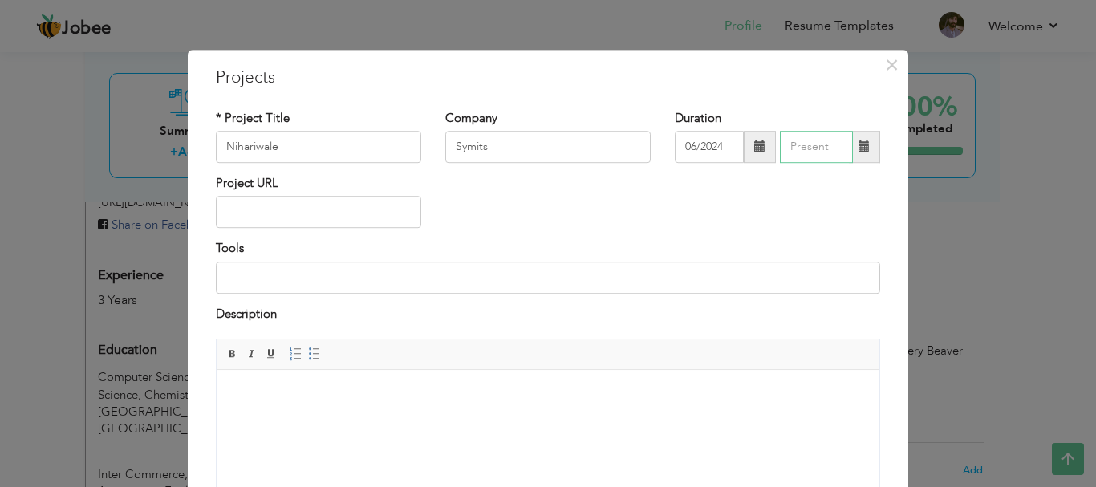
click at [810, 148] on input "text" at bounding box center [816, 147] width 73 height 32
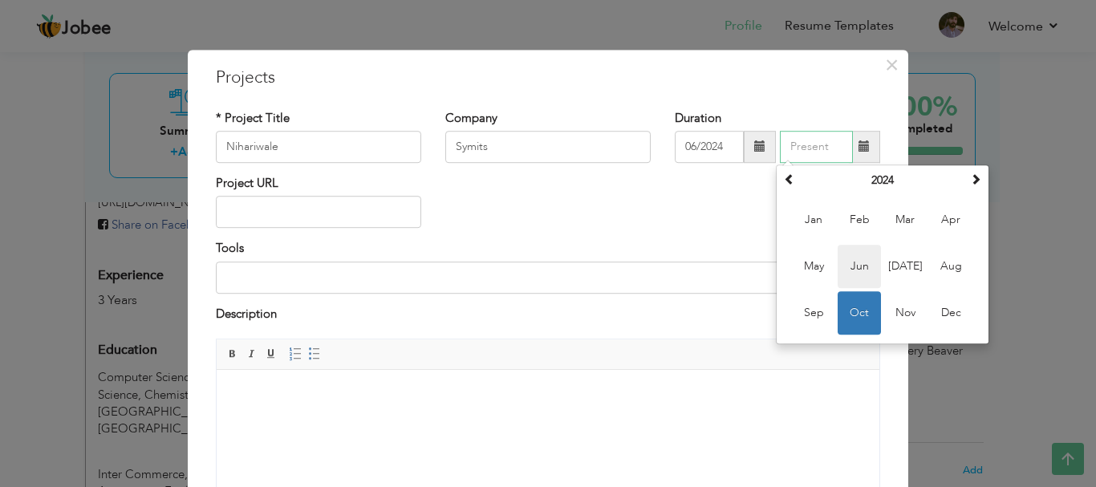
click at [859, 265] on span "Jun" at bounding box center [858, 266] width 43 height 43
type input "06/2024"
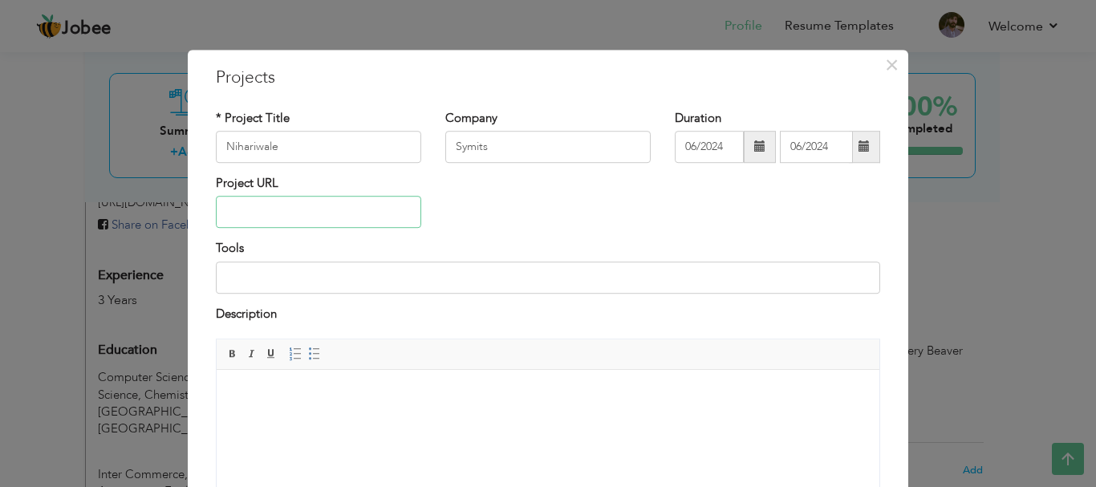
click at [252, 205] on input "text" at bounding box center [318, 213] width 205 height 32
paste input "[URL][DOMAIN_NAME]"
type input "[URL][DOMAIN_NAME]"
click at [277, 283] on input at bounding box center [548, 277] width 664 height 32
type input "HTML, CSS, Bootstrap"
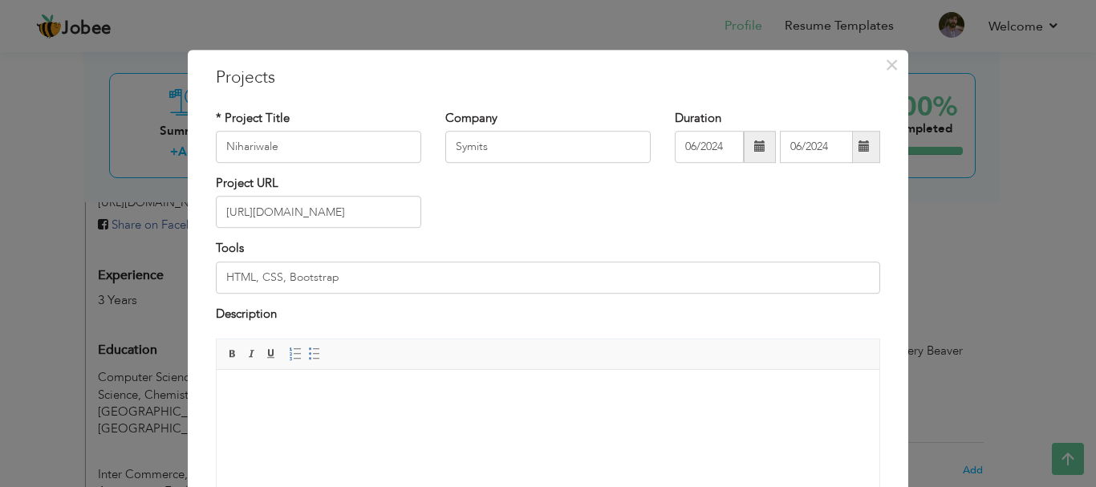
click at [292, 412] on html at bounding box center [548, 394] width 662 height 49
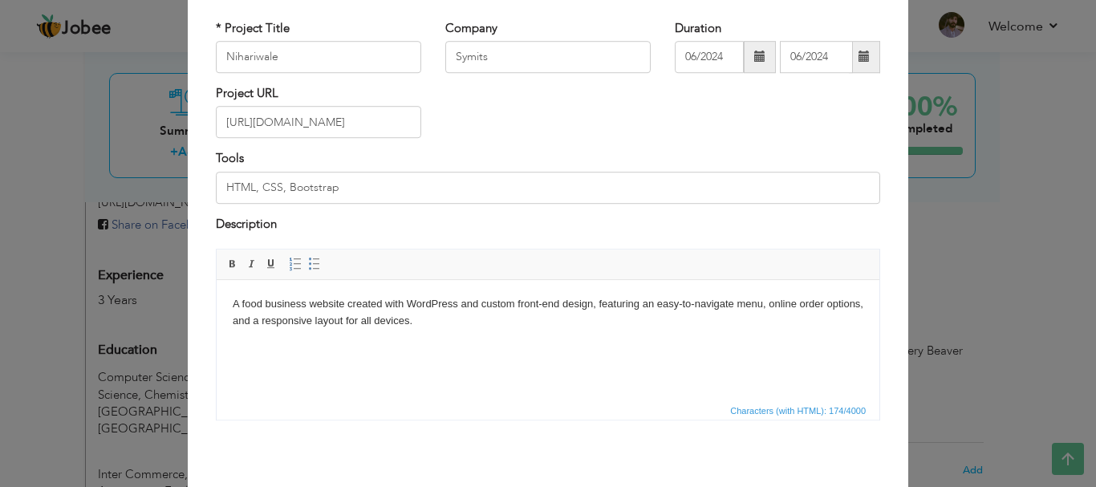
scroll to position [153, 0]
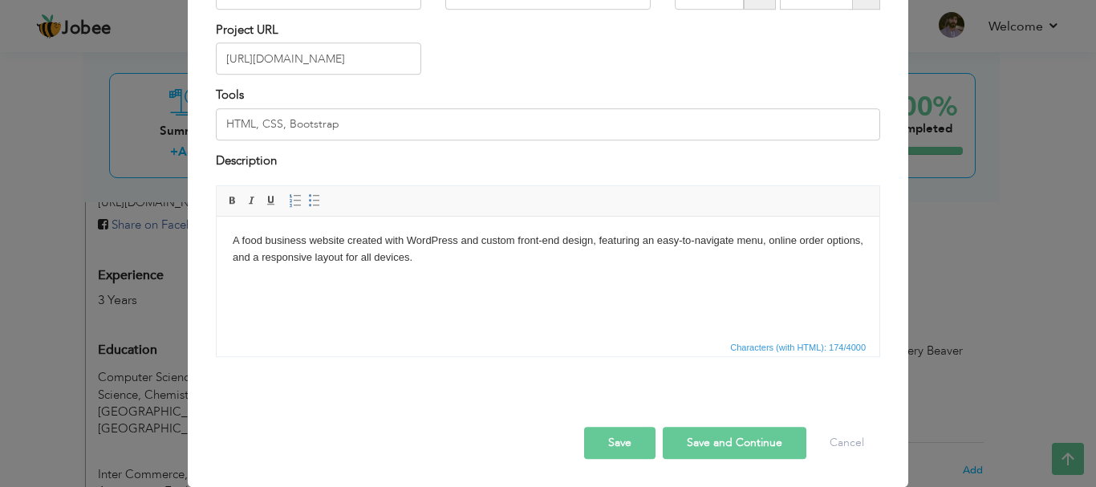
click at [691, 444] on button "Save and Continue" at bounding box center [734, 443] width 144 height 32
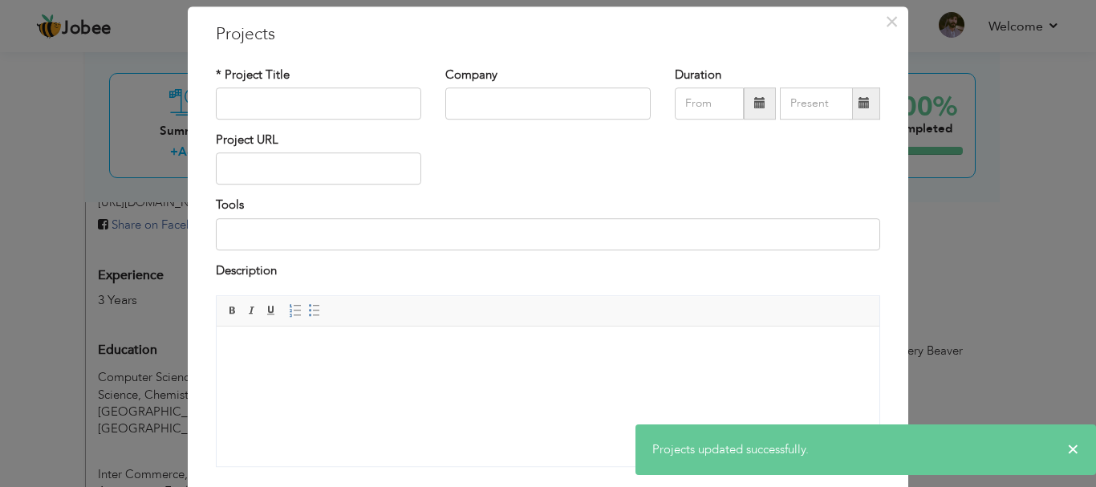
scroll to position [0, 0]
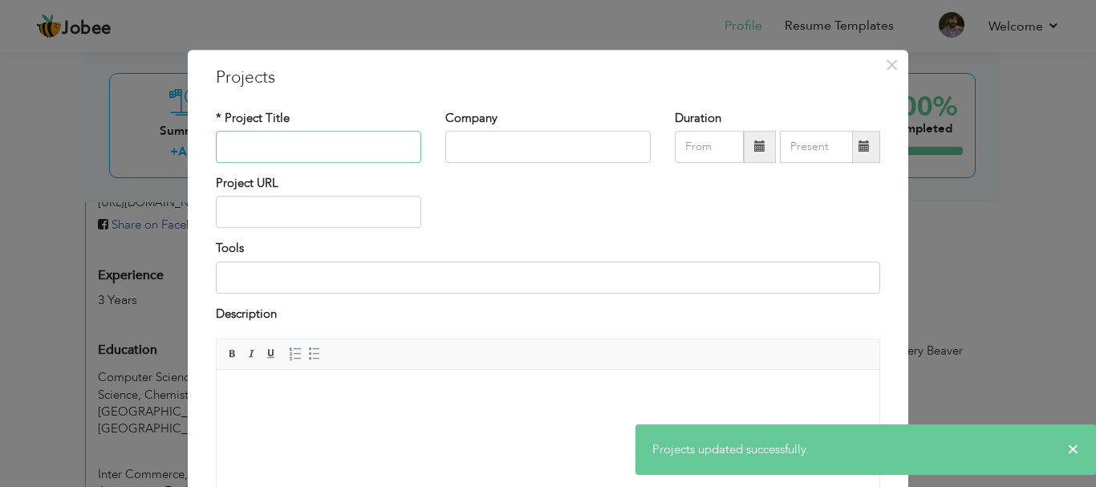
click at [230, 158] on input "text" at bounding box center [318, 147] width 205 height 32
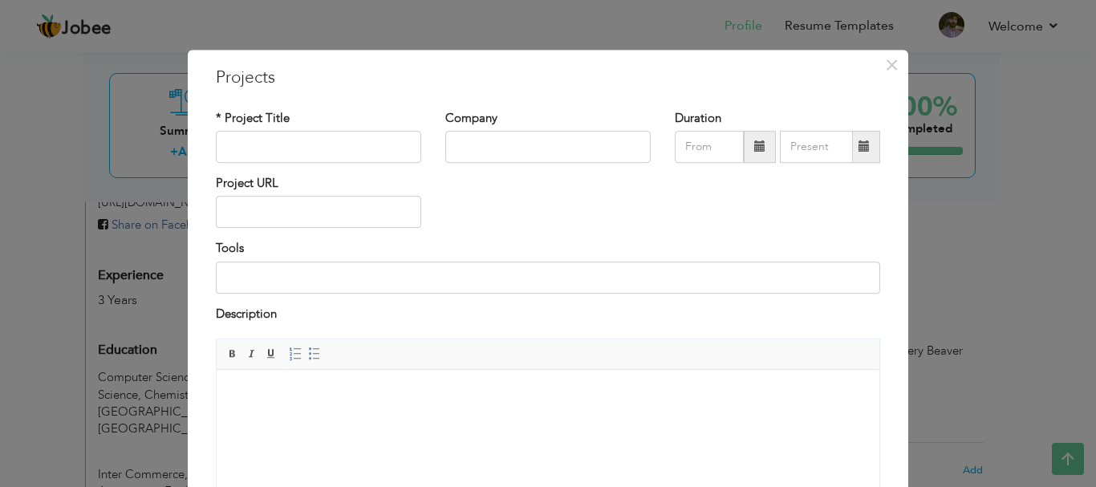
click at [269, 124] on label "* Project Title" at bounding box center [253, 118] width 74 height 17
click at [283, 156] on input "text" at bounding box center [318, 147] width 205 height 32
paste input "Assisting Hands"
type input "Assisting Hands"
click at [528, 160] on input "text" at bounding box center [547, 147] width 205 height 32
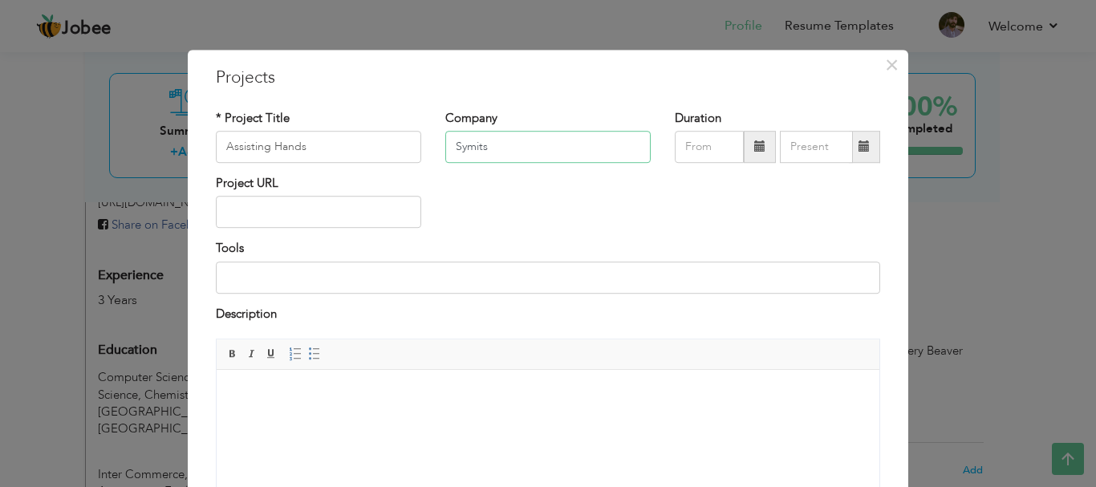
type input "Symits"
click at [694, 151] on input "text" at bounding box center [709, 147] width 69 height 32
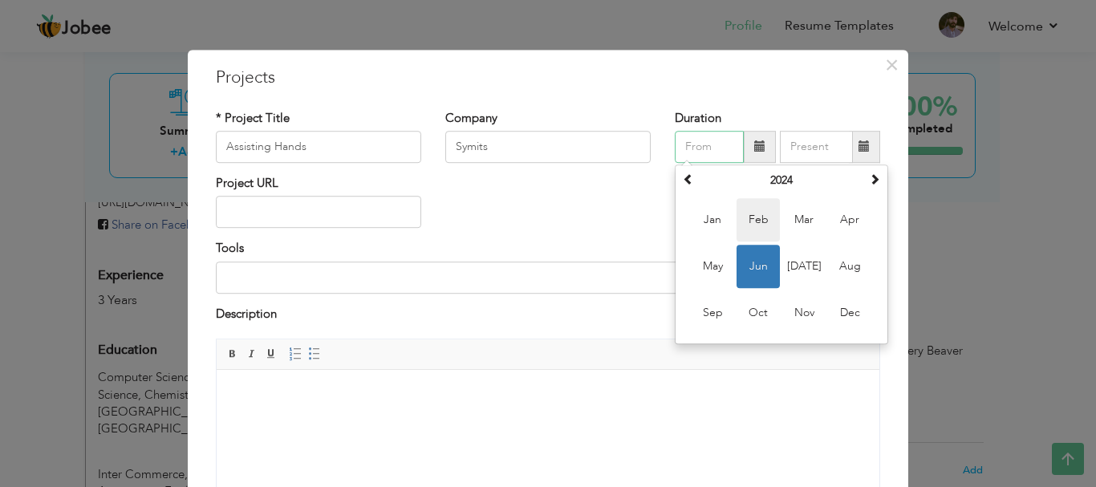
click at [752, 221] on span "Feb" at bounding box center [757, 219] width 43 height 43
type input "02/2024"
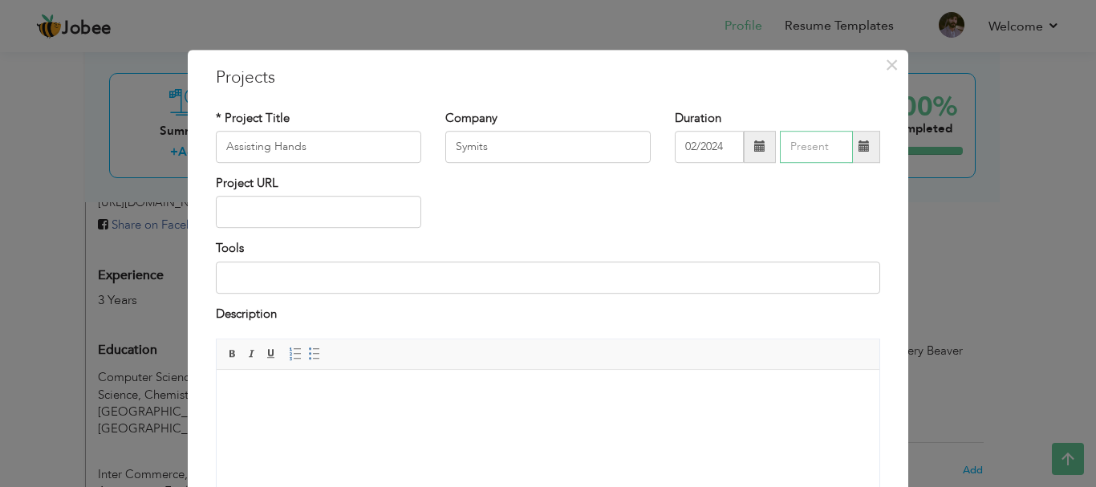
click at [808, 144] on input "text" at bounding box center [816, 147] width 73 height 32
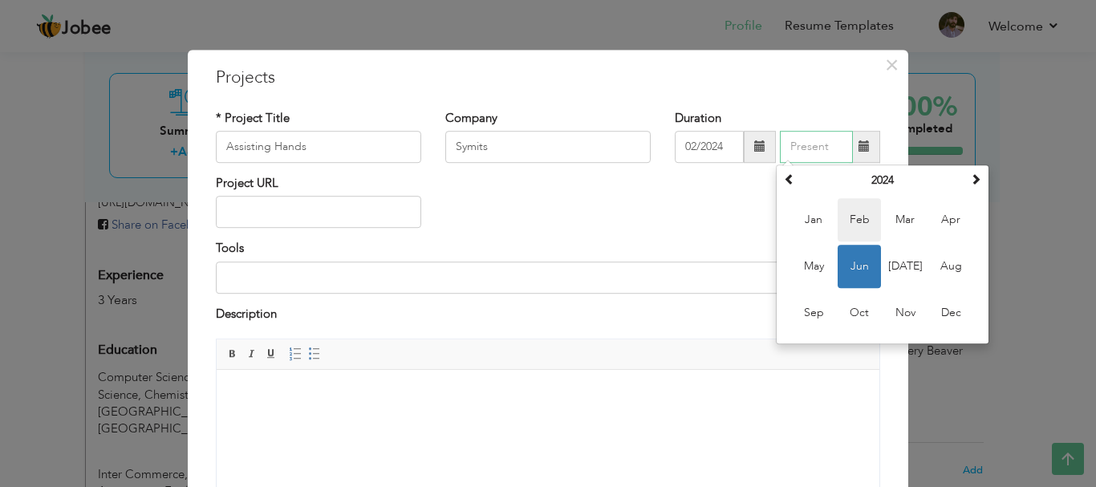
click at [848, 218] on span "Feb" at bounding box center [858, 219] width 43 height 43
type input "02/2024"
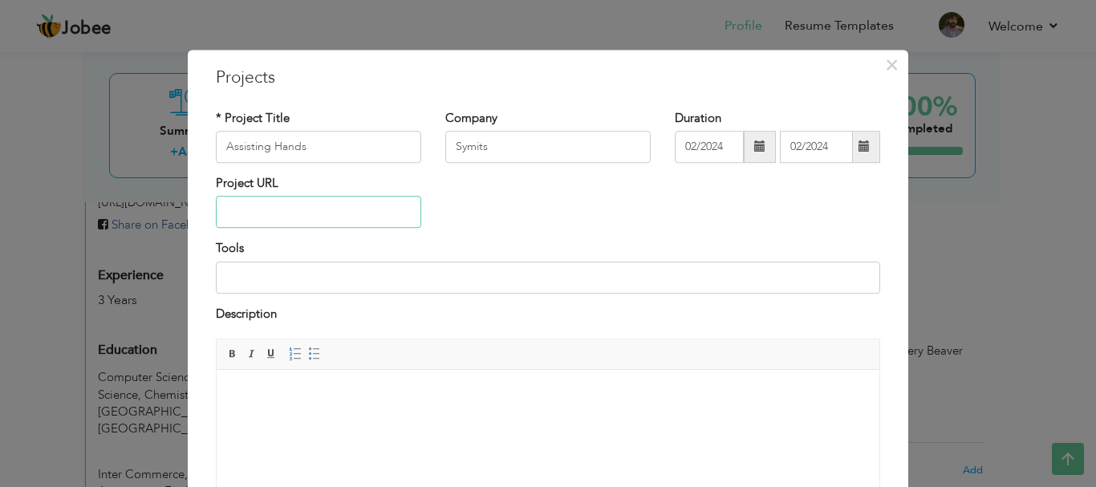
click at [300, 209] on input "text" at bounding box center [318, 213] width 205 height 32
click at [285, 283] on input at bounding box center [548, 277] width 664 height 32
type input "Wordpress"
click at [253, 387] on body at bounding box center [548, 394] width 630 height 17
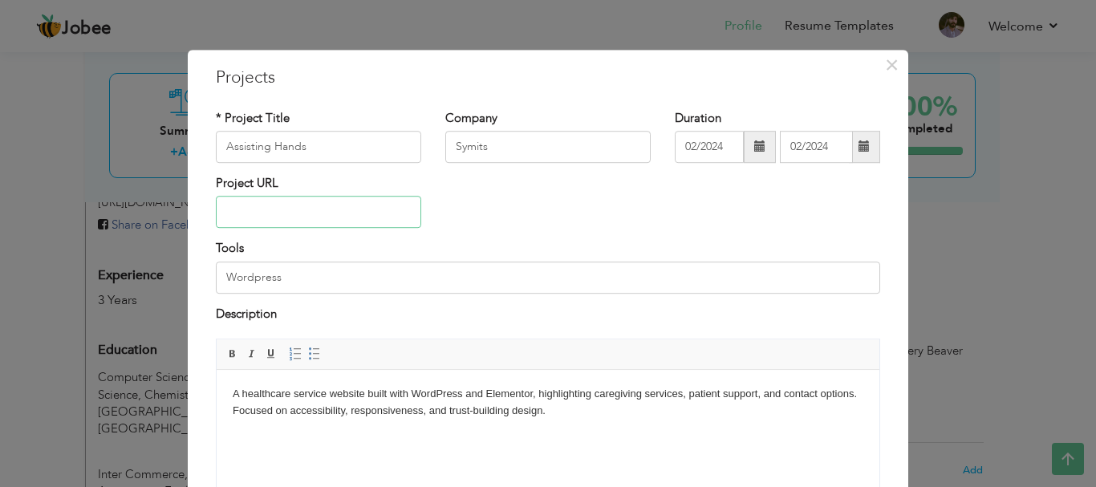
click at [261, 221] on input "text" at bounding box center [318, 213] width 205 height 32
paste input "[URL][DOMAIN_NAME]"
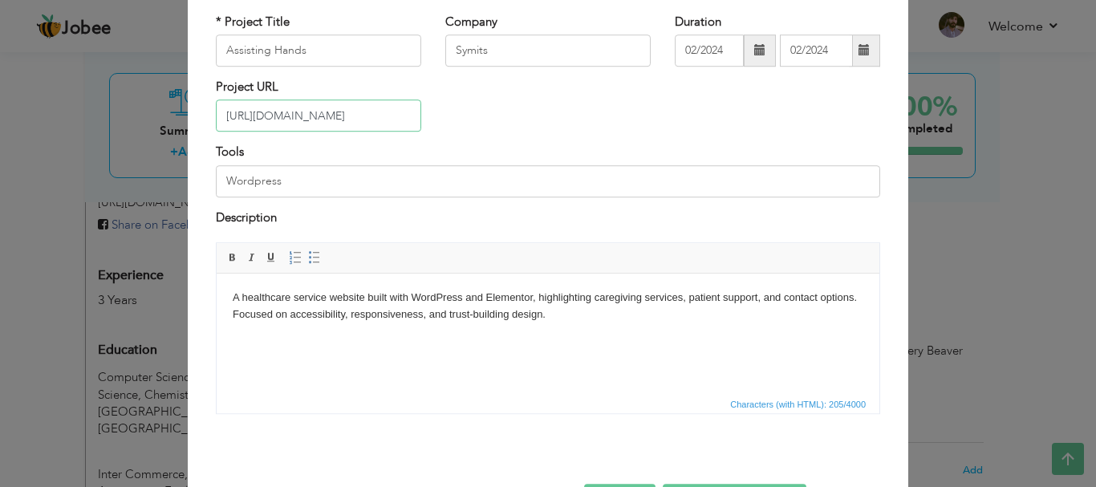
scroll to position [153, 0]
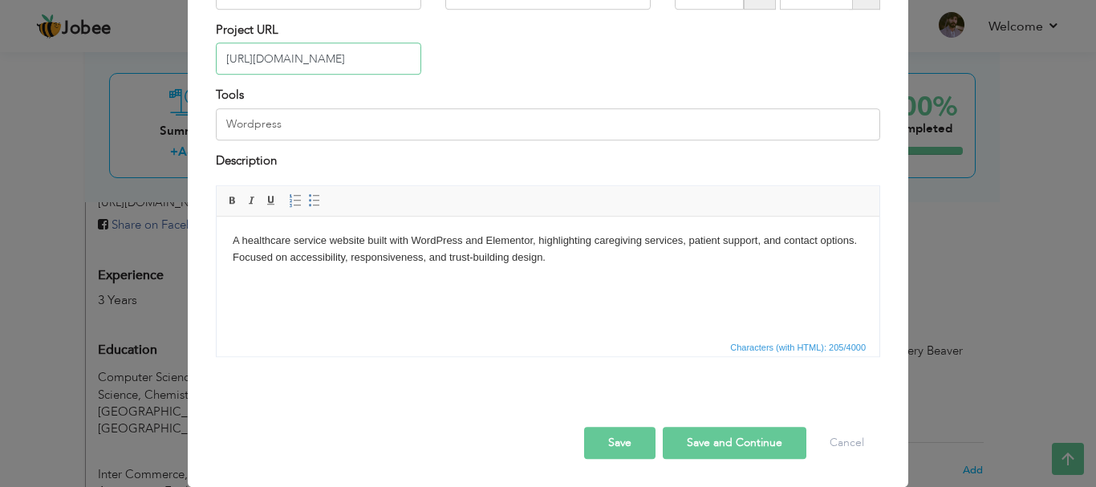
type input "[URL][DOMAIN_NAME]"
click at [725, 443] on button "Save and Continue" at bounding box center [734, 443] width 144 height 32
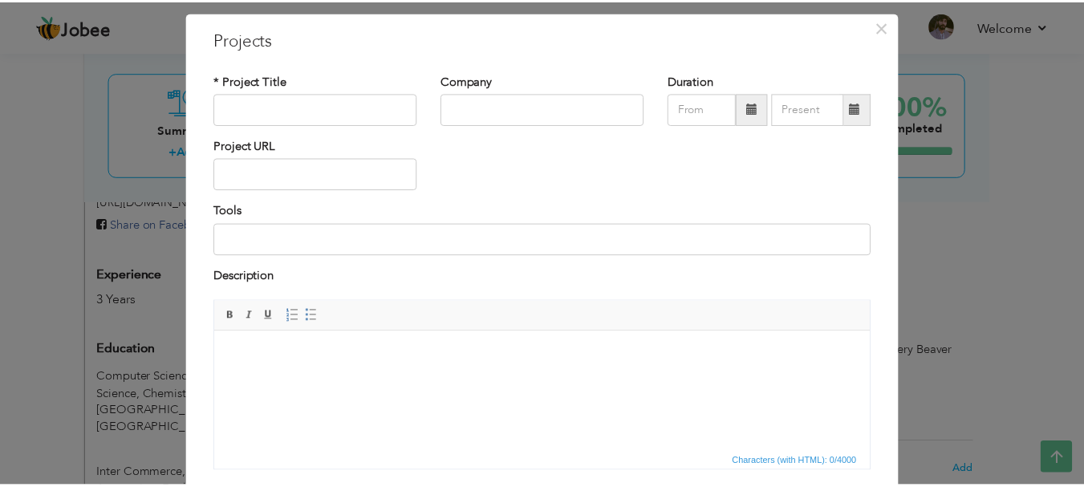
scroll to position [0, 0]
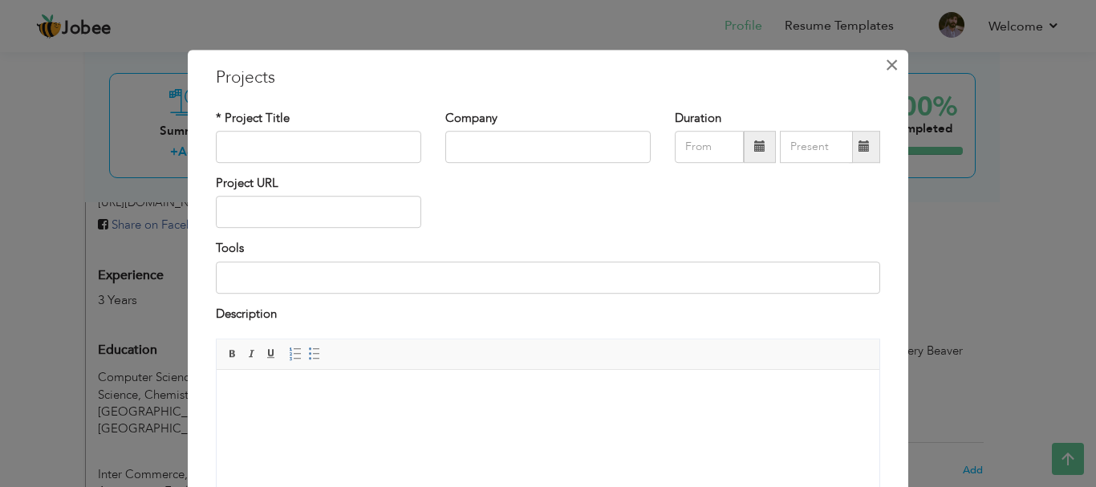
click at [889, 65] on span "×" at bounding box center [892, 65] width 14 height 29
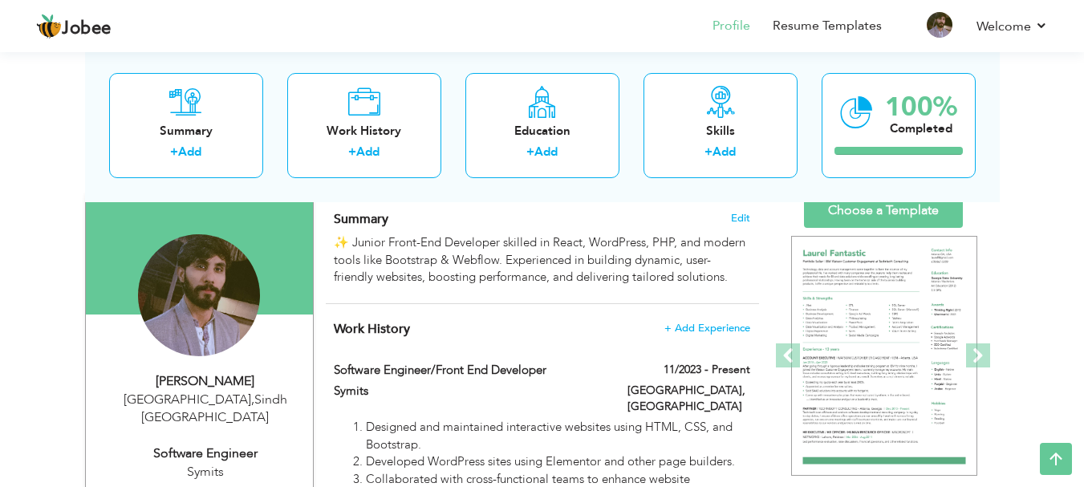
scroll to position [88, 0]
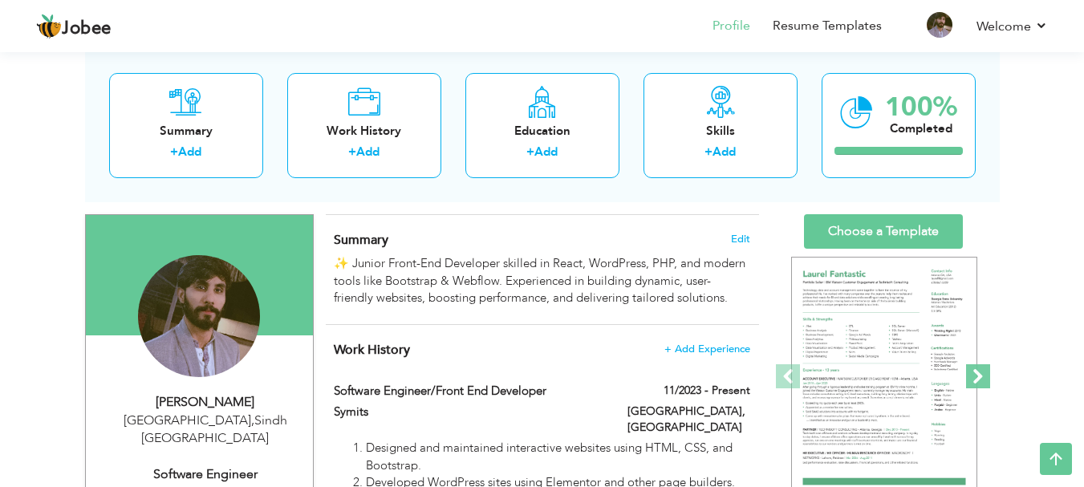
click at [983, 374] on span at bounding box center [978, 376] width 24 height 24
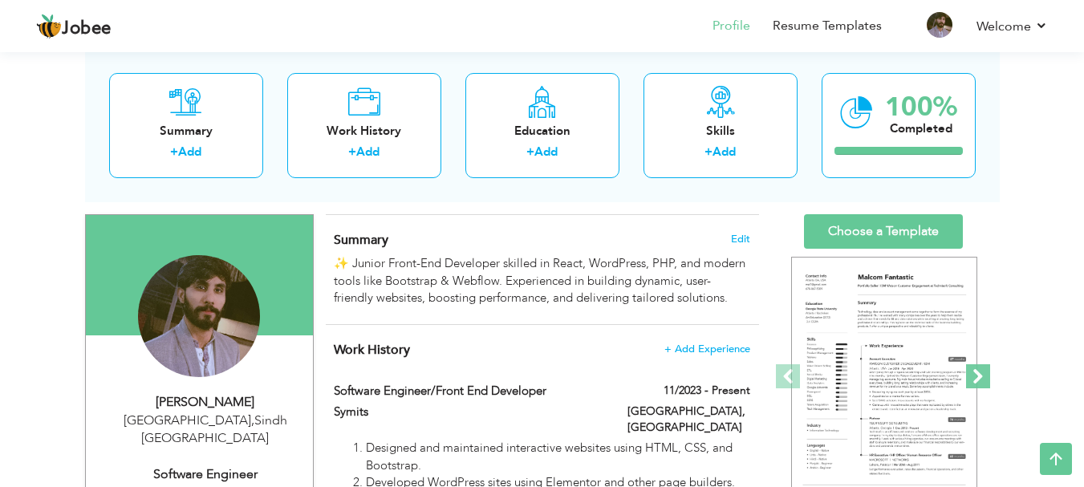
click at [983, 374] on span at bounding box center [978, 376] width 24 height 24
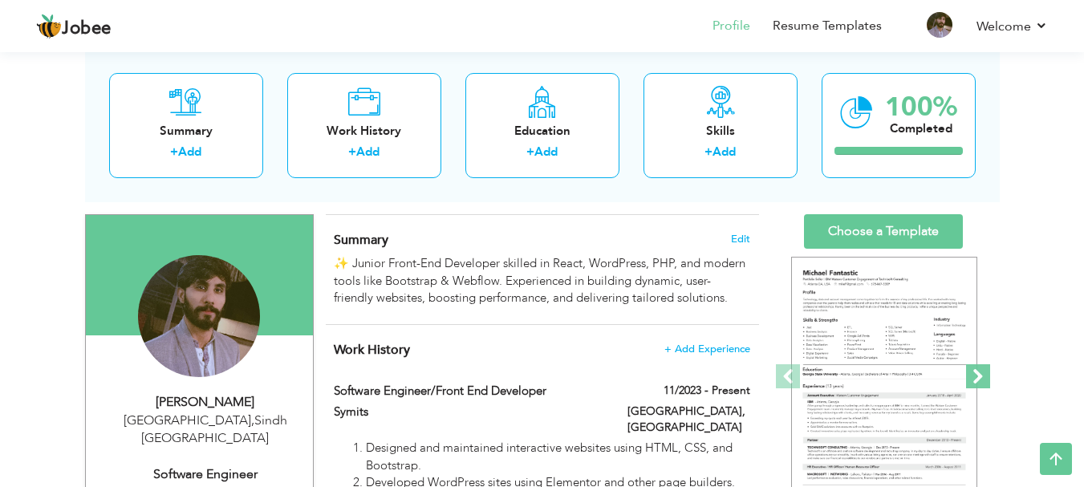
click at [983, 374] on span at bounding box center [978, 376] width 24 height 24
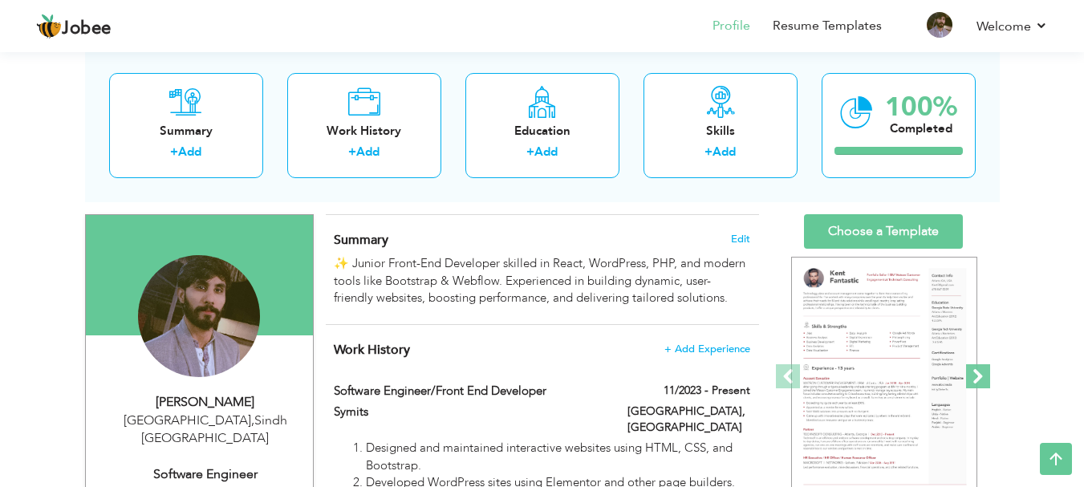
click at [983, 374] on span at bounding box center [978, 376] width 24 height 24
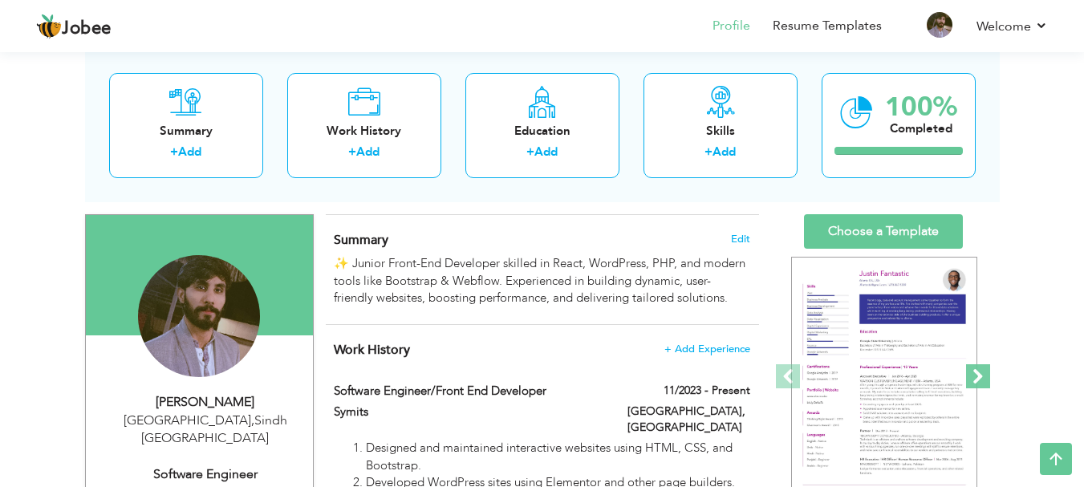
click at [983, 374] on span at bounding box center [978, 376] width 24 height 24
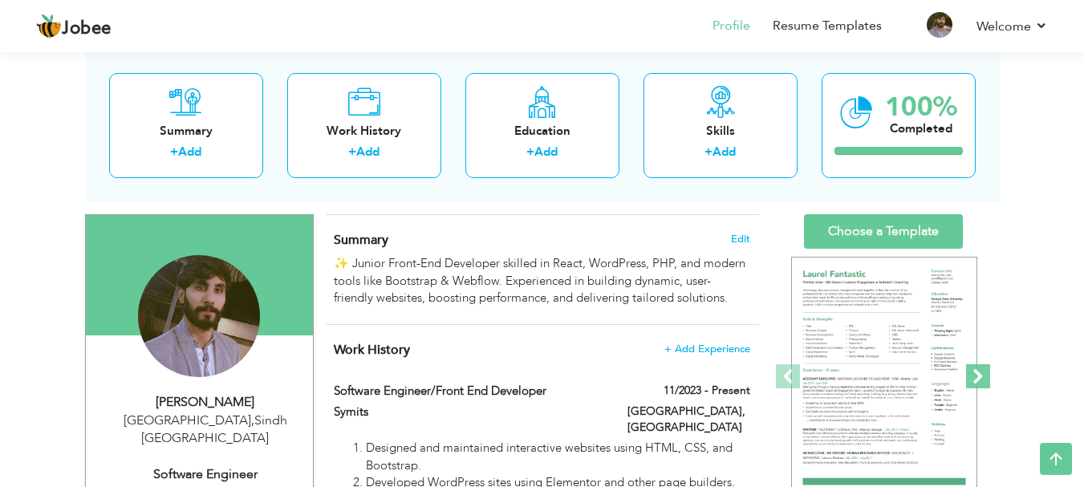
click at [983, 374] on span at bounding box center [978, 376] width 24 height 24
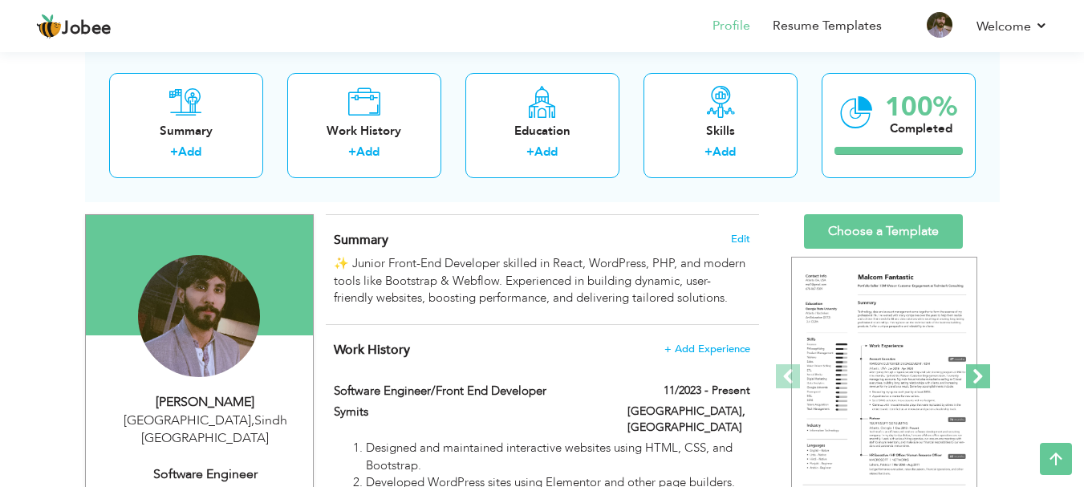
click at [983, 374] on span at bounding box center [978, 376] width 24 height 24
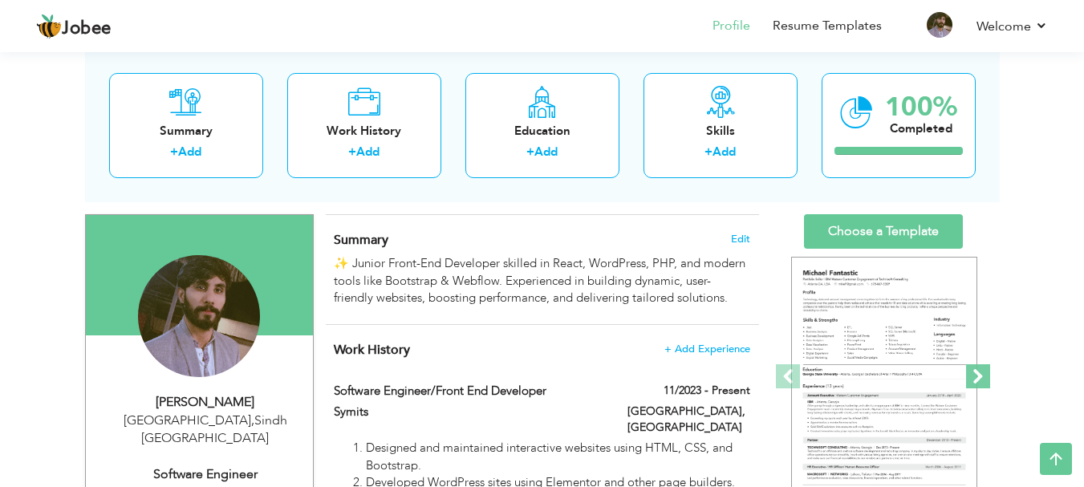
click at [983, 374] on span at bounding box center [978, 376] width 24 height 24
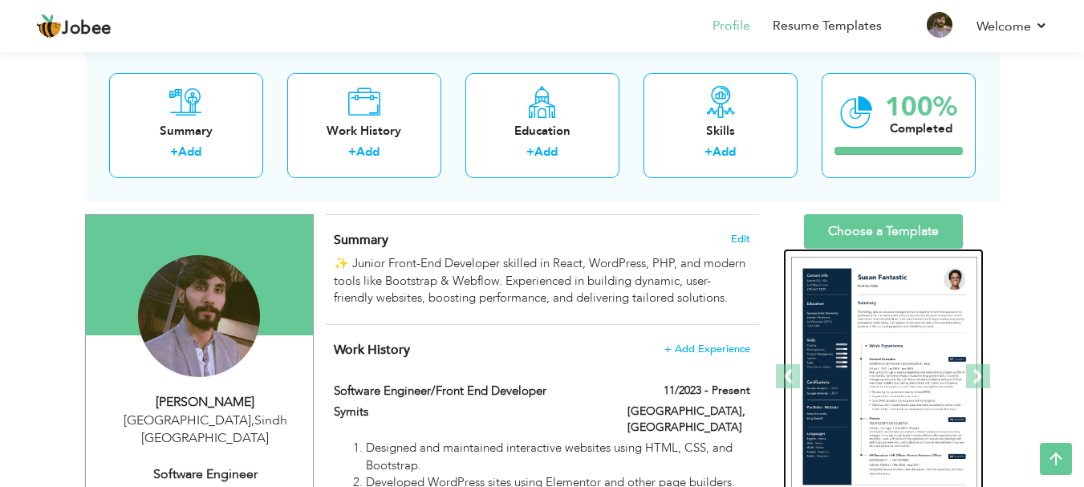
click at [899, 367] on img at bounding box center [884, 377] width 186 height 241
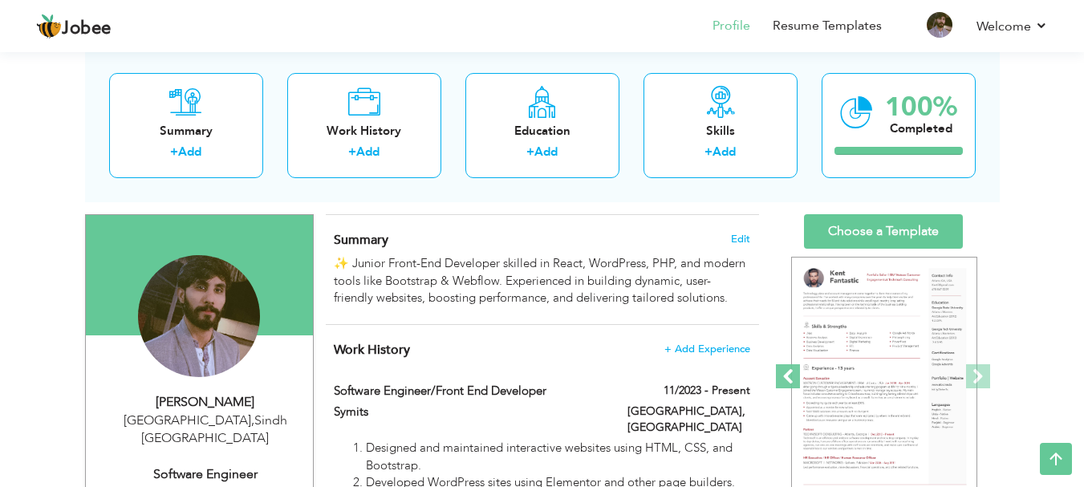
click at [784, 379] on span at bounding box center [788, 376] width 24 height 24
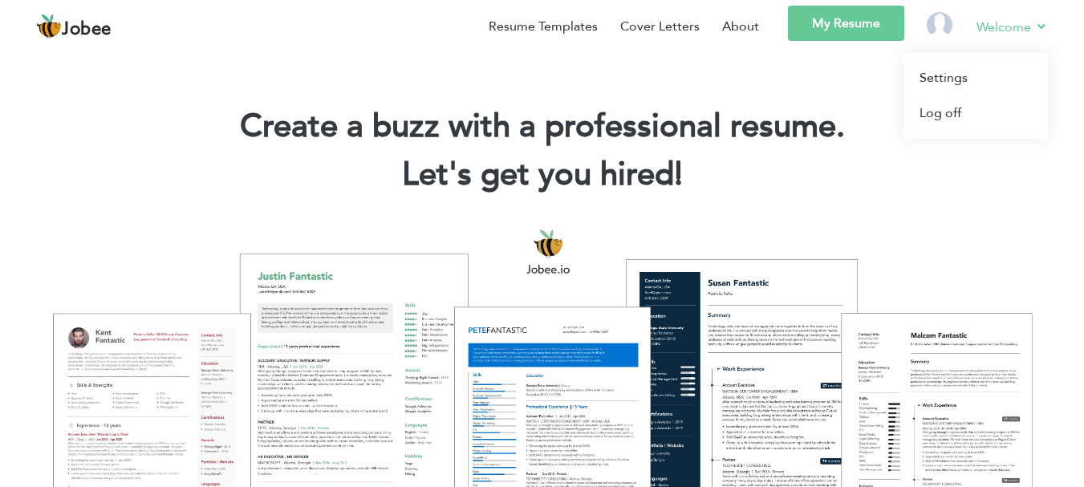
click at [1033, 27] on link "Welcome" at bounding box center [1011, 27] width 71 height 20
click at [991, 25] on link "Welcome" at bounding box center [1011, 27] width 71 height 20
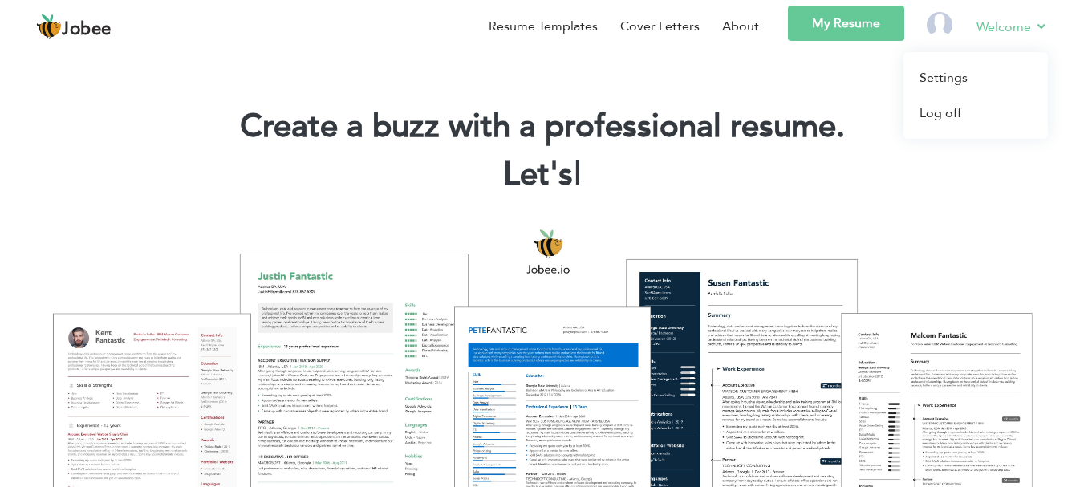
click at [991, 25] on link "Welcome" at bounding box center [1011, 27] width 71 height 20
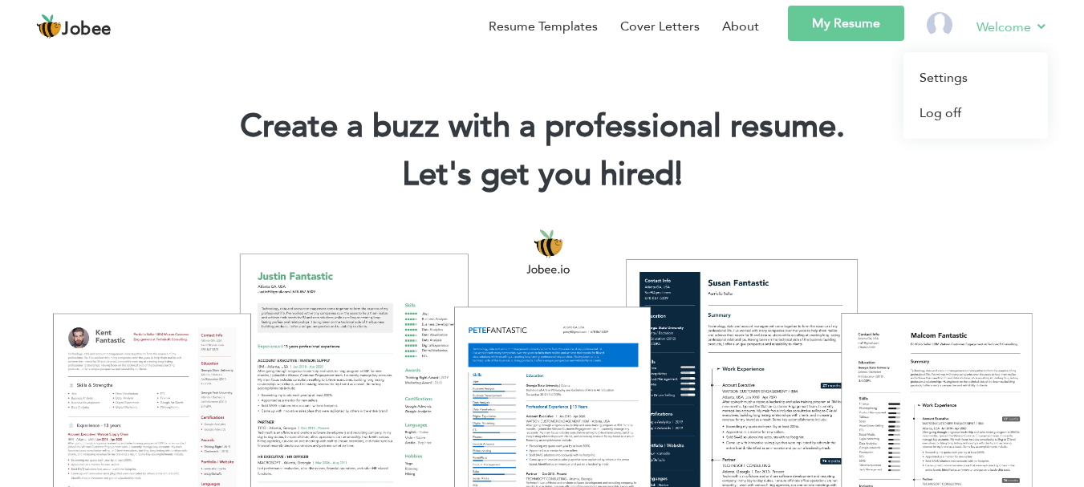
click at [991, 25] on link "Welcome" at bounding box center [1011, 27] width 71 height 20
click at [938, 25] on img at bounding box center [939, 25] width 26 height 26
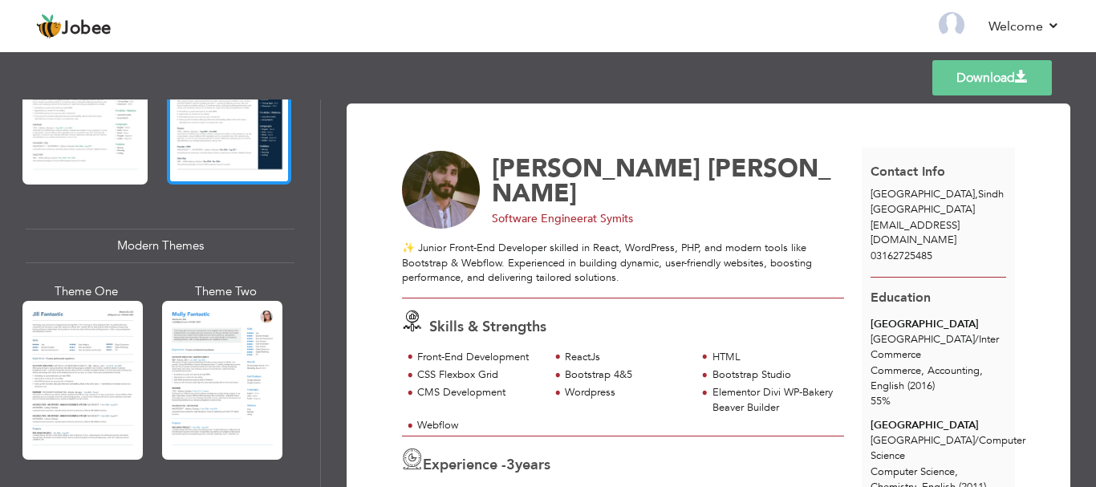
scroll to position [642, 0]
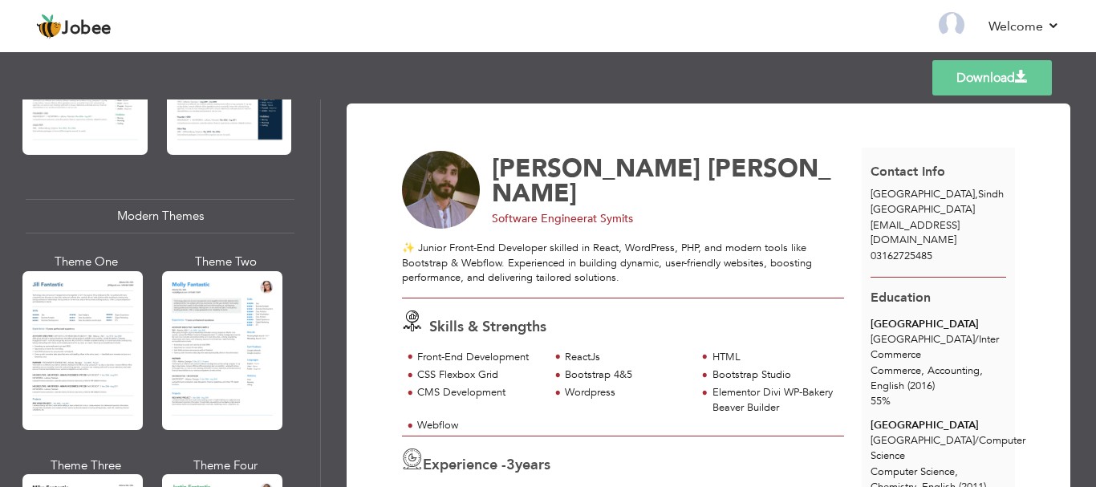
click at [160, 207] on div "Modern Themes" at bounding box center [160, 216] width 269 height 34
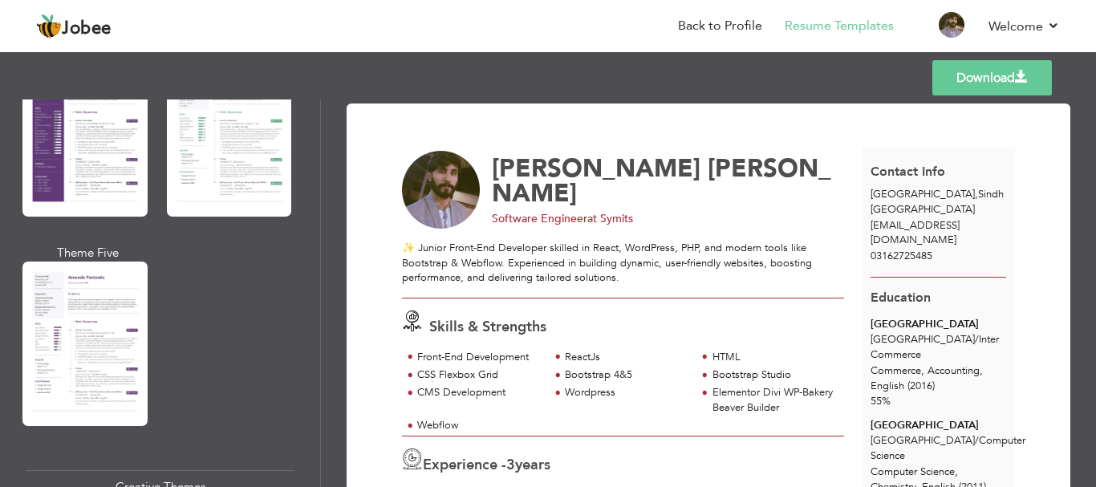
scroll to position [1519, 0]
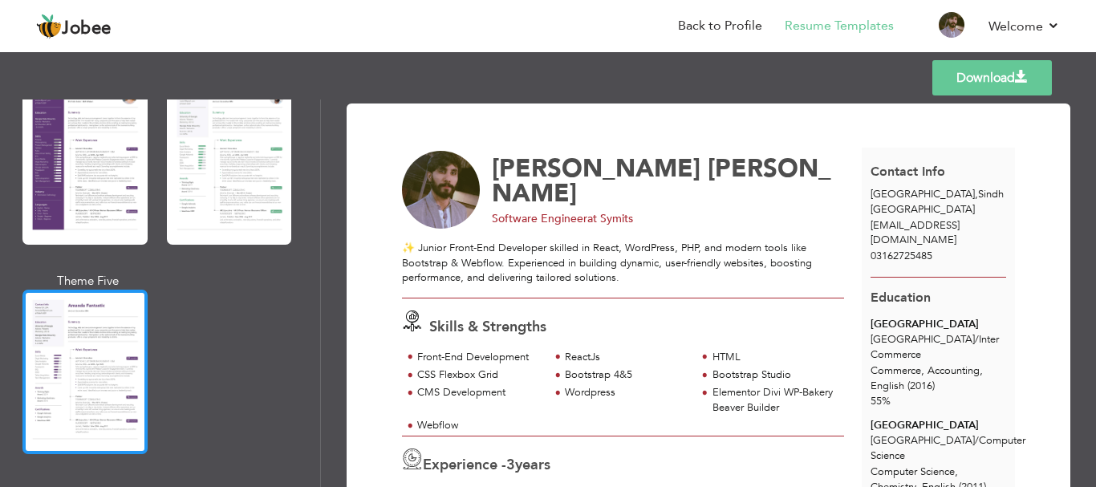
click at [99, 318] on div at bounding box center [84, 372] width 125 height 164
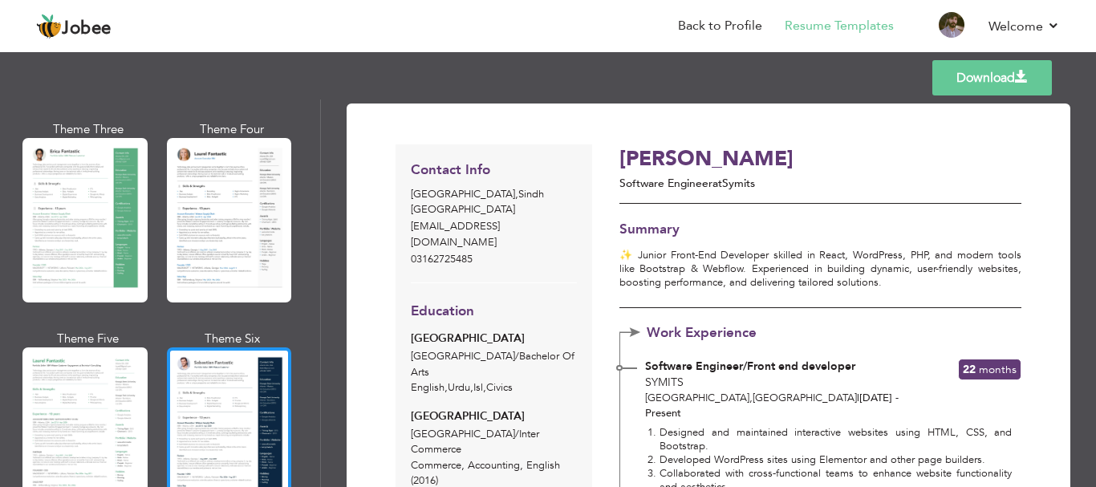
scroll to position [236, 0]
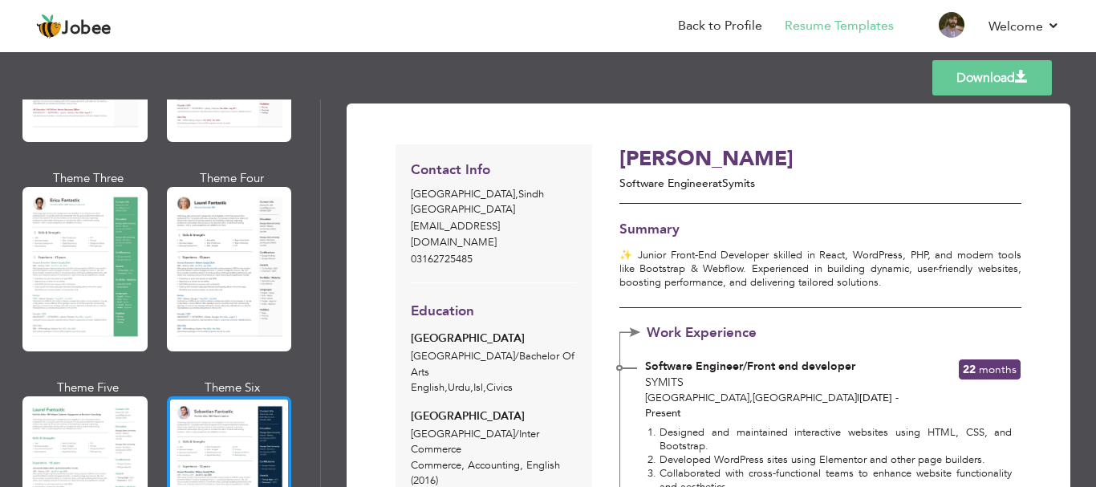
click at [233, 451] on div at bounding box center [229, 478] width 125 height 164
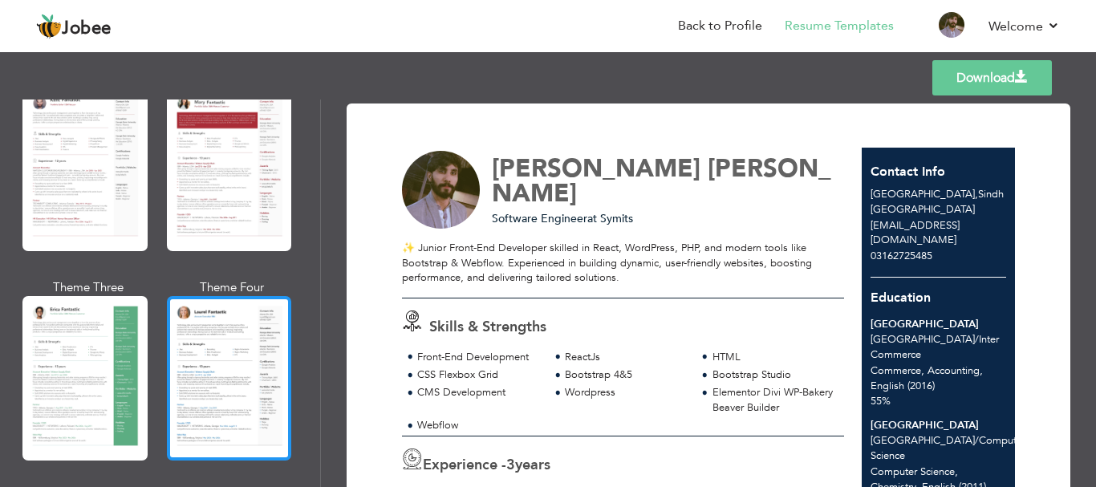
scroll to position [75, 0]
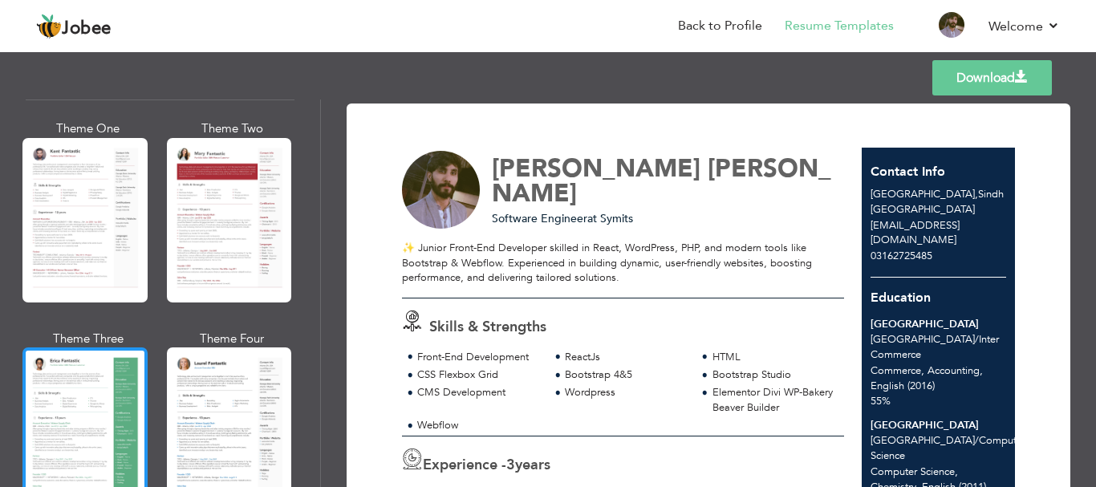
click at [100, 411] on div at bounding box center [84, 429] width 125 height 164
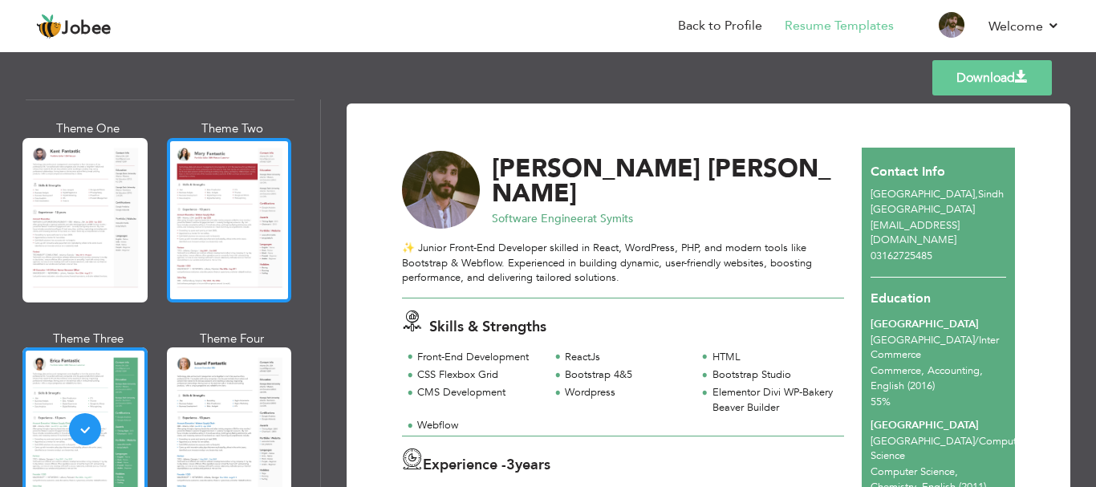
click at [205, 233] on div at bounding box center [229, 220] width 125 height 164
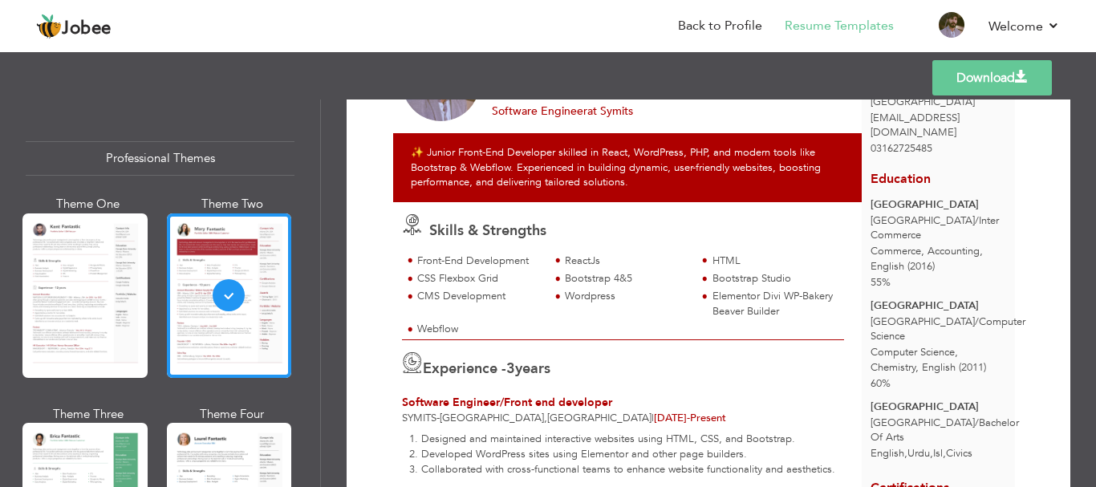
scroll to position [0, 0]
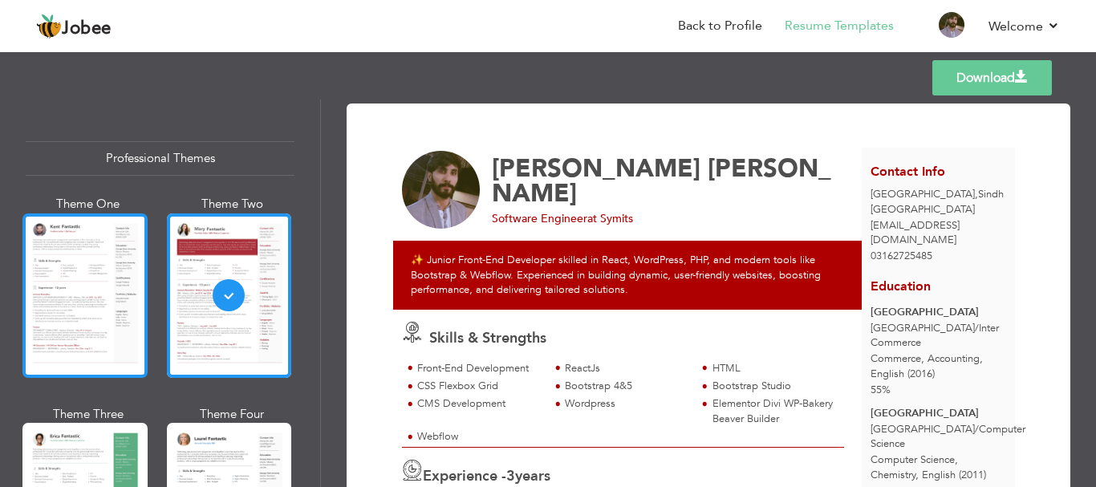
click at [90, 290] on div at bounding box center [84, 295] width 125 height 164
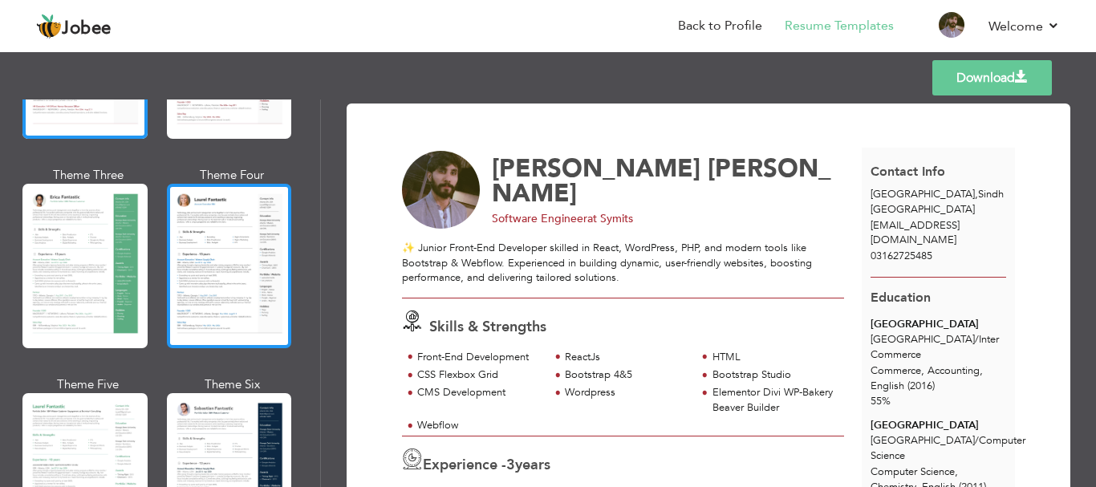
scroll to position [241, 0]
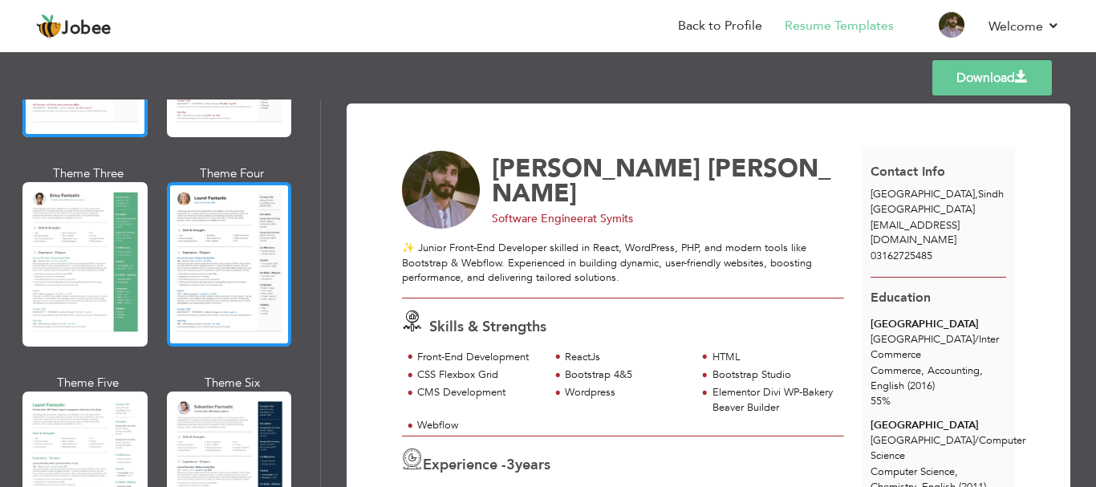
click at [254, 296] on div at bounding box center [229, 264] width 125 height 164
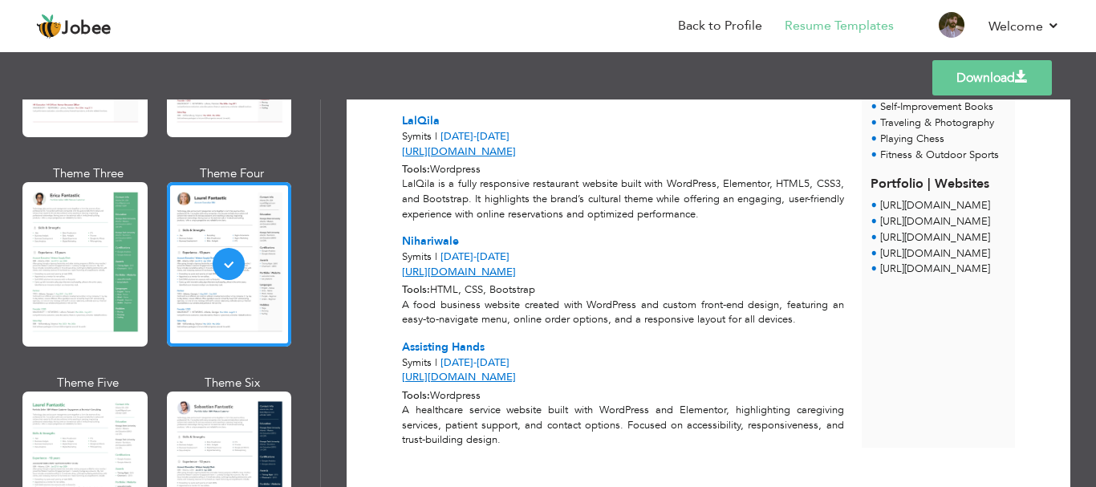
scroll to position [776, 0]
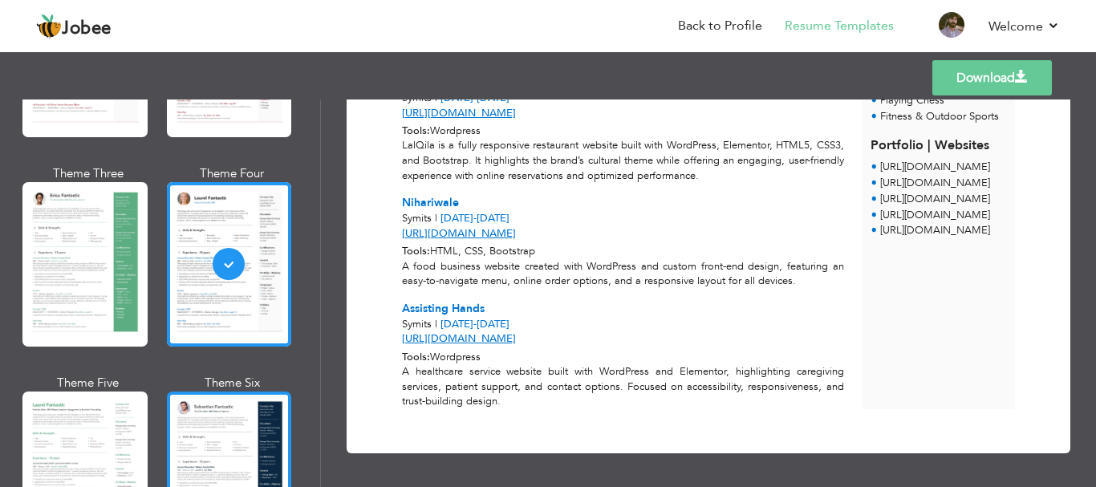
click at [225, 409] on div at bounding box center [229, 473] width 125 height 164
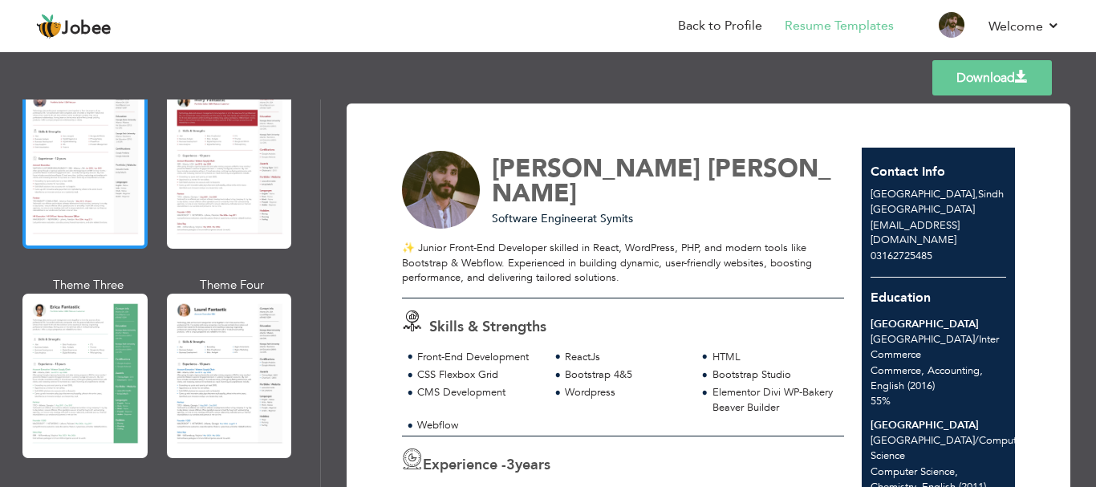
scroll to position [0, 0]
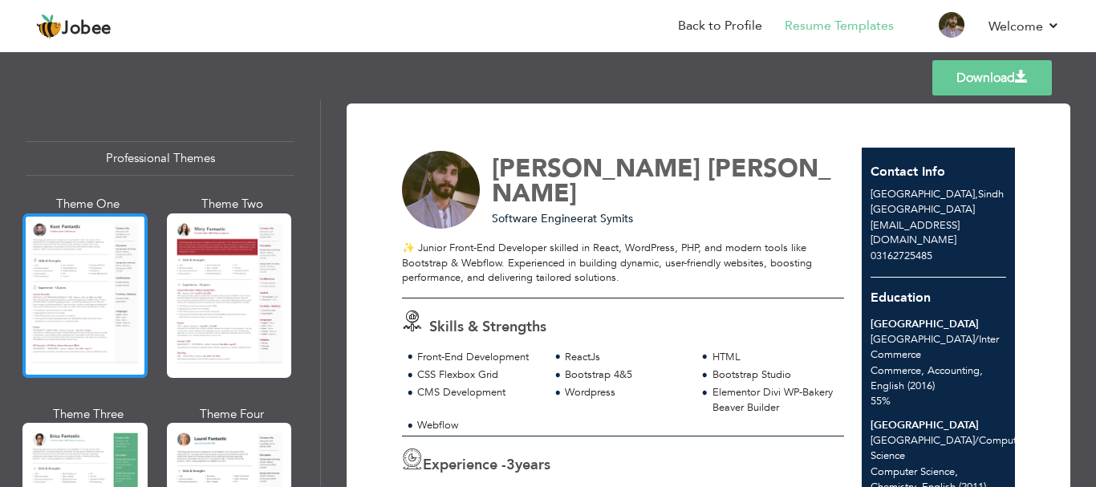
click at [94, 248] on div at bounding box center [84, 295] width 125 height 164
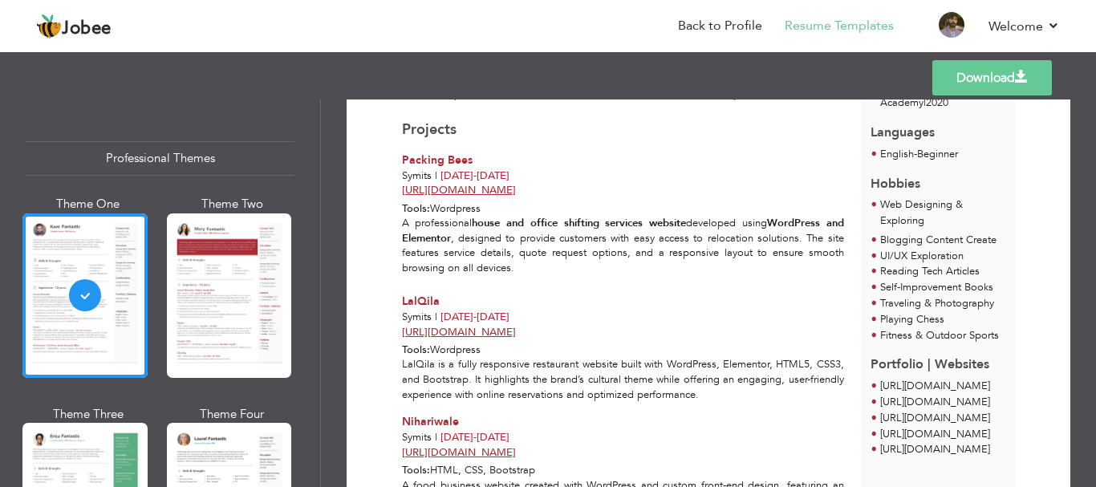
scroll to position [561, 0]
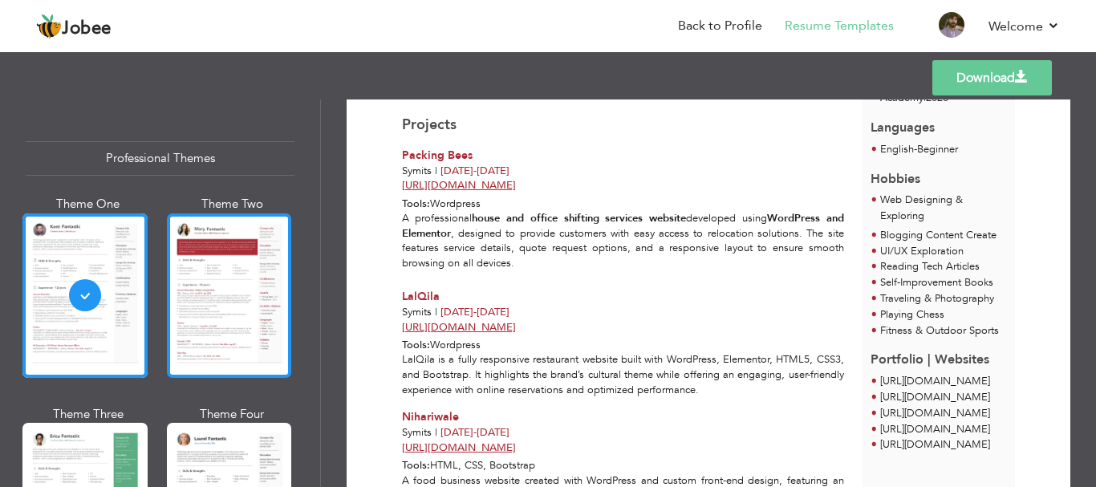
click at [167, 276] on div at bounding box center [229, 295] width 125 height 164
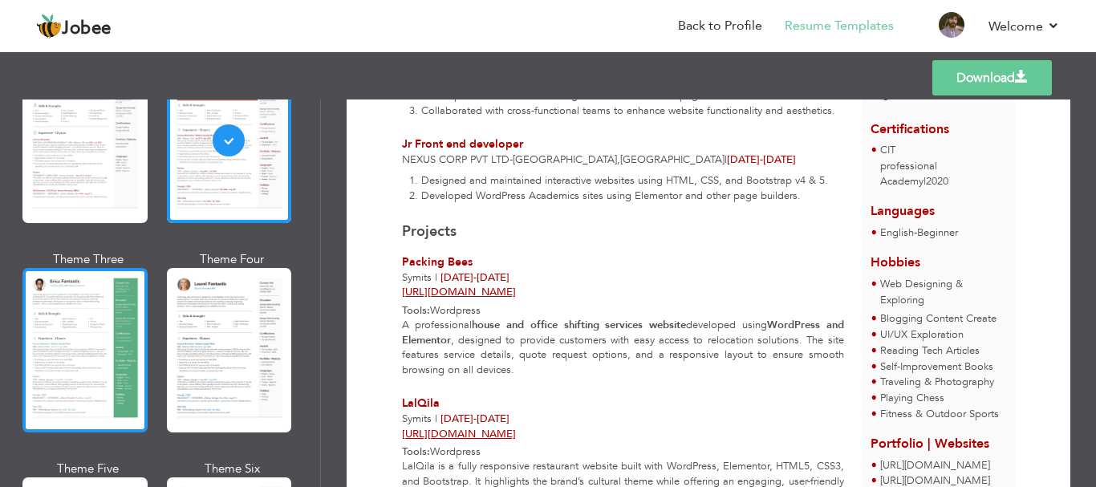
scroll to position [160, 0]
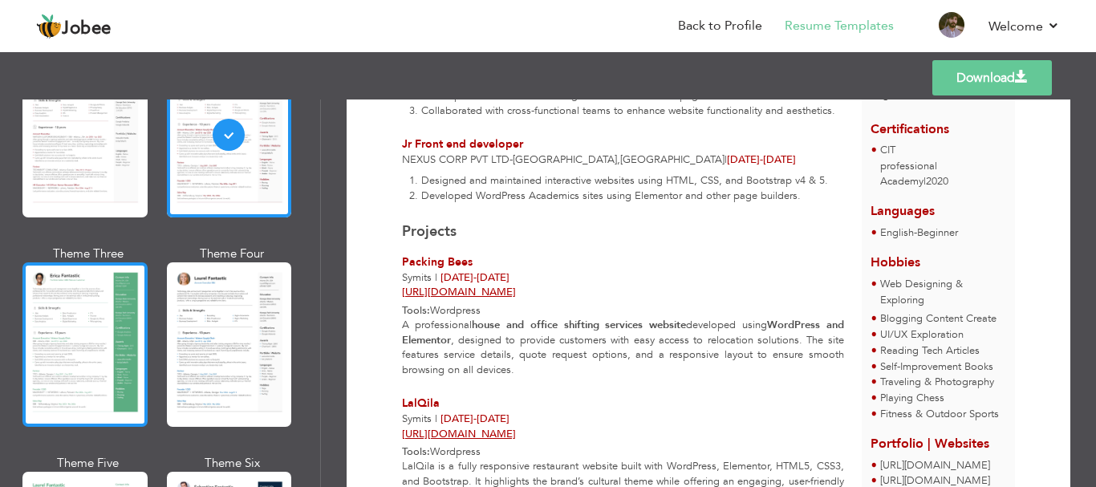
click at [101, 327] on div at bounding box center [84, 344] width 125 height 164
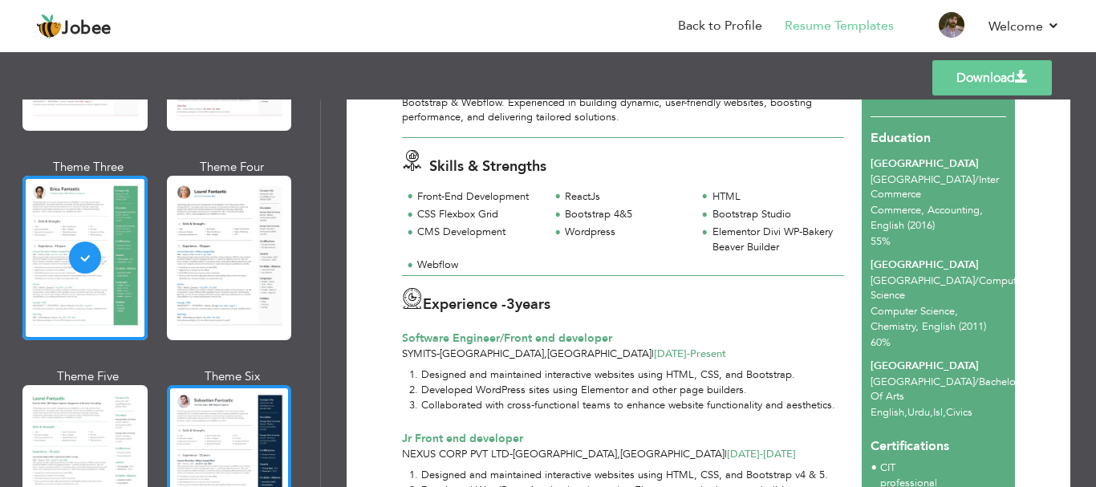
scroll to position [321, 0]
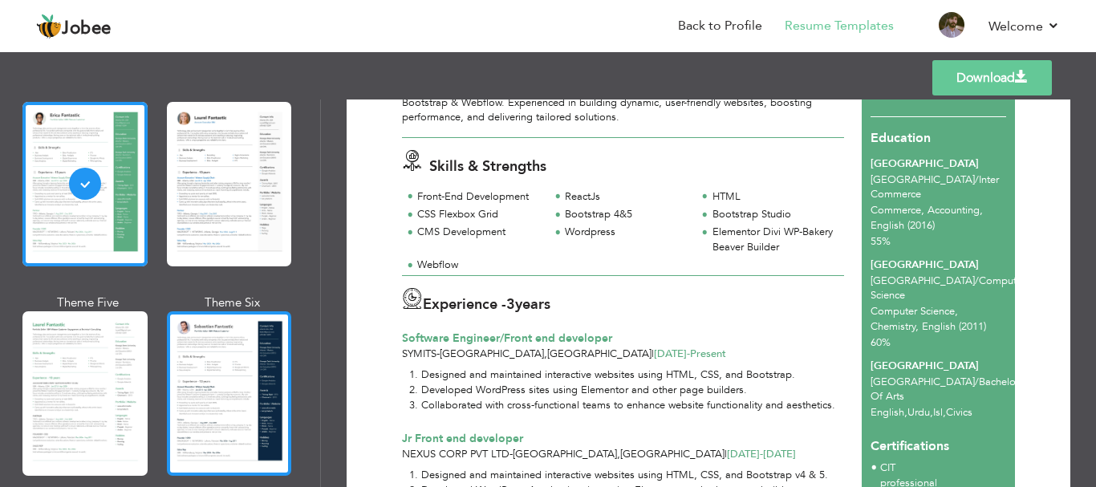
click at [252, 376] on div at bounding box center [229, 393] width 125 height 164
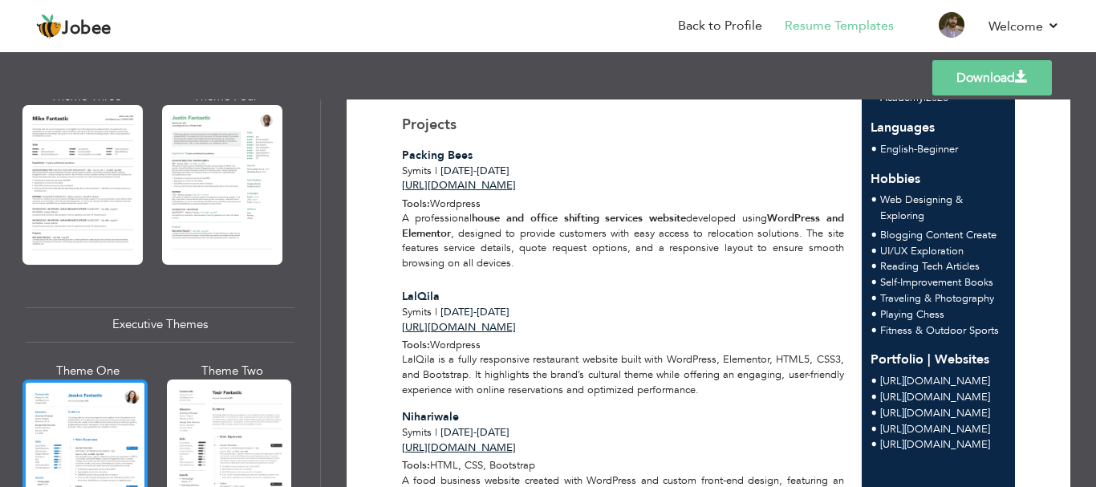
scroll to position [962, 0]
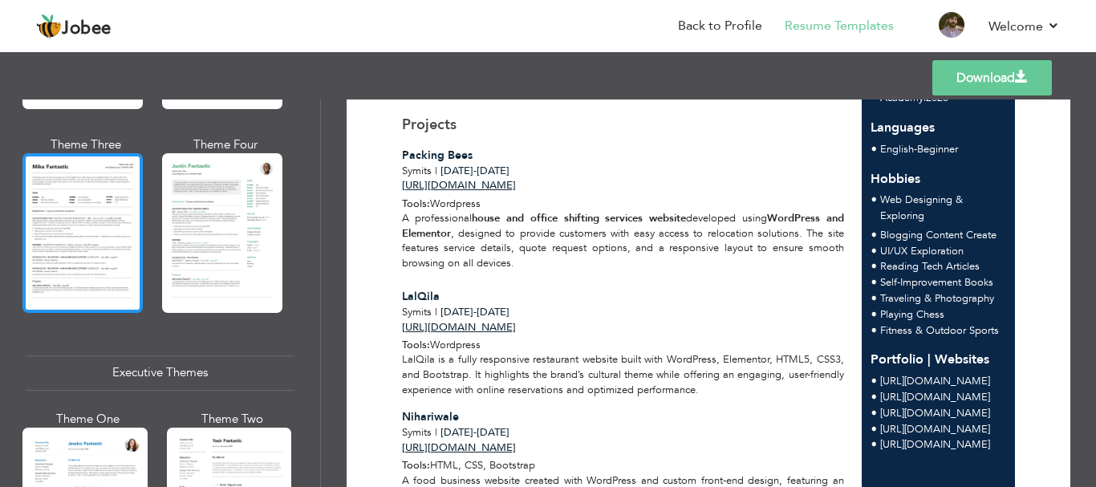
click at [102, 255] on div at bounding box center [82, 232] width 120 height 159
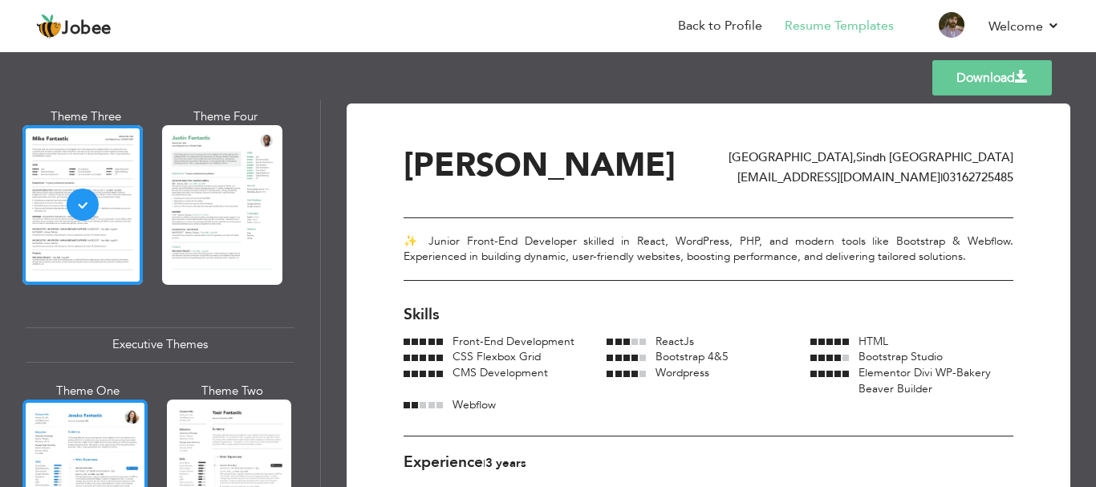
scroll to position [1043, 0]
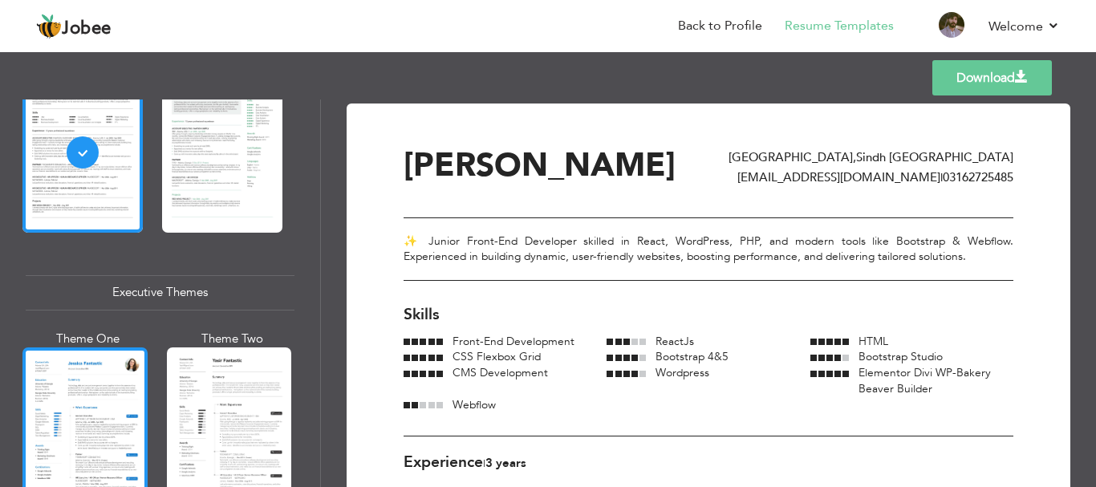
click at [83, 411] on div at bounding box center [84, 429] width 125 height 164
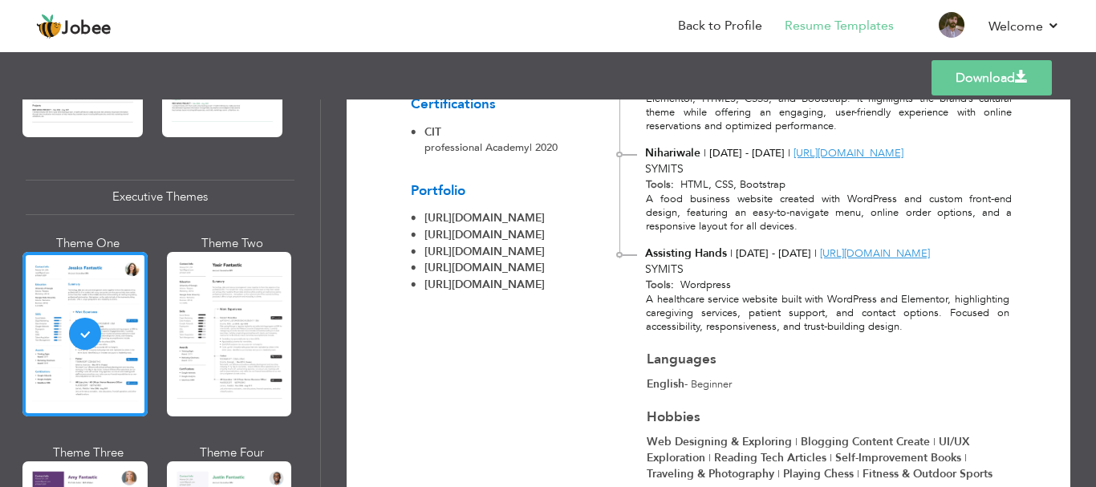
scroll to position [796, 0]
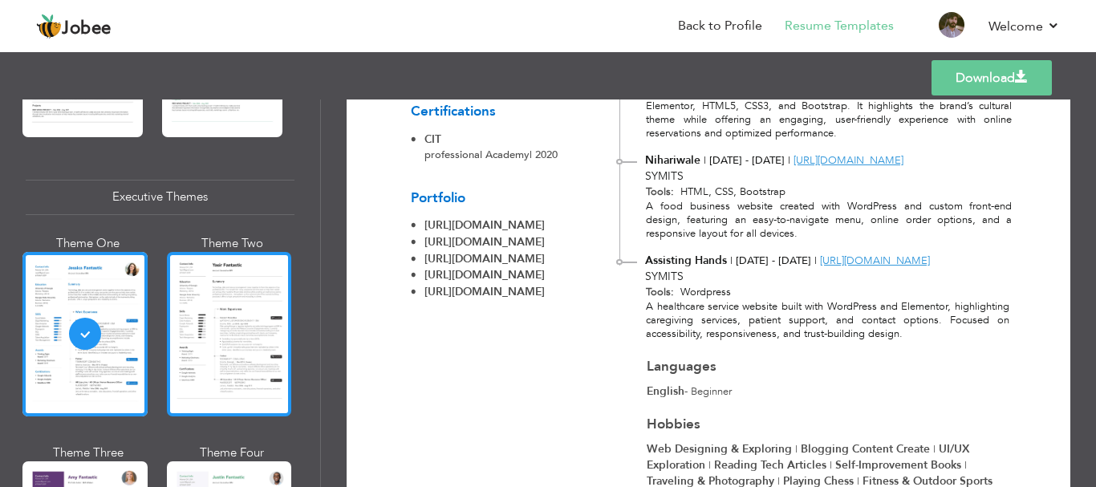
click at [195, 305] on div at bounding box center [229, 334] width 125 height 164
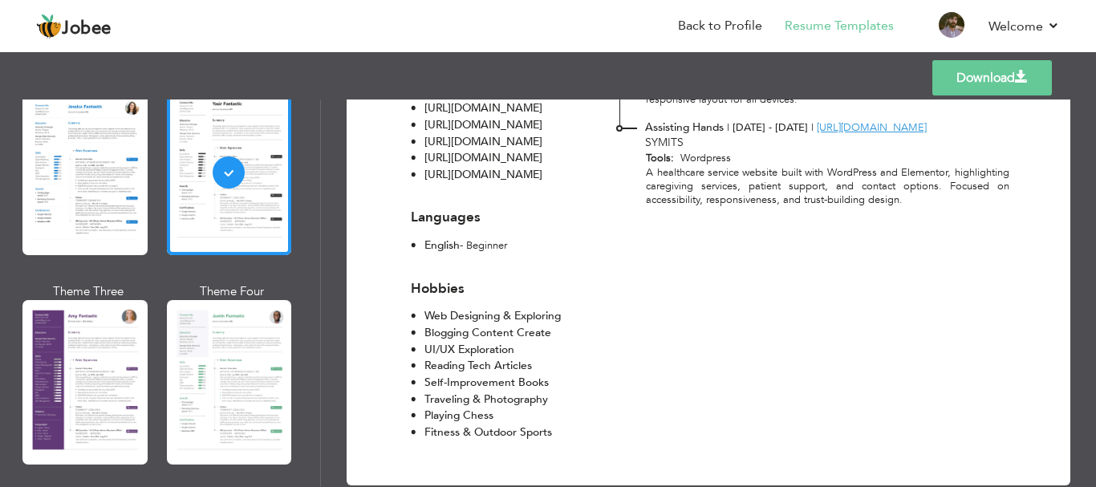
scroll to position [903, 0]
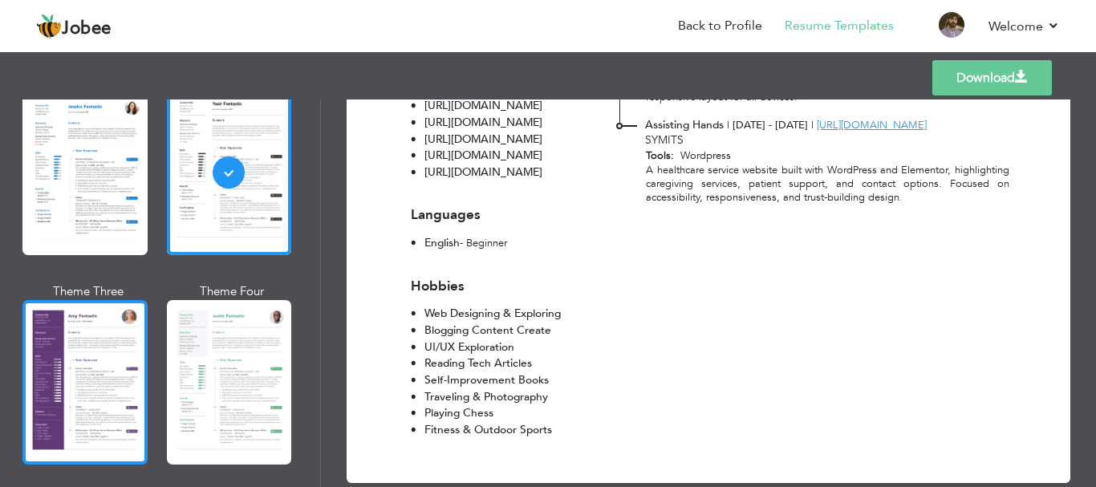
click at [68, 346] on div at bounding box center [84, 382] width 125 height 164
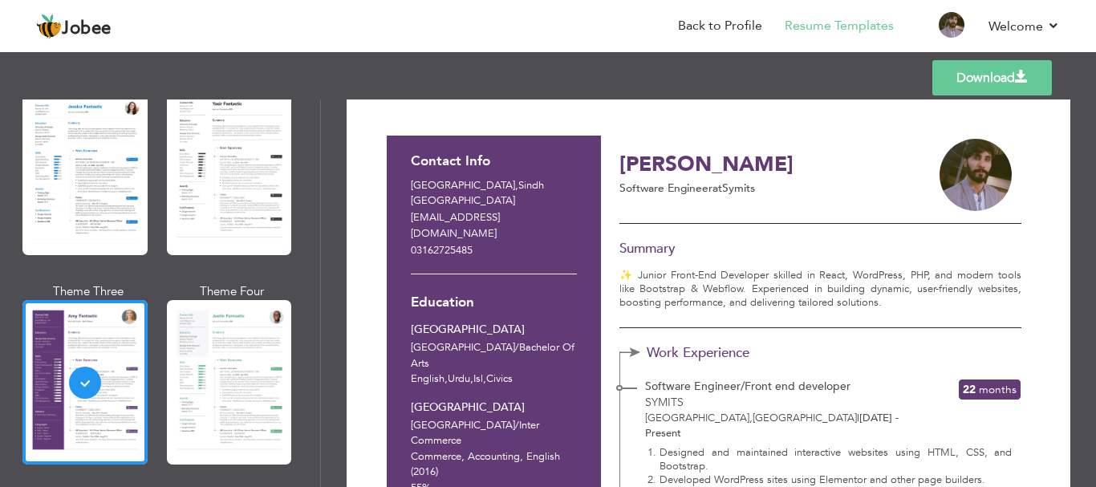
scroll to position [0, 0]
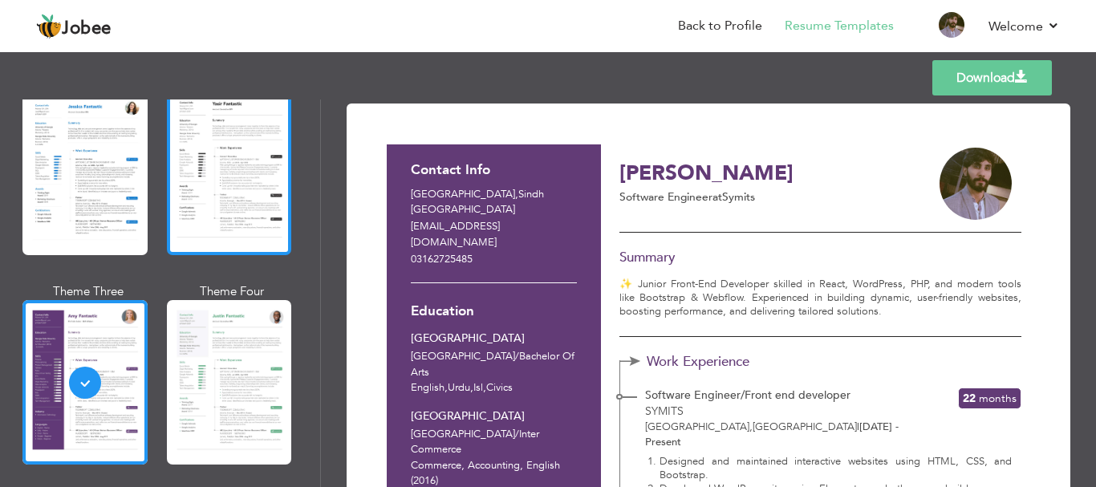
click at [230, 145] on div at bounding box center [229, 173] width 125 height 164
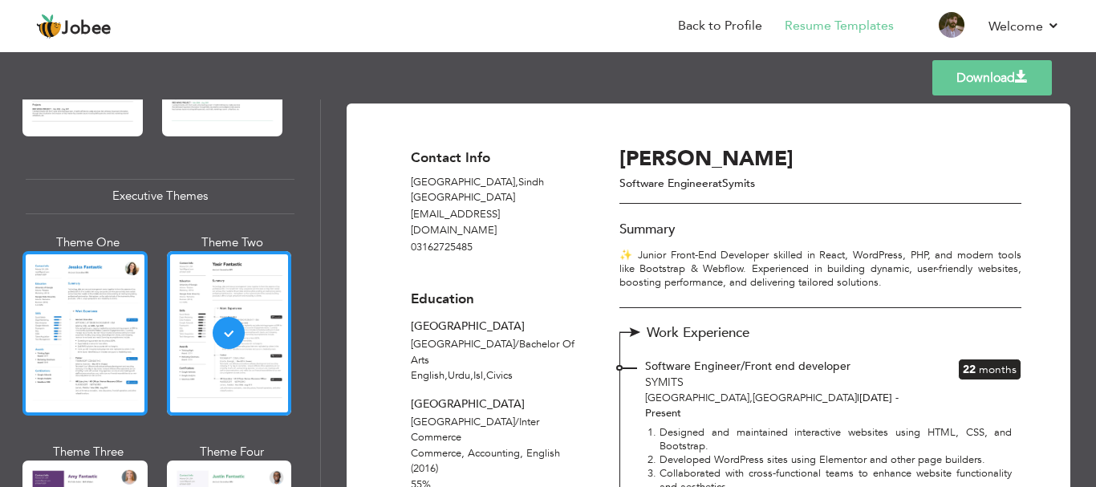
click at [68, 318] on div at bounding box center [84, 333] width 125 height 164
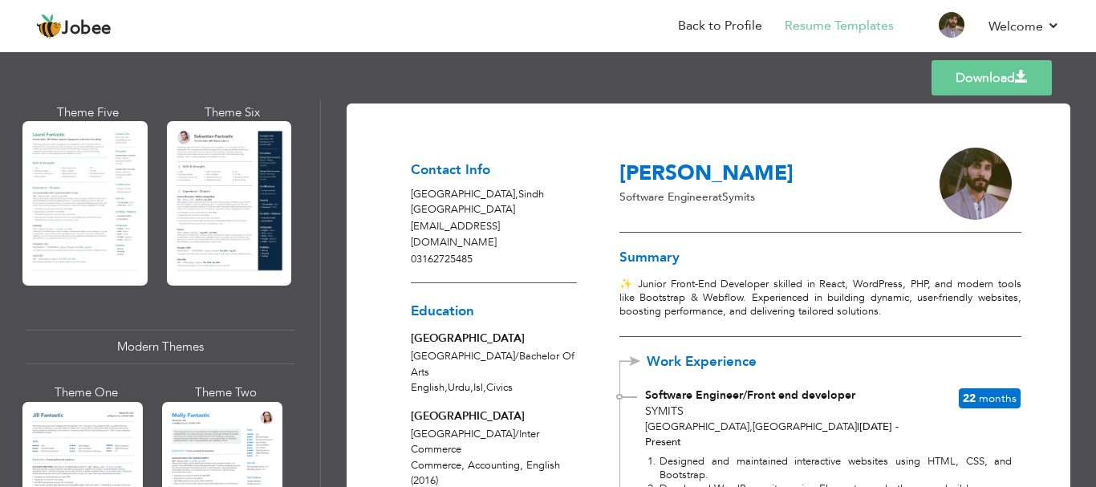
scroll to position [336, 0]
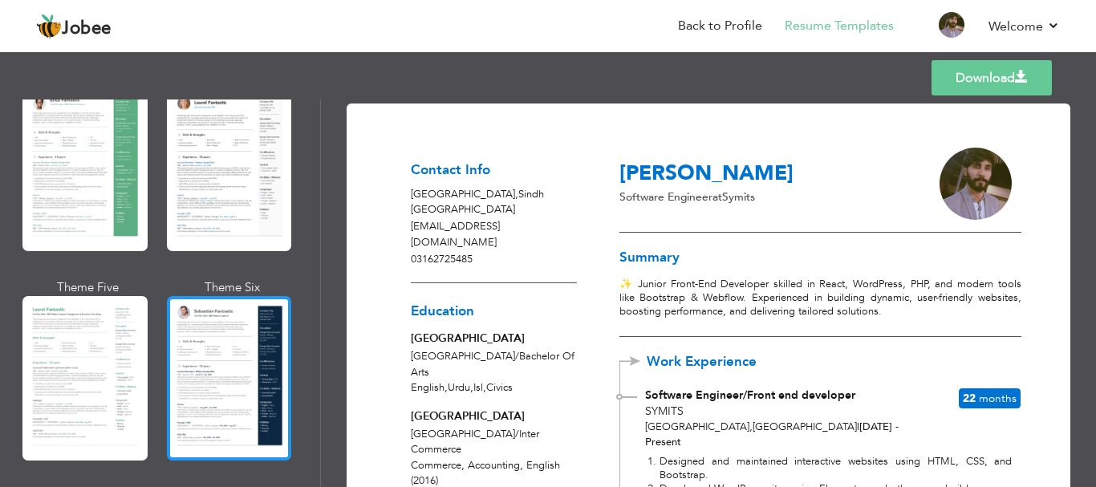
click at [219, 367] on div at bounding box center [229, 378] width 125 height 164
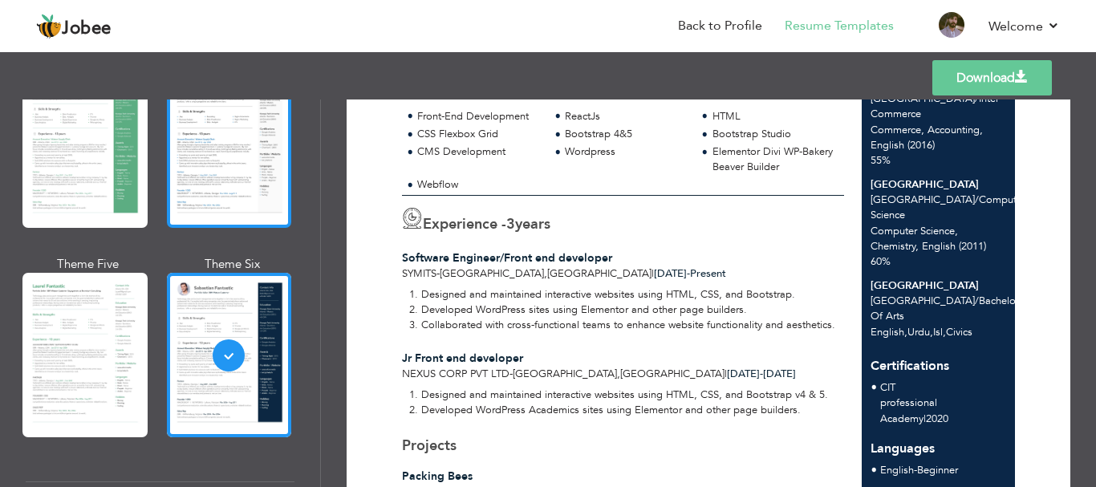
scroll to position [496, 0]
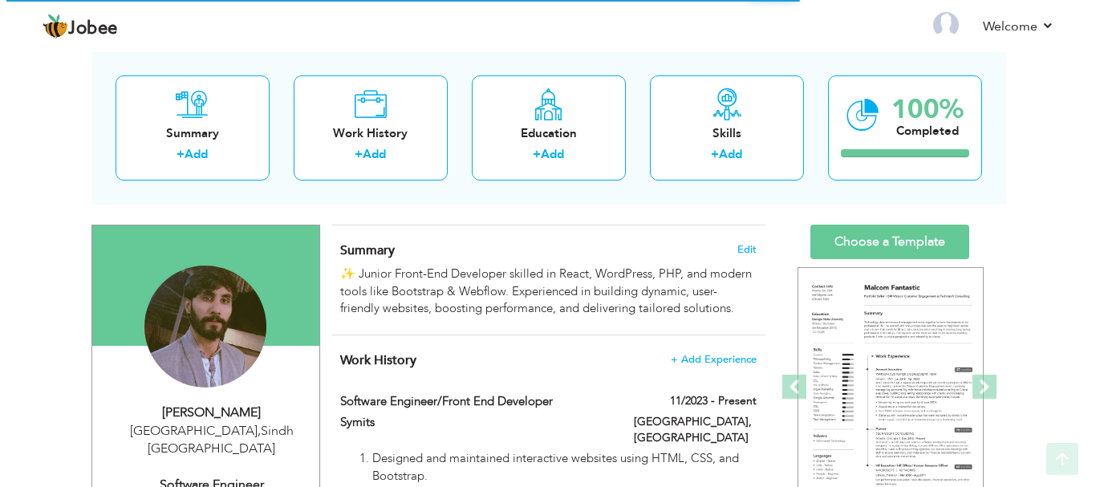
scroll to position [80, 0]
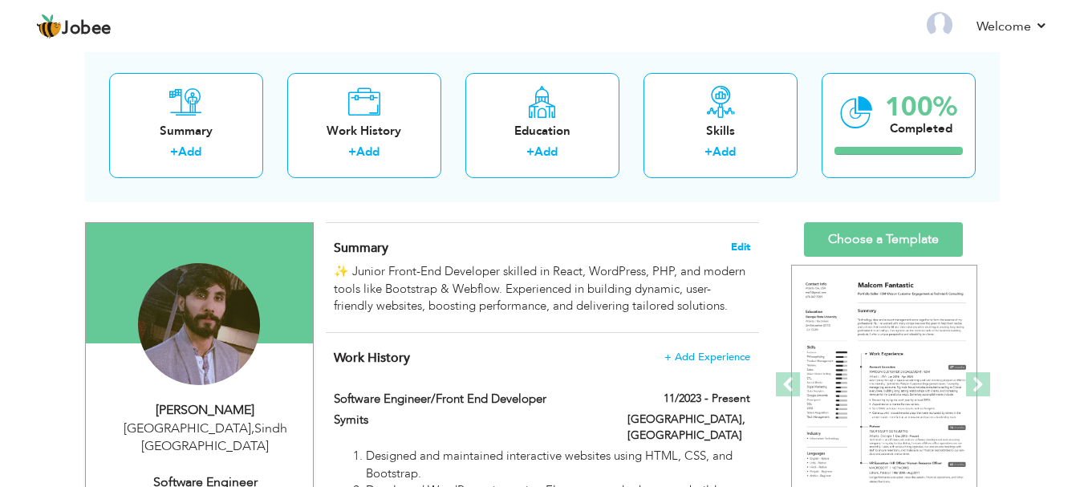
click at [736, 246] on span "Edit" at bounding box center [740, 246] width 19 height 11
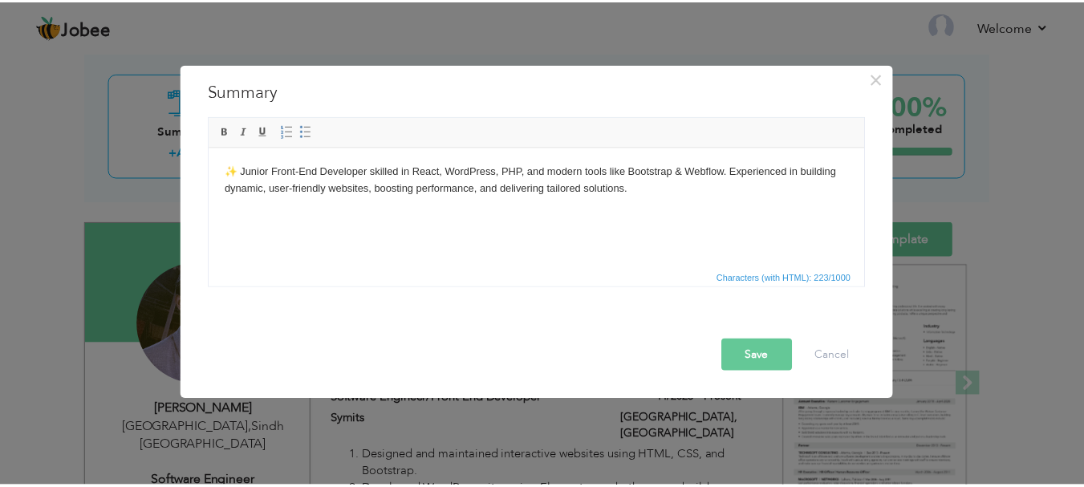
scroll to position [0, 0]
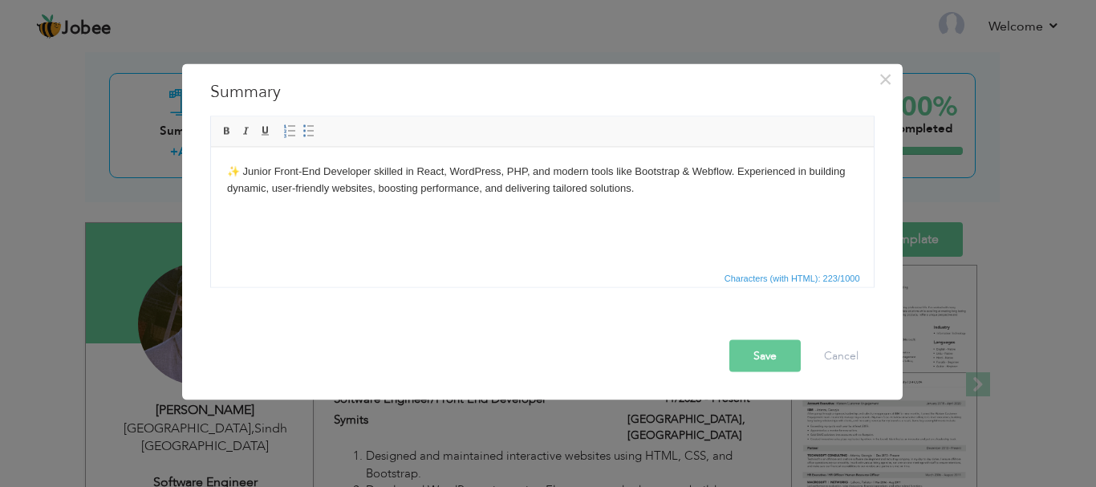
click at [241, 174] on body "✨ Junior Front-End Developer skilled in React, WordPress, PHP, and modern tools…" at bounding box center [541, 180] width 630 height 34
click at [246, 174] on body "✨ Junior Front-End Developer skilled in React, WordPress, PHP, and modern tools…" at bounding box center [541, 180] width 630 height 34
click at [241, 172] on body "✨ Junior Front-End Developer skilled in React, WordPress, PHP, and modern tools…" at bounding box center [541, 180] width 630 height 34
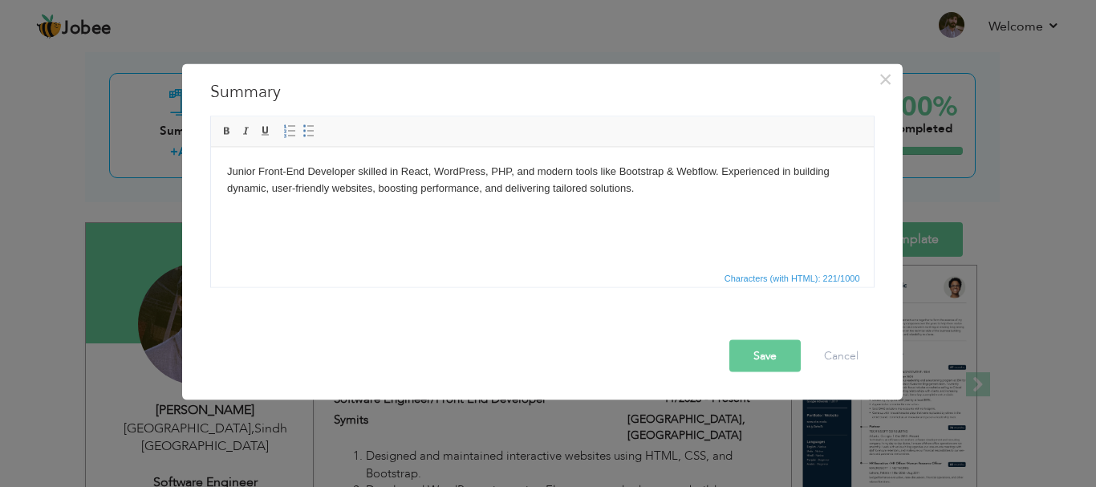
click at [766, 363] on button "Save" at bounding box center [764, 355] width 71 height 32
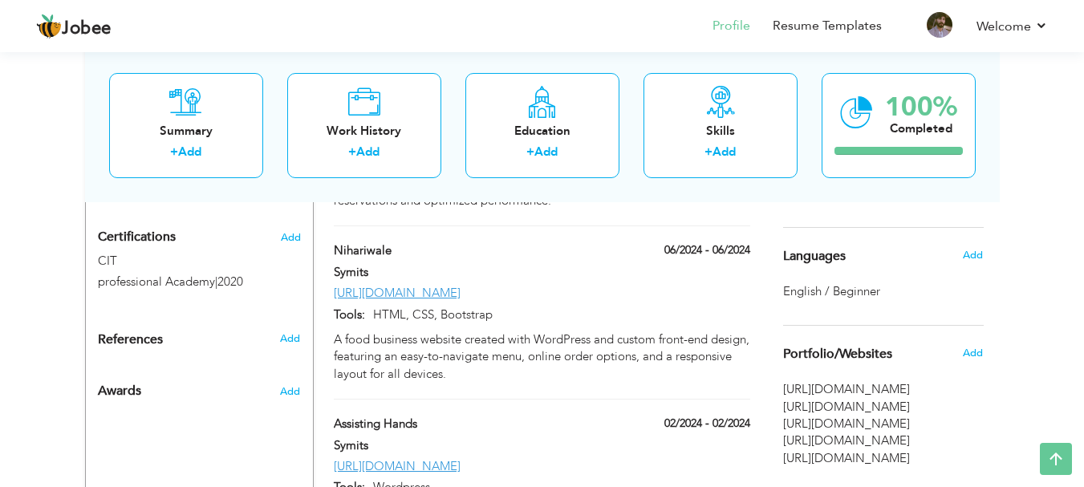
scroll to position [951, 0]
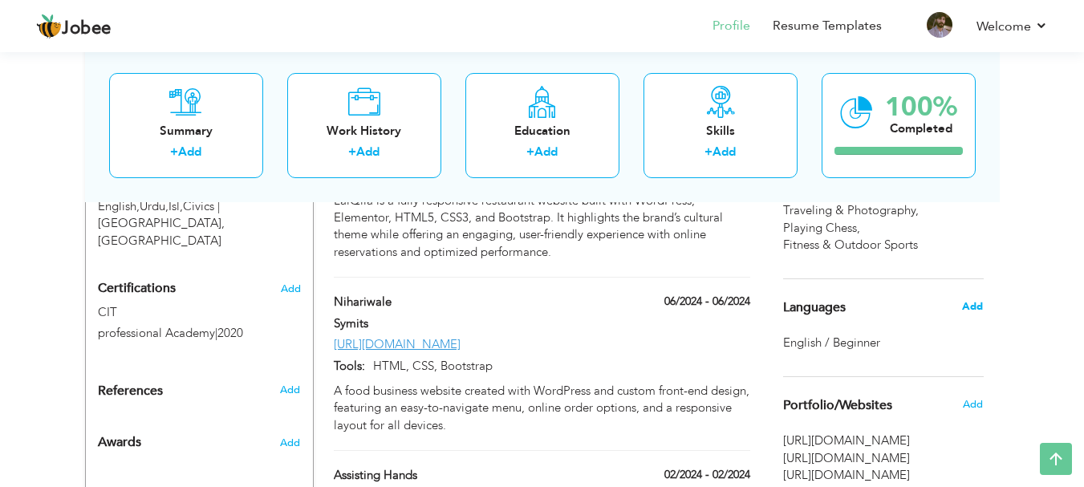
click at [967, 302] on span "Add" at bounding box center [972, 306] width 21 height 14
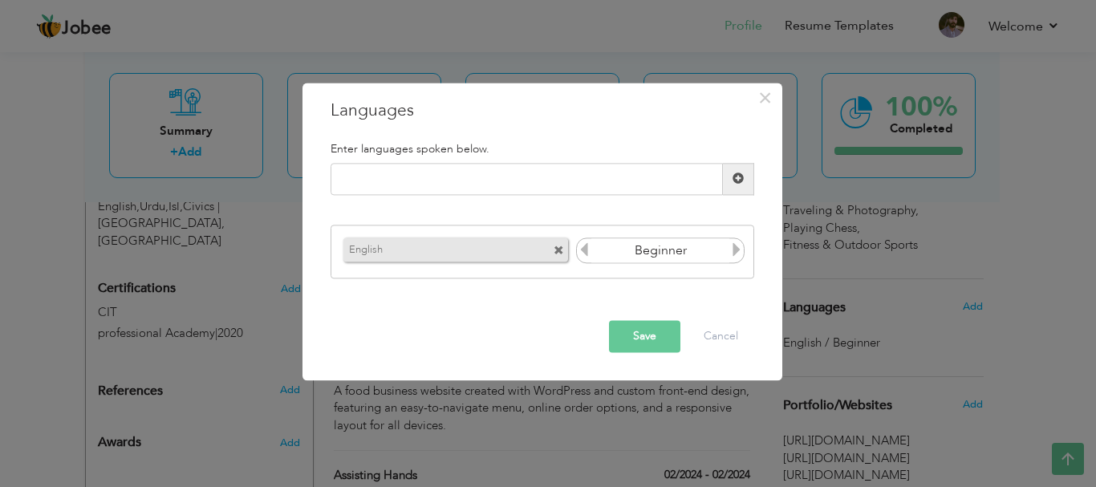
click at [738, 251] on icon at bounding box center [736, 250] width 14 height 14
click at [578, 251] on icon at bounding box center [584, 250] width 14 height 14
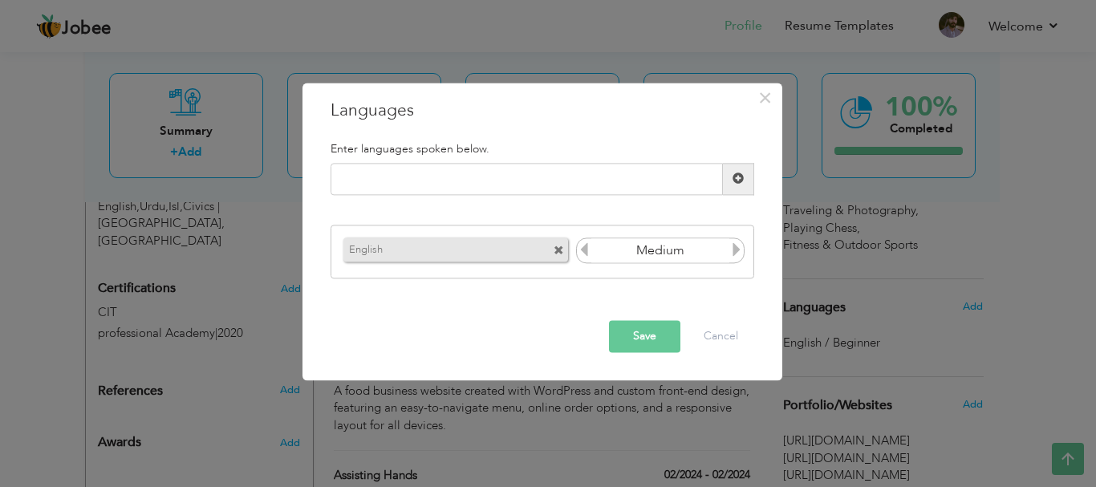
click at [578, 251] on icon at bounding box center [584, 250] width 14 height 14
click at [739, 249] on icon at bounding box center [736, 250] width 14 height 14
click at [630, 338] on button "Save" at bounding box center [644, 336] width 71 height 32
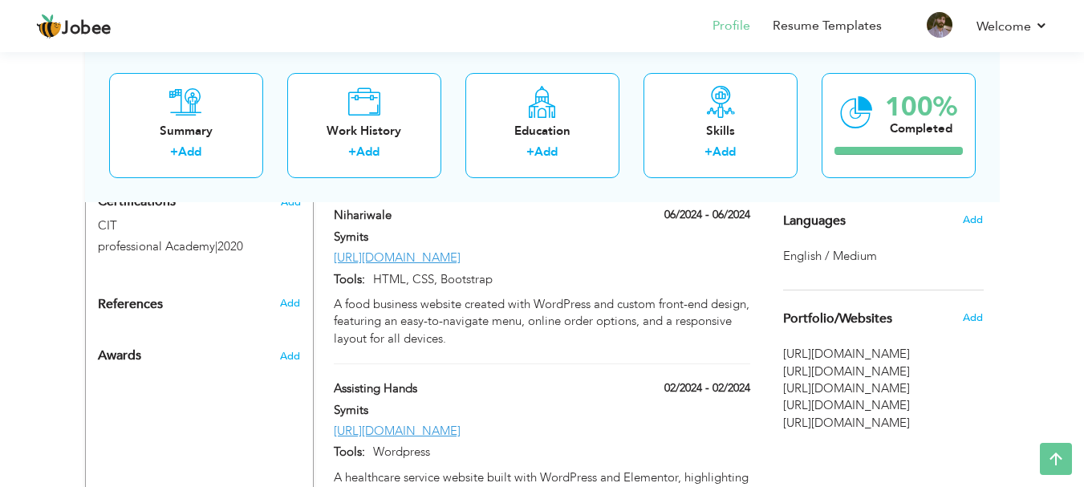
scroll to position [1031, 0]
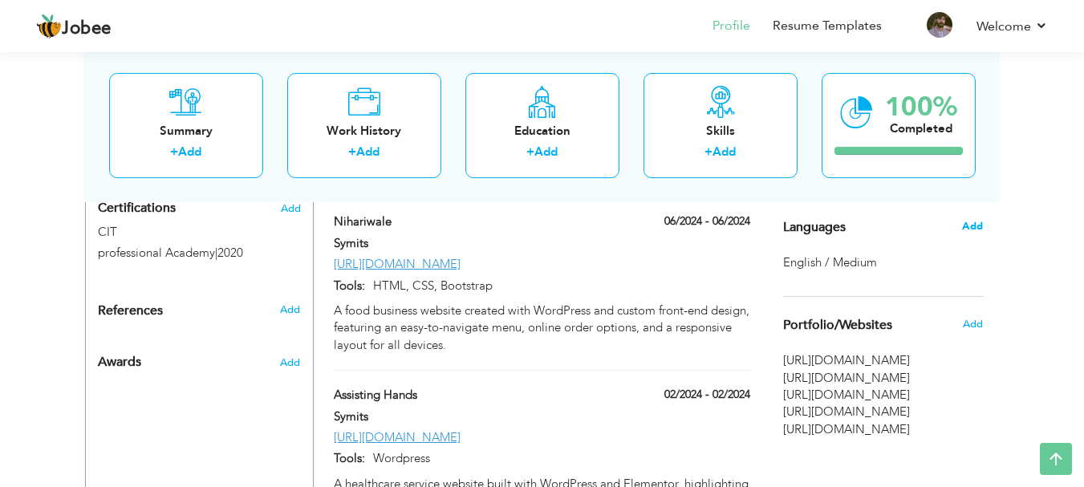
click at [973, 223] on span "Add" at bounding box center [972, 226] width 21 height 14
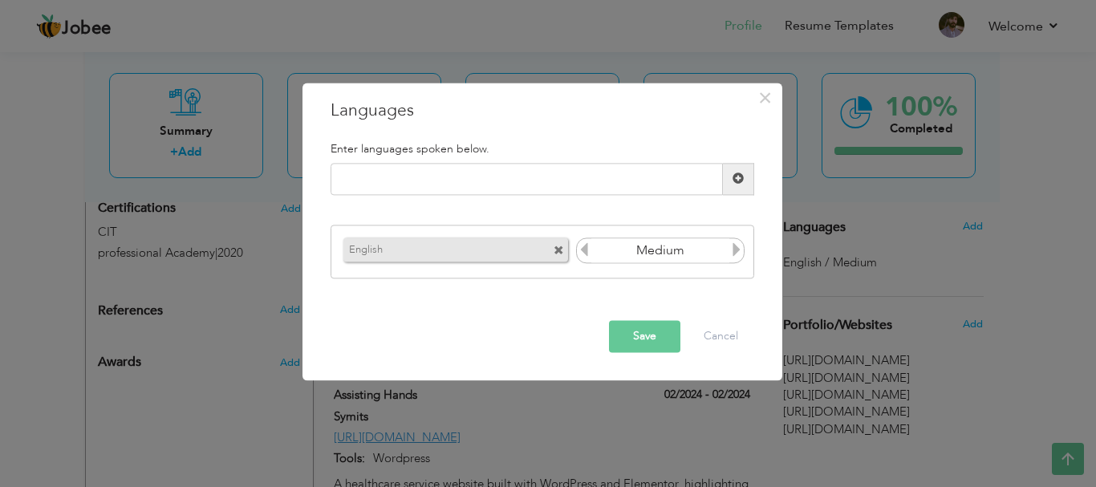
click at [738, 245] on icon at bounding box center [736, 250] width 14 height 14
click at [632, 337] on button "Save" at bounding box center [644, 336] width 71 height 32
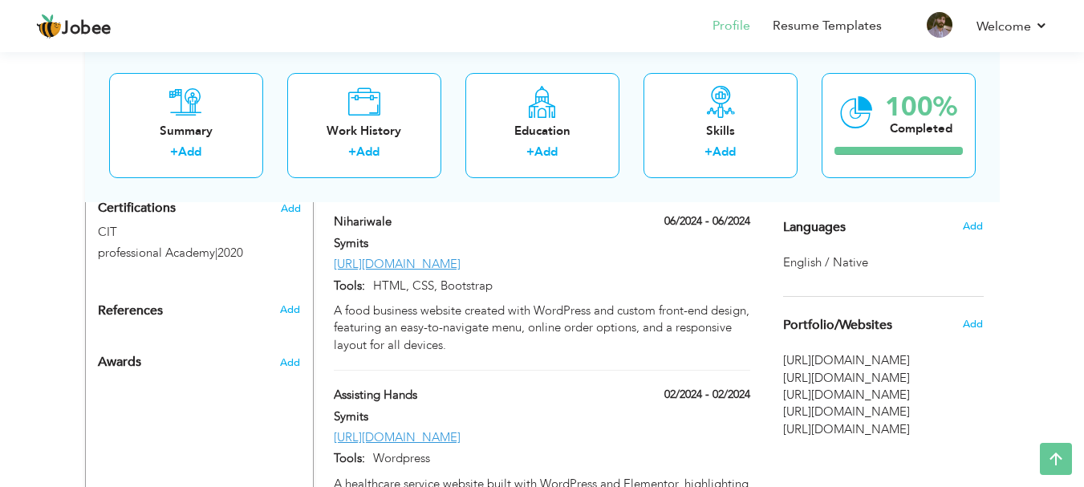
click at [984, 225] on div "Add" at bounding box center [977, 226] width 38 height 30
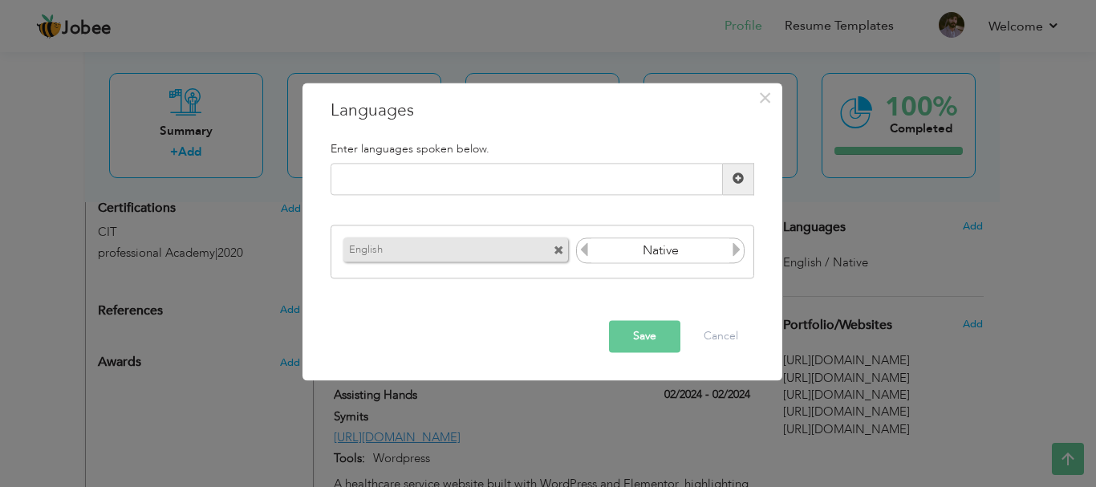
click at [735, 245] on icon at bounding box center [736, 250] width 14 height 14
click at [577, 249] on icon at bounding box center [584, 250] width 14 height 14
click at [661, 332] on button "Save" at bounding box center [644, 336] width 71 height 32
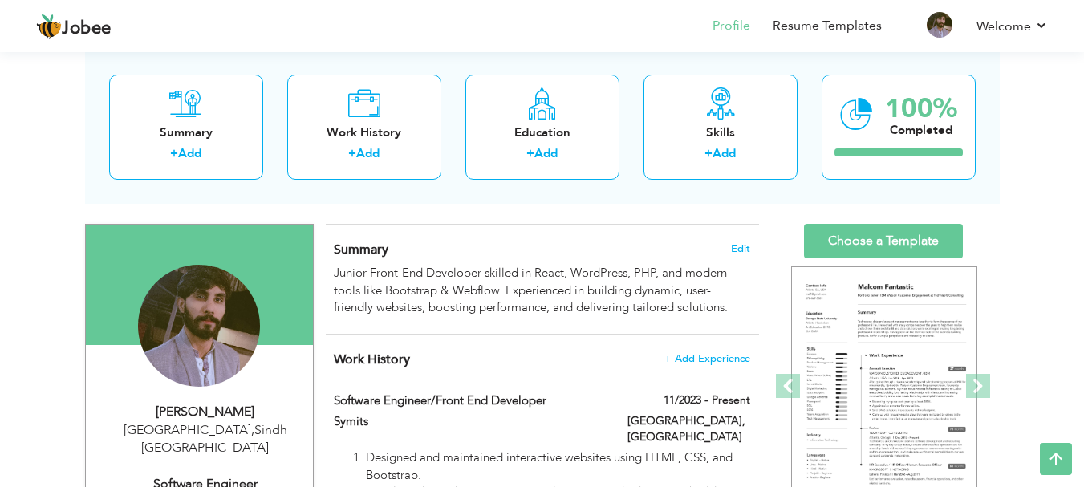
scroll to position [69, 0]
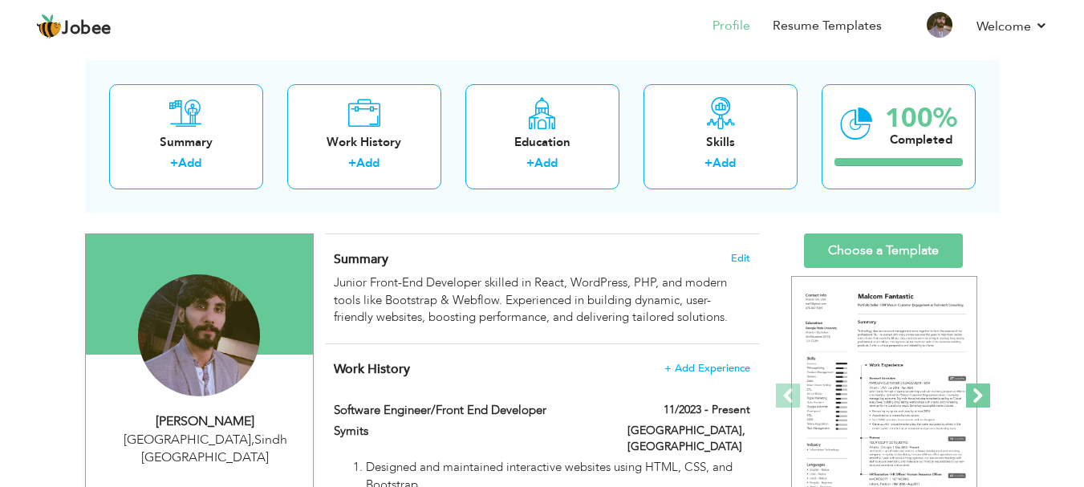
click at [976, 391] on span at bounding box center [978, 395] width 24 height 24
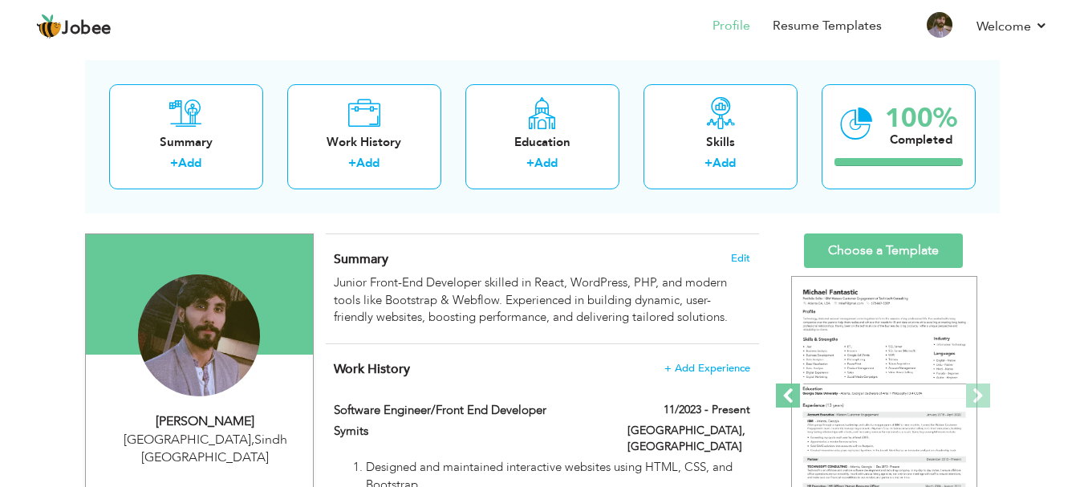
click at [794, 390] on span at bounding box center [788, 395] width 24 height 24
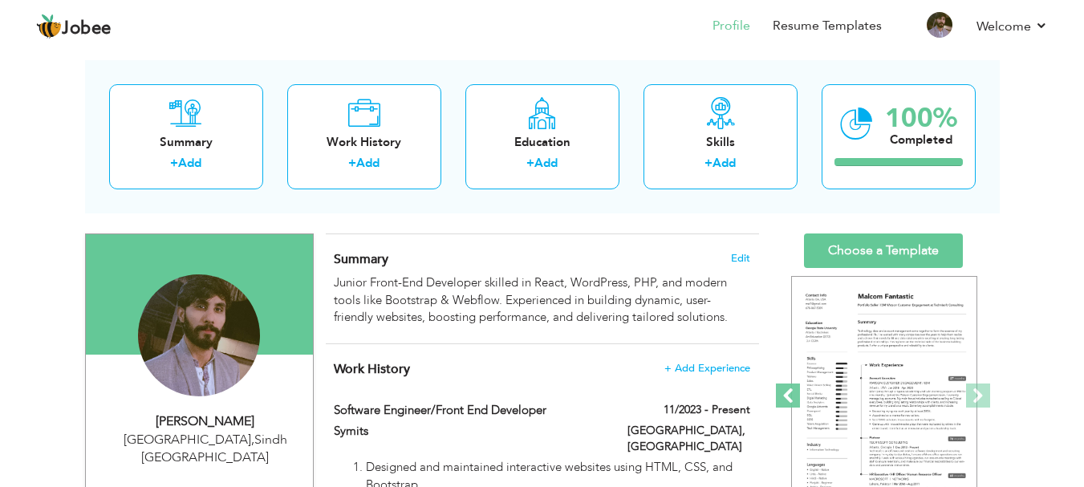
click at [794, 390] on span at bounding box center [788, 395] width 24 height 24
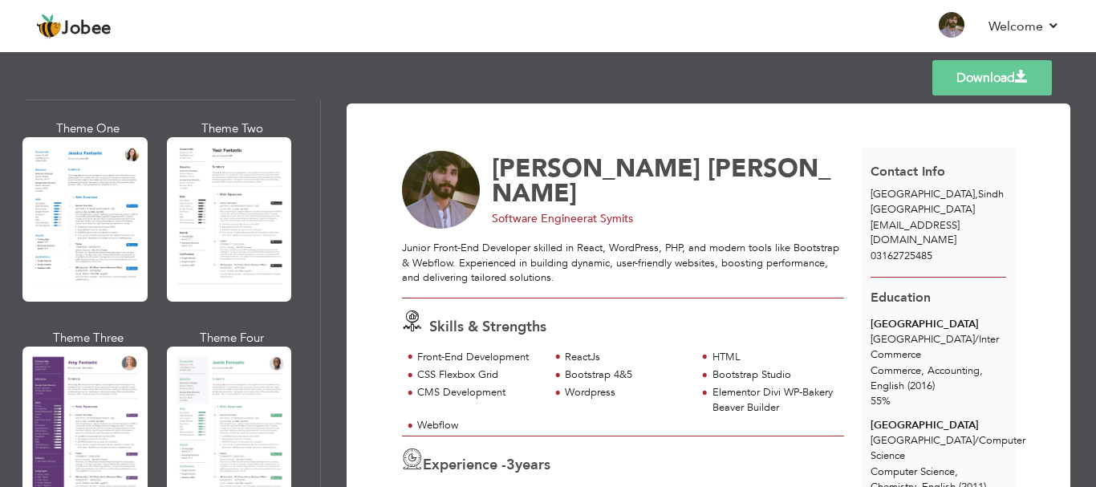
scroll to position [1283, 0]
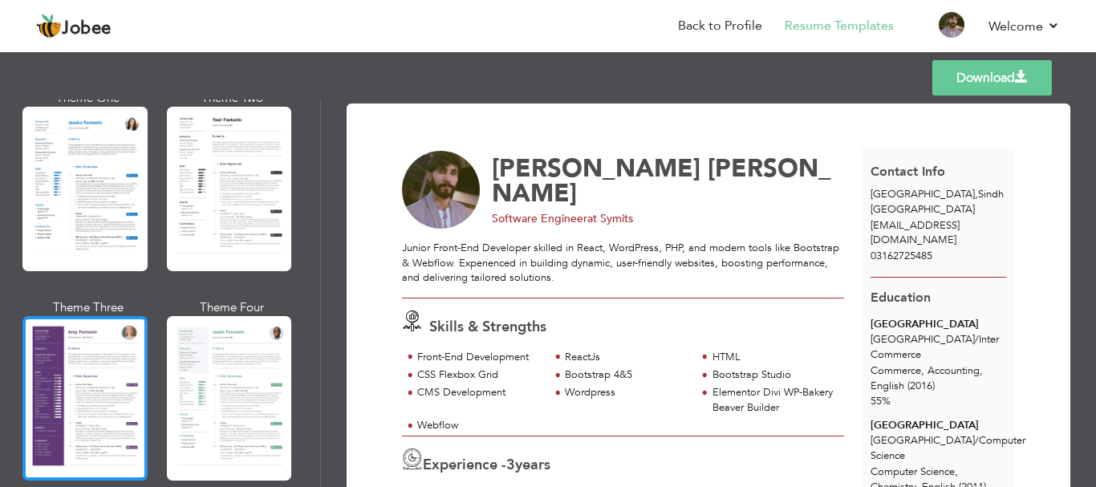
click at [102, 436] on div at bounding box center [84, 398] width 125 height 164
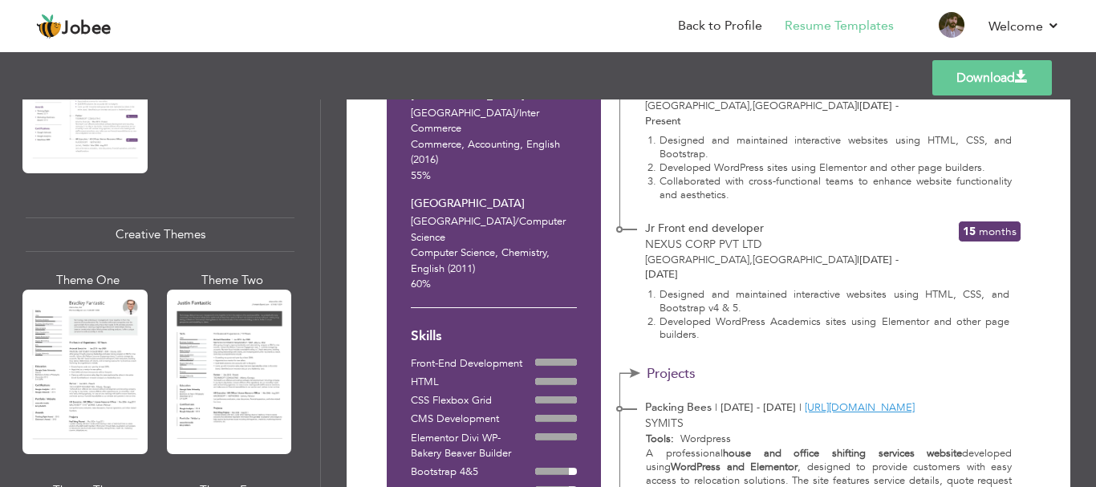
scroll to position [1925, 0]
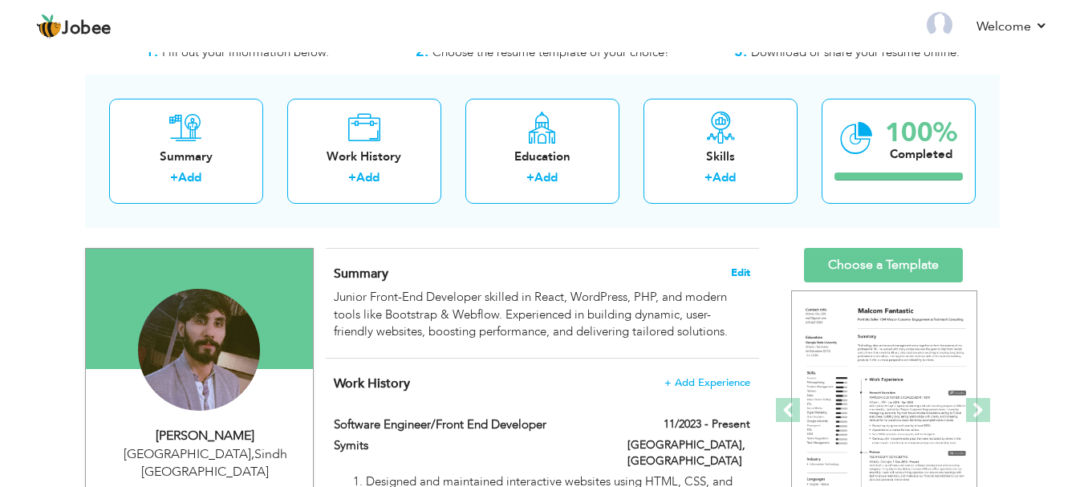
click at [744, 269] on span "Edit" at bounding box center [740, 272] width 19 height 11
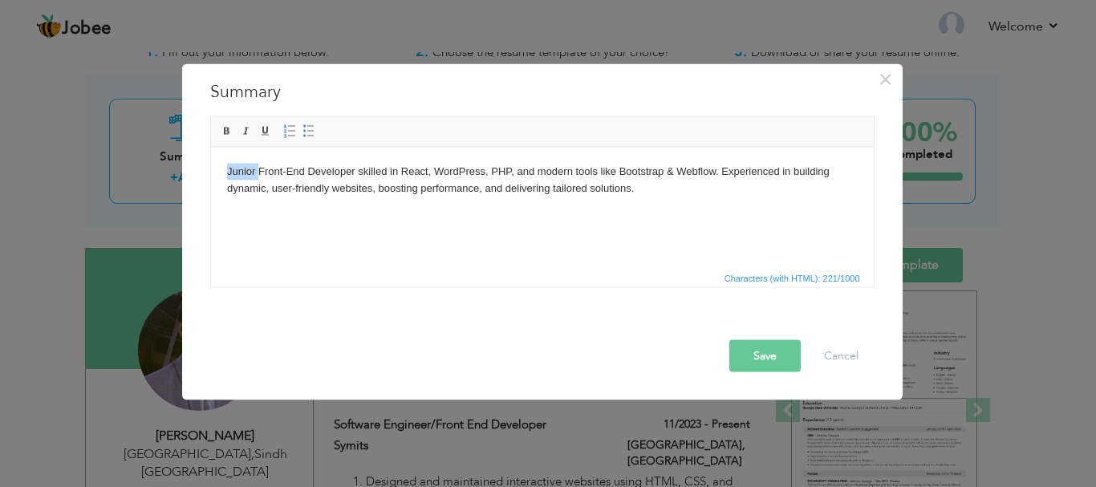
drag, startPoint x: 257, startPoint y: 172, endPoint x: 202, endPoint y: 175, distance: 55.4
click at [210, 175] on html "Junior Front-End Developer skilled in React, WordPress, PHP, and modern tools l…" at bounding box center [541, 180] width 662 height 66
click at [756, 359] on button "Save" at bounding box center [764, 355] width 71 height 32
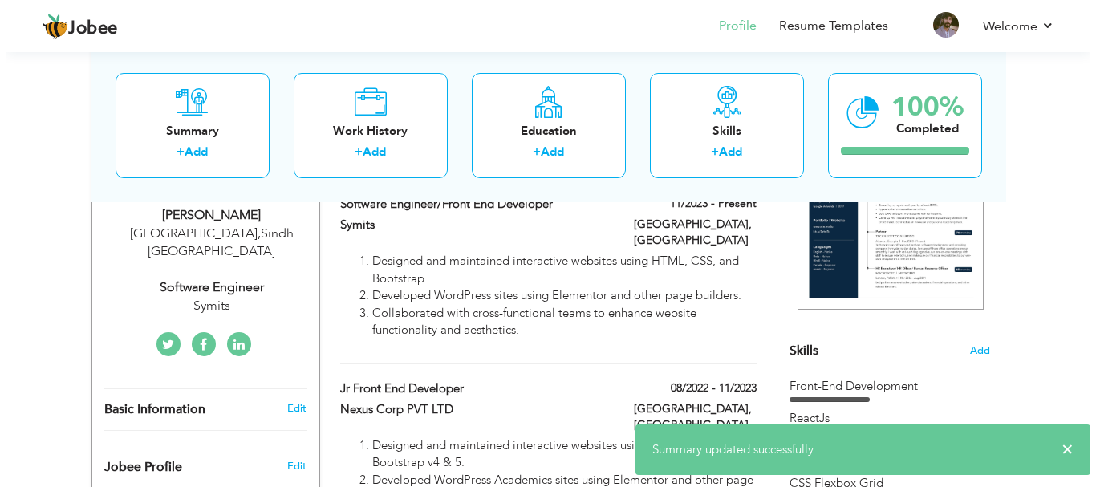
scroll to position [295, 0]
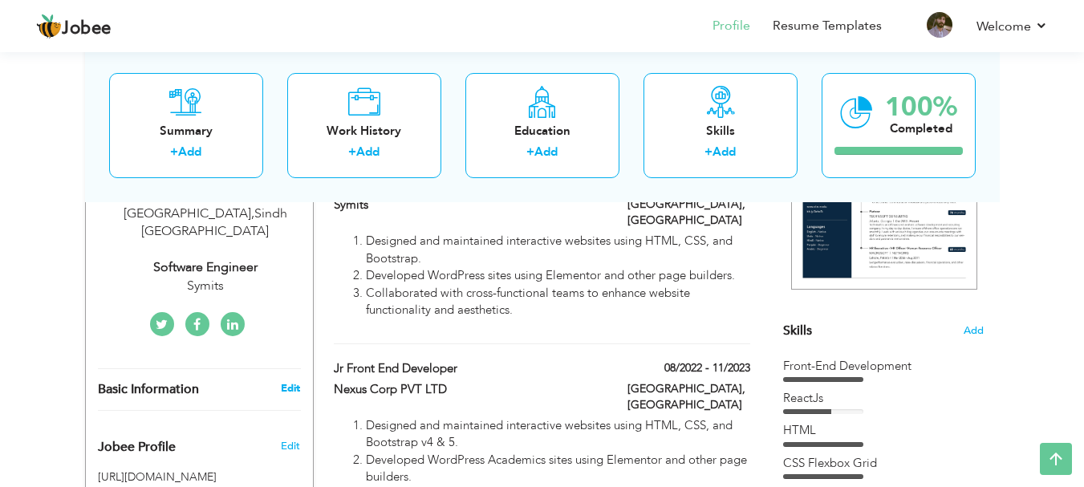
click at [299, 381] on link "Edit" at bounding box center [290, 388] width 19 height 14
select select "number:166"
select select "number:5"
type input "Symits"
type input "Software Engineer"
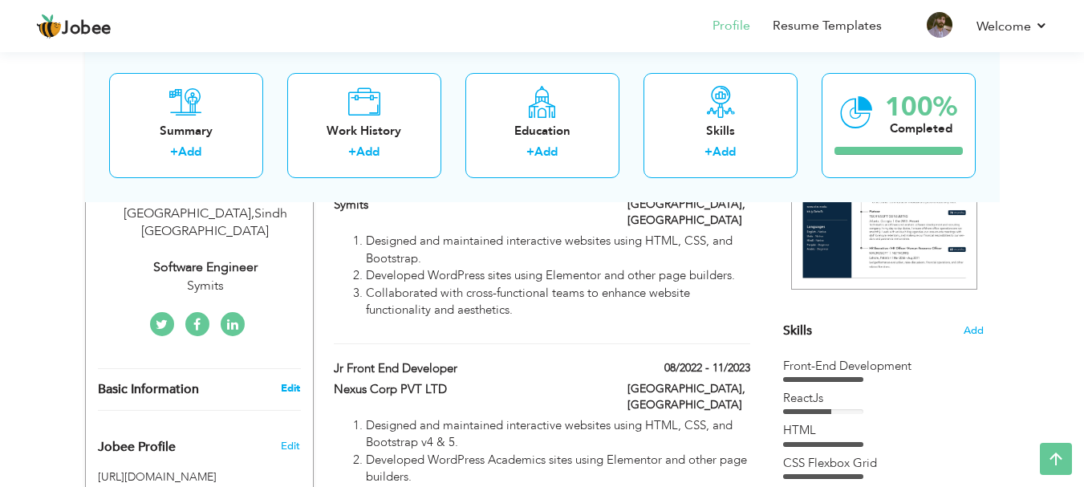
type input "[URL][DOMAIN_NAME][PERSON_NAME]"
type input "[URL][DOMAIN_NAME][PERSON_NAME][DOMAIN_NAME]"
type input "[URL][DOMAIN_NAME]"
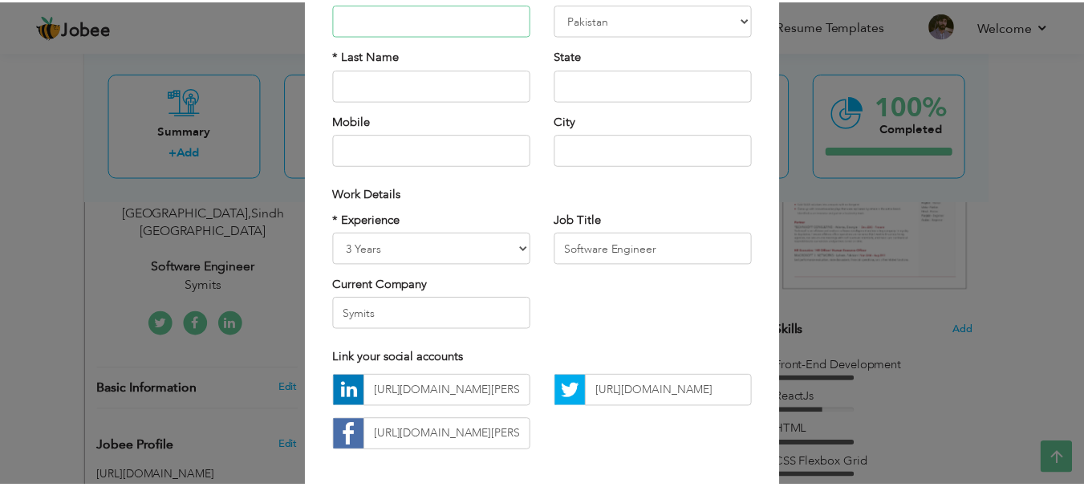
scroll to position [234, 0]
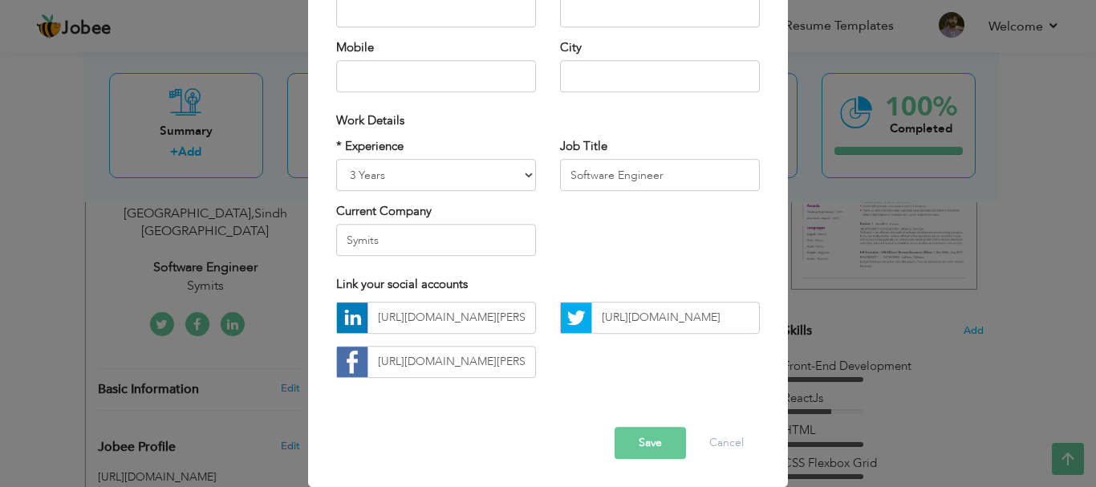
click at [657, 443] on button "Save" at bounding box center [649, 443] width 71 height 32
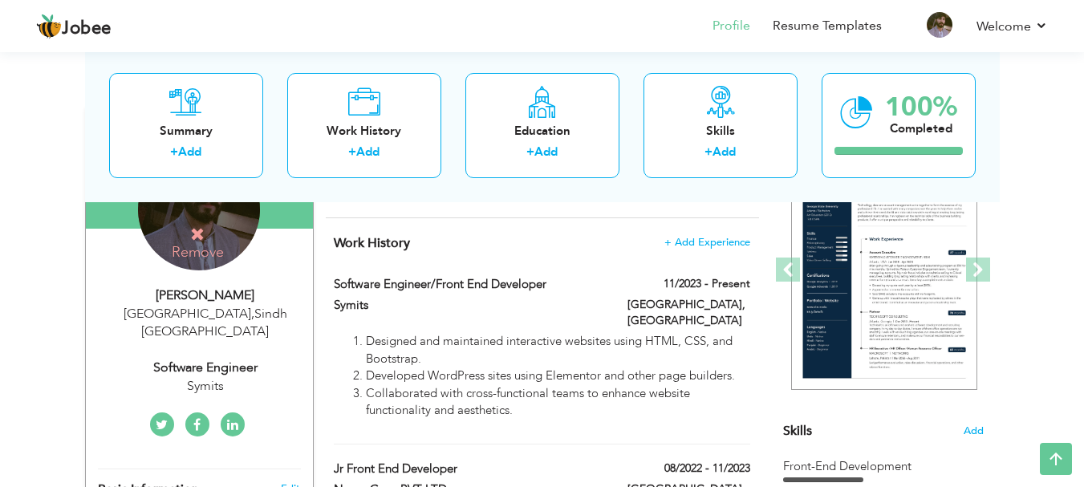
scroll to position [69, 0]
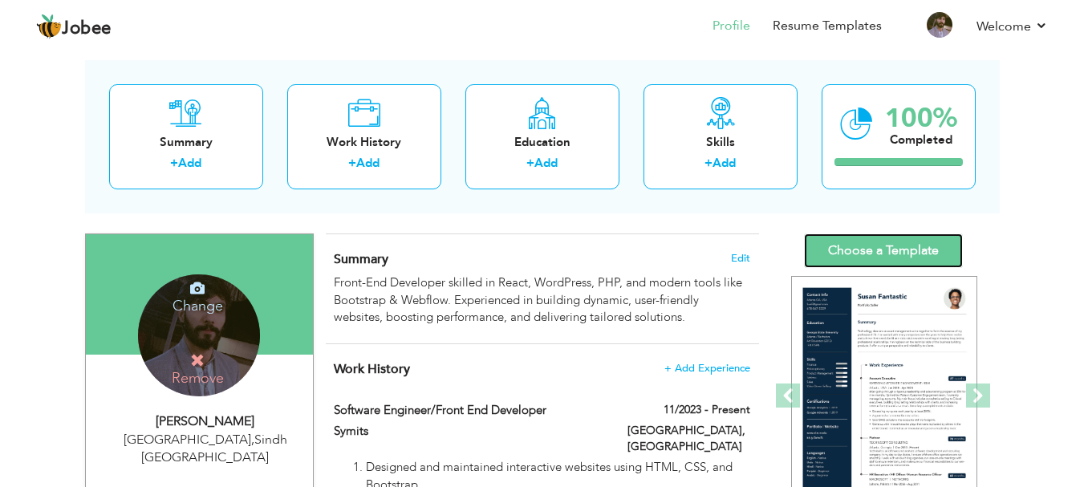
click at [857, 252] on link "Choose a Template" at bounding box center [883, 250] width 159 height 34
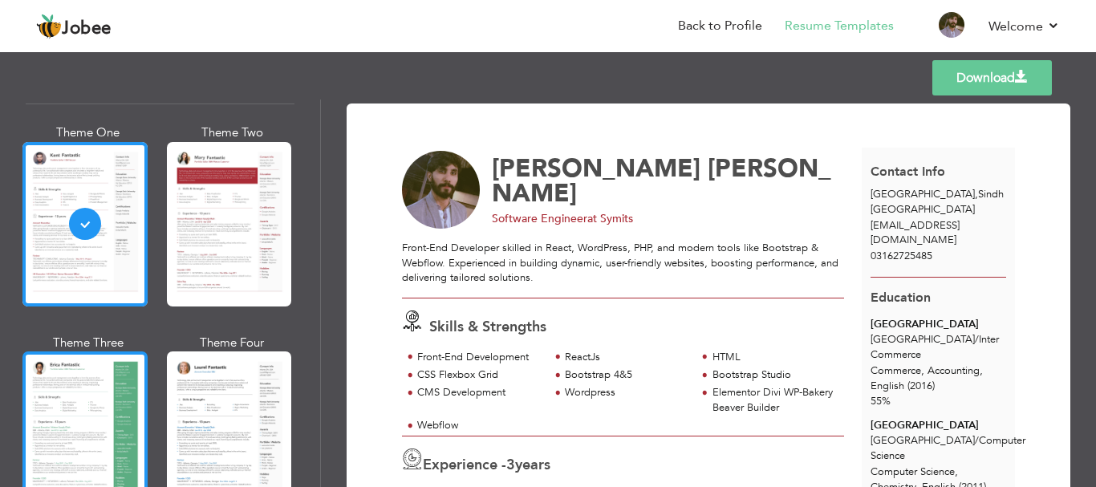
scroll to position [80, 0]
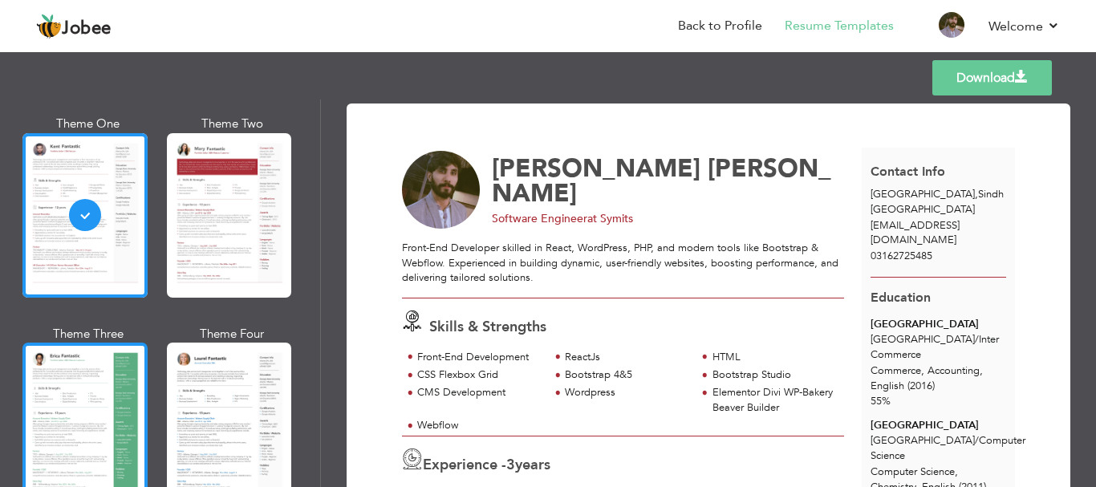
click at [88, 387] on div at bounding box center [84, 424] width 125 height 164
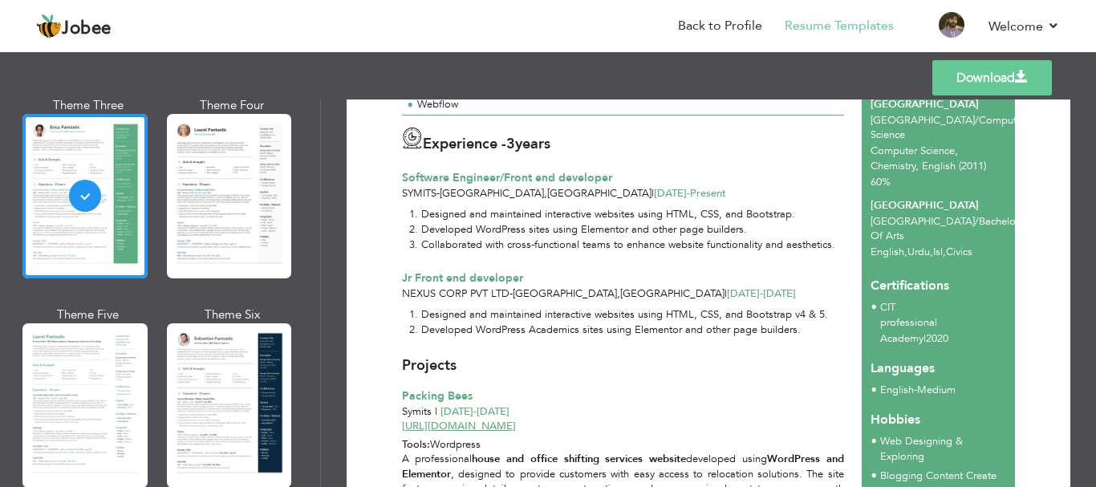
scroll to position [321, 0]
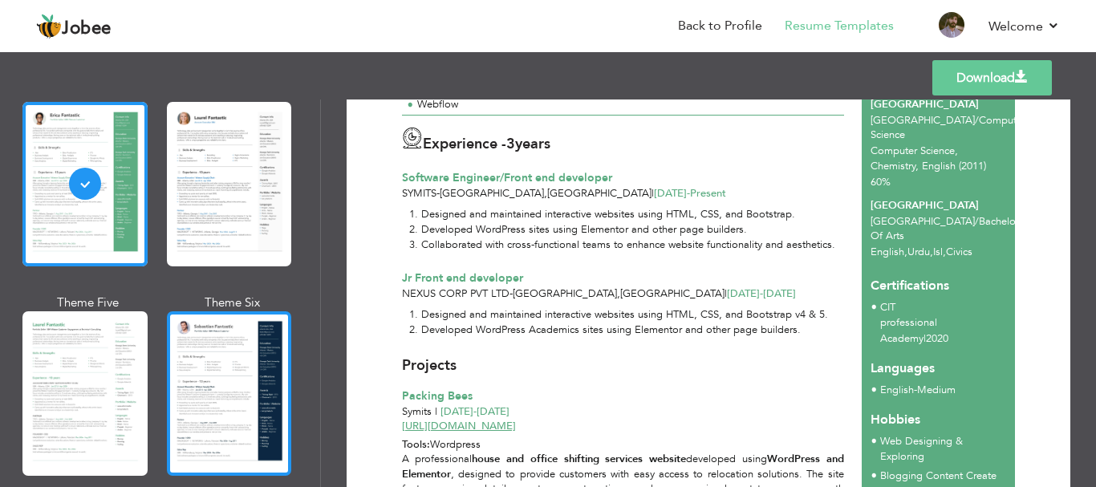
click at [224, 368] on div at bounding box center [229, 393] width 125 height 164
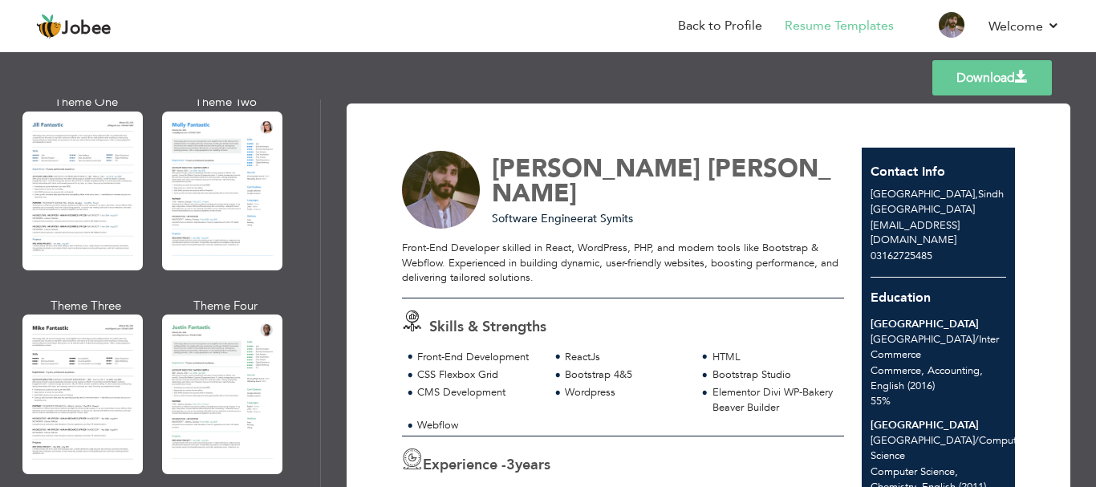
scroll to position [802, 0]
click at [977, 79] on link "Download" at bounding box center [992, 77] width 120 height 35
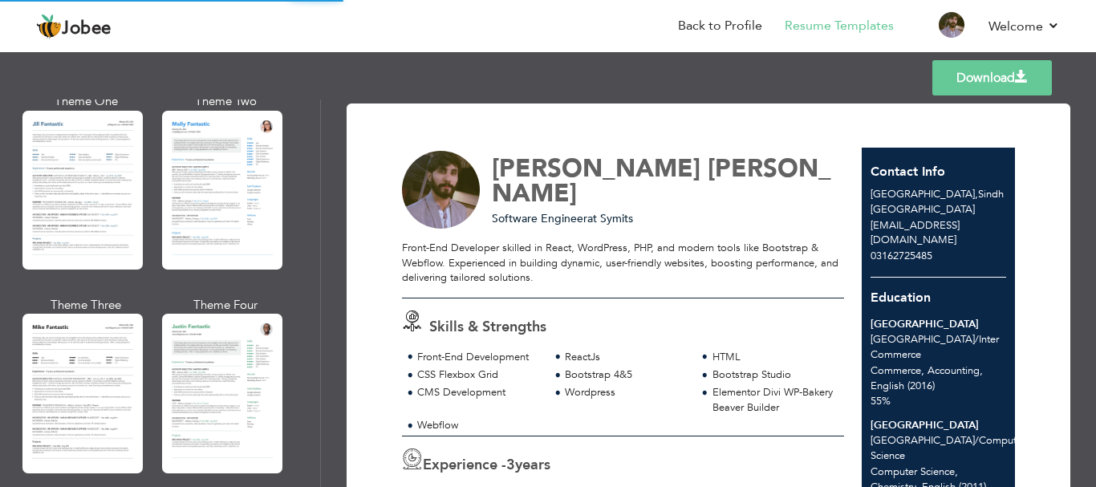
click at [1001, 75] on link "Download" at bounding box center [992, 77] width 120 height 35
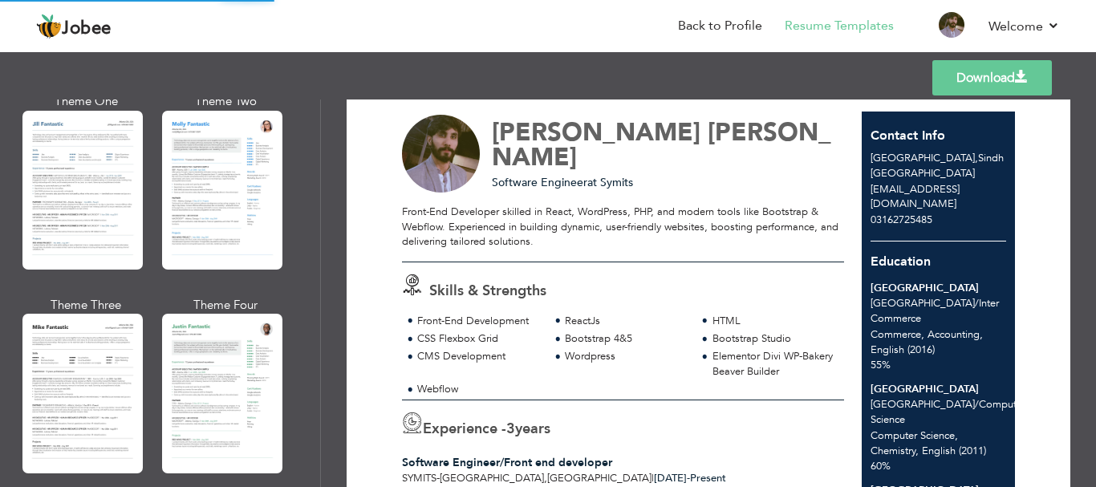
scroll to position [160, 0]
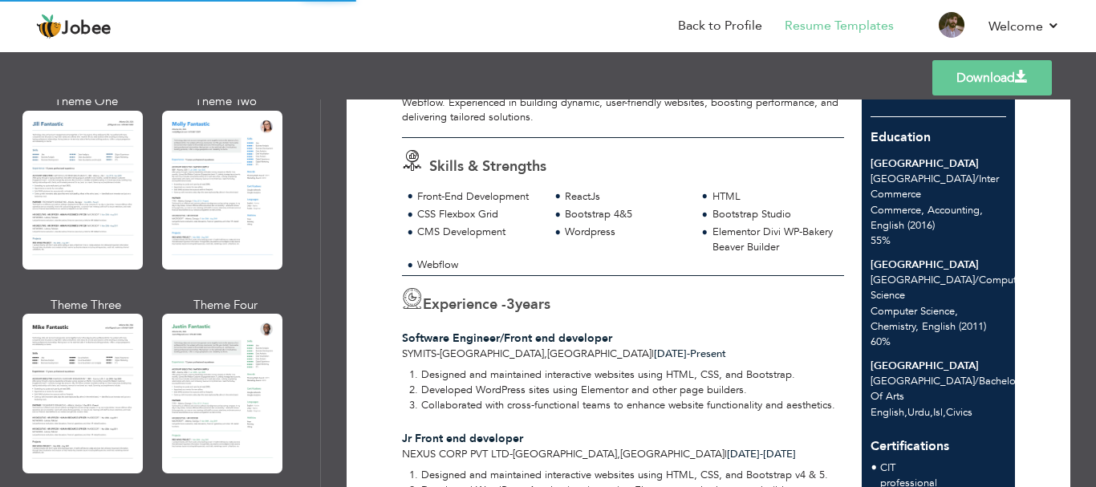
click at [1023, 76] on span at bounding box center [1021, 77] width 13 height 13
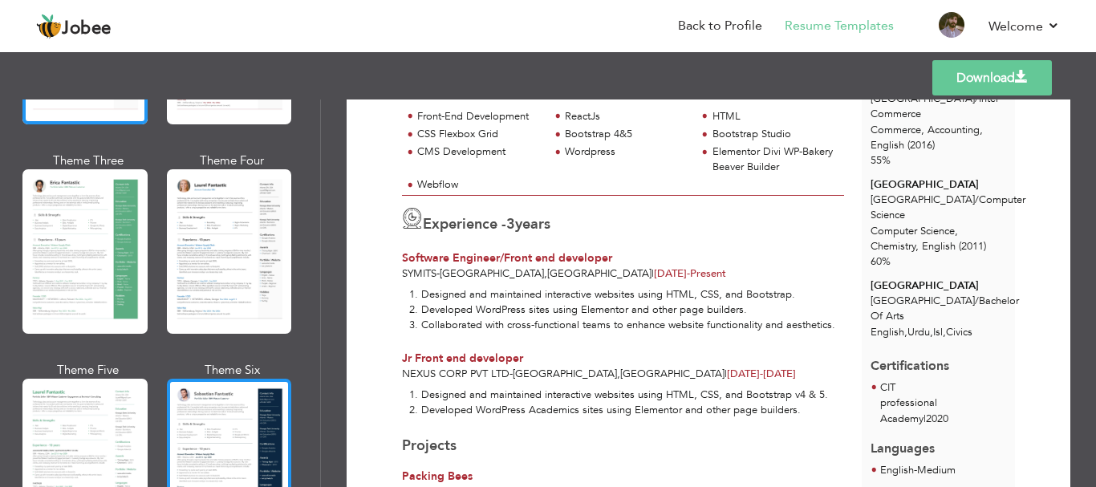
scroll to position [321, 0]
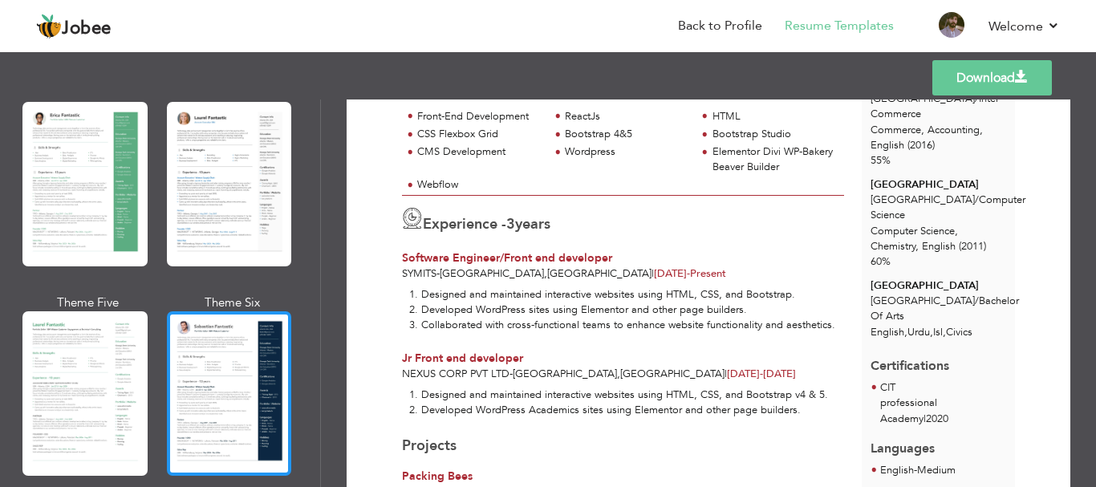
click at [213, 363] on div at bounding box center [229, 393] width 125 height 164
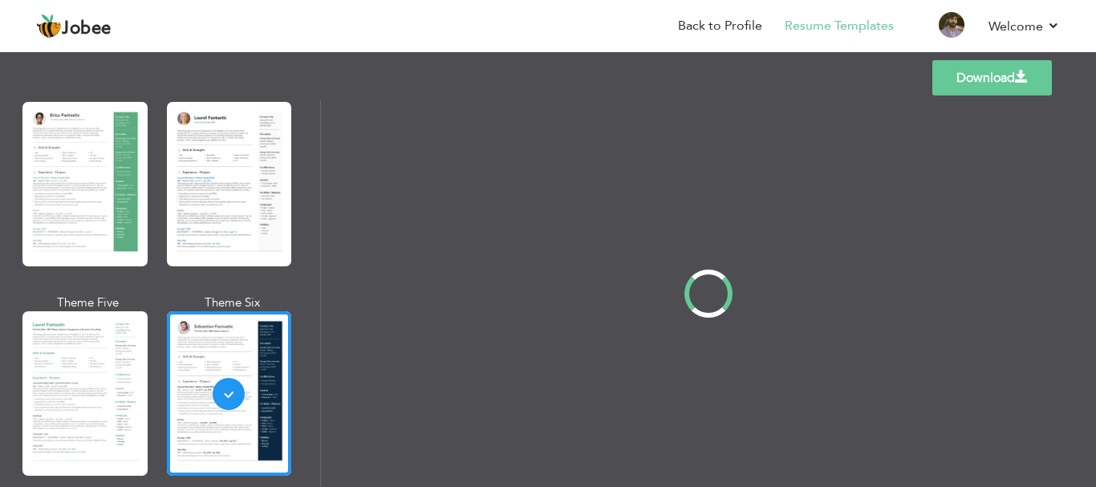
scroll to position [0, 0]
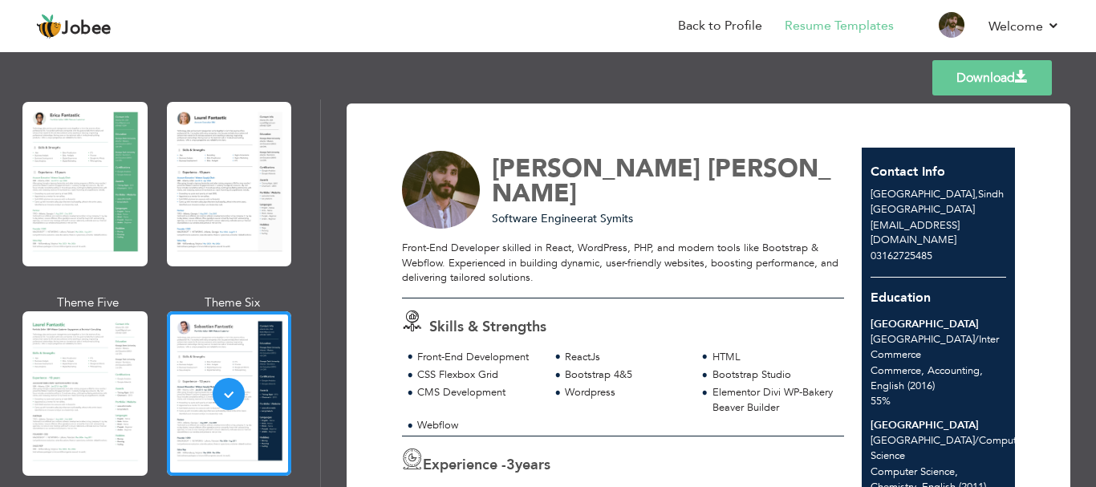
click at [999, 76] on link "Download" at bounding box center [992, 77] width 120 height 35
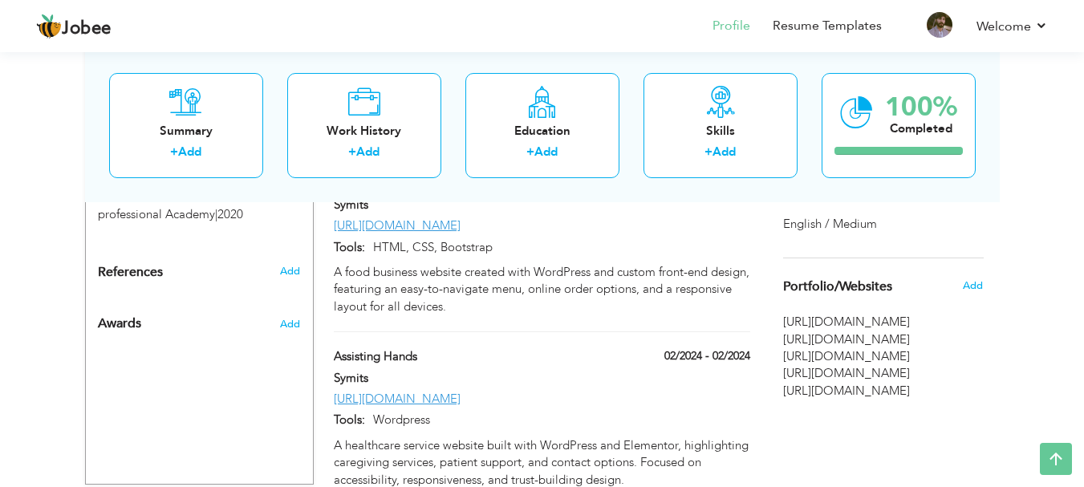
scroll to position [937, 0]
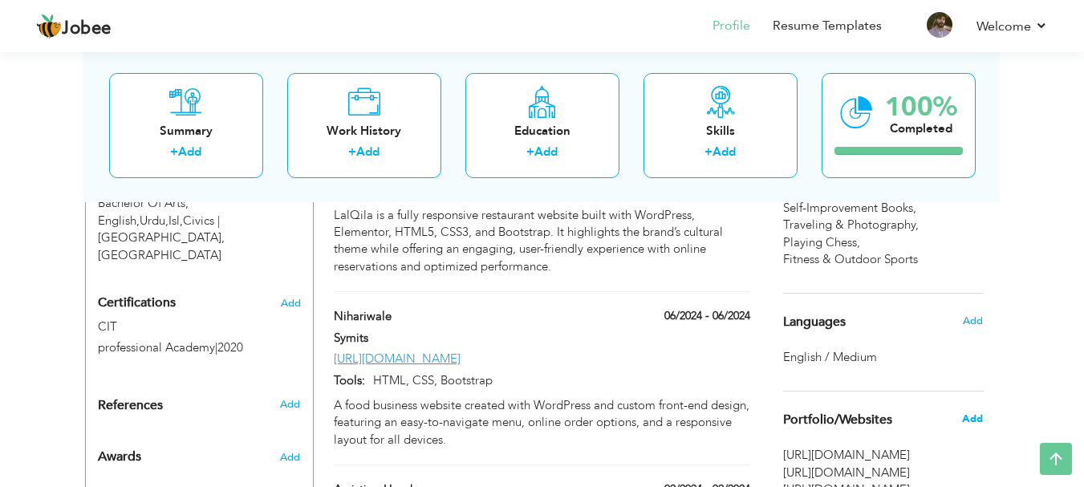
click at [969, 423] on span "Add" at bounding box center [972, 418] width 21 height 14
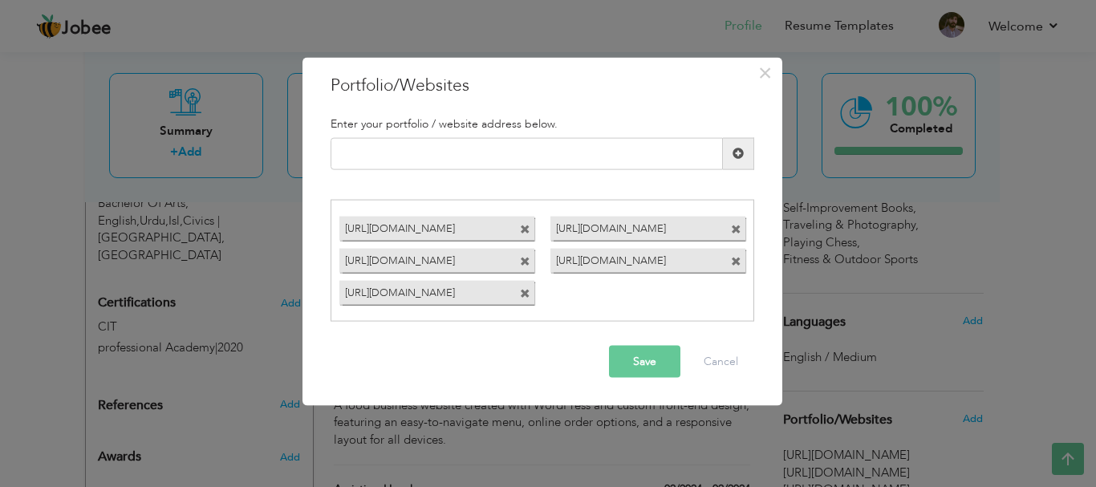
click at [524, 227] on span at bounding box center [525, 230] width 10 height 10
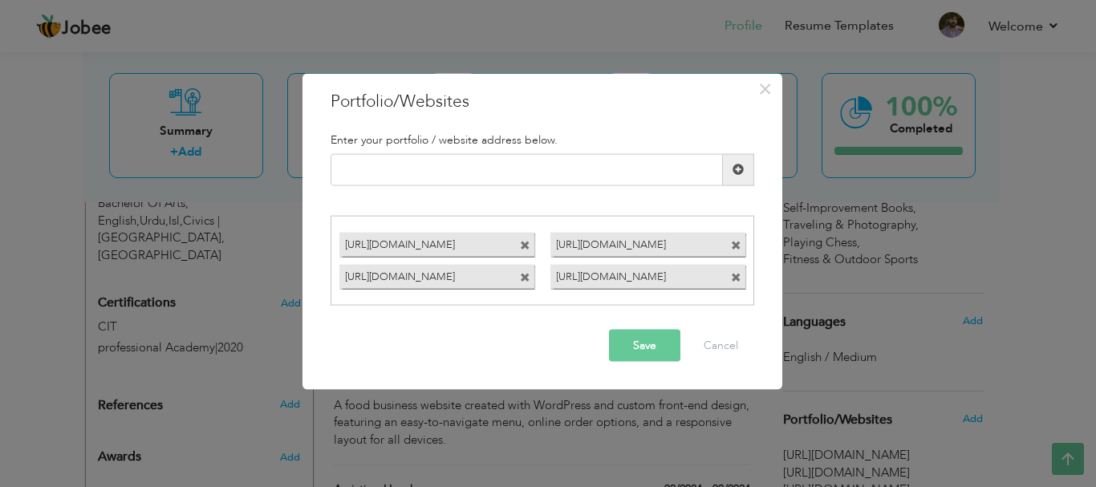
click at [652, 342] on button "Save" at bounding box center [644, 346] width 71 height 32
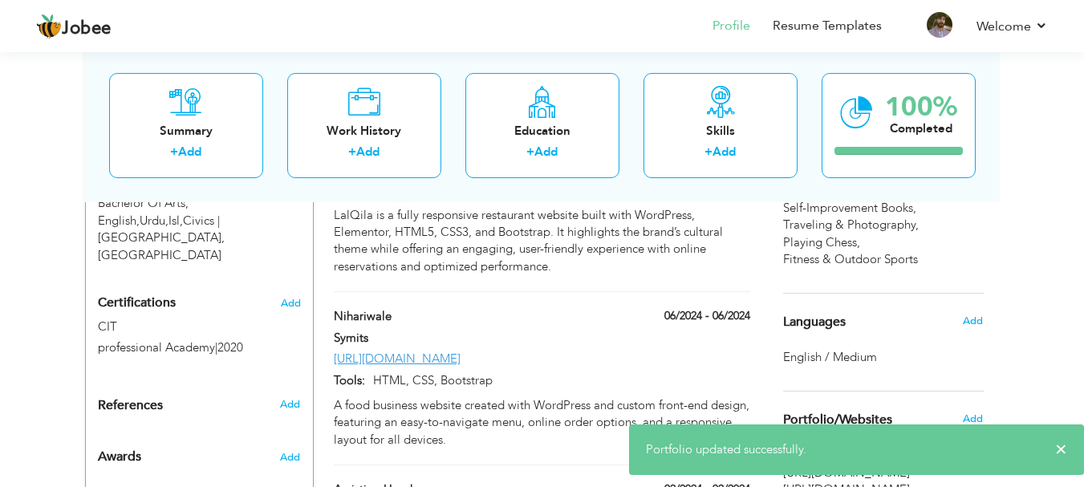
scroll to position [776, 0]
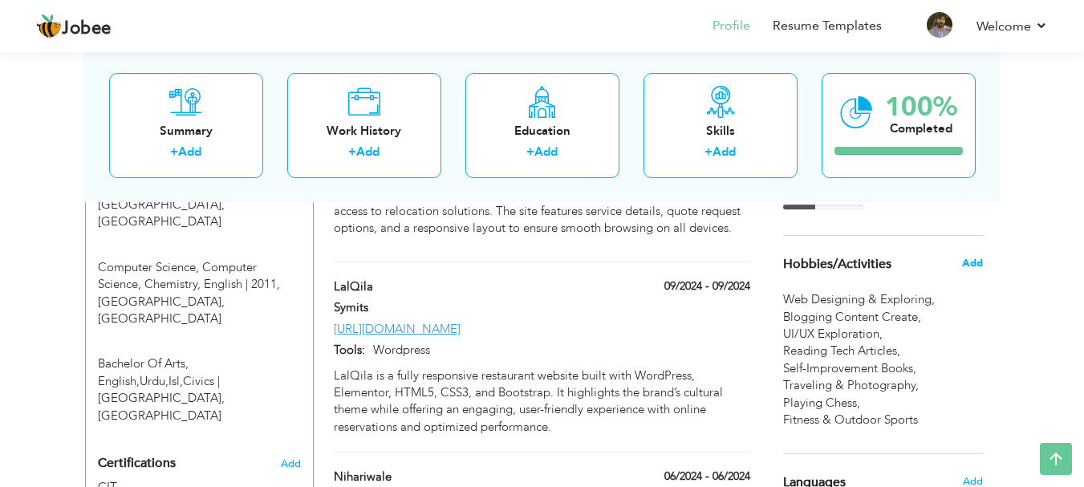
click at [970, 262] on span "Add" at bounding box center [972, 263] width 21 height 14
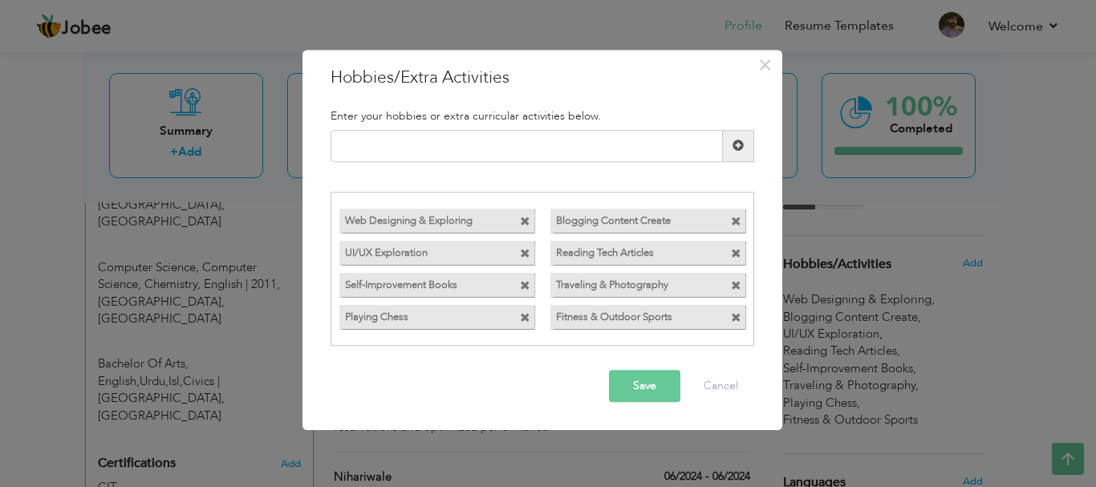
click at [735, 221] on span at bounding box center [736, 222] width 10 height 10
click at [736, 283] on span at bounding box center [736, 287] width 10 height 10
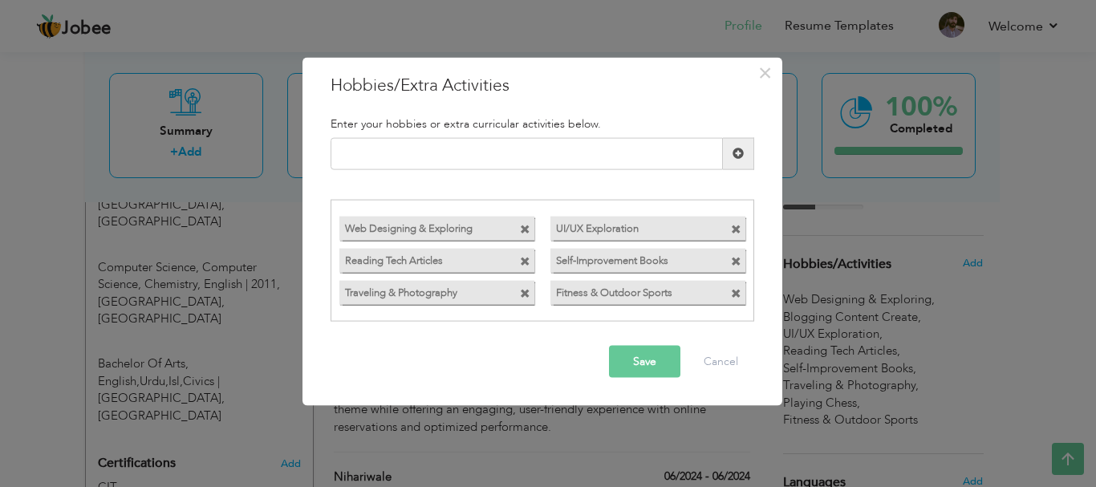
click at [645, 361] on button "Save" at bounding box center [644, 362] width 71 height 32
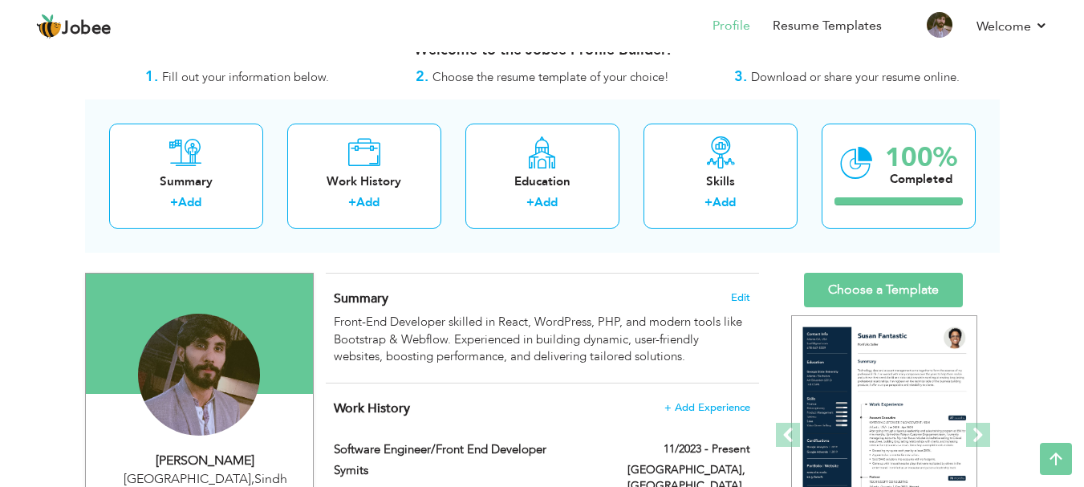
scroll to position [0, 0]
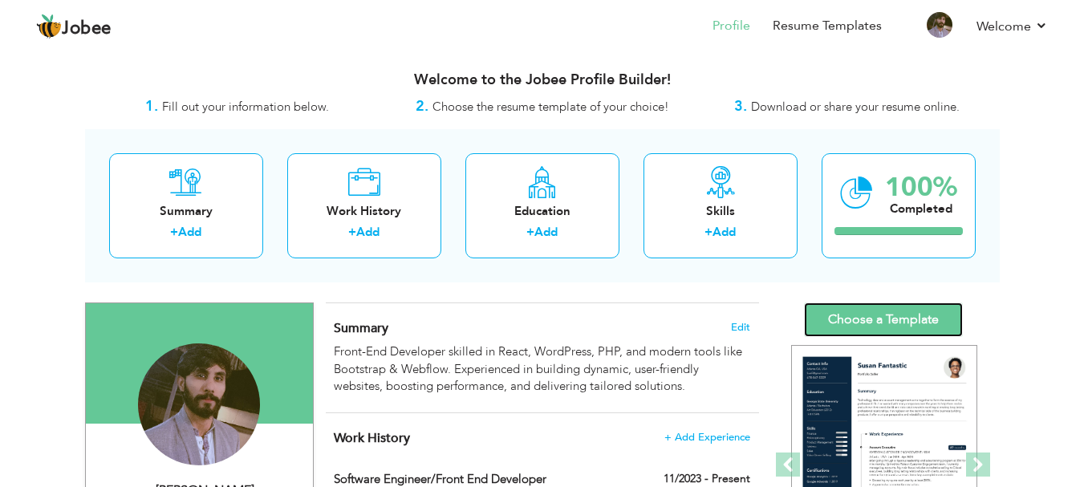
click at [867, 314] on link "Choose a Template" at bounding box center [883, 319] width 159 height 34
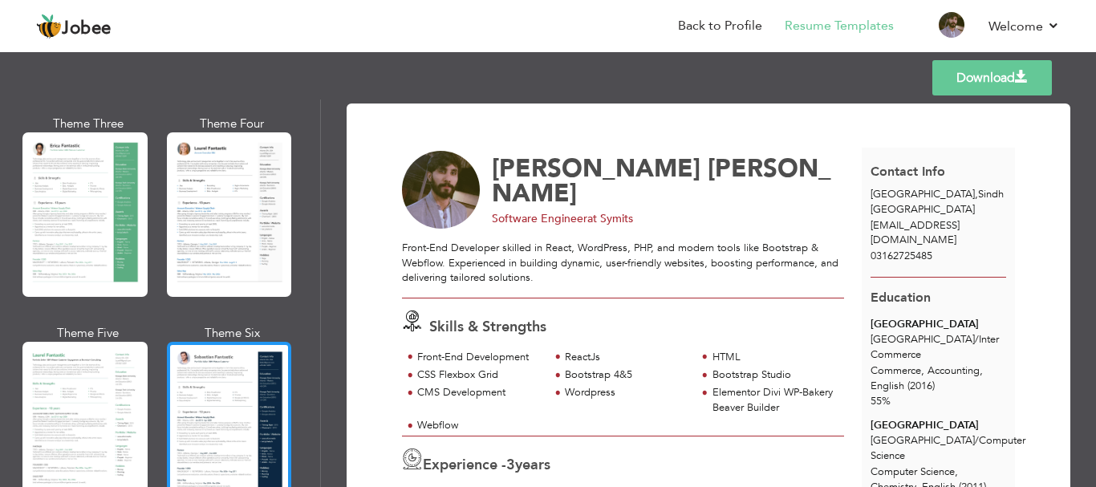
scroll to position [401, 0]
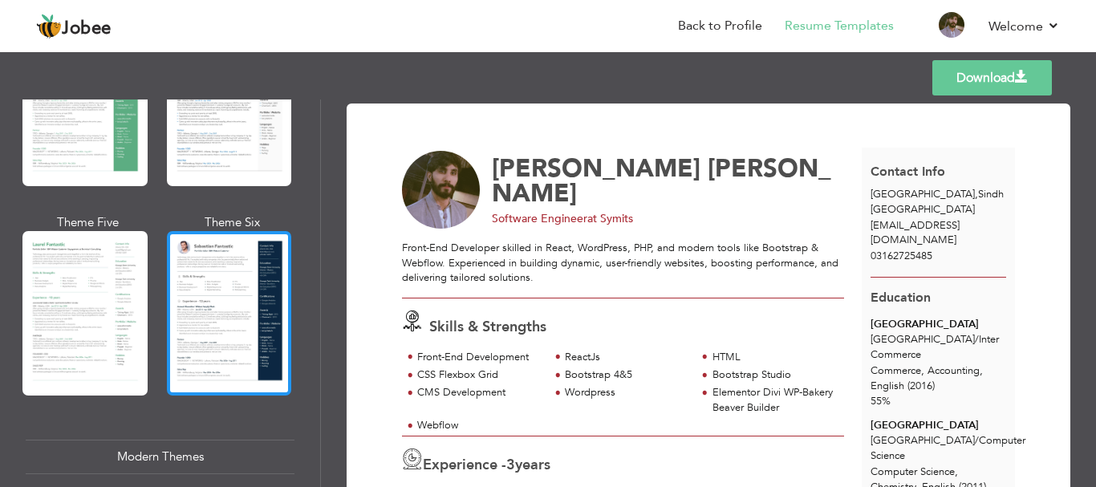
click at [209, 298] on div at bounding box center [229, 313] width 125 height 164
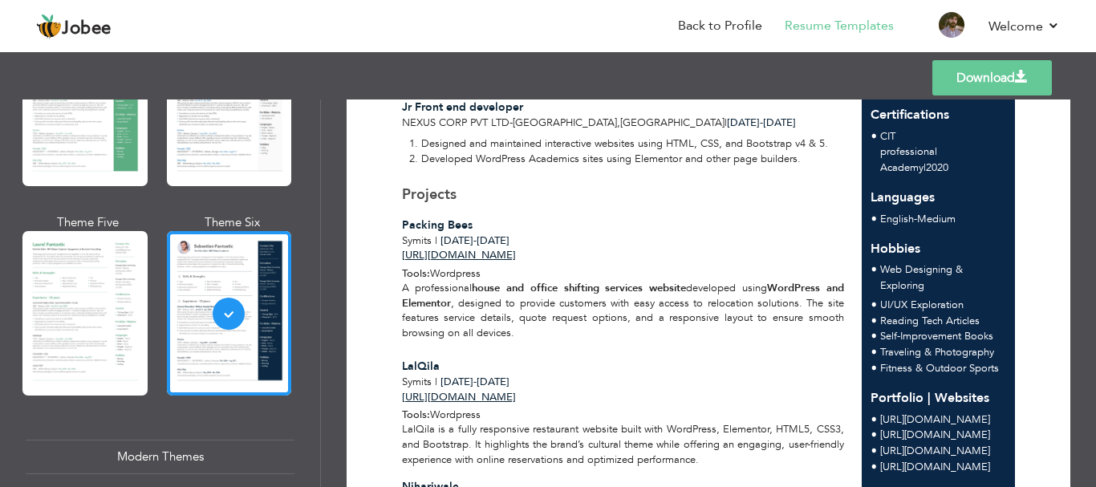
scroll to position [561, 0]
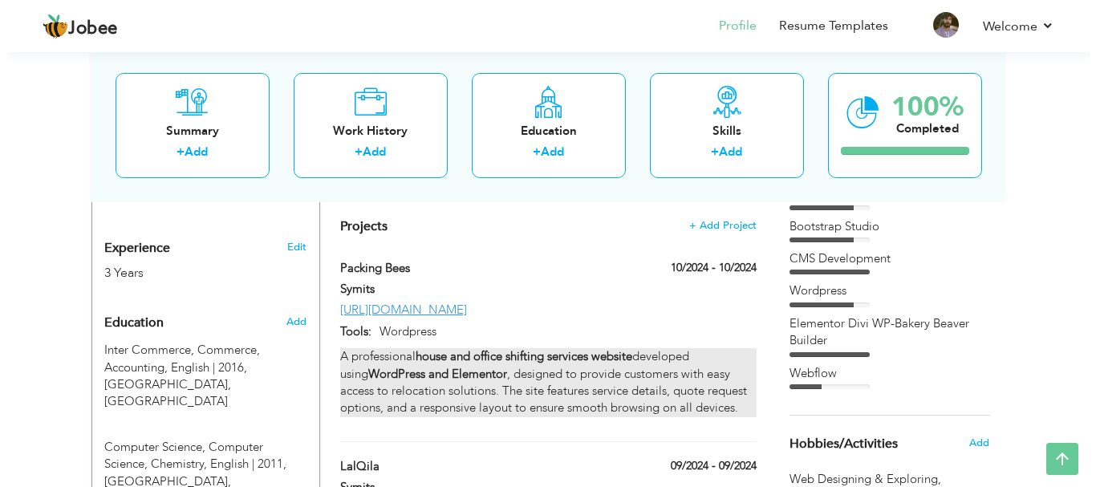
scroll to position [561, 0]
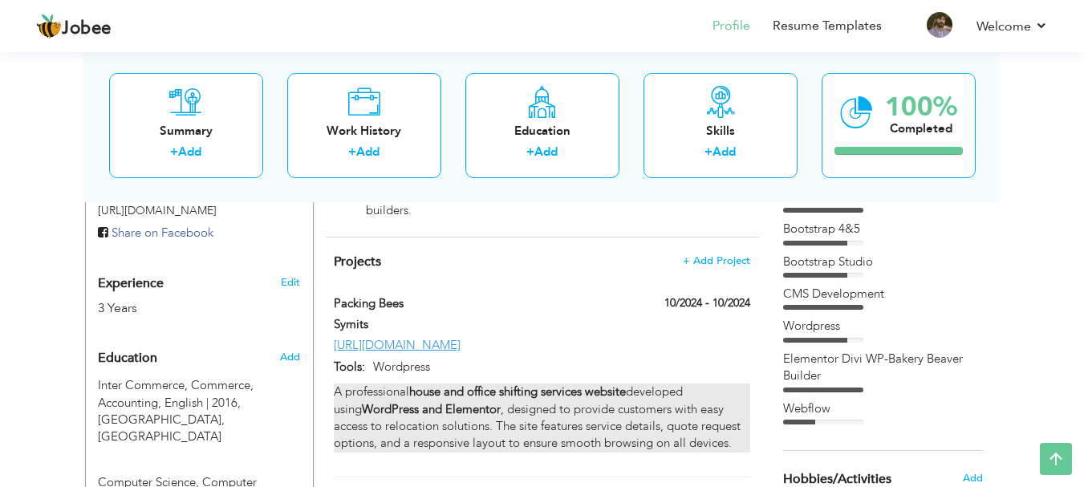
click at [657, 393] on p "A professional house and office shifting services website developed using WordP…" at bounding box center [541, 417] width 415 height 69
type input "Packing Bees"
type input "Symits"
type input "10/2024"
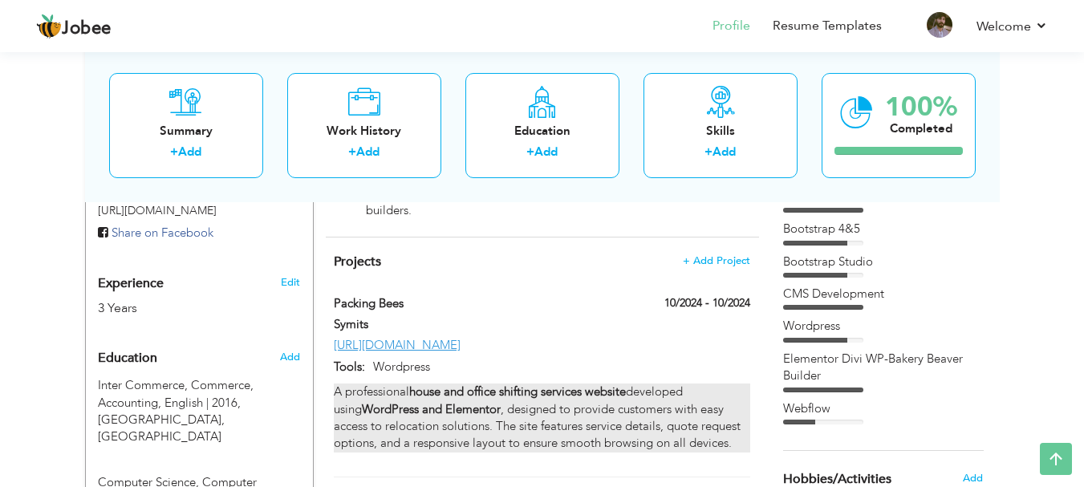
type input "[URL][DOMAIN_NAME]"
type input "Wordpress"
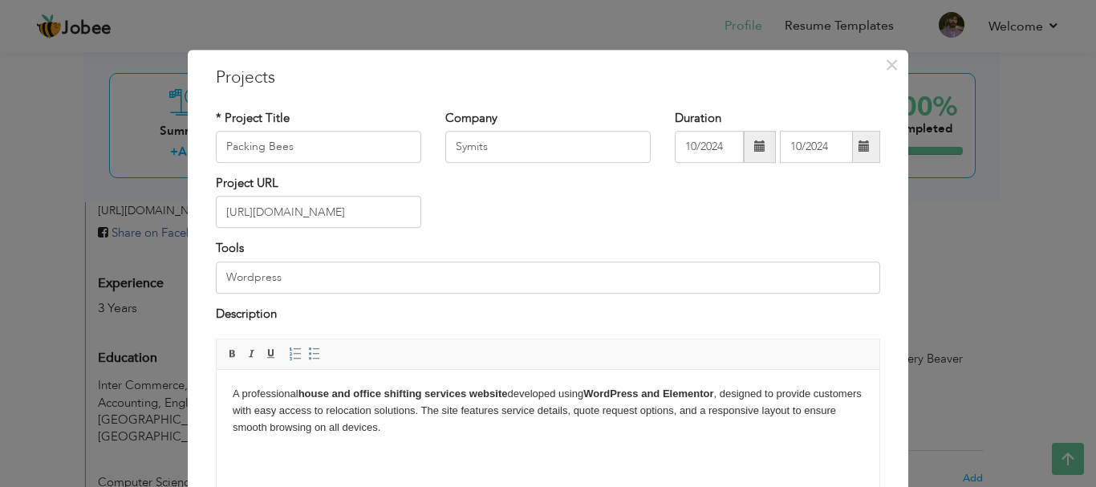
click at [338, 402] on p "A professional house and office shifting services website developed using WordP…" at bounding box center [548, 411] width 630 height 50
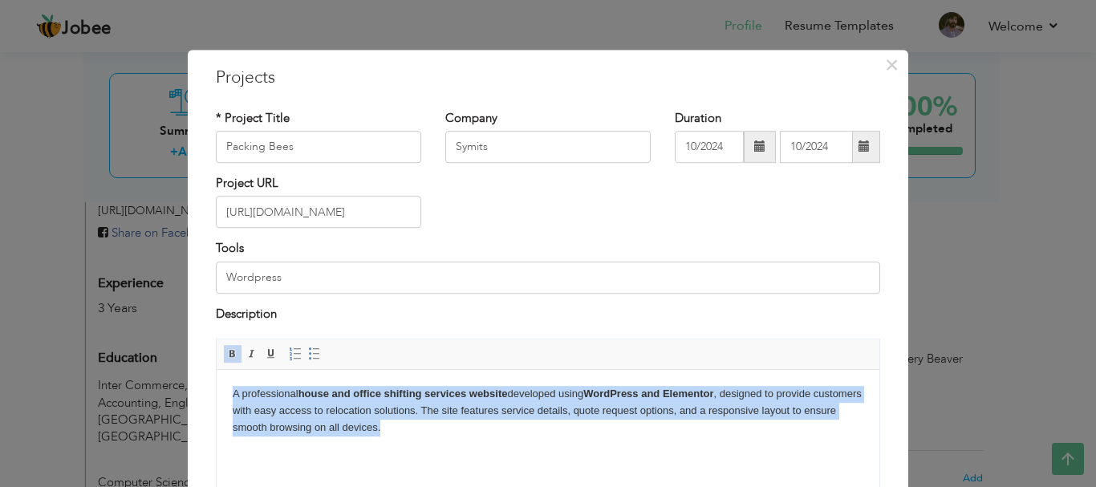
click at [338, 402] on p "A professional house and office shifting services website developed using WordP…" at bounding box center [548, 411] width 630 height 50
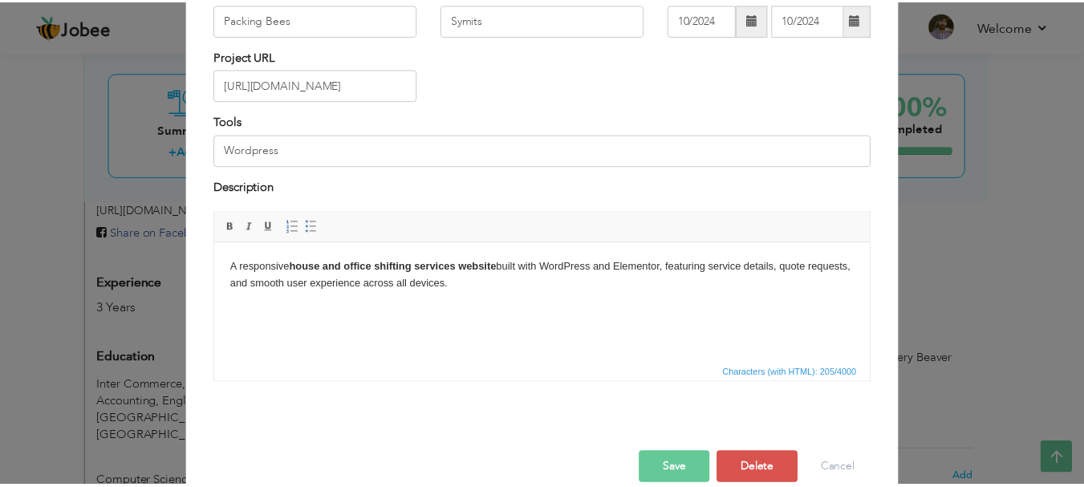
scroll to position [153, 0]
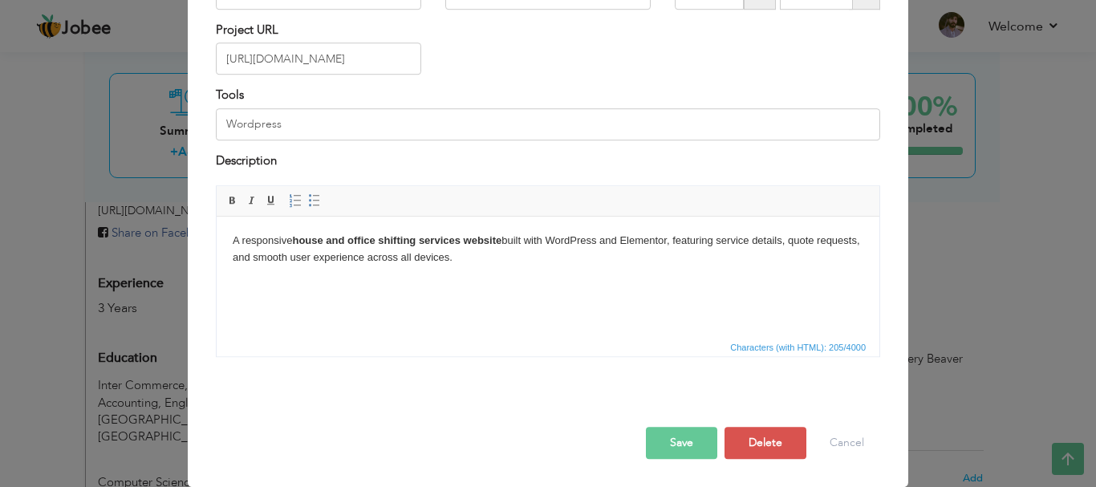
click at [670, 440] on button "Save" at bounding box center [681, 443] width 71 height 32
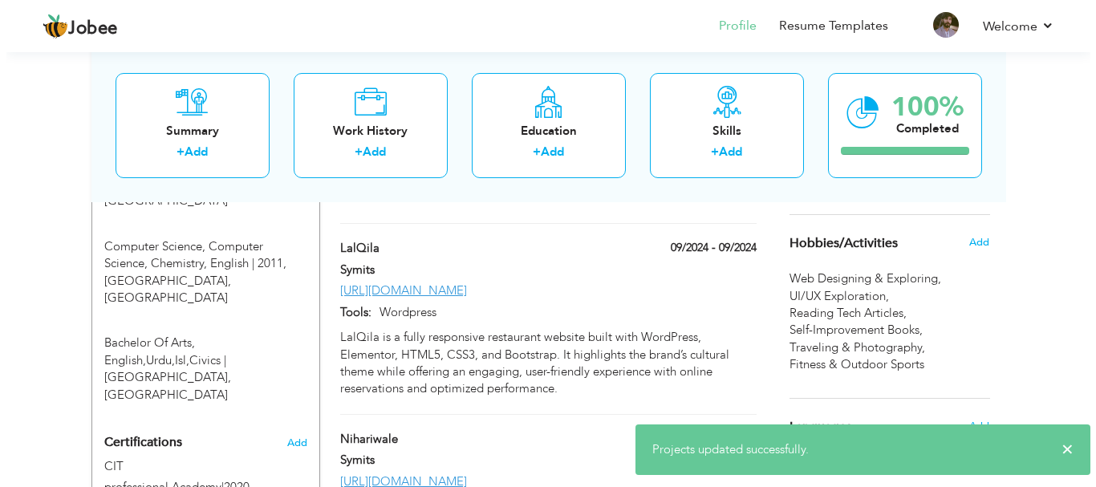
scroll to position [802, 0]
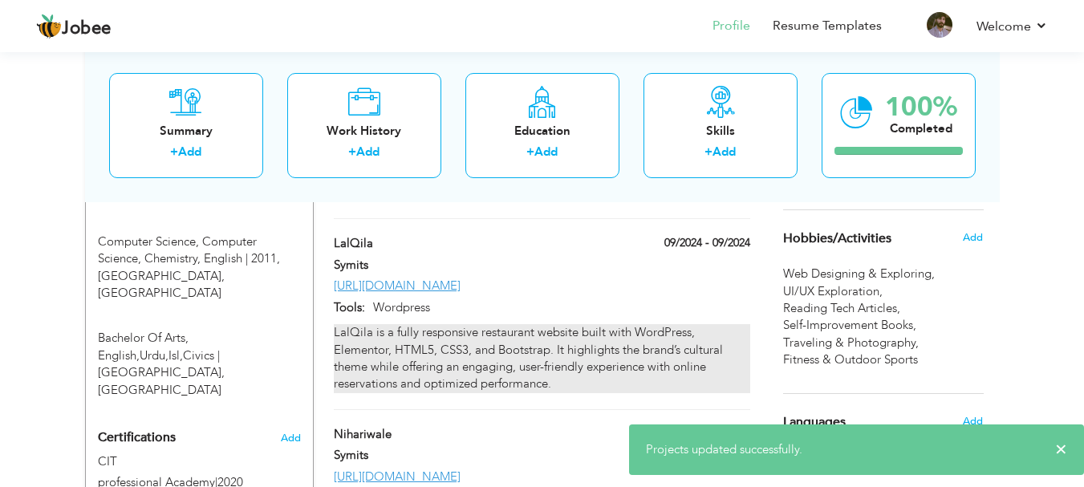
click at [471, 330] on div "LalQila is a fully responsive restaurant website built with WordPress, Elemento…" at bounding box center [541, 358] width 415 height 69
type input "LalQila"
type input "09/2024"
type input "https://lalqila.com/"
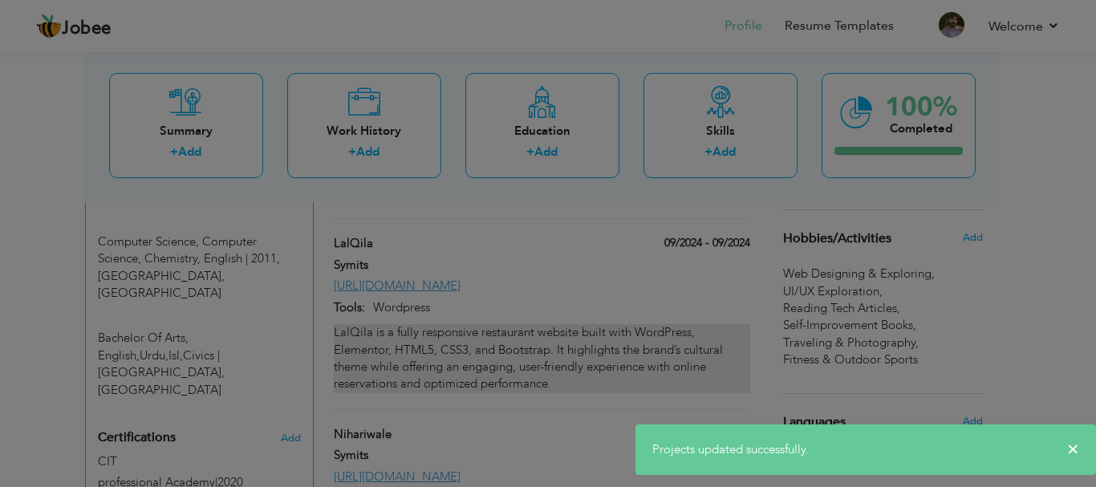
scroll to position [0, 0]
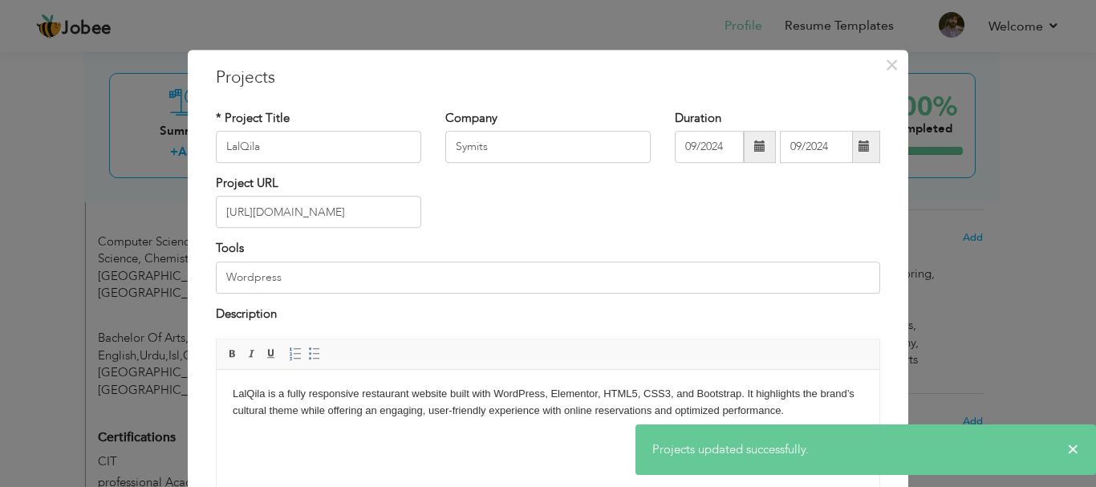
click at [367, 404] on body "LalQila is a fully responsive restaurant website built with WordPress, Elemento…" at bounding box center [548, 403] width 630 height 34
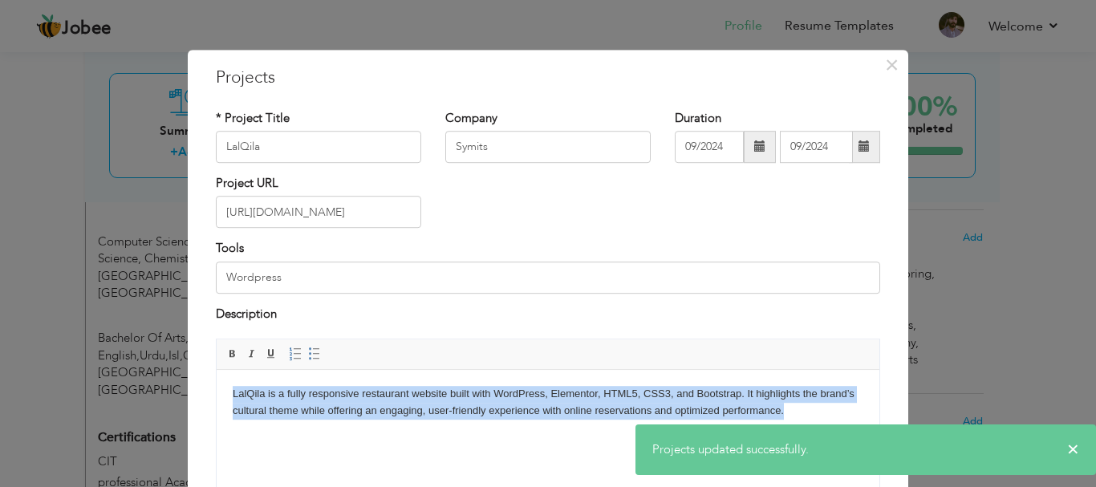
click at [367, 404] on body "LalQila is a fully responsive restaurant website built with WordPress, Elemento…" at bounding box center [548, 403] width 630 height 34
copy body "LalQila is a fully responsive restaurant website built with WordPress, Elemento…"
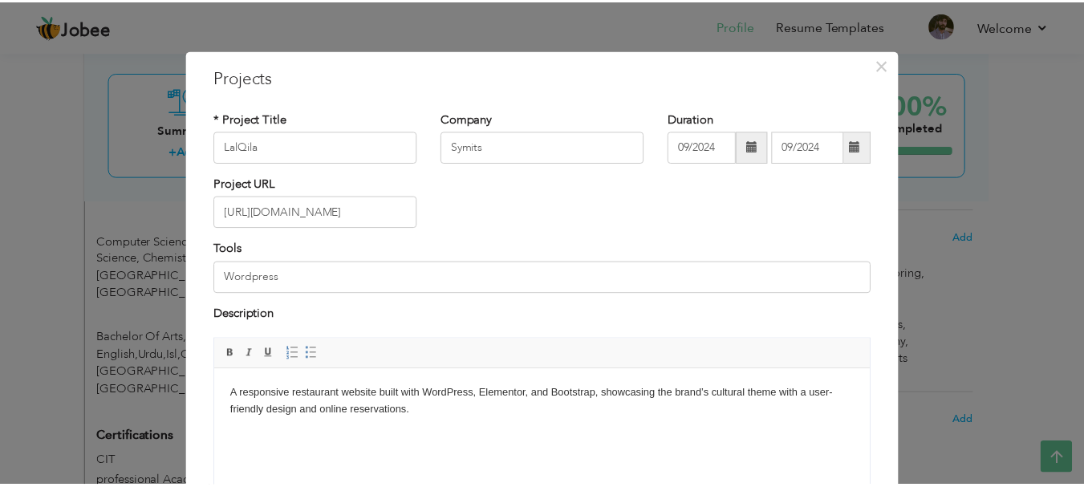
scroll to position [153, 0]
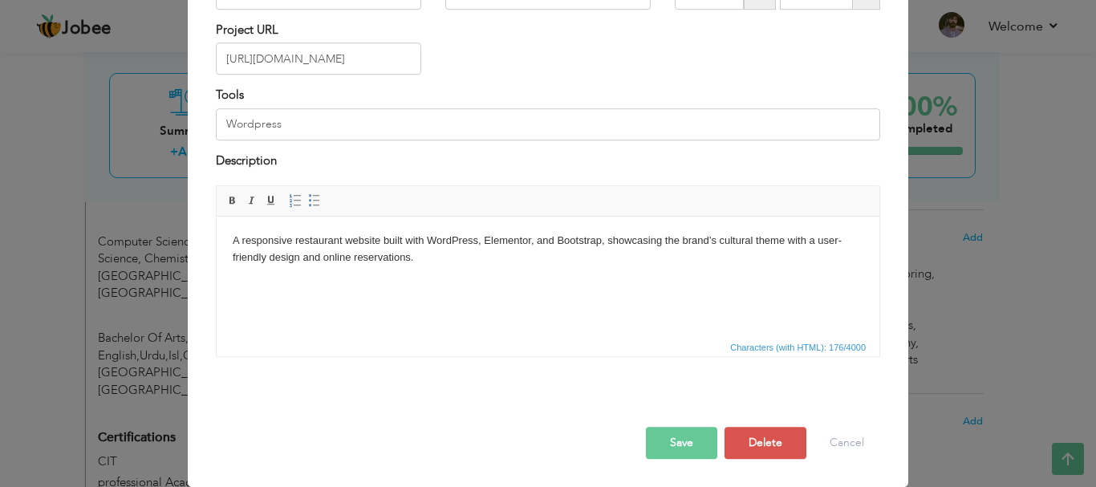
click at [663, 438] on button "Save" at bounding box center [681, 443] width 71 height 32
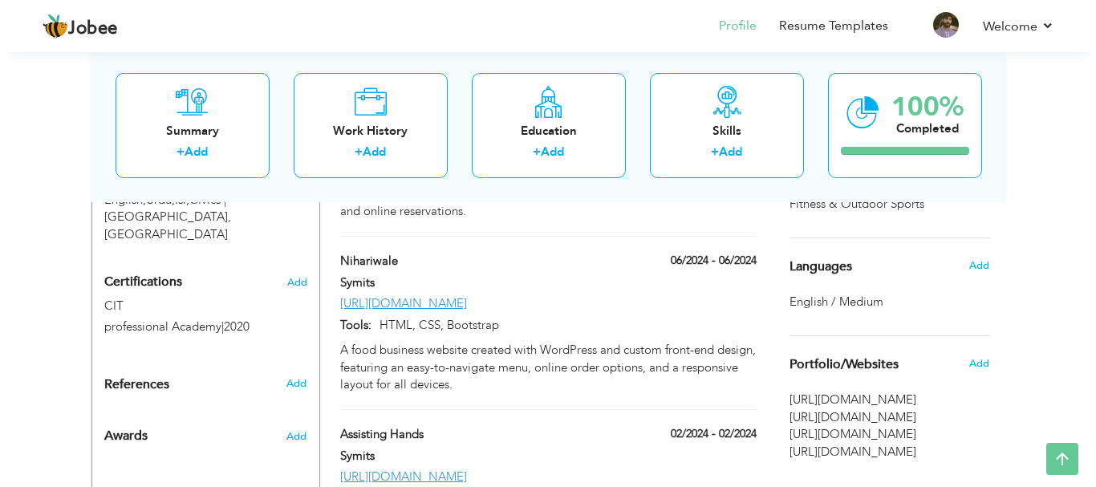
scroll to position [951, 0]
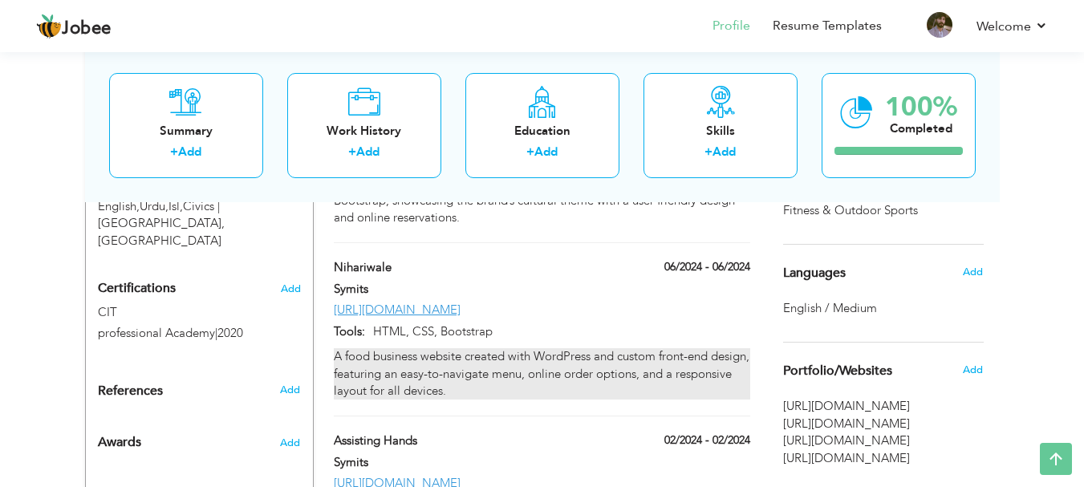
click at [504, 348] on div "A food business website created with WordPress and custom front-end design, fea…" at bounding box center [541, 373] width 415 height 51
type input "Nihariwale"
type input "06/2024"
type input "https://www.nihariwale.com.pk/"
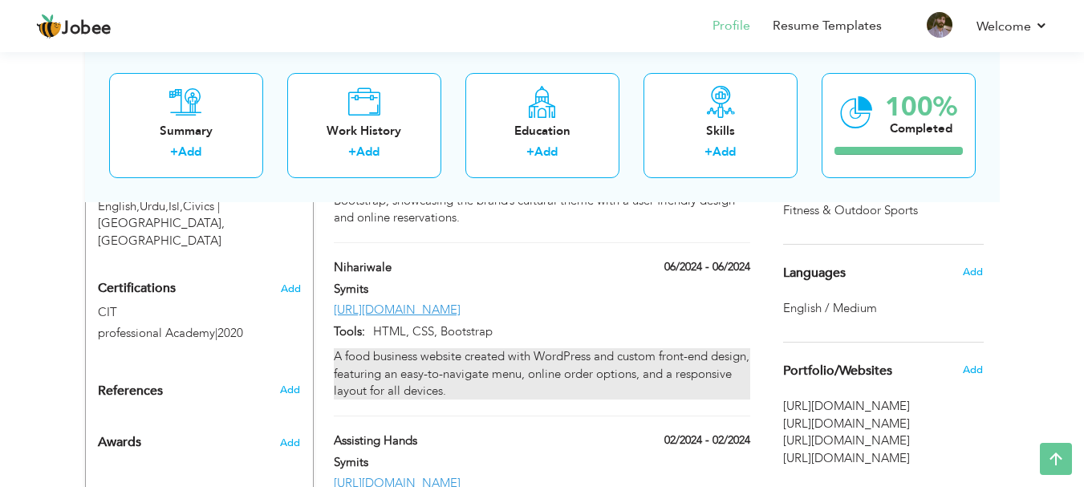
type input "HTML, CSS, Bootstrap"
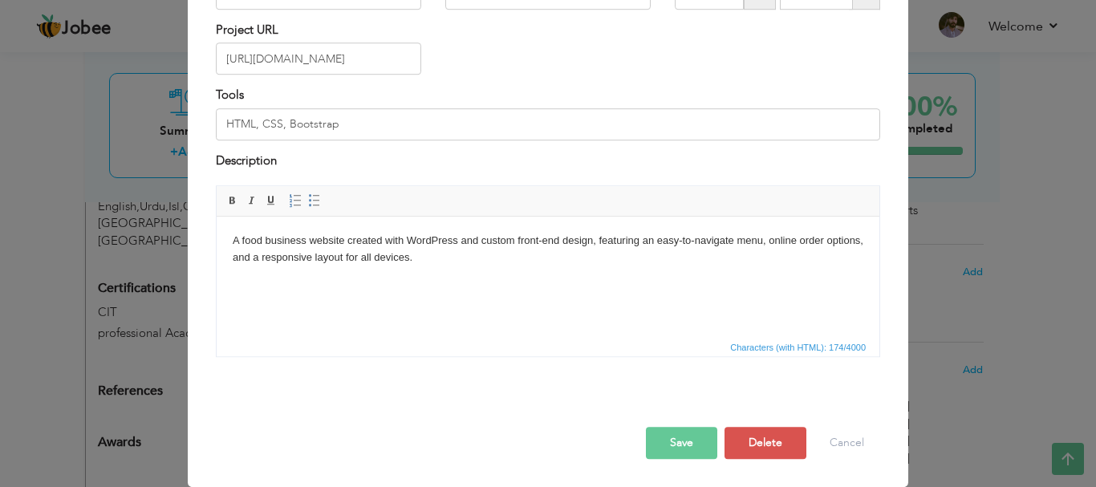
scroll to position [0, 0]
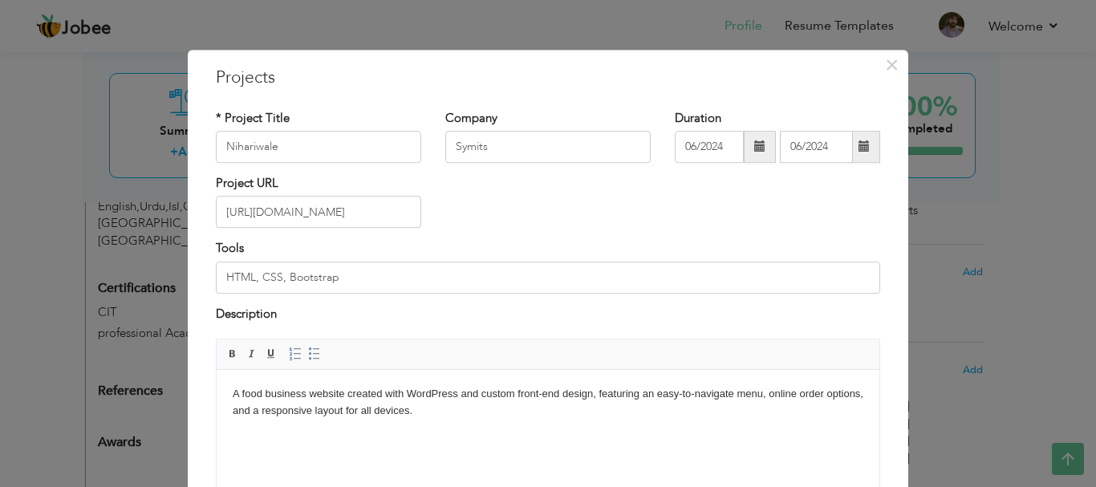
click at [430, 427] on html "A food business website created with WordPress and custom front-end design, fea…" at bounding box center [548, 403] width 662 height 66
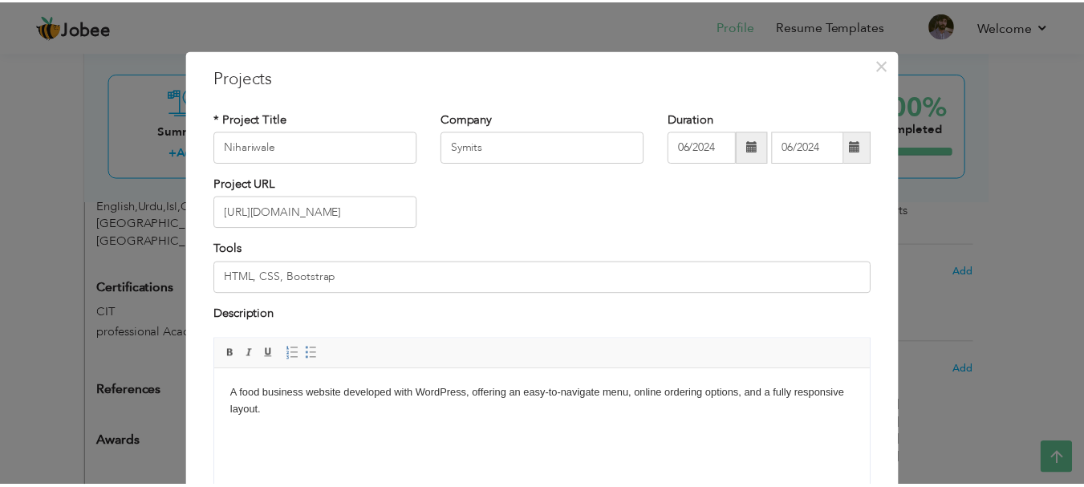
scroll to position [153, 0]
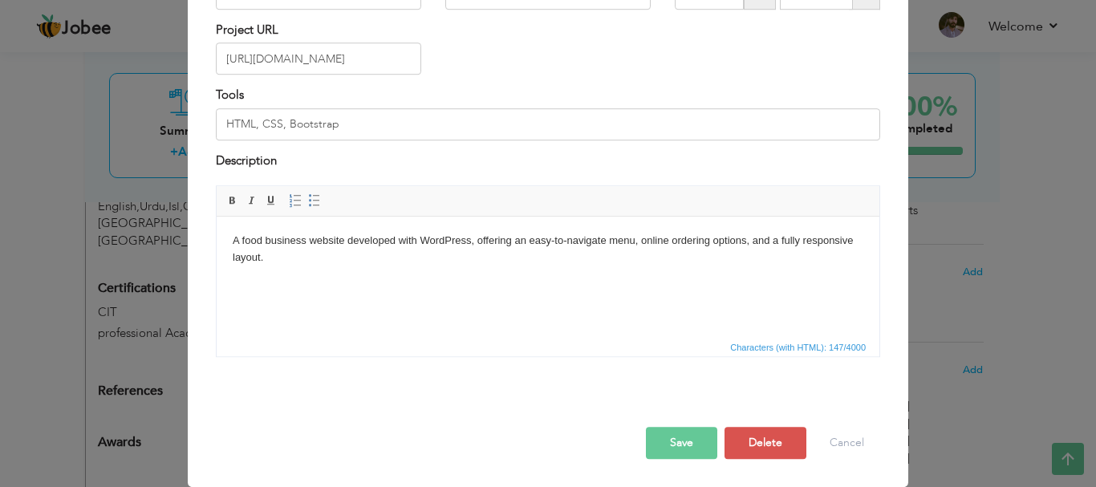
click at [677, 446] on button "Save" at bounding box center [681, 443] width 71 height 32
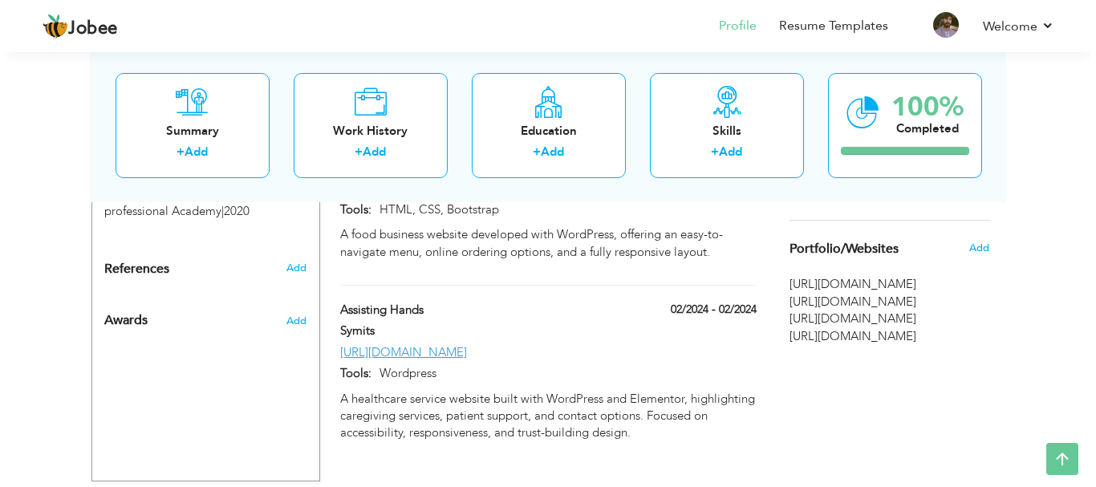
scroll to position [1112, 0]
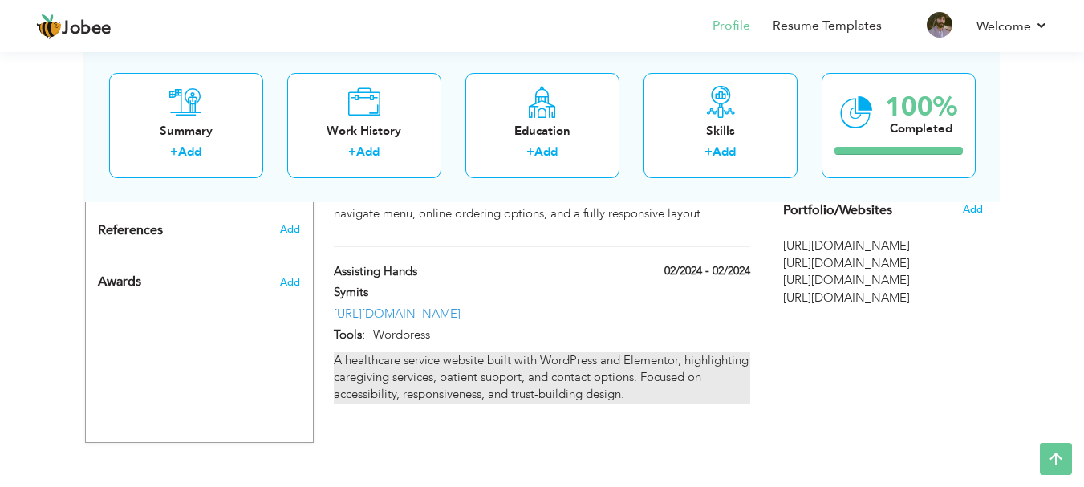
click at [481, 352] on div "A healthcare service website built with WordPress and Elementor, highlighting c…" at bounding box center [541, 377] width 415 height 51
type input "Assisting Hands"
type input "02/2024"
type input "https://assistinghandsbostonnorthshore.com/"
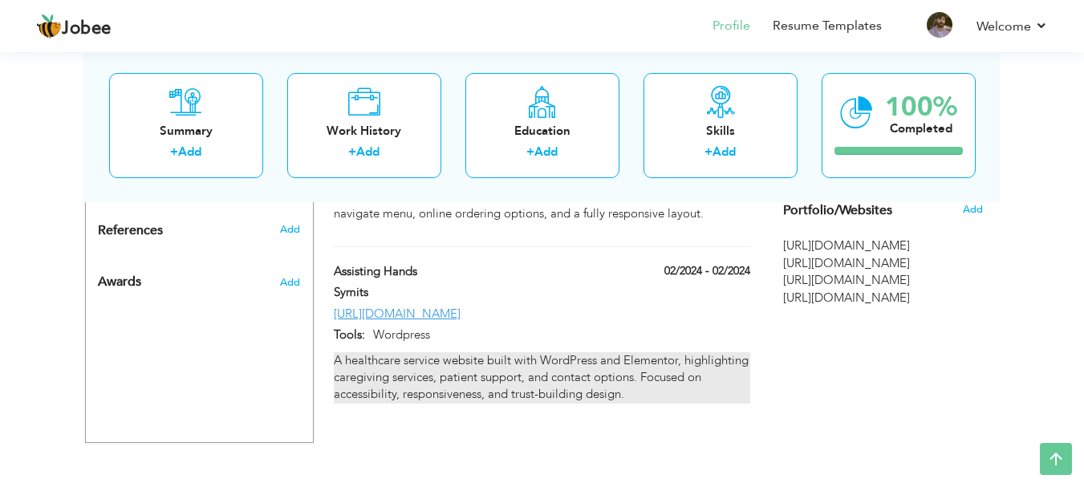
type input "Wordpress"
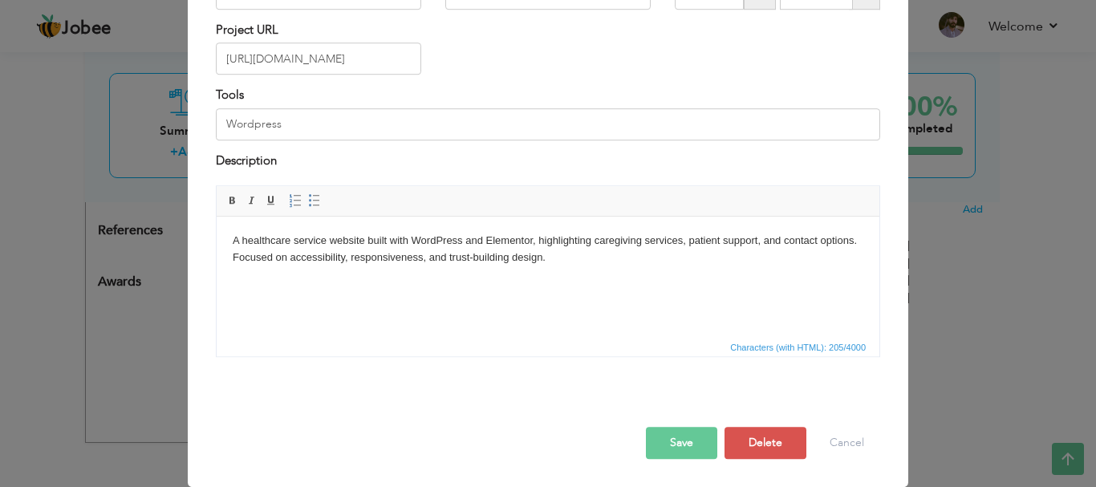
scroll to position [0, 0]
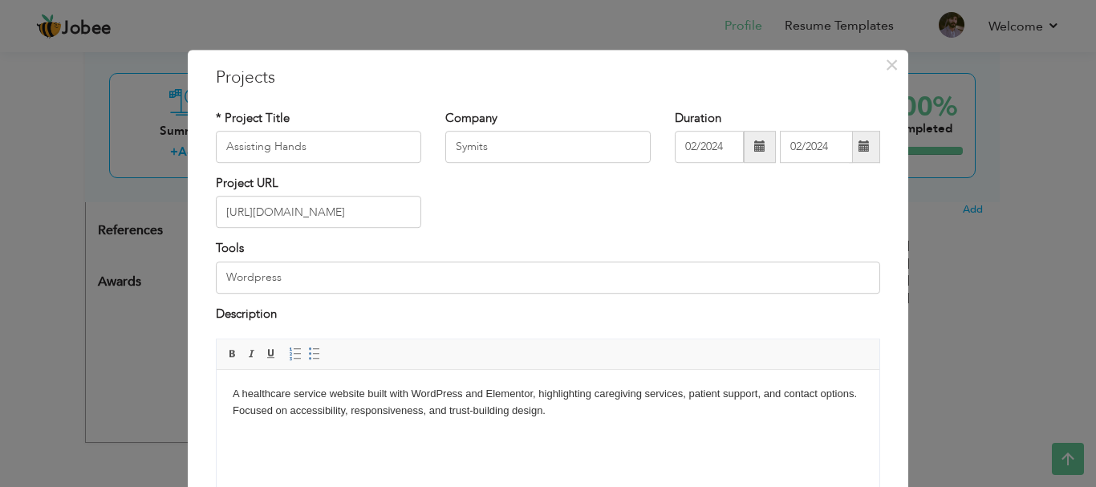
click at [391, 403] on body "A healthcare service website built with WordPress and Elementor, highlighting c…" at bounding box center [548, 403] width 630 height 34
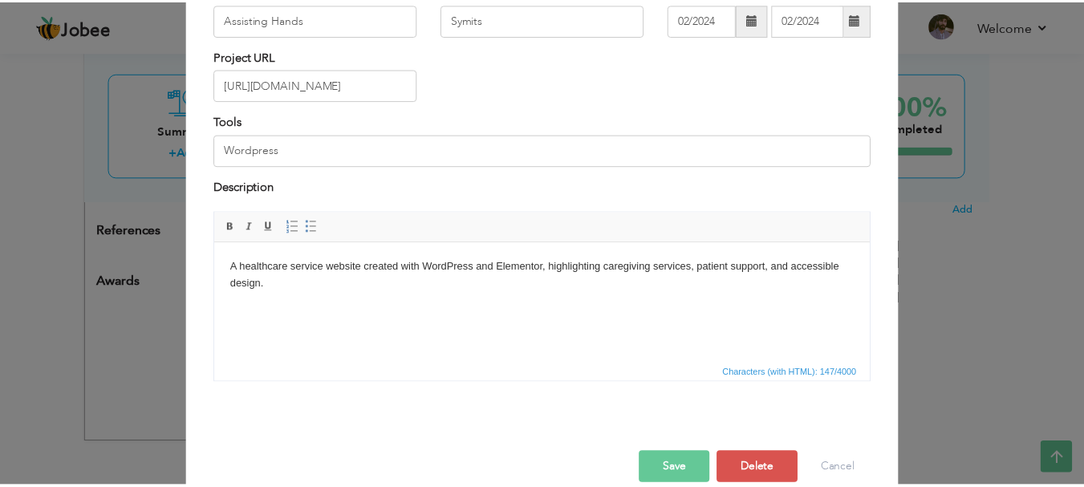
scroll to position [153, 0]
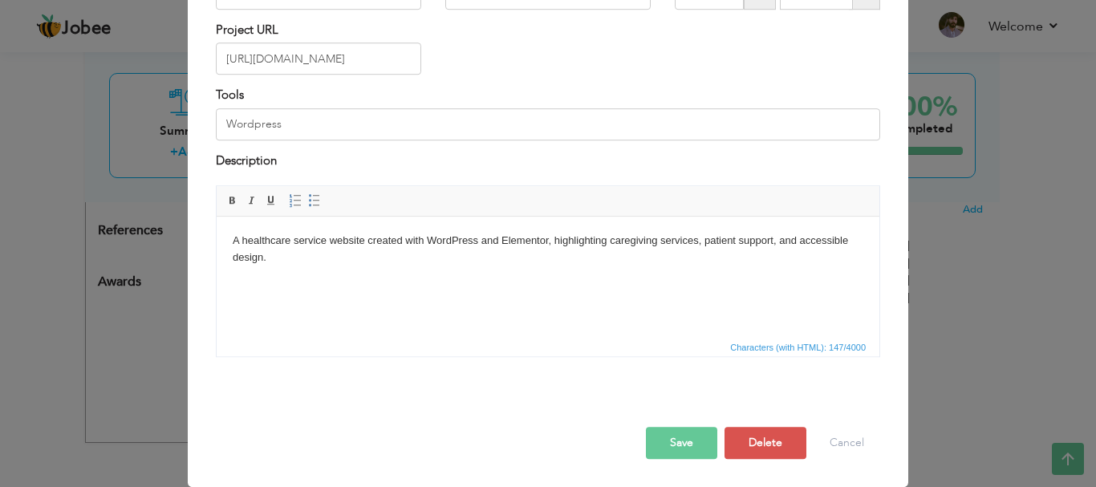
click at [692, 448] on button "Save" at bounding box center [681, 443] width 71 height 32
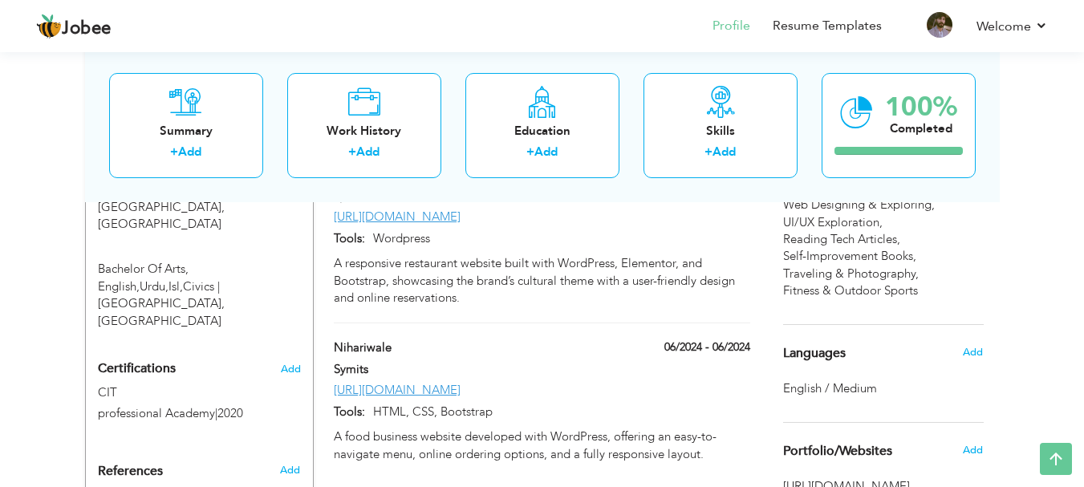
scroll to position [791, 0]
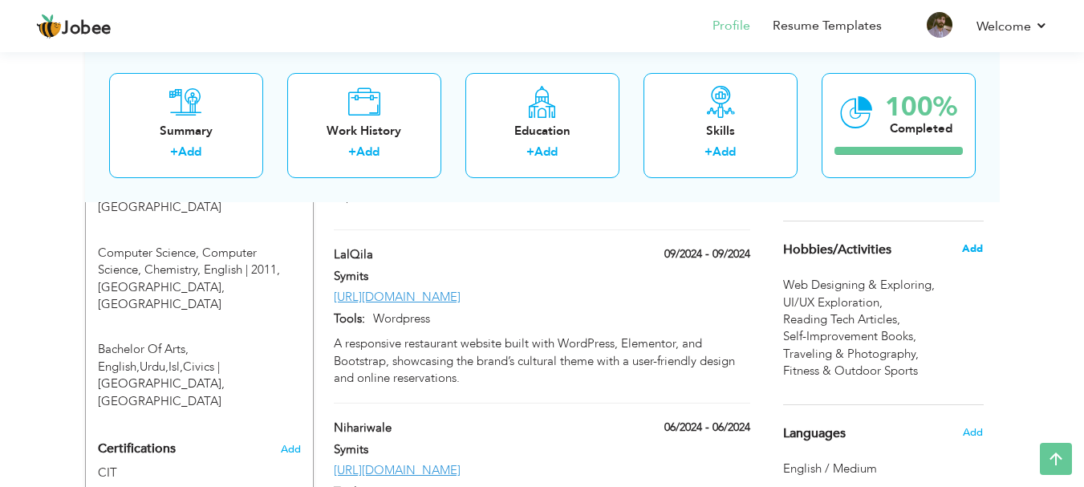
click at [967, 249] on span "Add" at bounding box center [972, 248] width 21 height 14
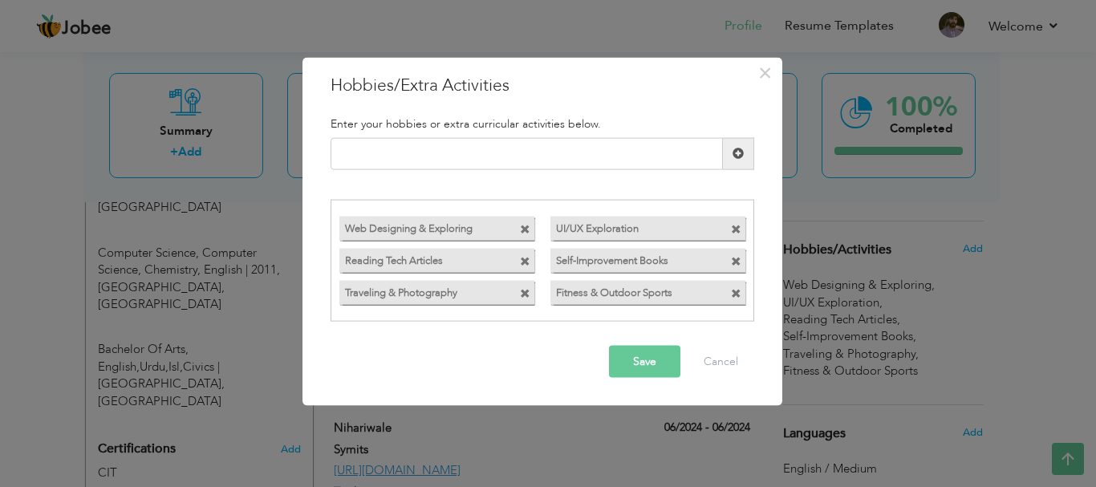
click at [735, 297] on span at bounding box center [736, 294] width 10 height 10
click at [636, 353] on button "Save" at bounding box center [644, 362] width 71 height 32
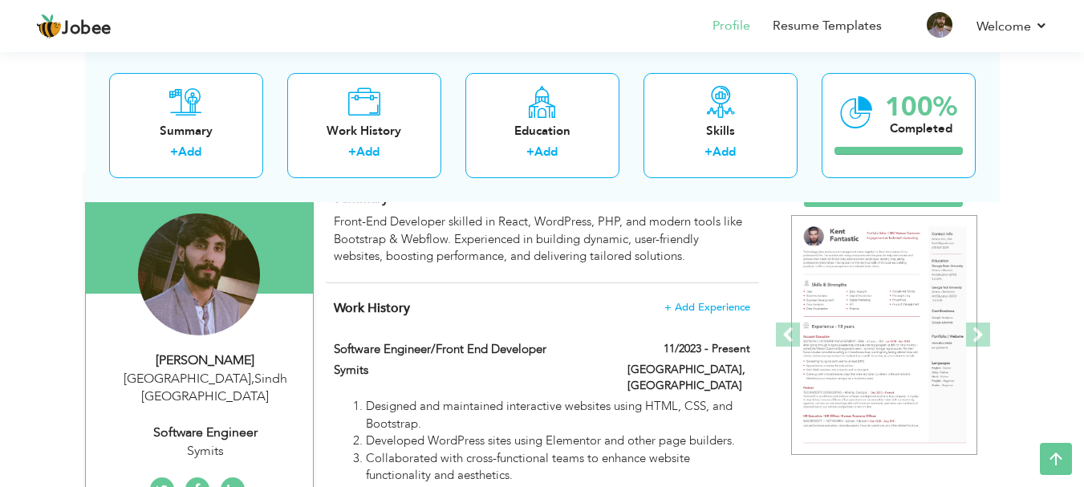
scroll to position [80, 0]
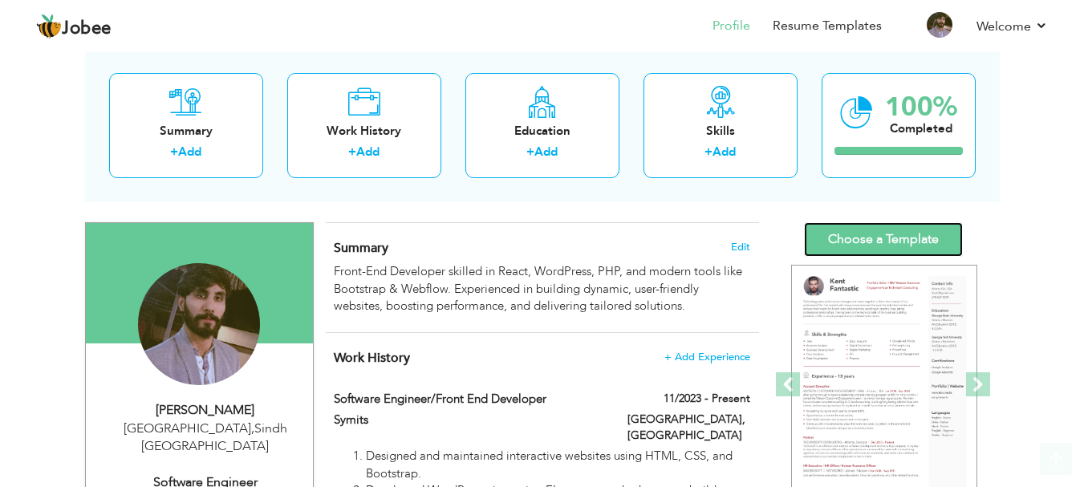
click at [873, 245] on link "Choose a Template" at bounding box center [883, 239] width 159 height 34
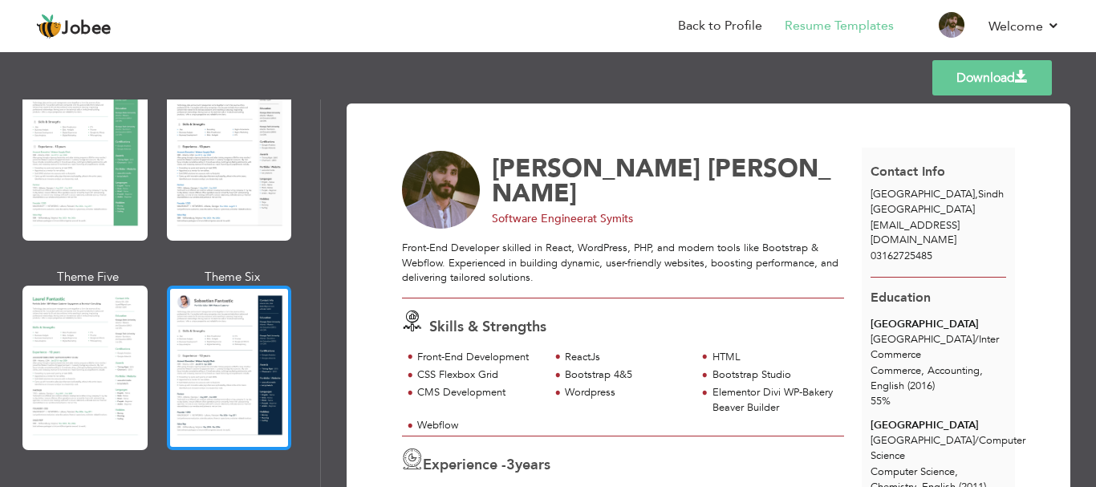
scroll to position [321, 0]
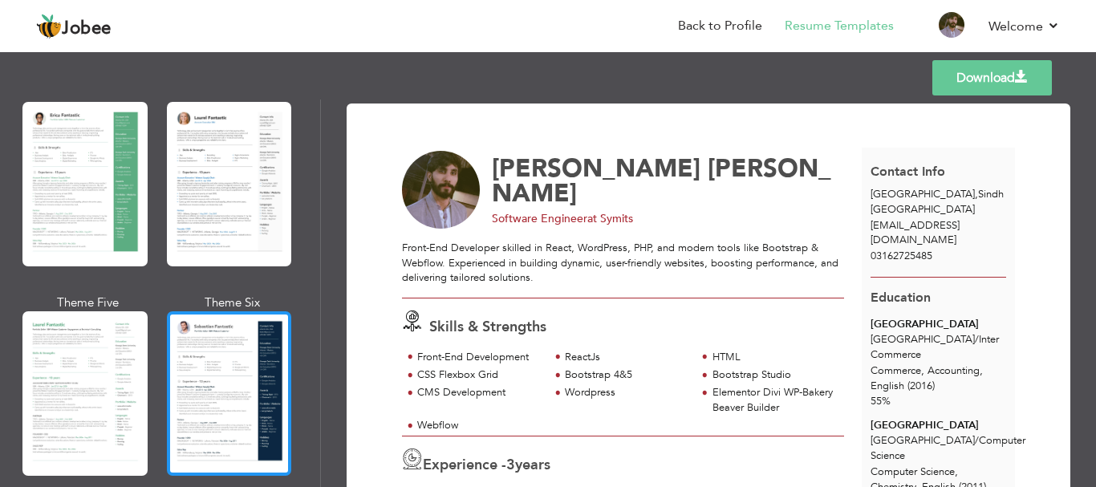
click at [207, 329] on div at bounding box center [229, 393] width 125 height 164
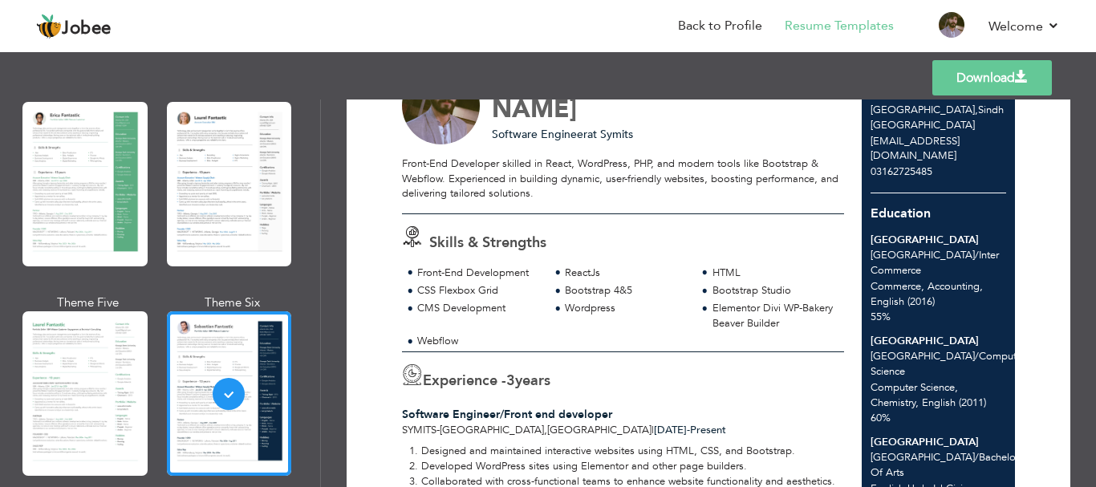
scroll to position [241, 0]
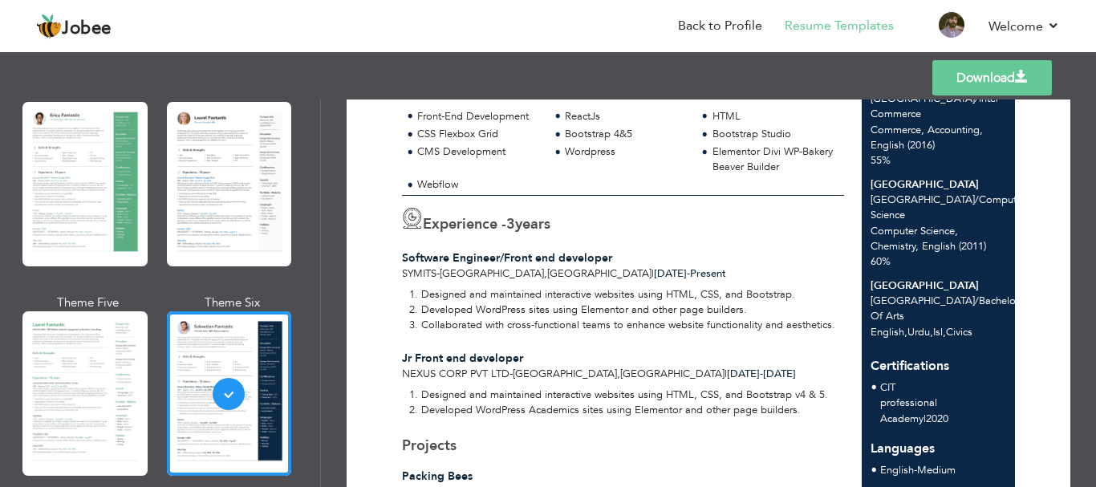
click at [983, 79] on link "Download" at bounding box center [992, 77] width 120 height 35
click at [541, 30] on nav "Back to Profile Resume Templates Resume Templates Cover Letters About My Resume…" at bounding box center [547, 27] width 1023 height 43
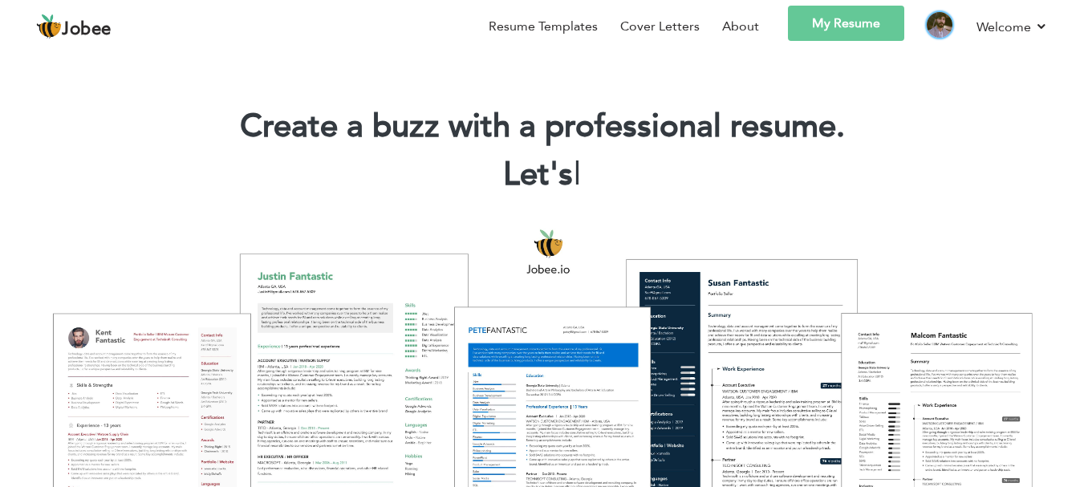
click at [936, 21] on img at bounding box center [939, 25] width 26 height 26
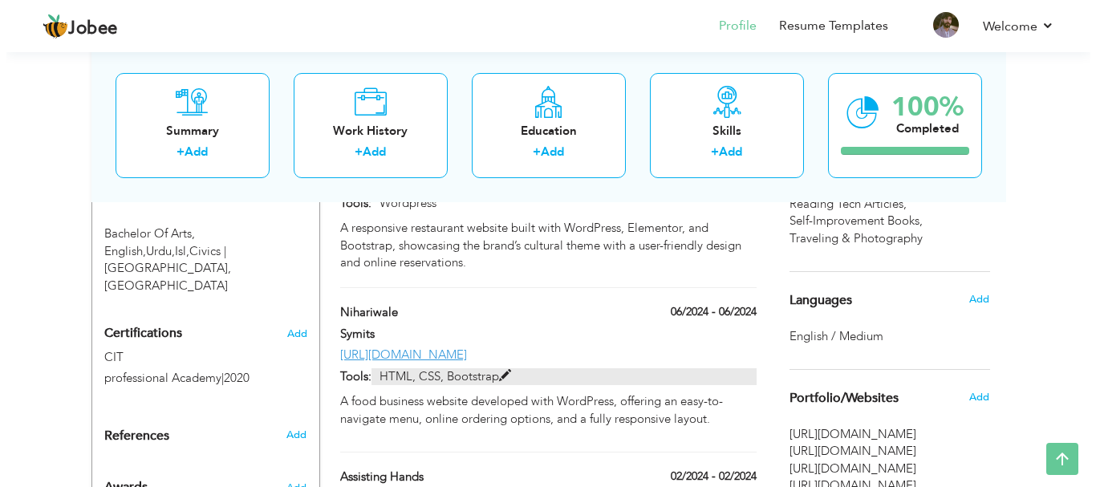
scroll to position [962, 0]
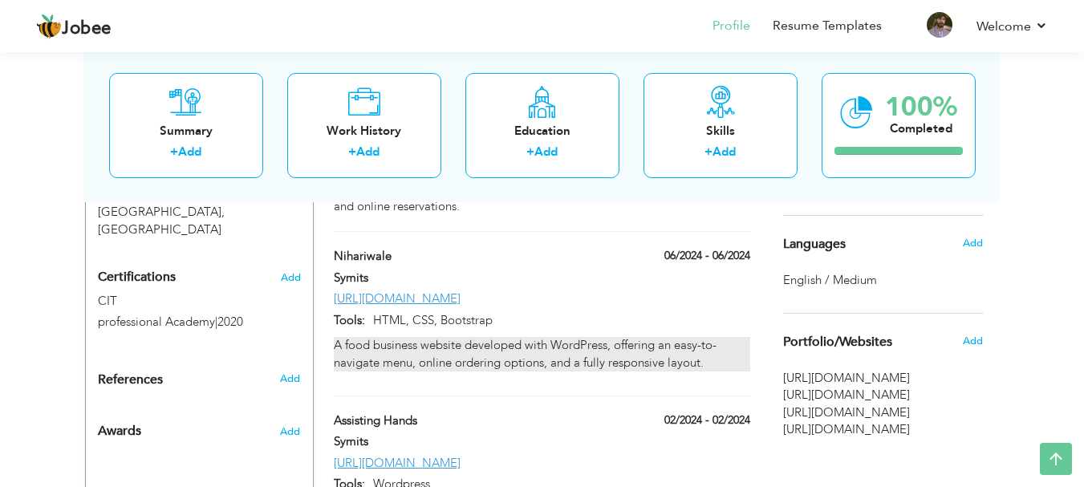
click at [465, 337] on p "A food business website developed with WordPress, offering an easy-to-navigate …" at bounding box center [541, 354] width 415 height 34
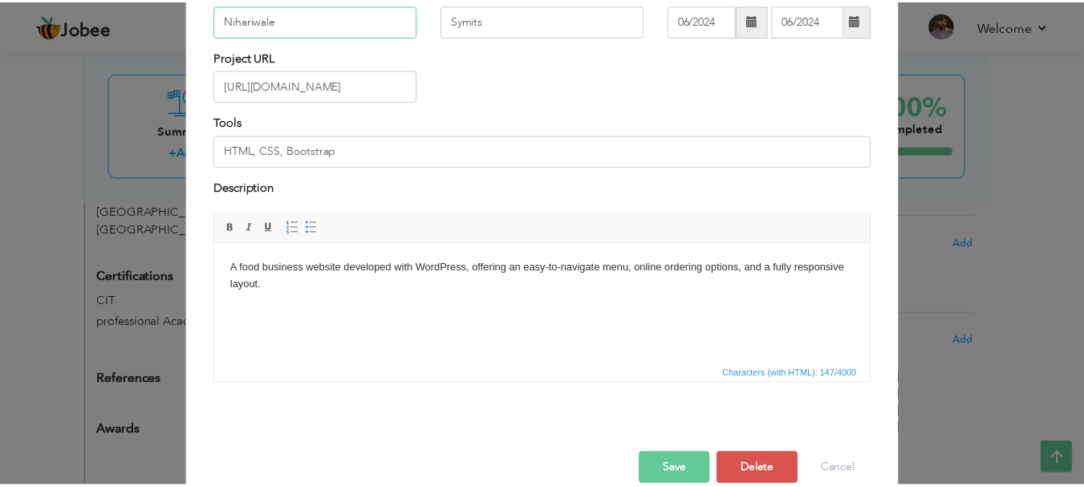
scroll to position [153, 0]
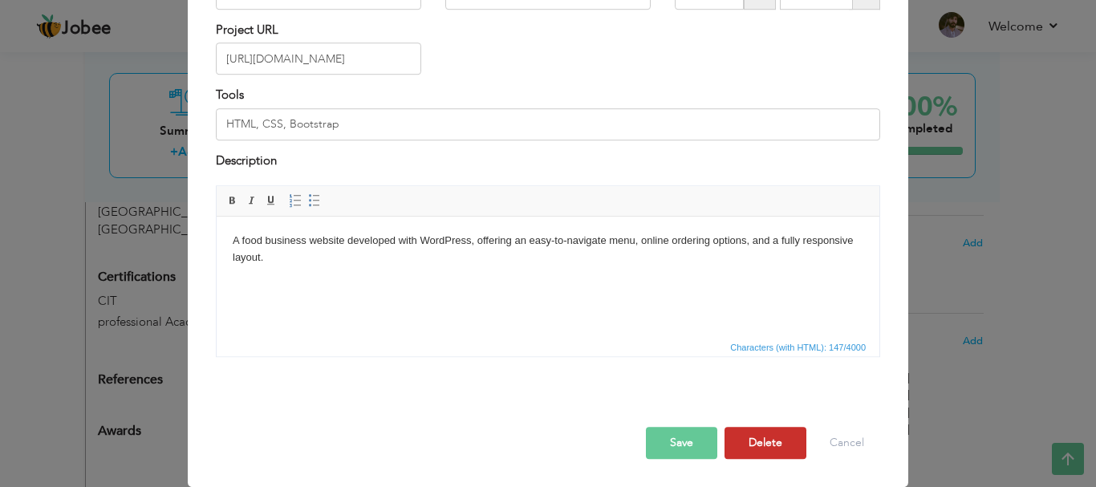
click at [758, 440] on button "Delete" at bounding box center [765, 443] width 82 height 32
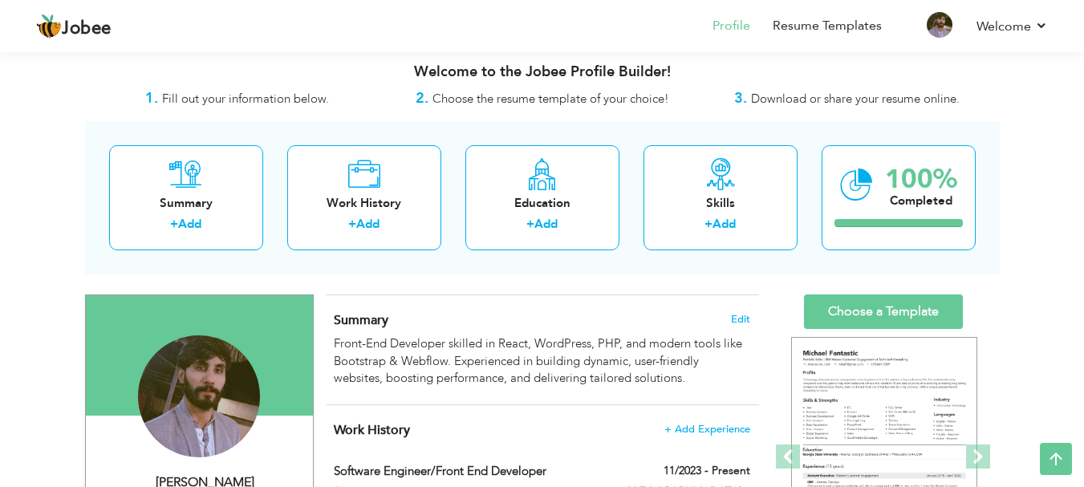
scroll to position [0, 0]
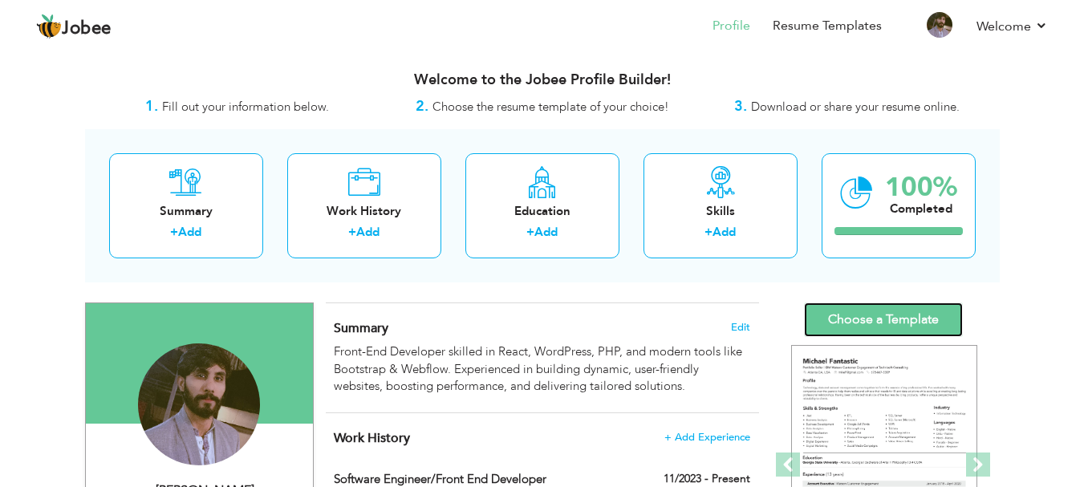
click at [876, 317] on link "Choose a Template" at bounding box center [883, 319] width 159 height 34
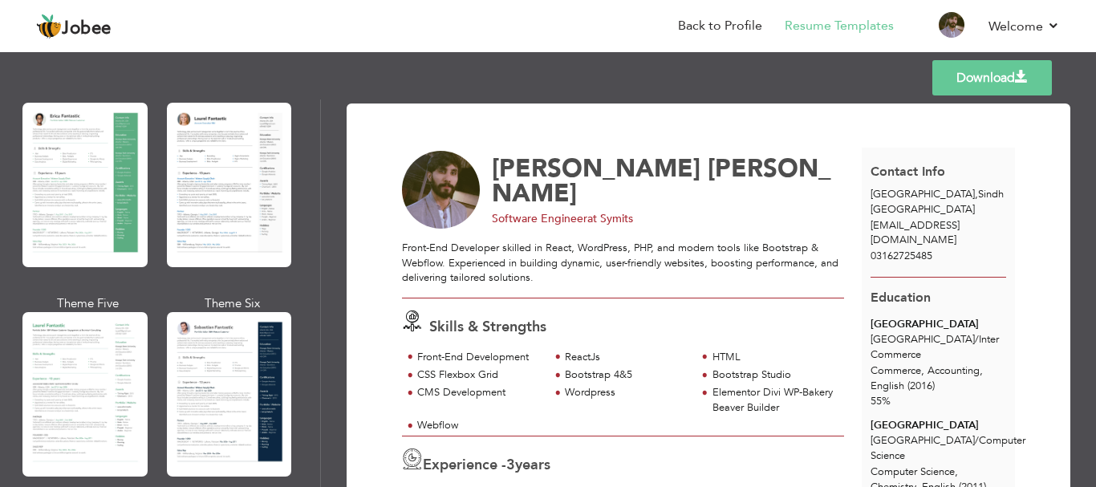
scroll to position [321, 0]
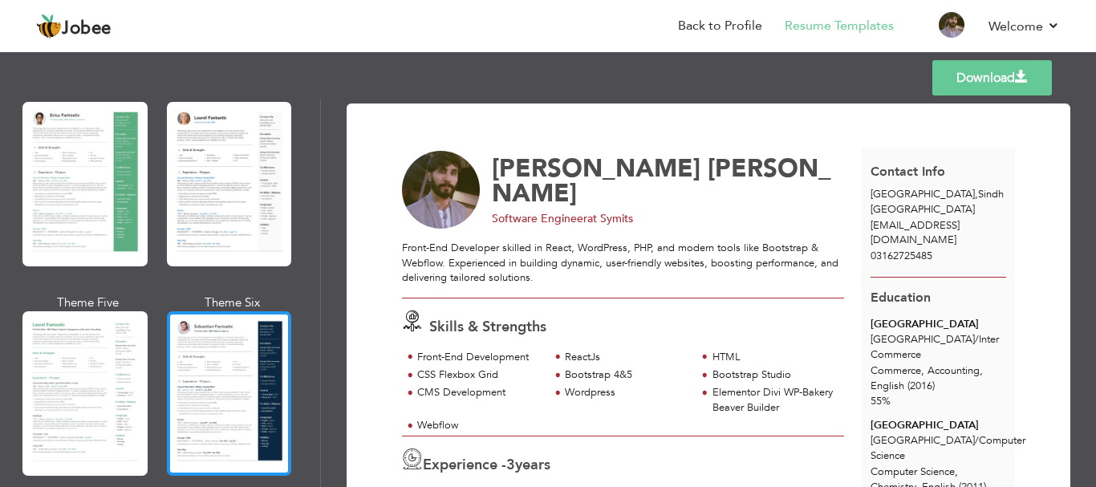
click at [217, 339] on div at bounding box center [229, 393] width 125 height 164
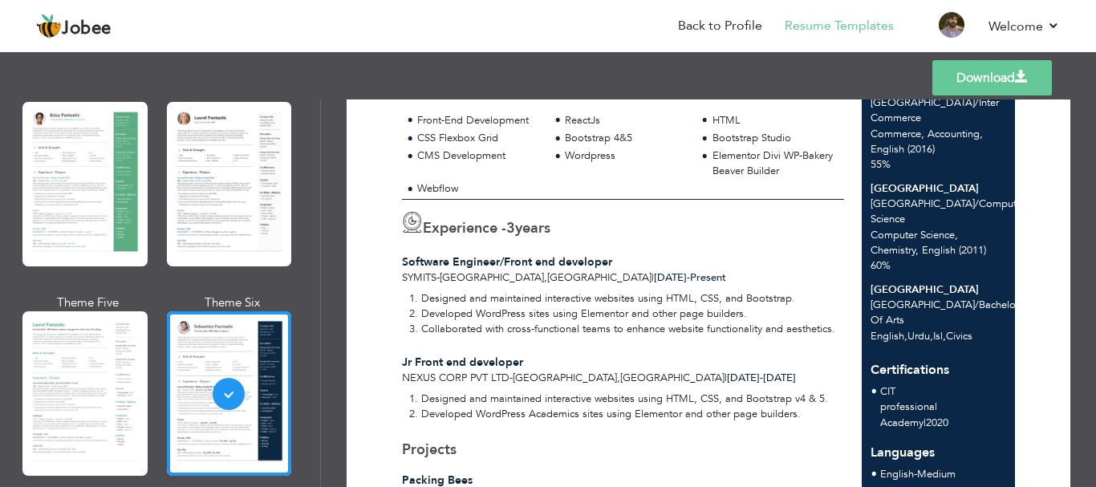
scroll to position [215, 0]
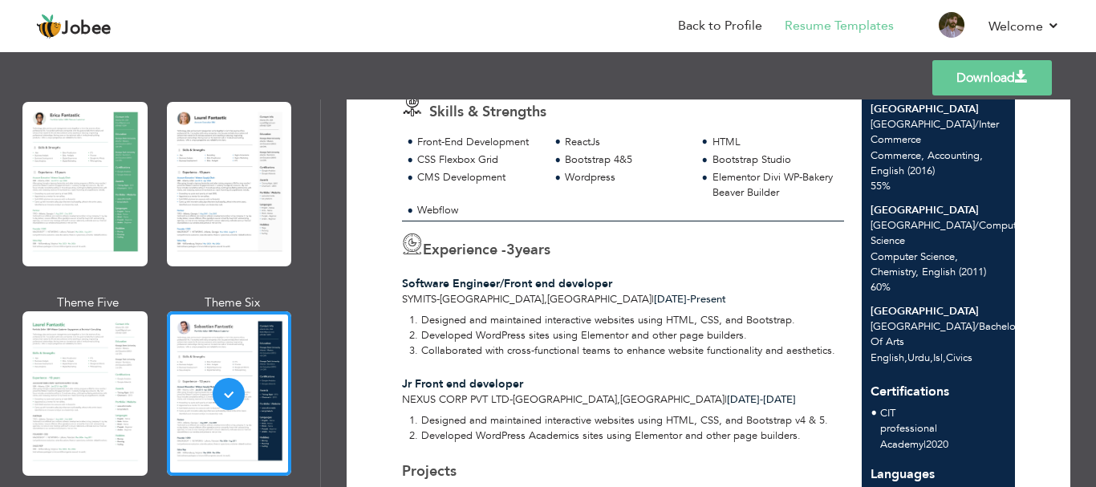
click at [979, 77] on link "Download" at bounding box center [992, 77] width 120 height 35
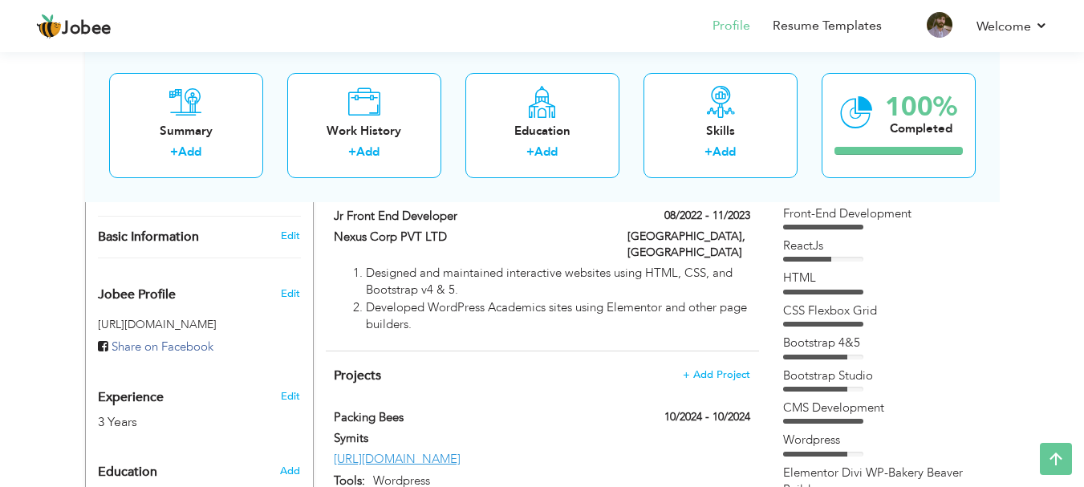
scroll to position [401, 0]
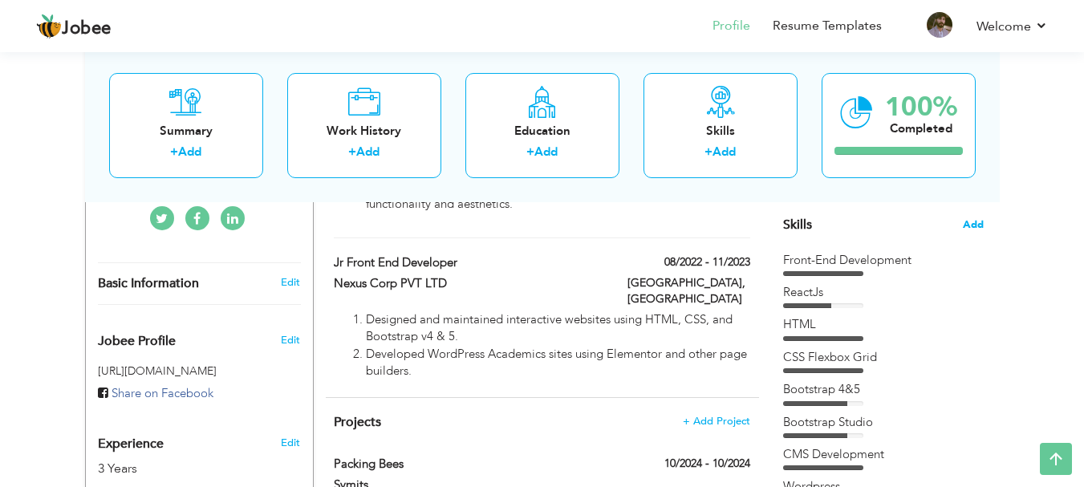
click at [970, 229] on span "Add" at bounding box center [972, 224] width 21 height 15
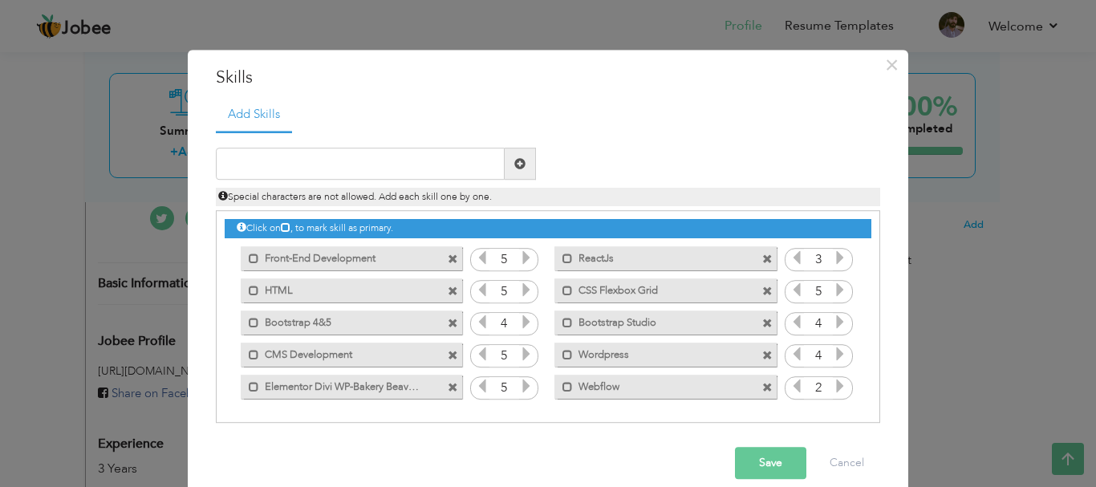
drag, startPoint x: 382, startPoint y: 288, endPoint x: 601, endPoint y: 248, distance: 222.6
click at [601, 248] on div "Click on , to mark skill as primary. Mark as primary skill. Front-End Developme…" at bounding box center [548, 307] width 646 height 191
click at [765, 390] on span at bounding box center [767, 388] width 10 height 10
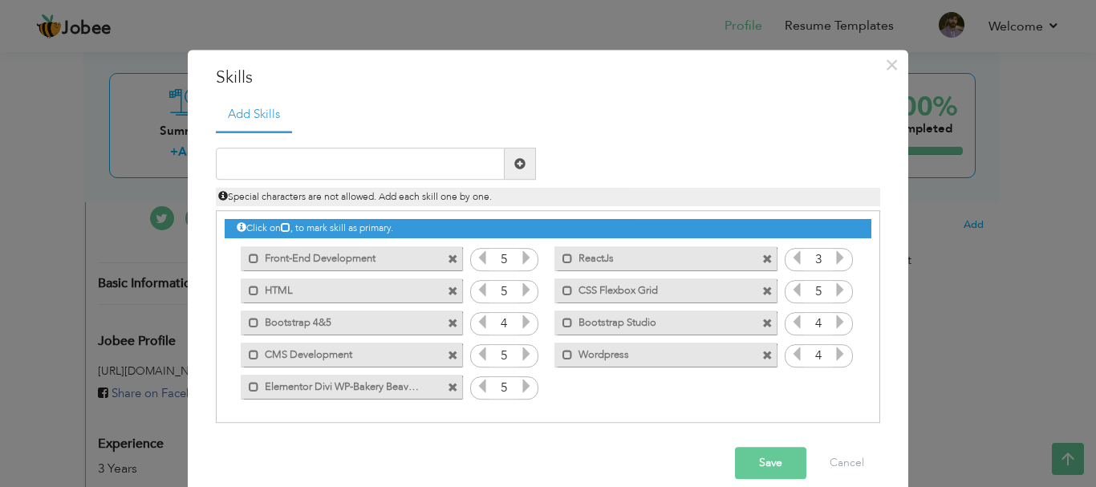
click at [359, 387] on label "Elementor Divi WP-Bakery Beaver Builder" at bounding box center [340, 385] width 162 height 20
click at [359, 387] on label "Elementor Divi WP-Bakery Beaver Builder" at bounding box center [342, 385] width 160 height 20
click at [415, 391] on div "Mark as primary skill." at bounding box center [351, 387] width 221 height 24
click at [359, 385] on label "Elementor Divi WP-Bakery Beaver Builder" at bounding box center [340, 385] width 162 height 20
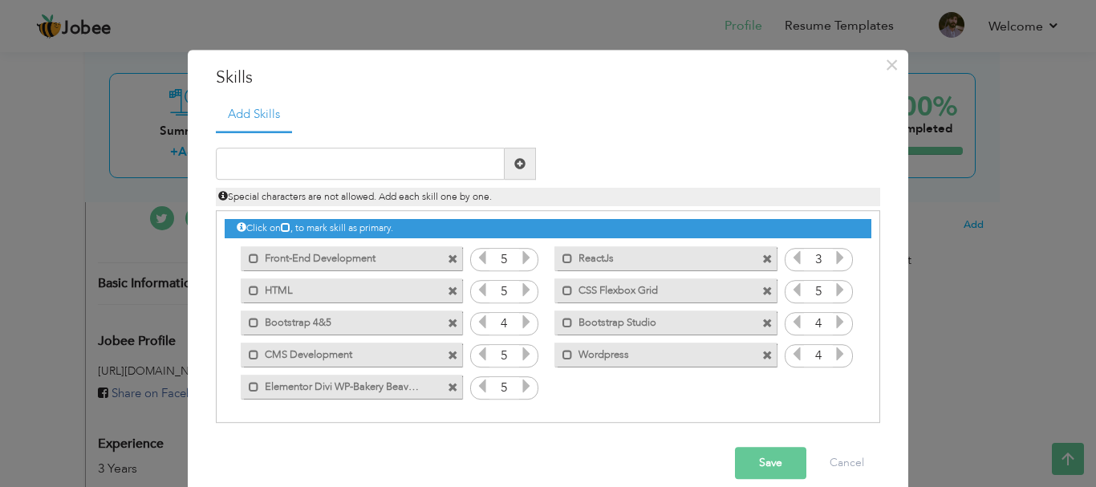
click at [359, 385] on label "Elementor Divi WP-Bakery Beaver Builder" at bounding box center [340, 385] width 162 height 20
click at [424, 386] on div "Unmark as primary skill." at bounding box center [351, 387] width 221 height 24
click at [294, 387] on label "Elementor Divi WP-Bakery Beaver Builder" at bounding box center [342, 385] width 160 height 20
click at [755, 458] on button "Save" at bounding box center [770, 464] width 71 height 32
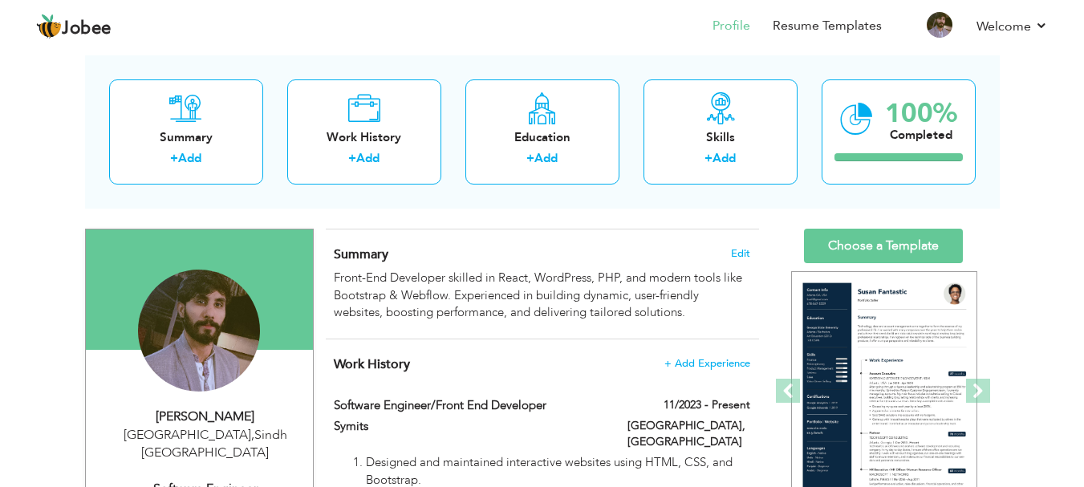
scroll to position [80, 0]
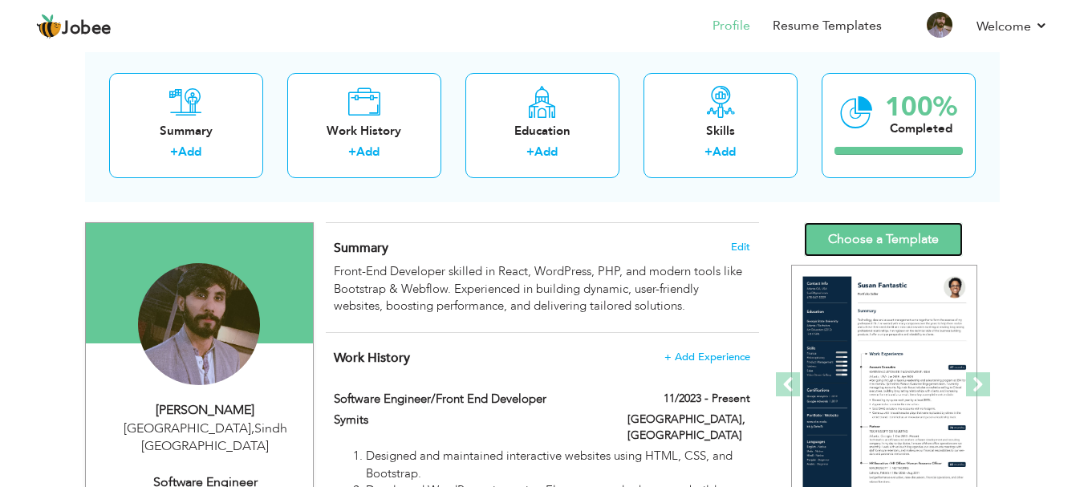
click at [878, 233] on link "Choose a Template" at bounding box center [883, 239] width 159 height 34
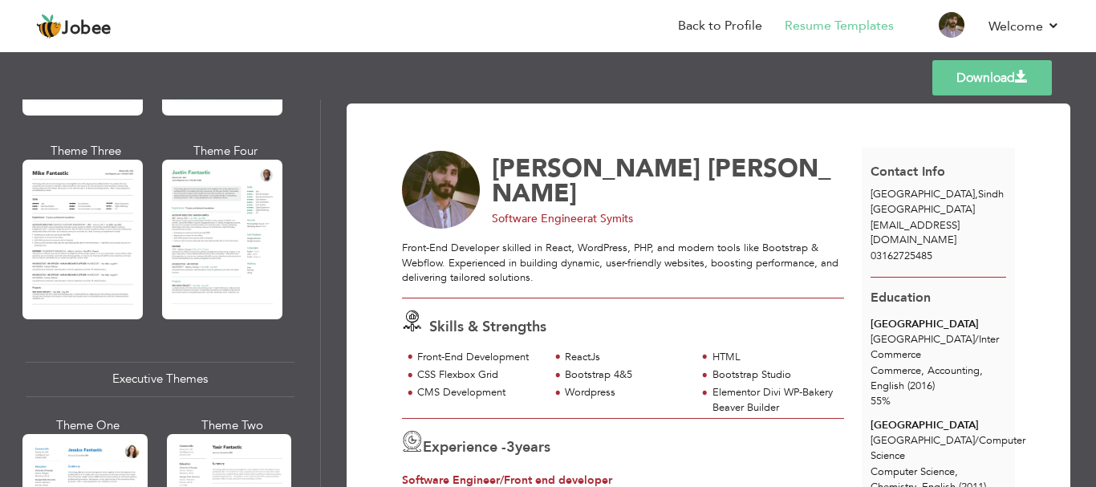
scroll to position [962, 0]
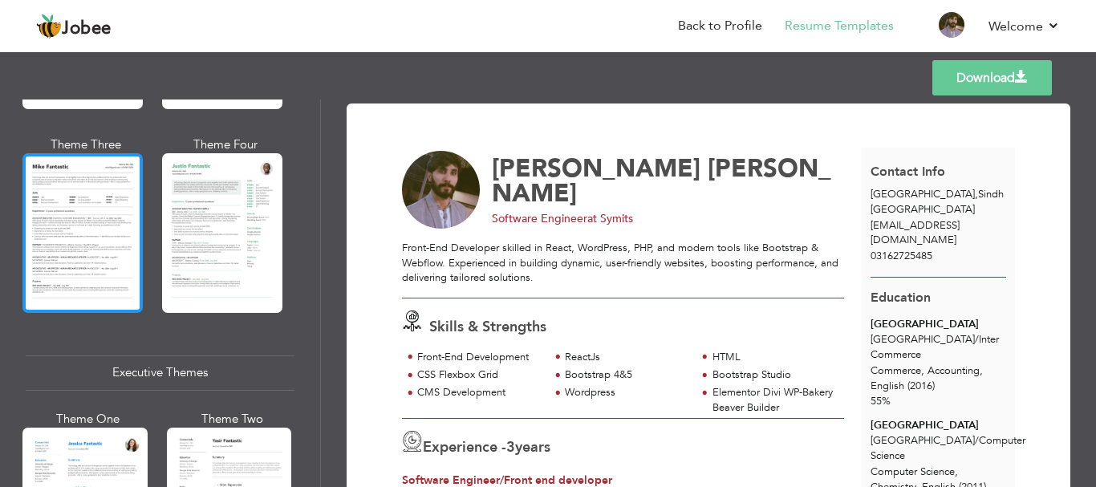
click at [52, 233] on div at bounding box center [82, 232] width 120 height 159
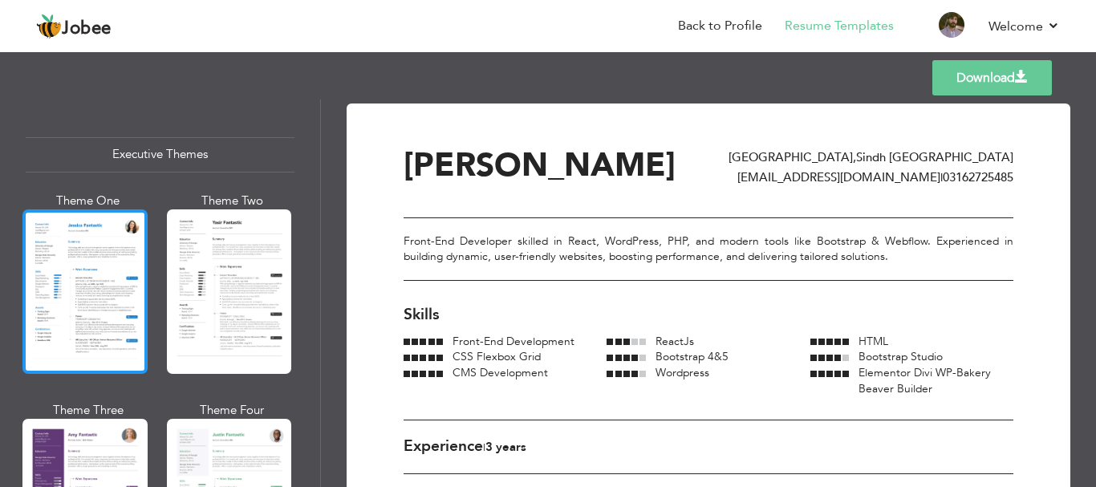
scroll to position [1203, 0]
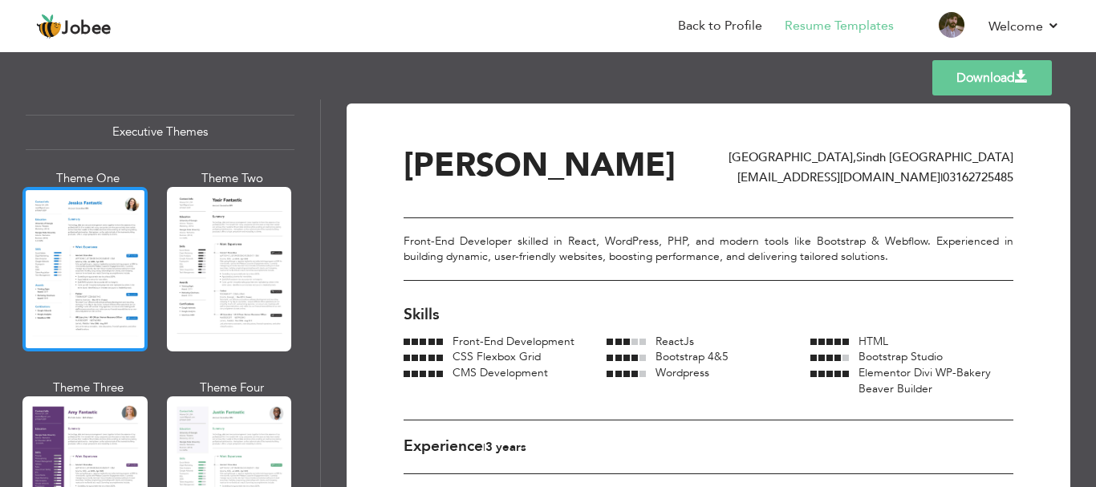
click at [98, 296] on div at bounding box center [84, 269] width 125 height 164
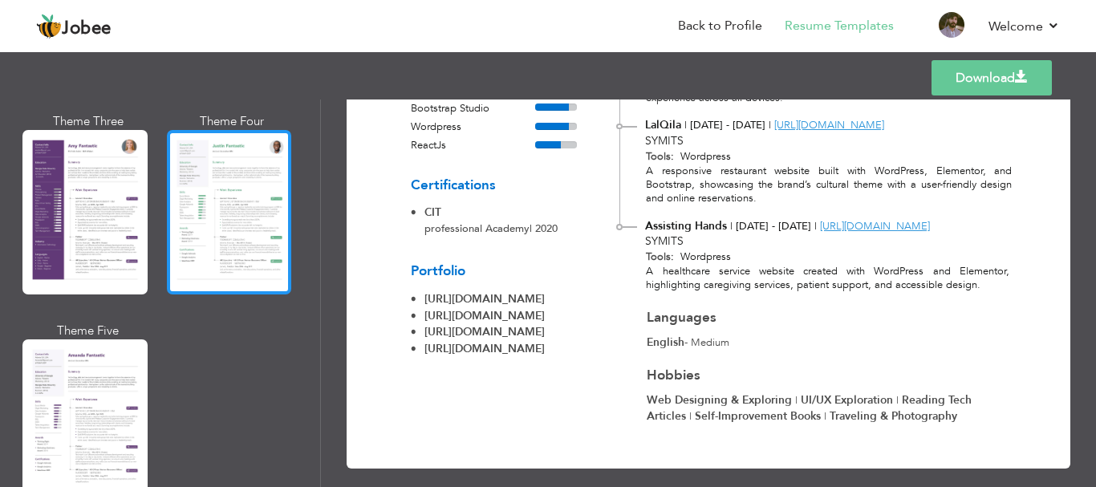
scroll to position [1442, 0]
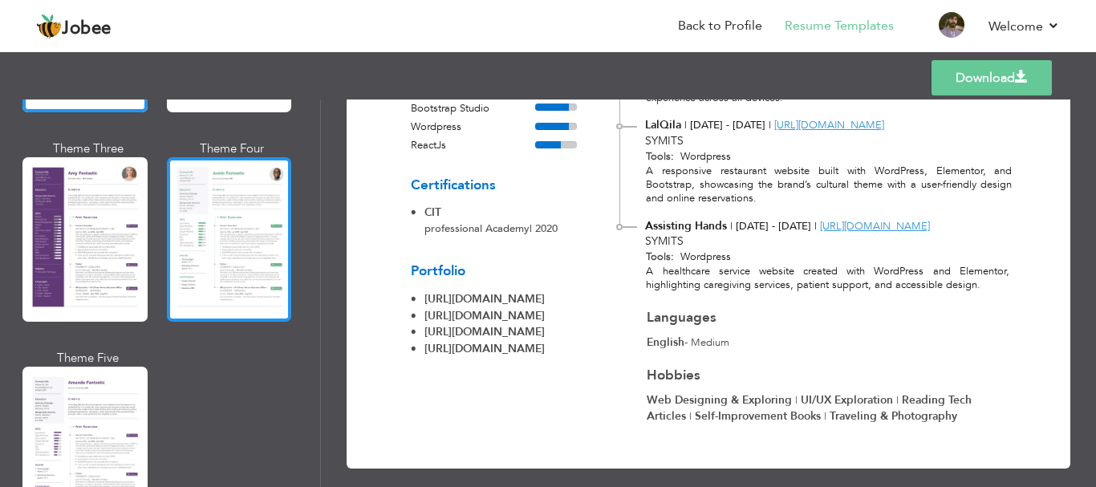
click at [209, 256] on div at bounding box center [229, 239] width 125 height 164
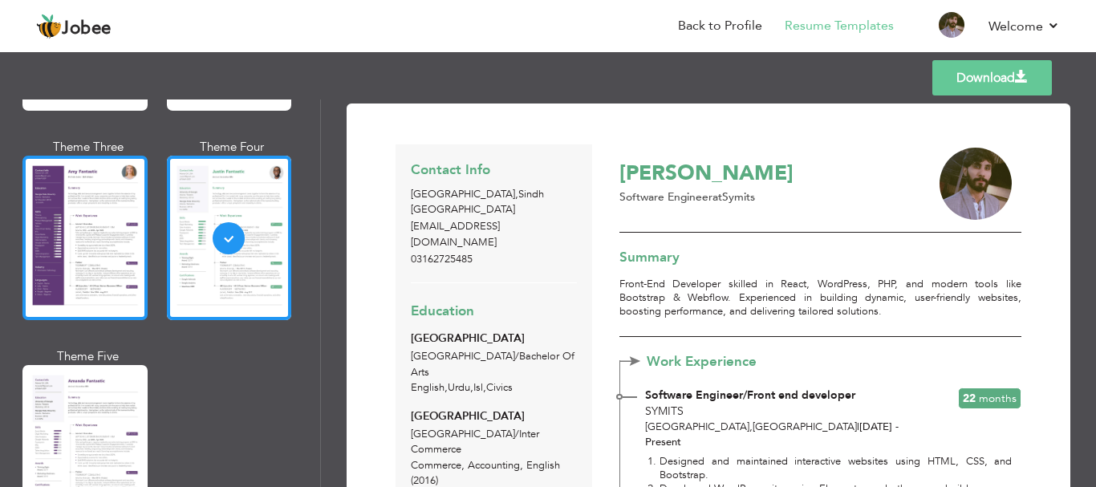
scroll to position [1524, 0]
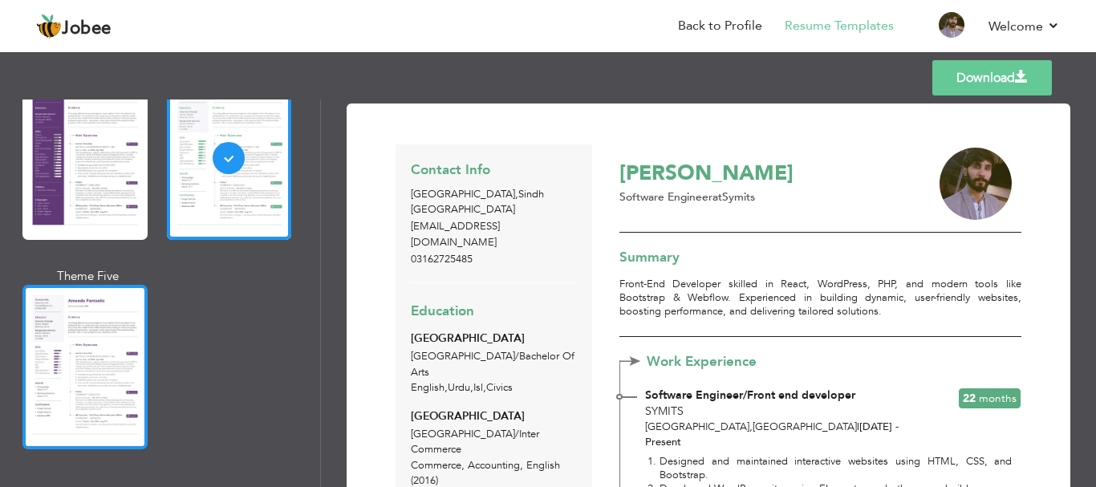
click at [120, 304] on div at bounding box center [84, 367] width 125 height 164
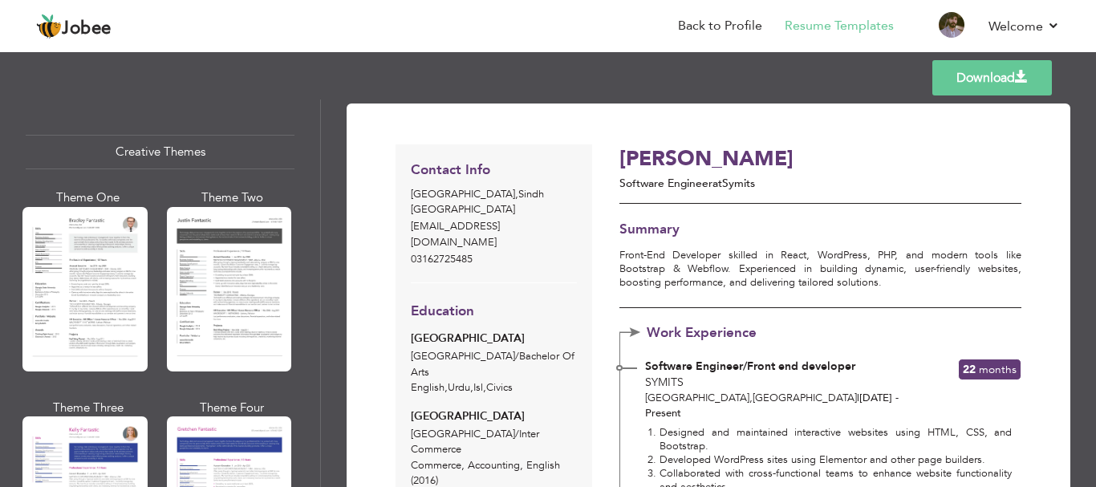
scroll to position [1845, 0]
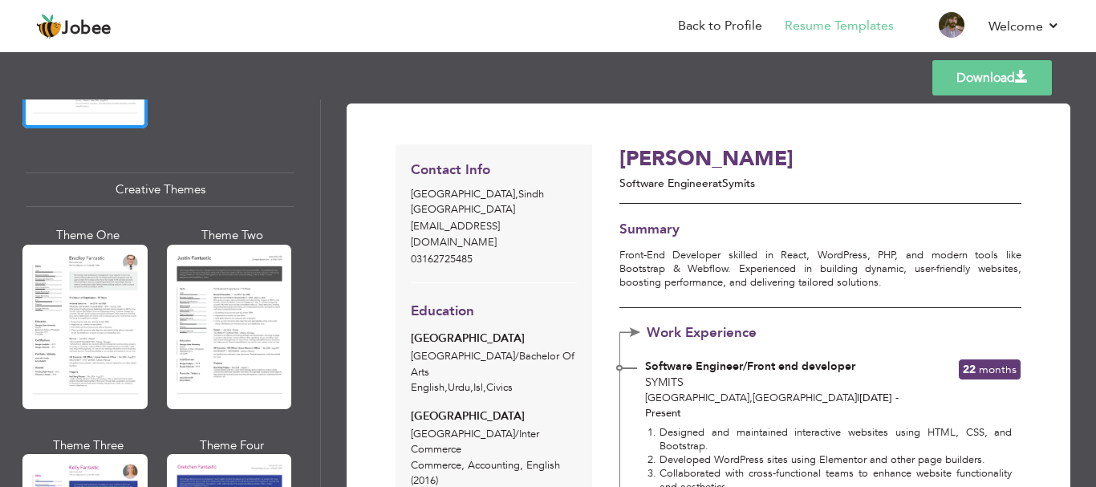
click at [99, 294] on div at bounding box center [84, 327] width 125 height 164
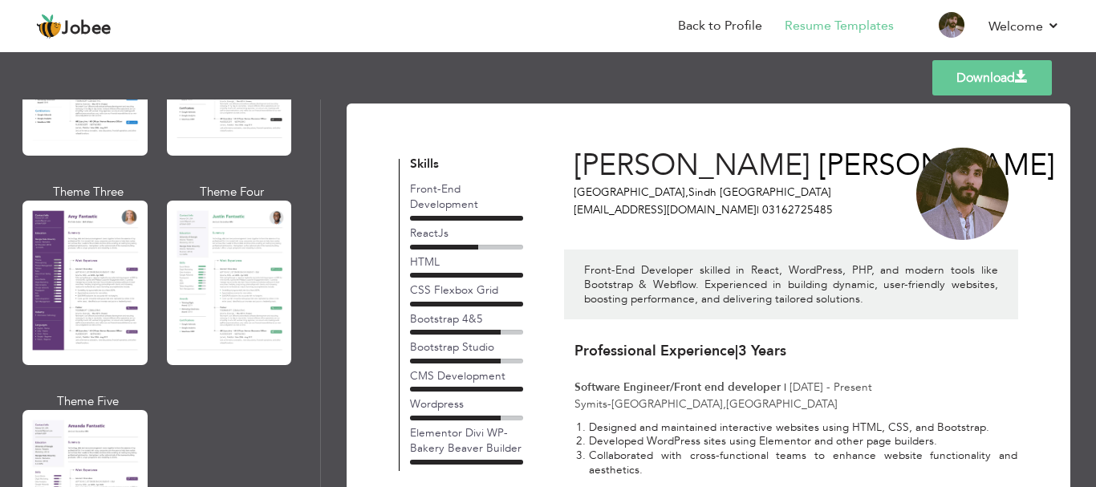
scroll to position [1363, 0]
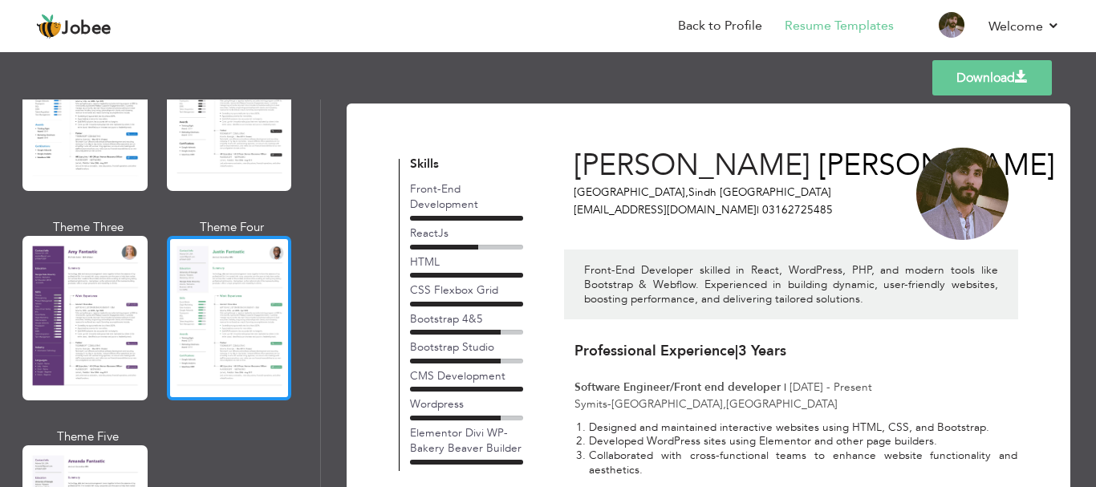
click at [237, 302] on div at bounding box center [229, 318] width 125 height 164
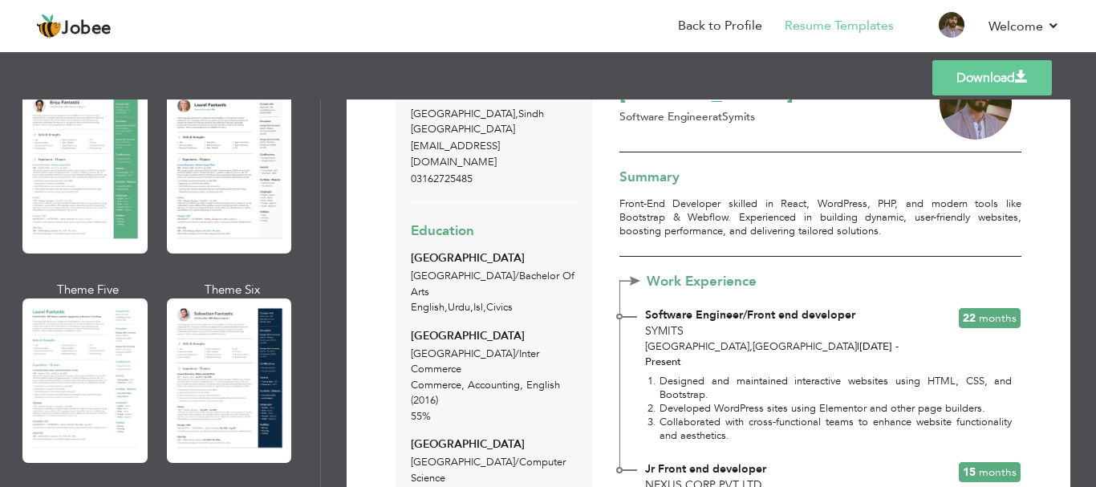
scroll to position [241, 0]
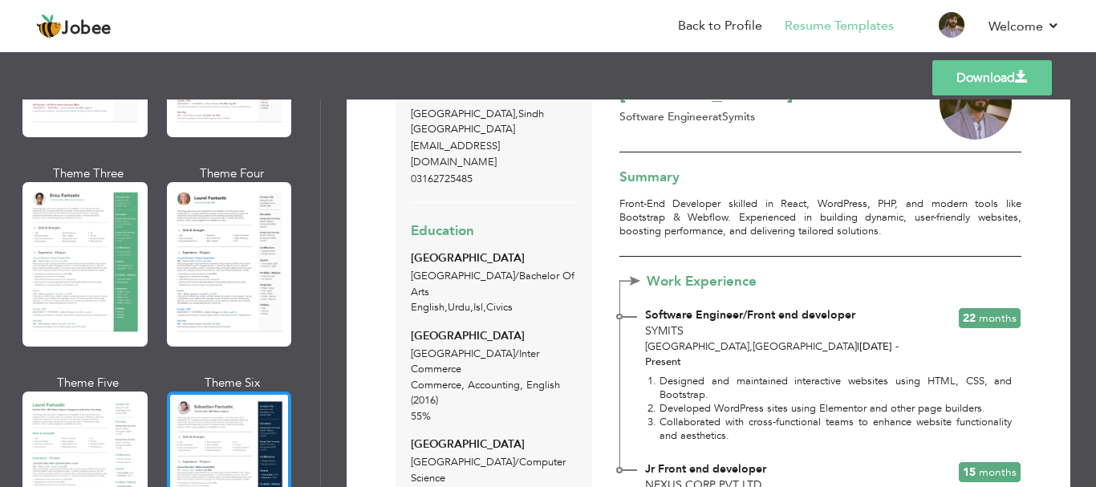
click at [258, 440] on div at bounding box center [229, 473] width 125 height 164
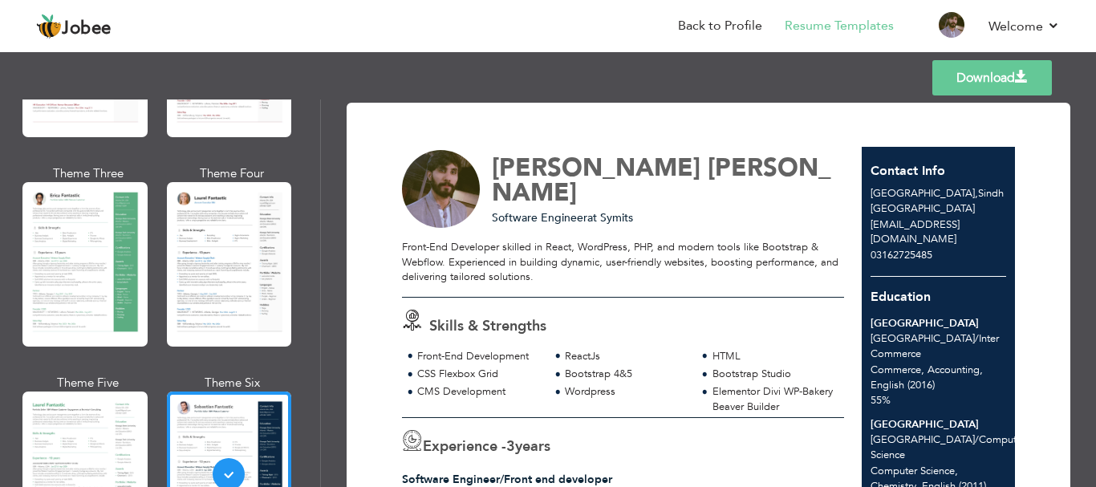
scroll to position [0, 0]
click at [982, 87] on link "Download" at bounding box center [992, 77] width 120 height 35
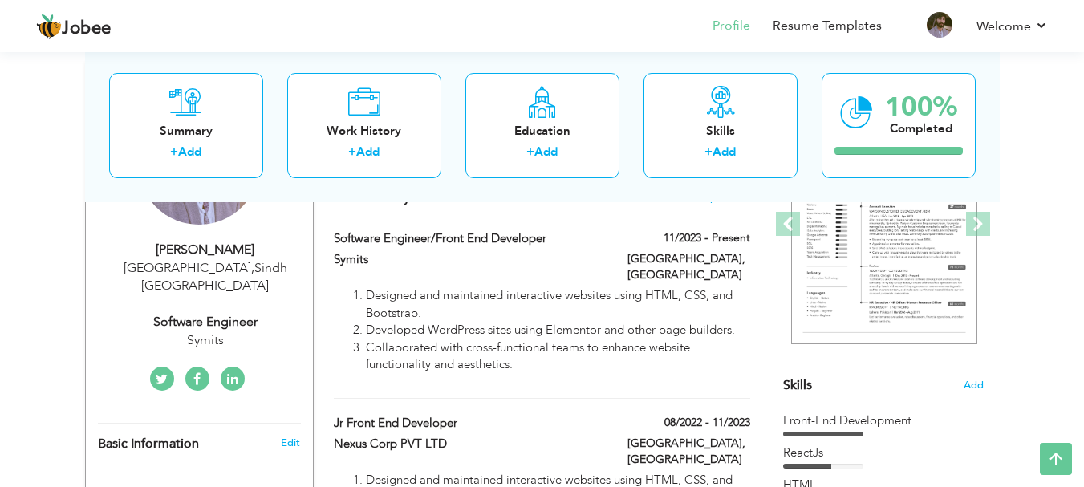
scroll to position [321, 0]
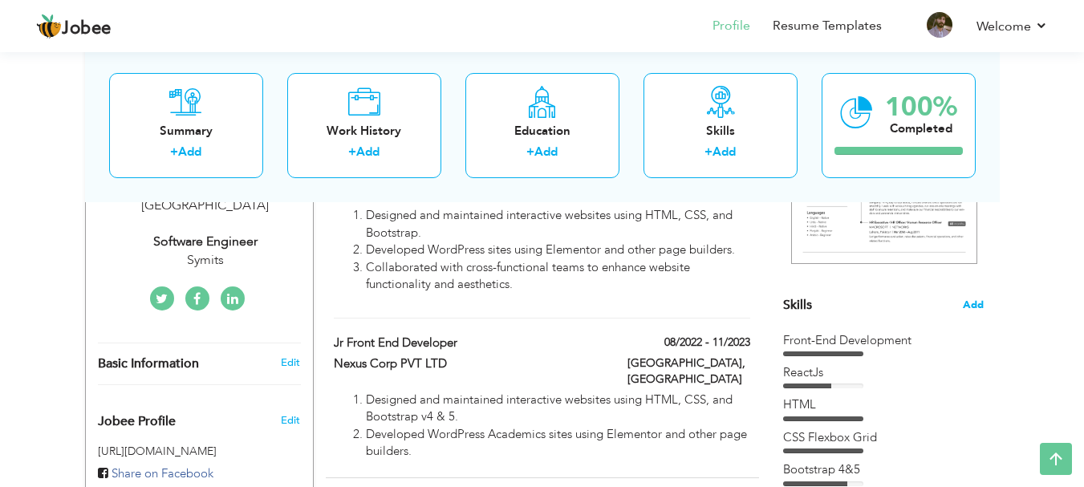
click at [974, 307] on span "Add" at bounding box center [972, 305] width 21 height 15
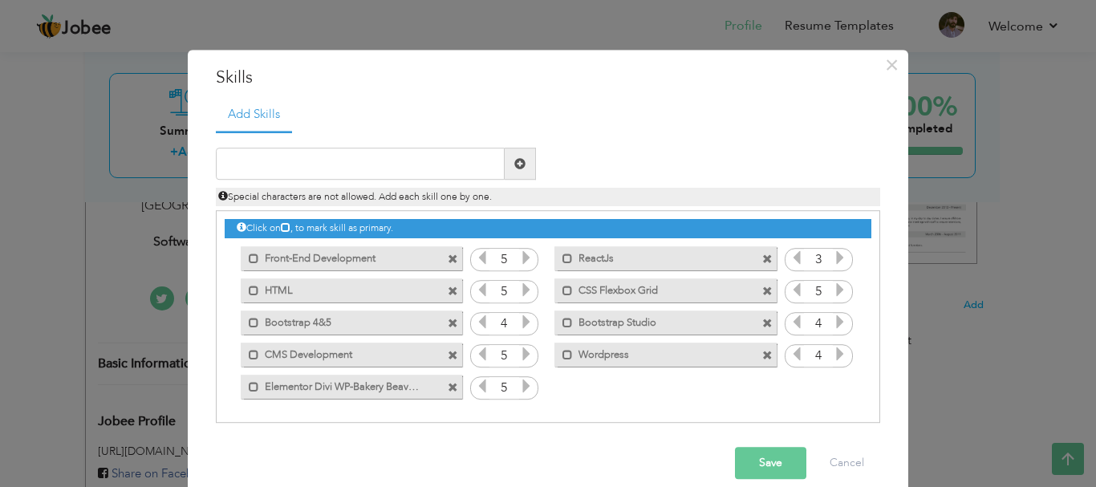
click at [448, 259] on span at bounding box center [453, 259] width 10 height 10
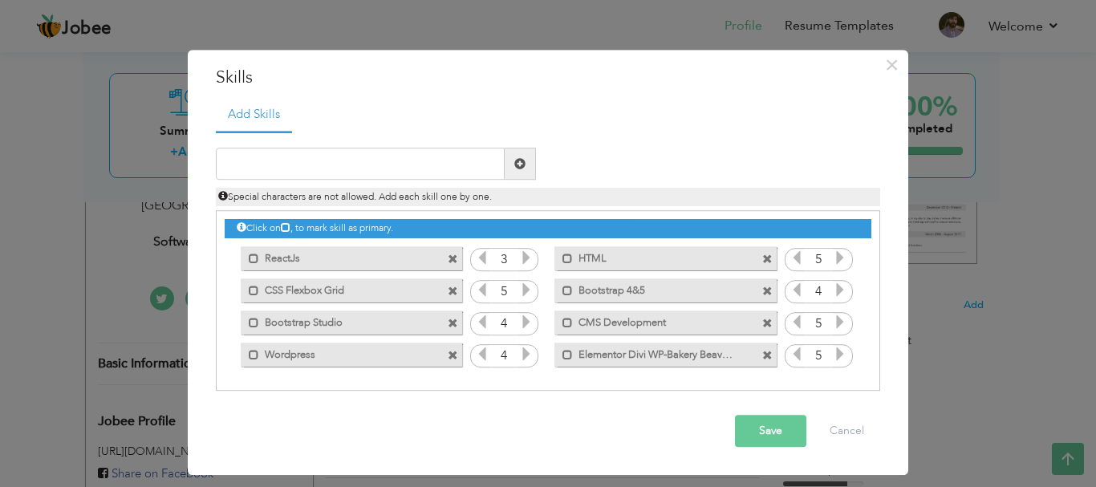
click at [756, 423] on button "Save" at bounding box center [770, 431] width 71 height 32
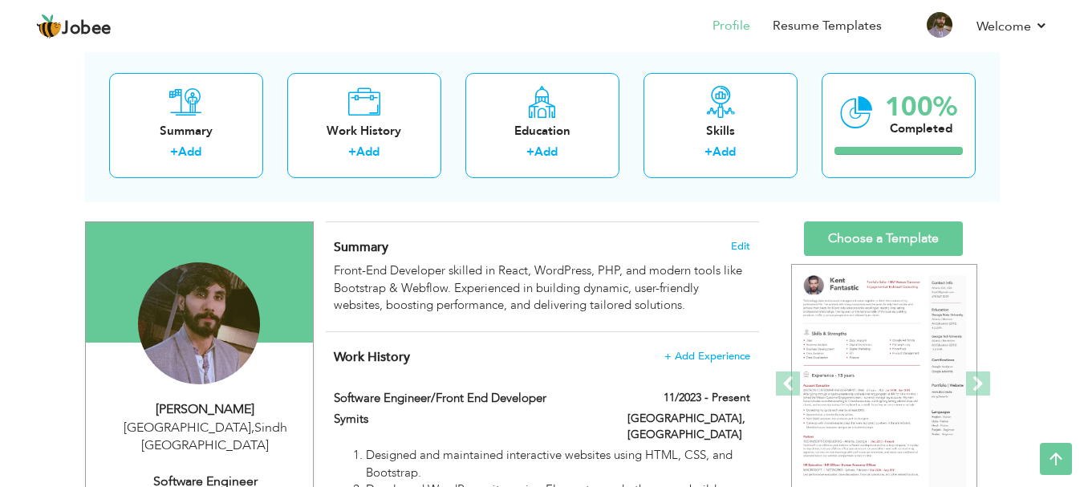
scroll to position [80, 0]
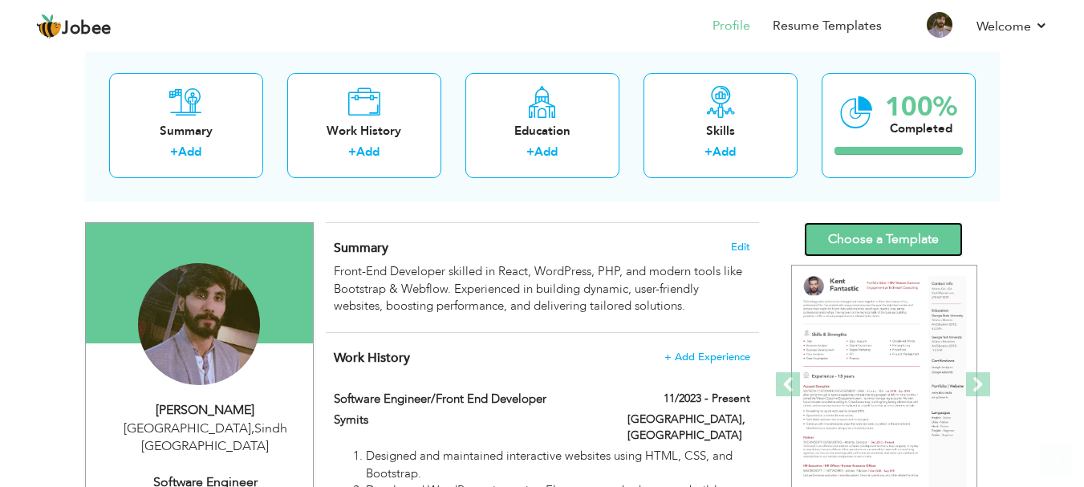
click at [875, 241] on link "Choose a Template" at bounding box center [883, 239] width 159 height 34
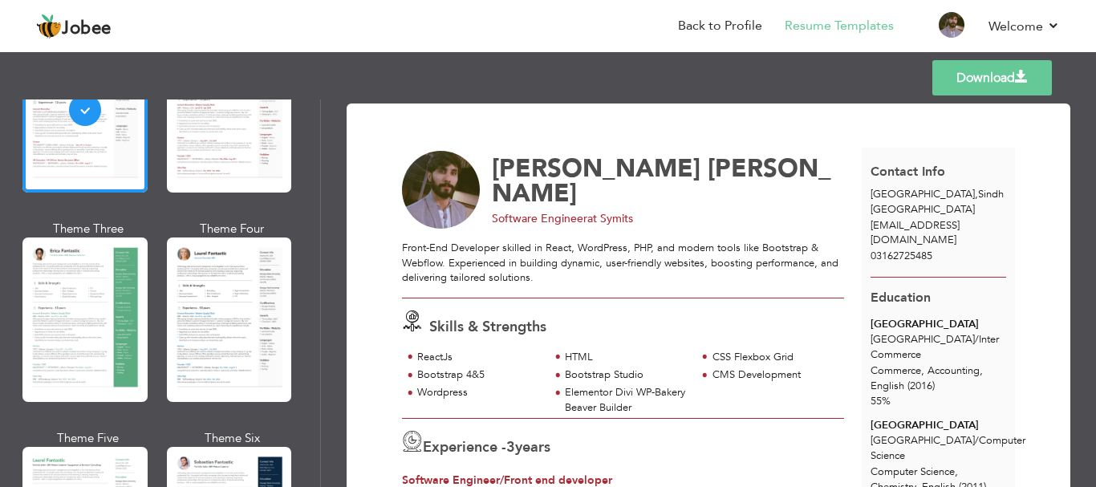
scroll to position [241, 0]
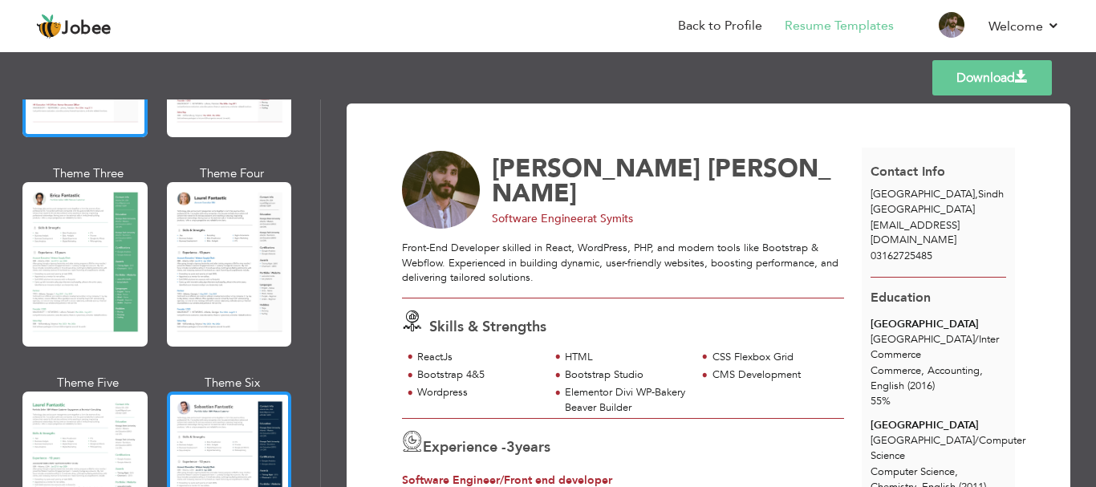
click at [249, 439] on div at bounding box center [229, 473] width 125 height 164
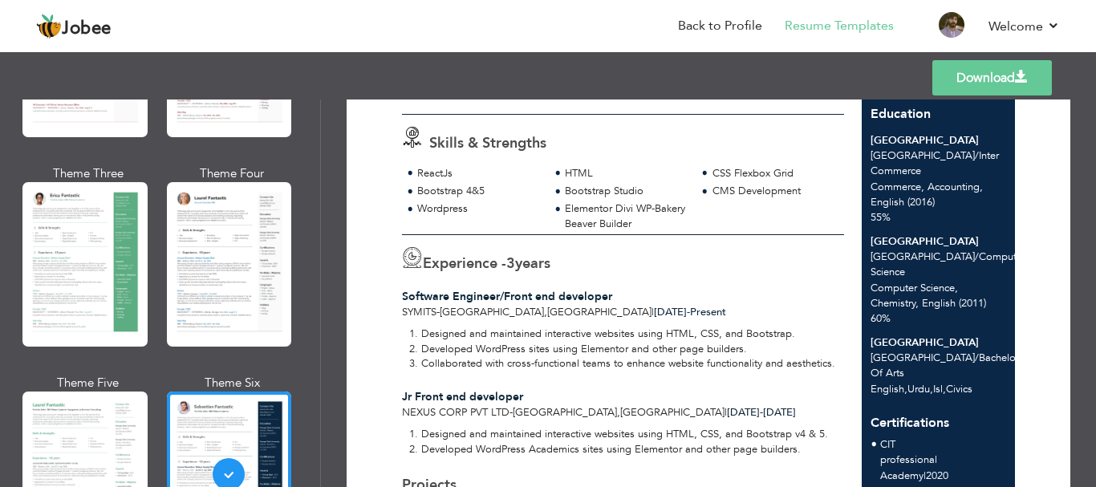
scroll to position [160, 0]
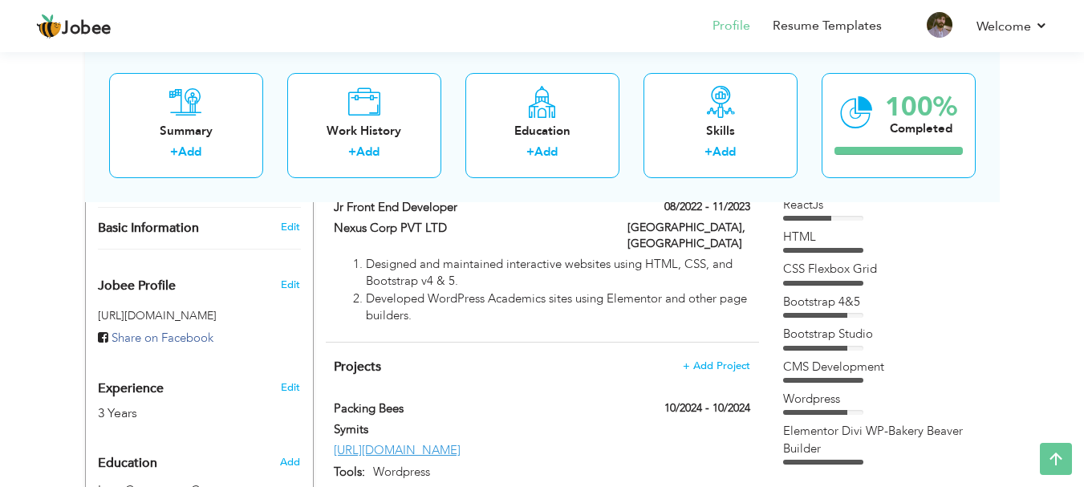
scroll to position [387, 0]
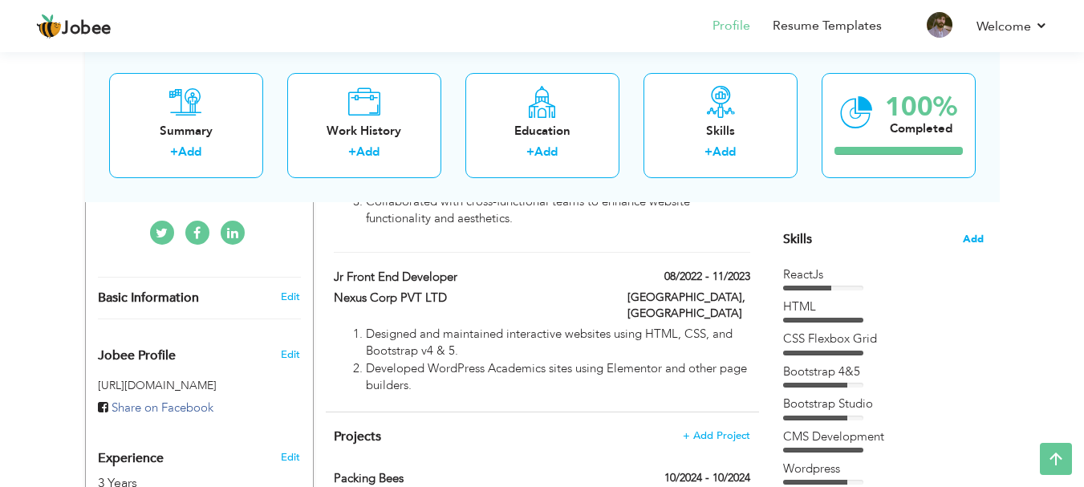
click at [967, 241] on span "Add" at bounding box center [972, 239] width 21 height 15
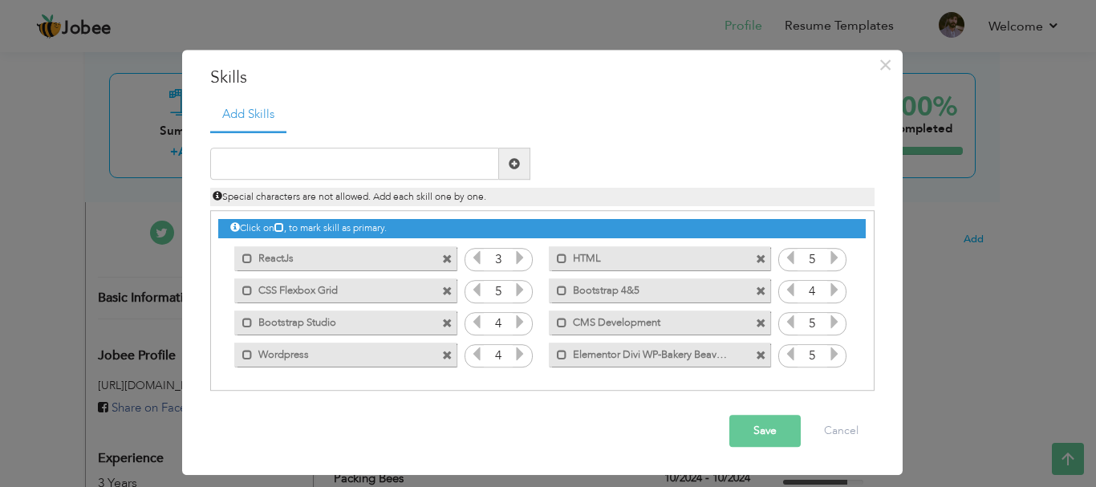
click at [757, 354] on span at bounding box center [761, 355] width 10 height 10
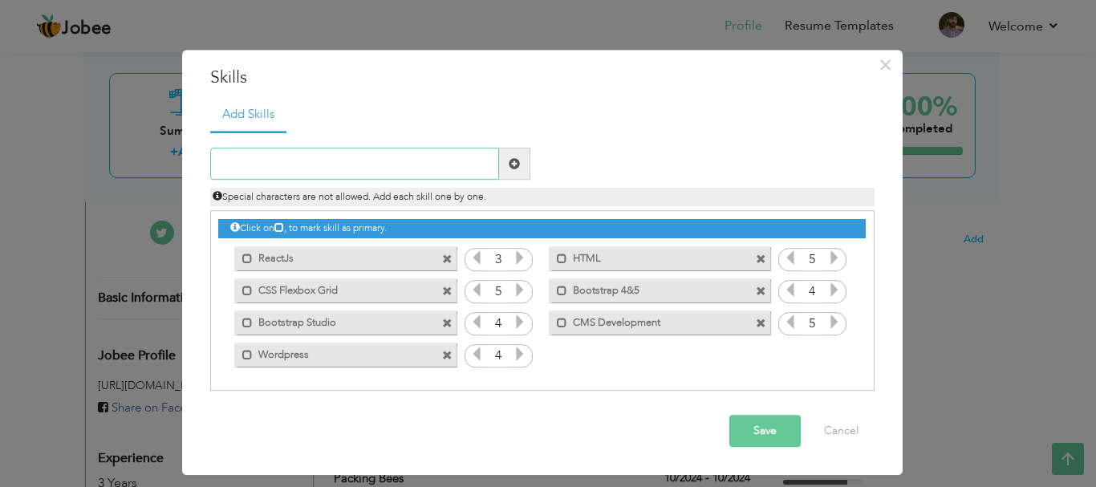
click at [258, 167] on input "text" at bounding box center [354, 164] width 289 height 32
type input "Elementor Divi"
click at [761, 427] on button "Save" at bounding box center [764, 431] width 71 height 32
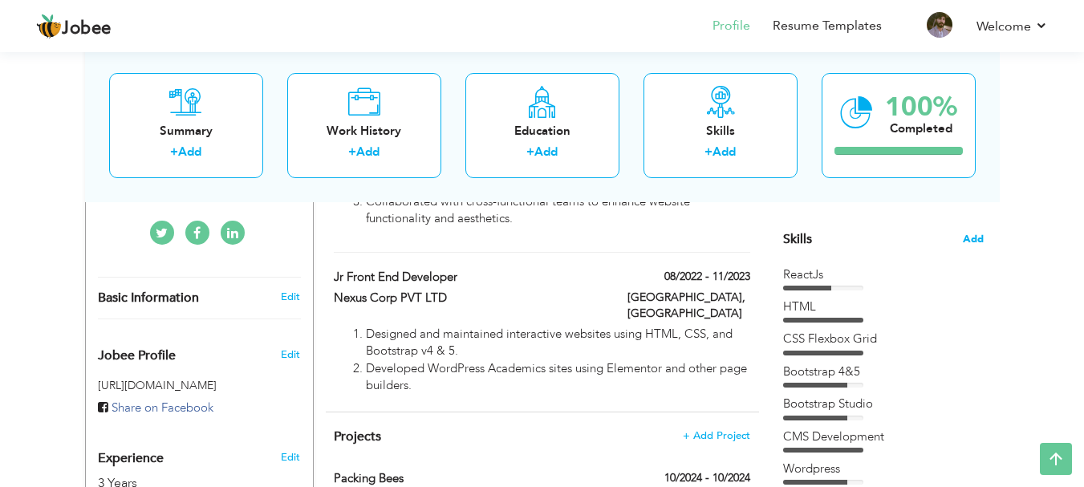
click at [970, 235] on span "Add" at bounding box center [972, 239] width 21 height 15
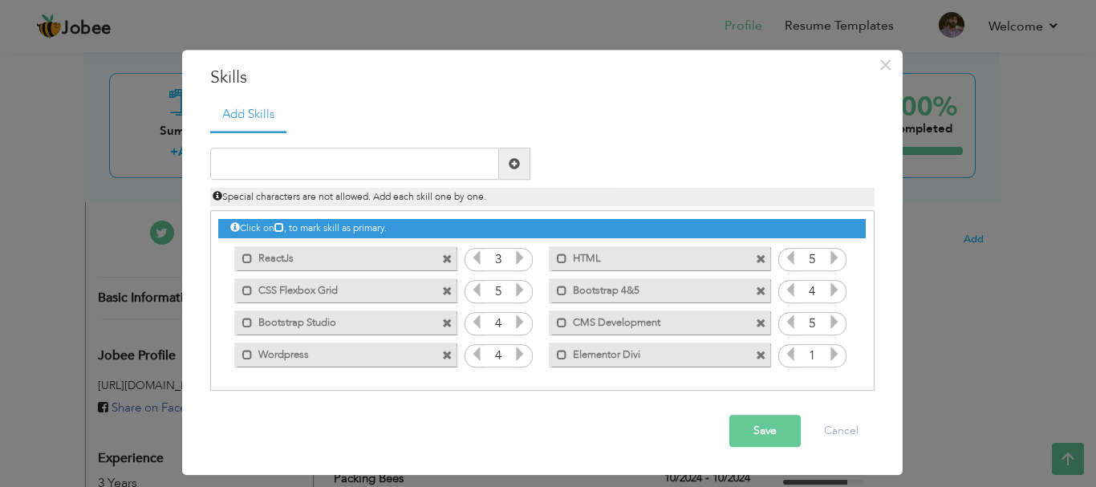
click at [829, 350] on icon at bounding box center [834, 354] width 14 height 14
click at [752, 422] on button "Save" at bounding box center [764, 431] width 71 height 32
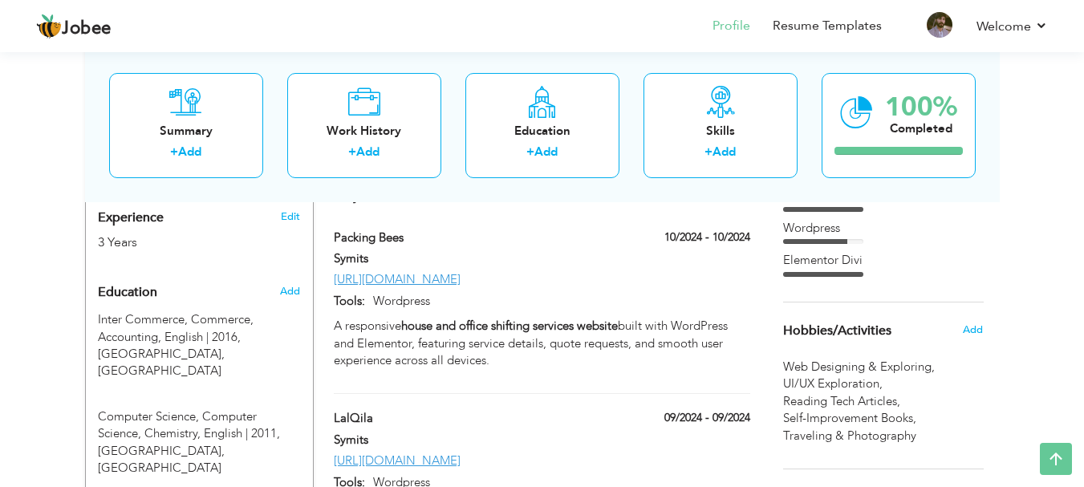
scroll to position [66, 0]
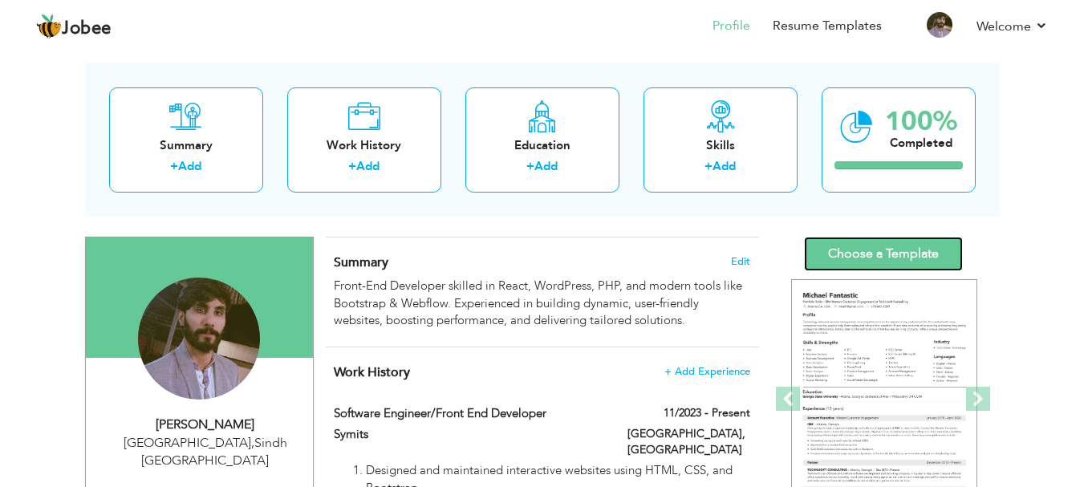
click at [861, 256] on link "Choose a Template" at bounding box center [883, 254] width 159 height 34
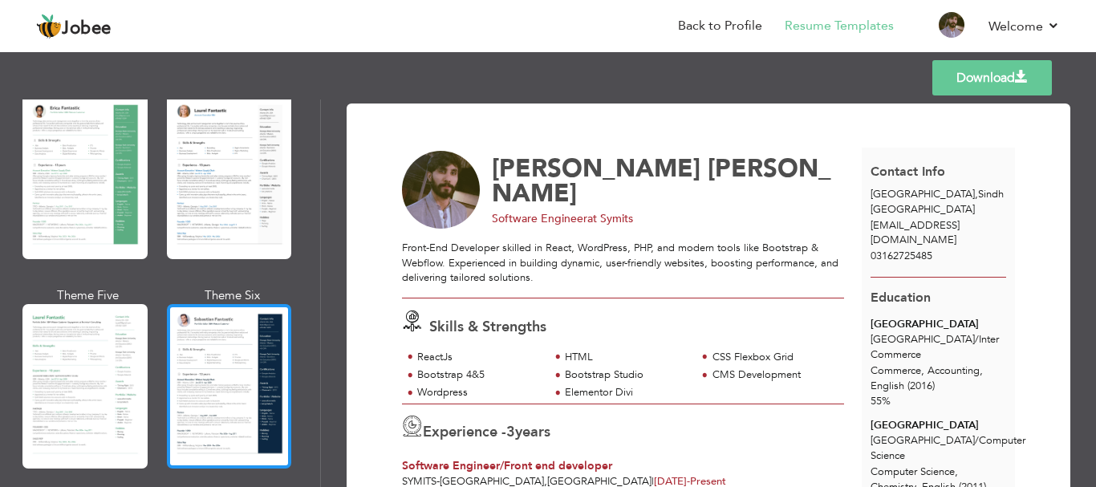
scroll to position [401, 0]
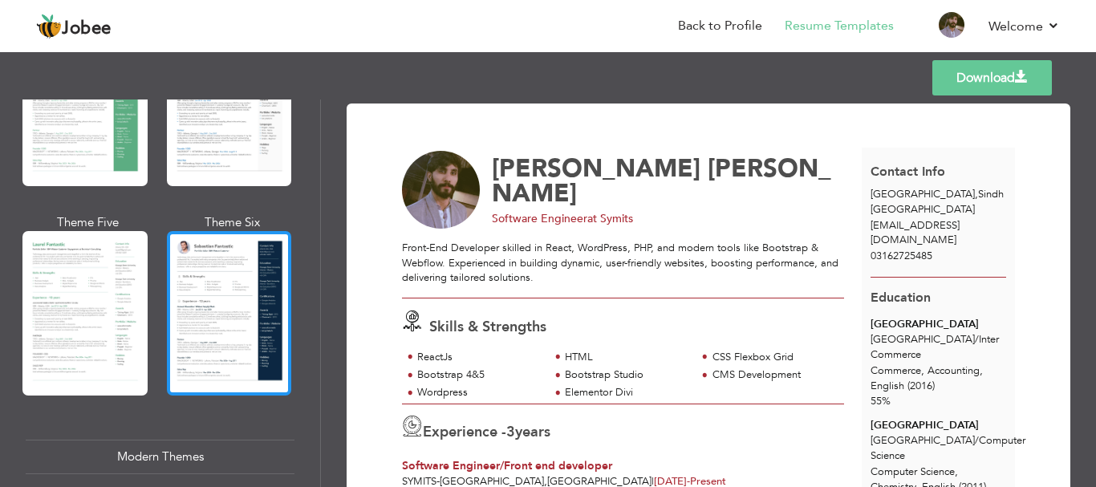
click at [220, 324] on div at bounding box center [229, 313] width 125 height 164
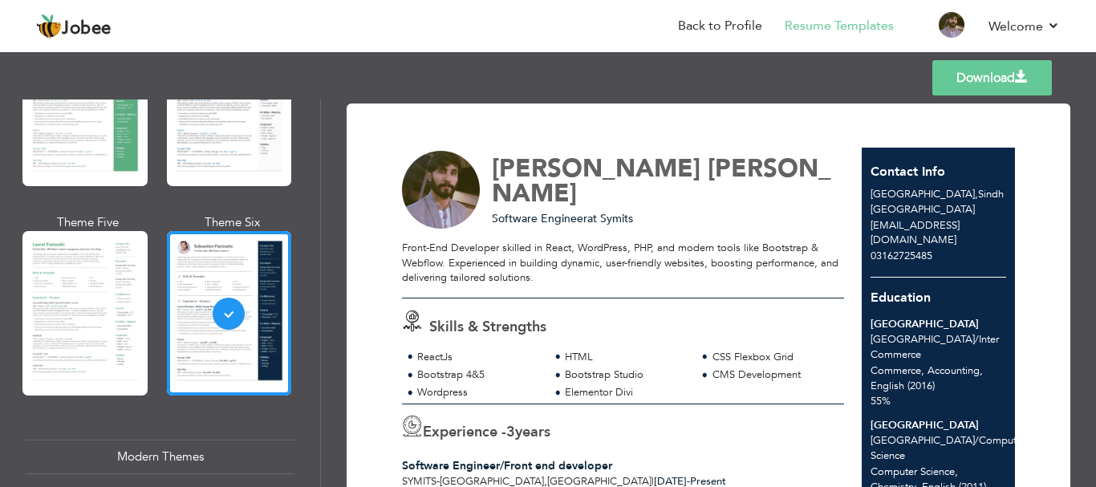
click at [956, 80] on link "Download" at bounding box center [992, 77] width 120 height 35
